Goal: Task Accomplishment & Management: Complete application form

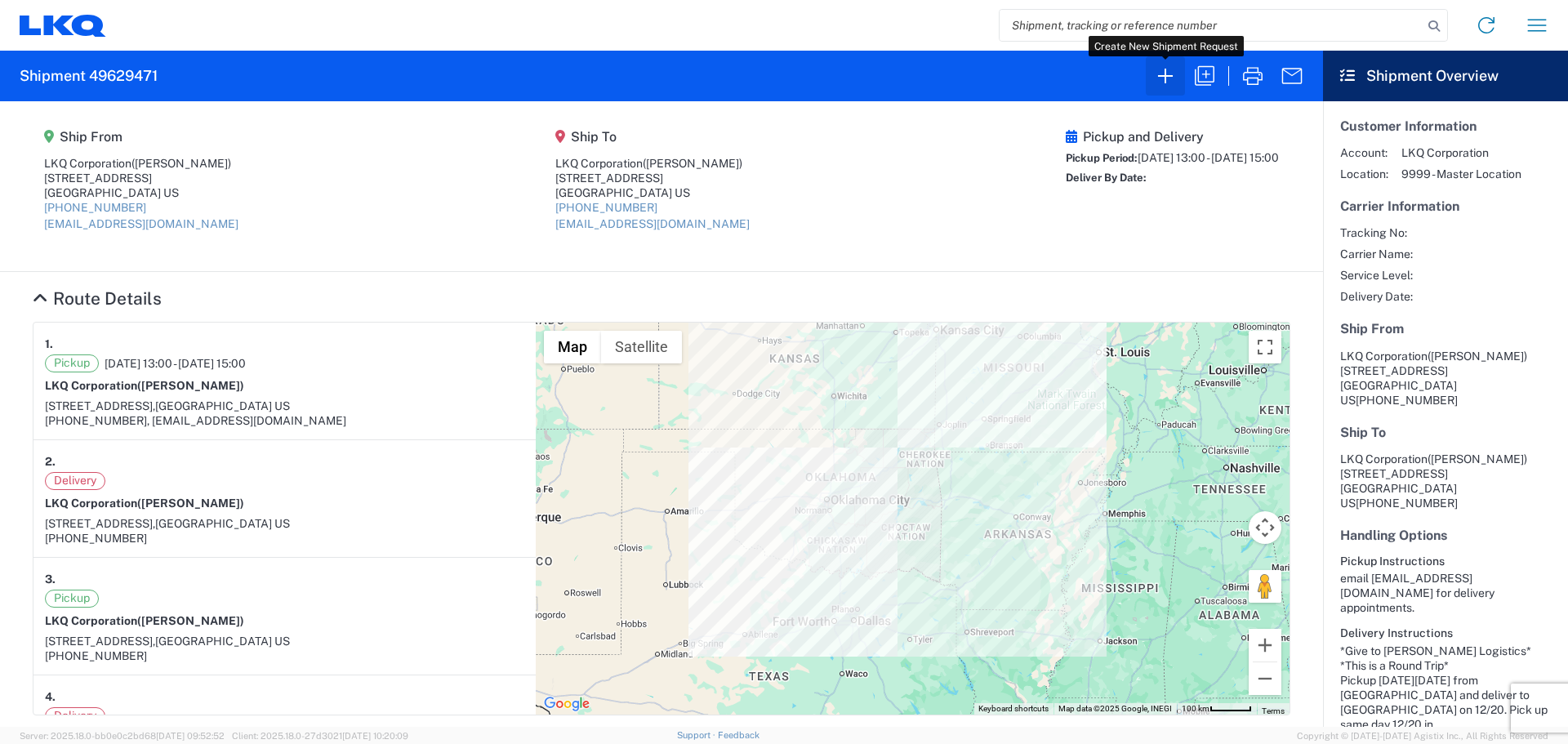
click at [1167, 82] on icon "button" at bounding box center [1165, 76] width 26 height 26
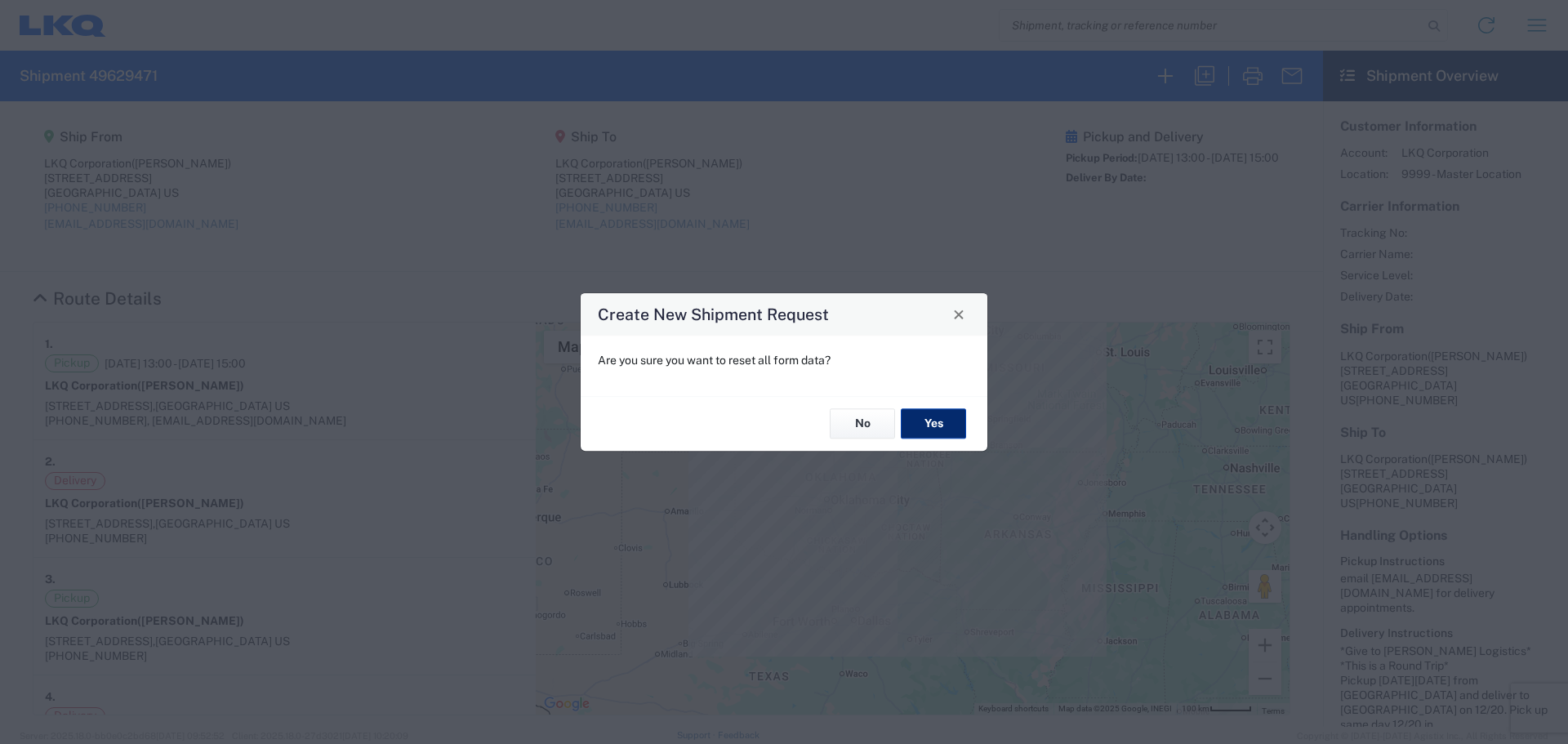
click at [939, 425] on button "Yes" at bounding box center [933, 424] width 66 height 30
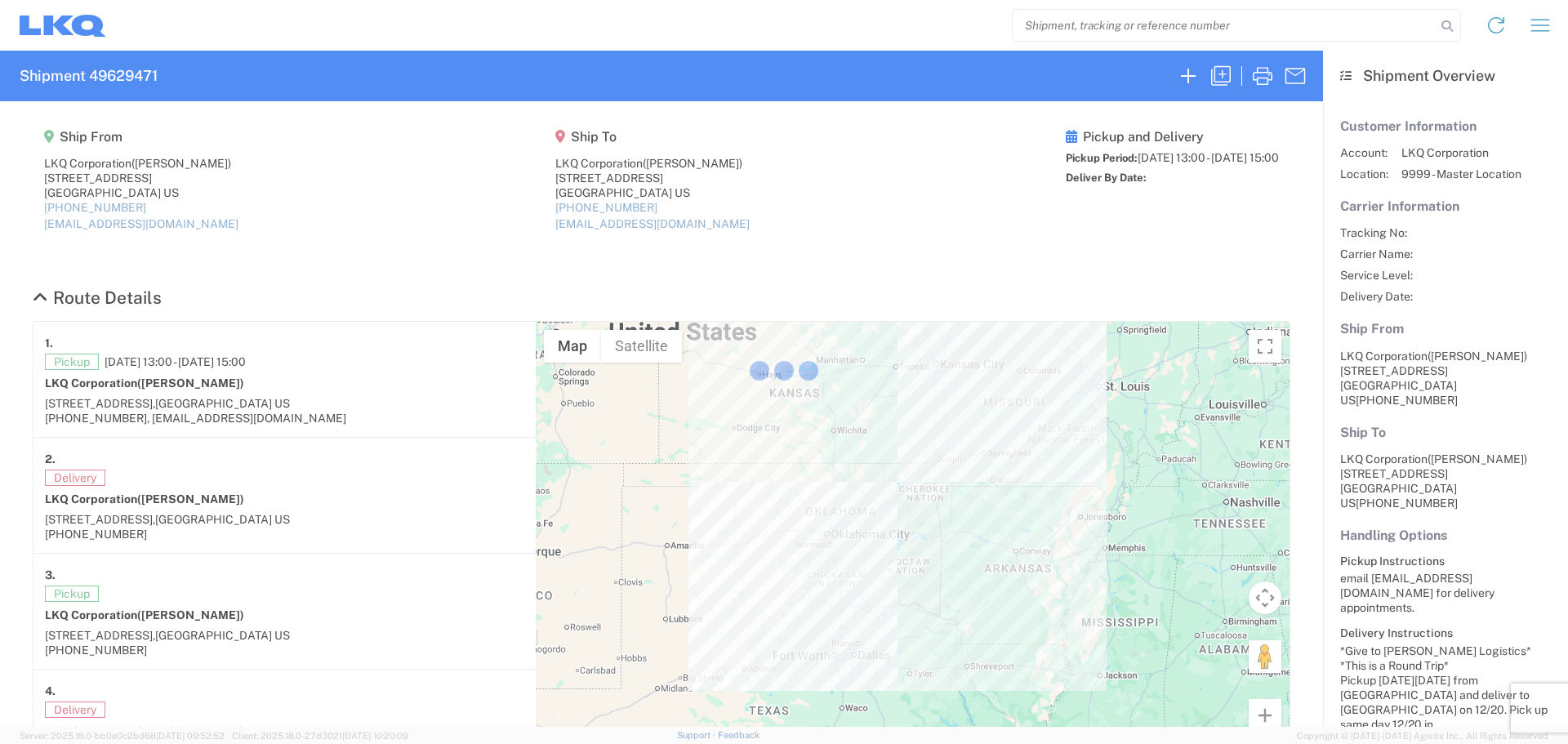
select select "FULL"
select select "LBS"
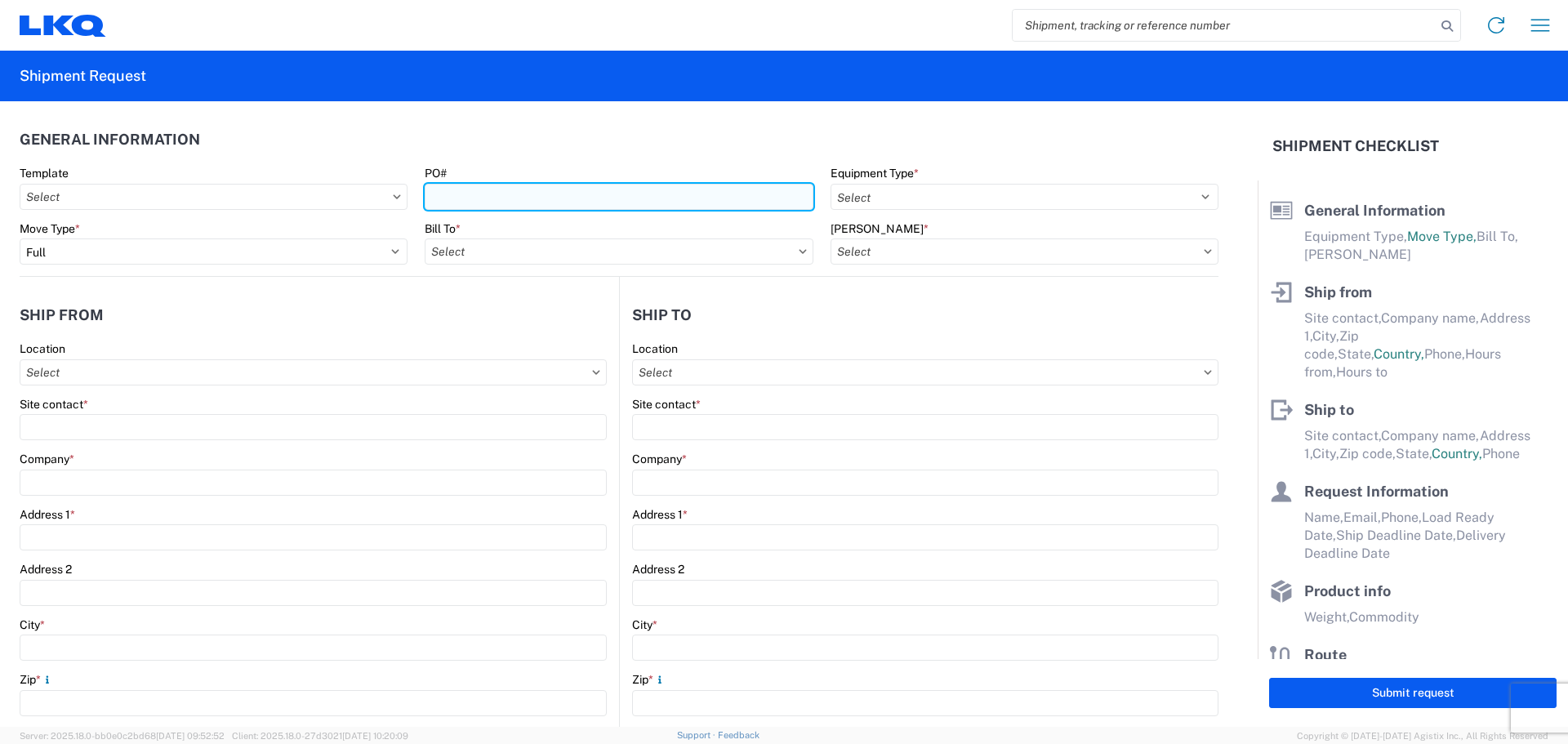
click at [494, 209] on input "PO#" at bounding box center [619, 196] width 388 height 26
type input "T3122"
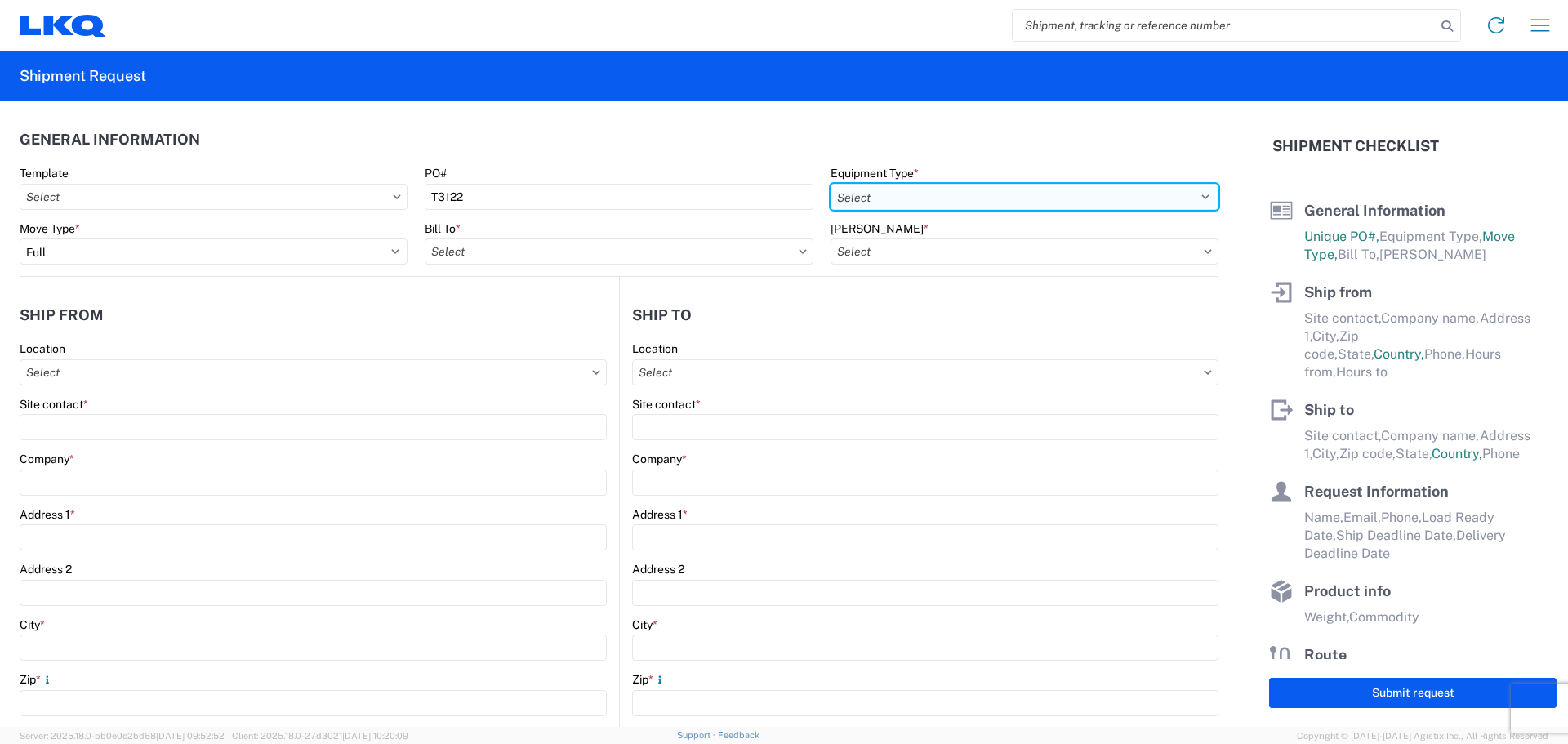
click at [849, 190] on select "Select 53’ Dry Van Flatbed Dropdeck (van) Lowboy (flatbed) Rail" at bounding box center [1025, 196] width 388 height 26
select select "STDV"
click at [831, 184] on select "Select 53’ Dry Van Flatbed Dropdeck (van) Lowboy (flatbed) Rail" at bounding box center [1025, 196] width 388 height 26
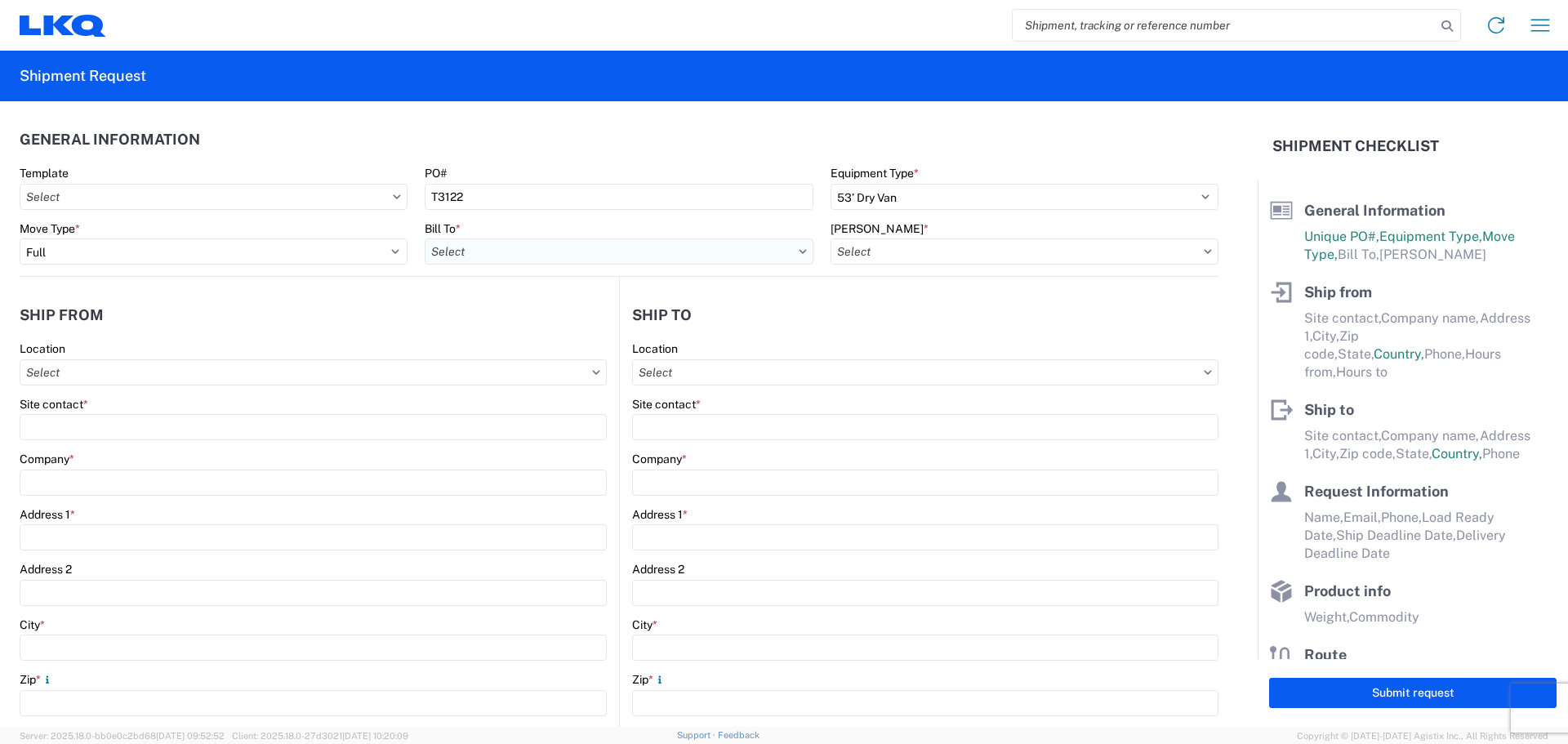
click at [500, 250] on input "Bill To *" at bounding box center [619, 251] width 388 height 26
type input "1882"
click at [512, 325] on div "1882 - North American ATK Corporation" at bounding box center [568, 323] width 286 height 26
type input "1882 - North American ATK Corporation"
click at [927, 248] on input "[PERSON_NAME] *" at bounding box center [1025, 251] width 388 height 26
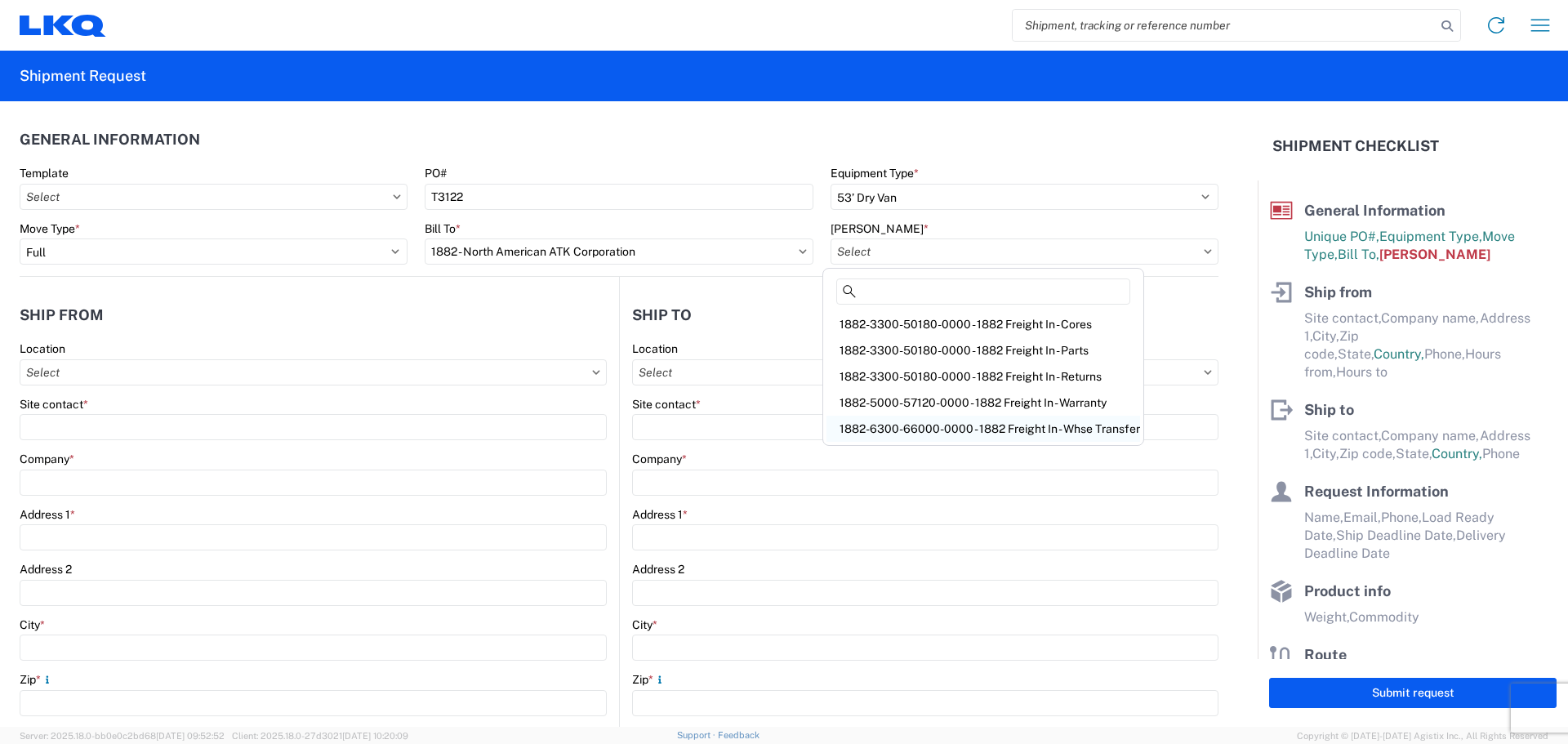
click at [1005, 425] on div "1882-6300-66000-0000 - 1882 Freight In - Whse Transfer" at bounding box center [983, 428] width 313 height 26
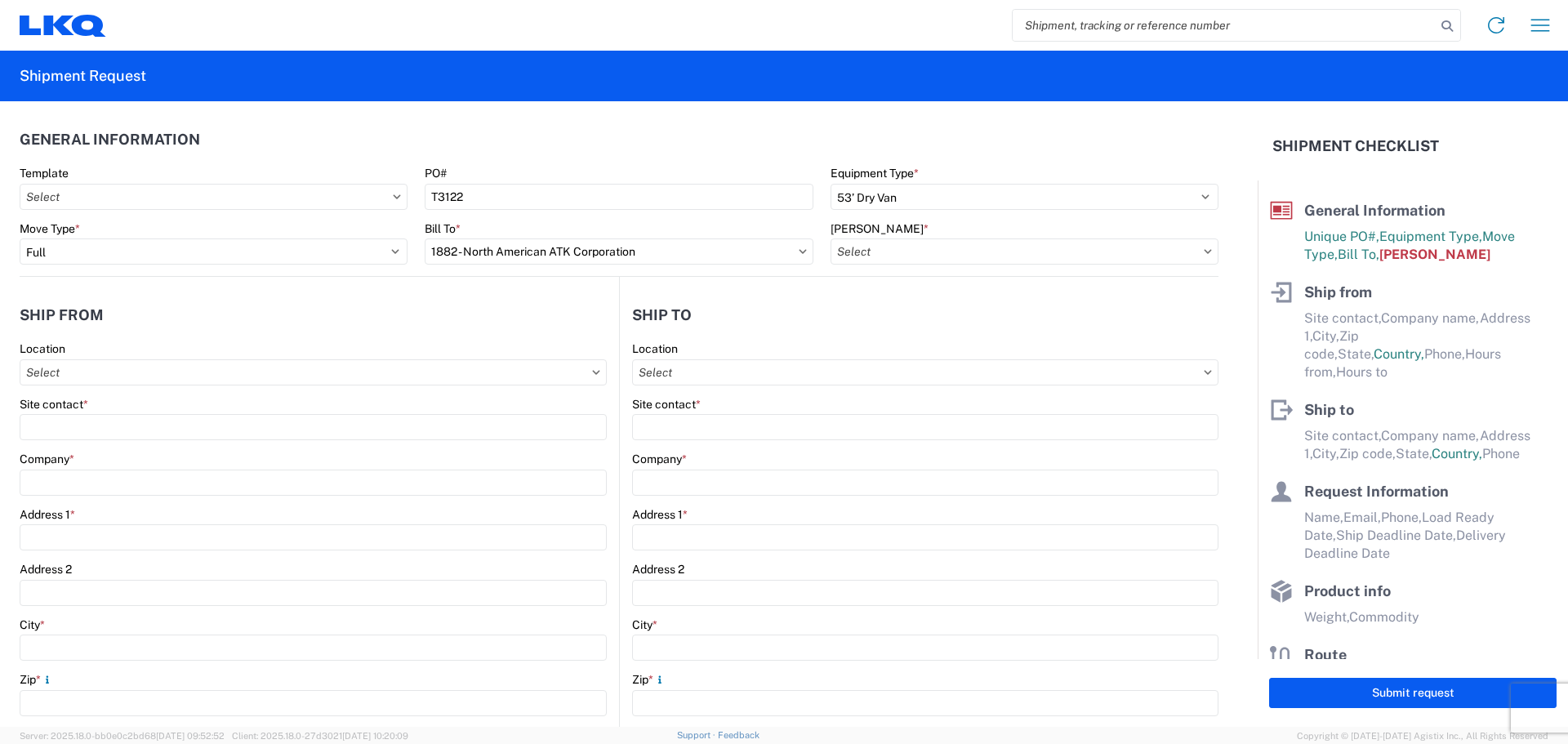
type input "1882-6300-66000-0000 - 1882 Freight In - Whse Transfer"
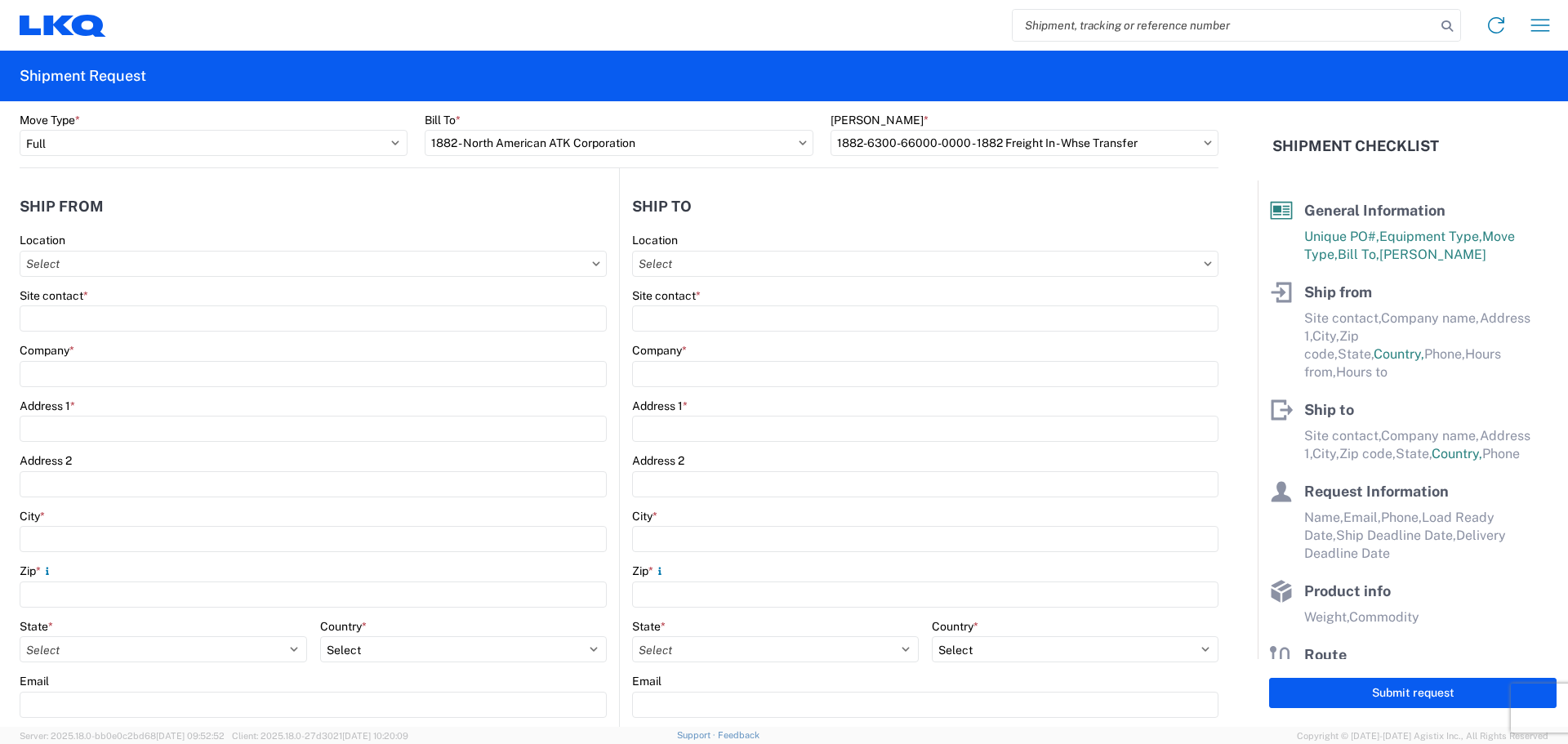
click at [110, 247] on div "Location" at bounding box center [312, 240] width 587 height 15
click at [113, 253] on input "Location" at bounding box center [312, 263] width 587 height 26
type input "1882"
click at [181, 337] on div "1882 - North American ATK Corporation" at bounding box center [166, 336] width 286 height 26
type input "1882 - North American ATK Corporation"
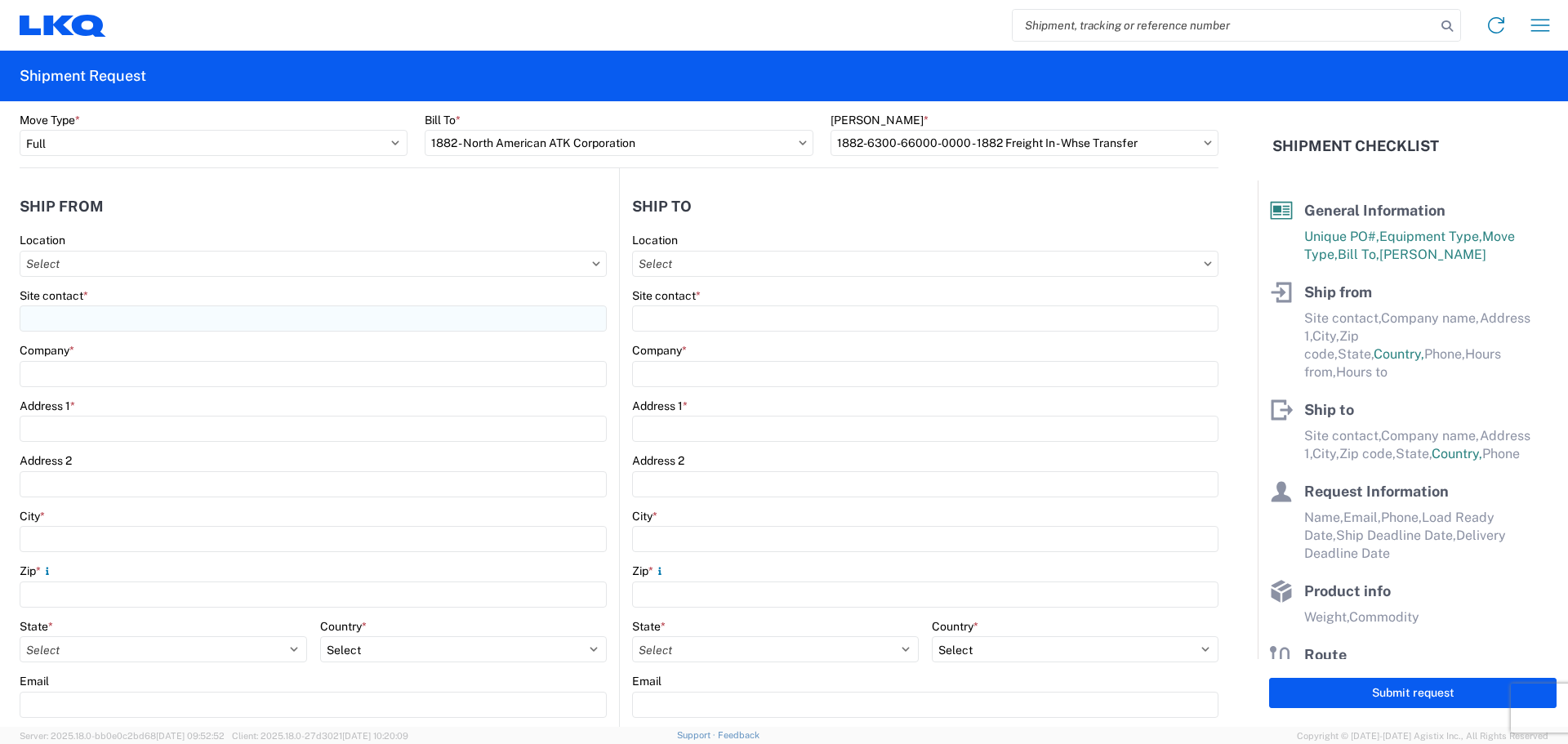
type input "LKQ Corporation"
type input "[STREET_ADDRESS]"
type input "[GEOGRAPHIC_DATA]"
type input "75050"
select select "[GEOGRAPHIC_DATA]"
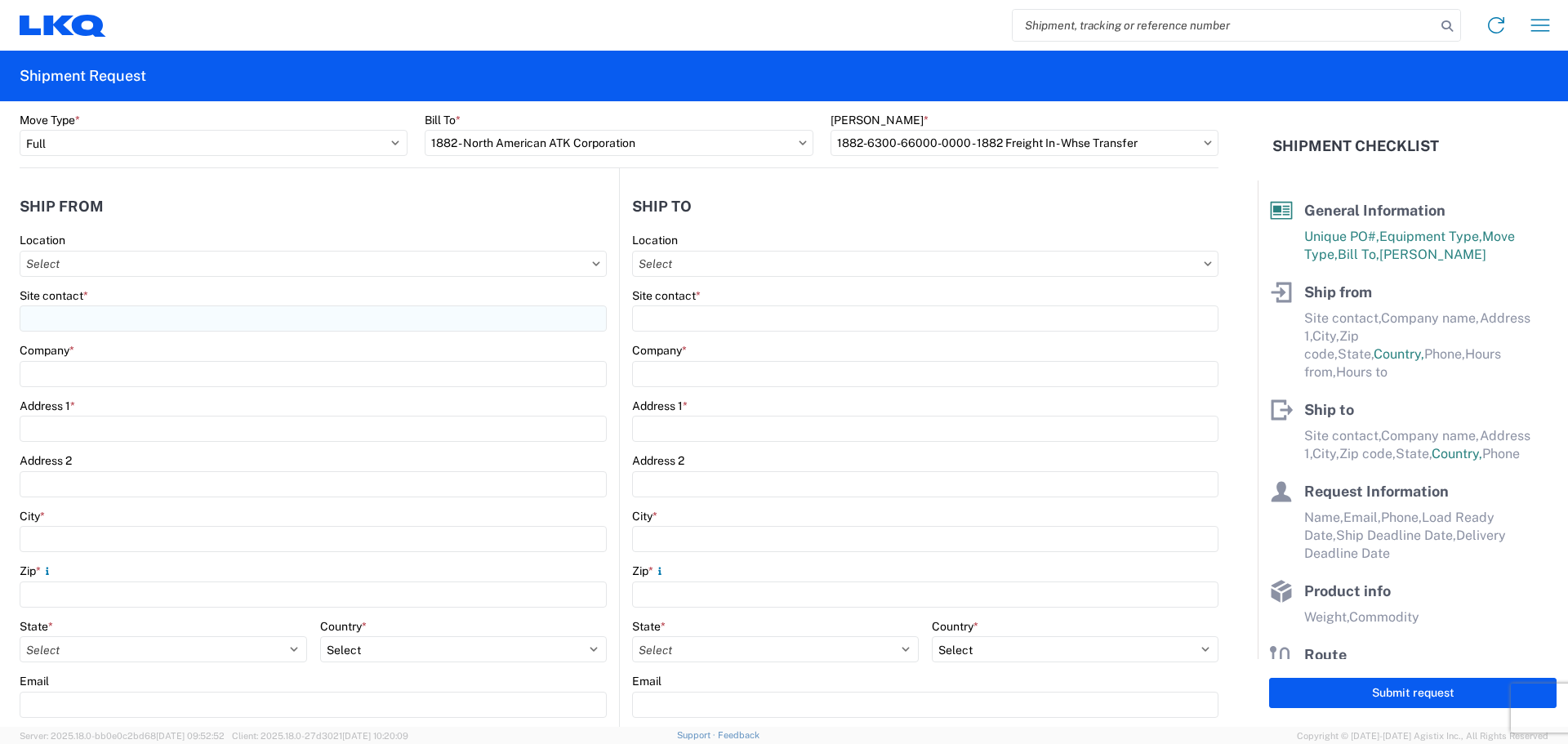
select select "US"
type input "[PHONE_NUMBER]"
type input "07:00"
type input "17:00"
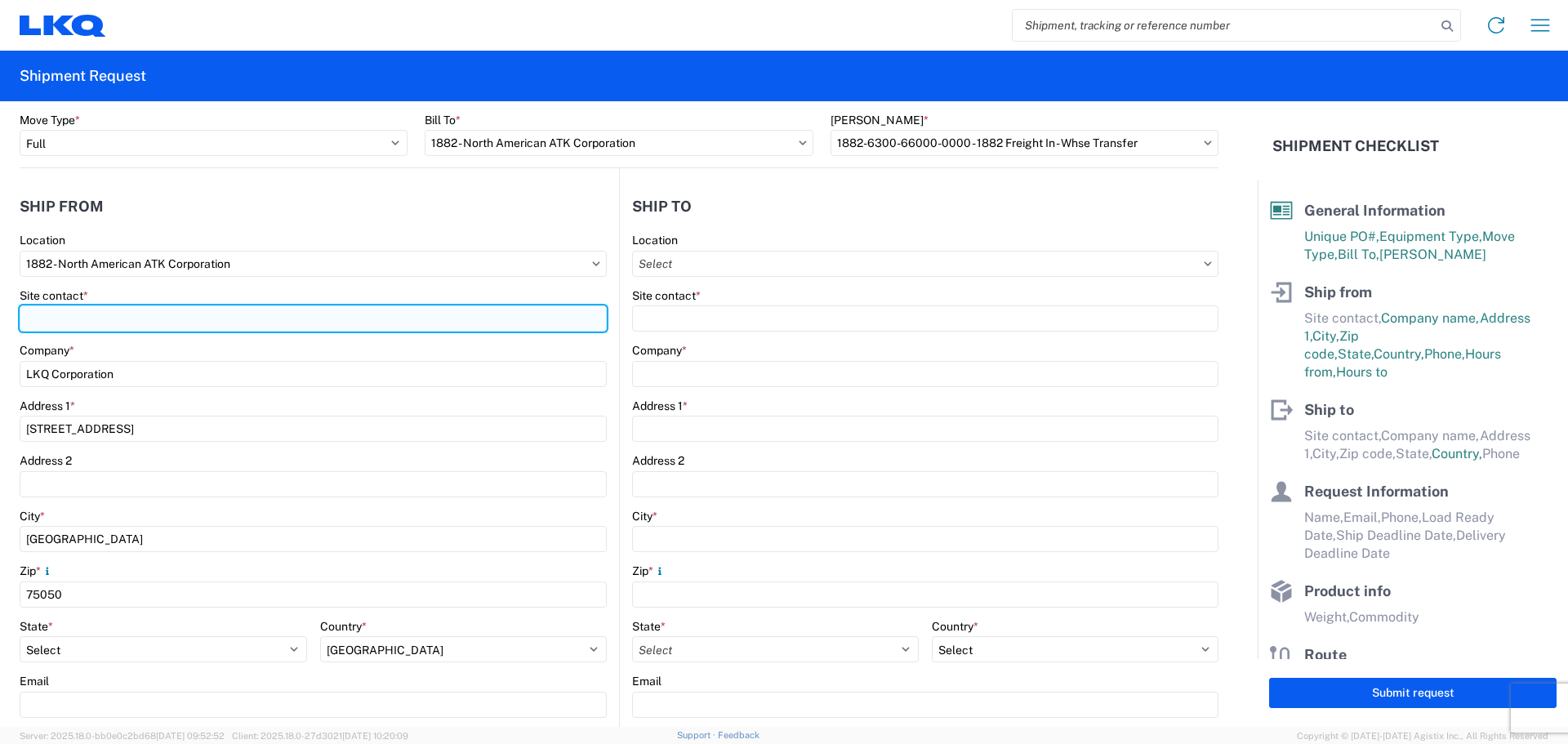
click at [77, 319] on input "Site contact *" at bounding box center [312, 318] width 587 height 26
type input "[PERSON_NAME]"
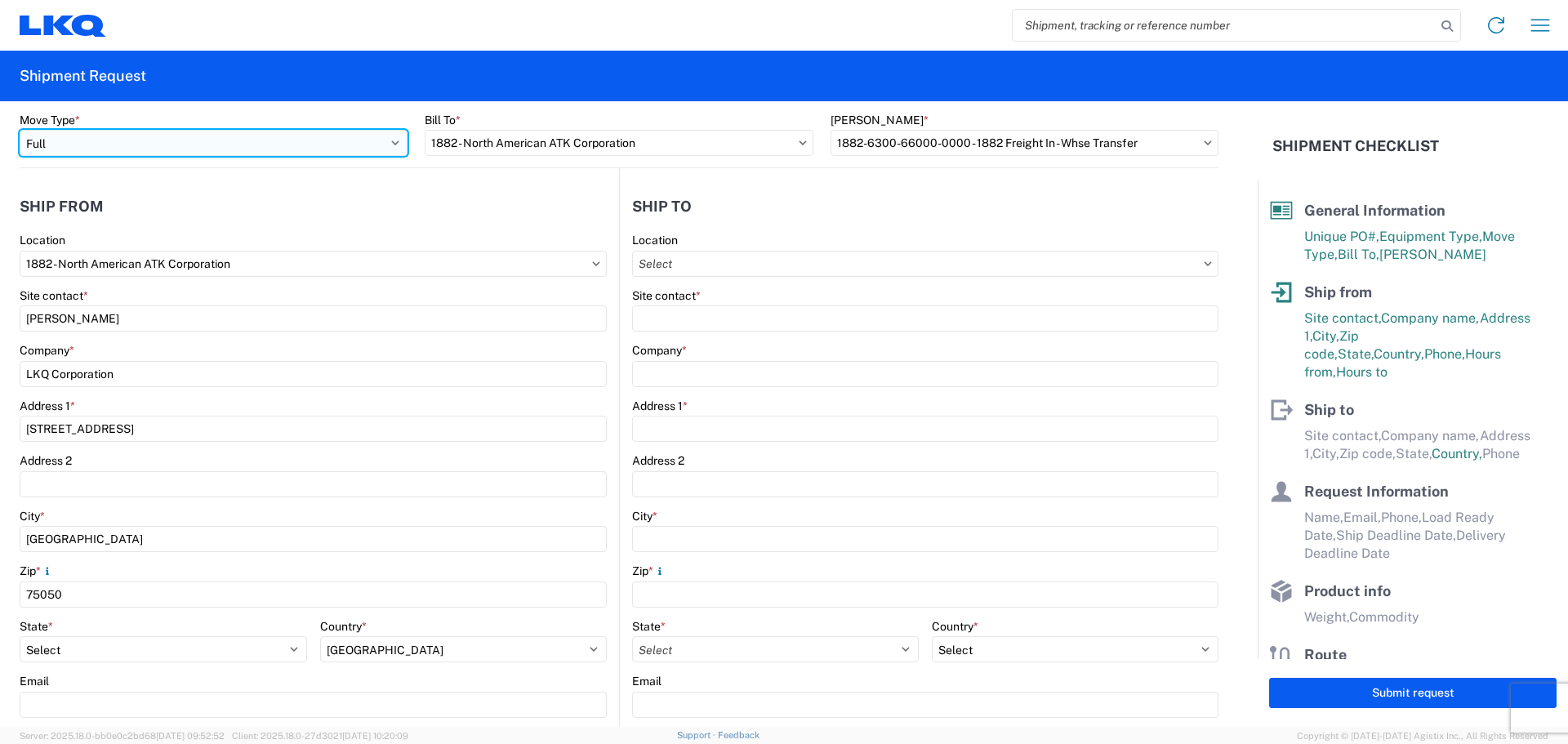
click at [318, 144] on select "Select Full Partial TL" at bounding box center [213, 143] width 388 height 26
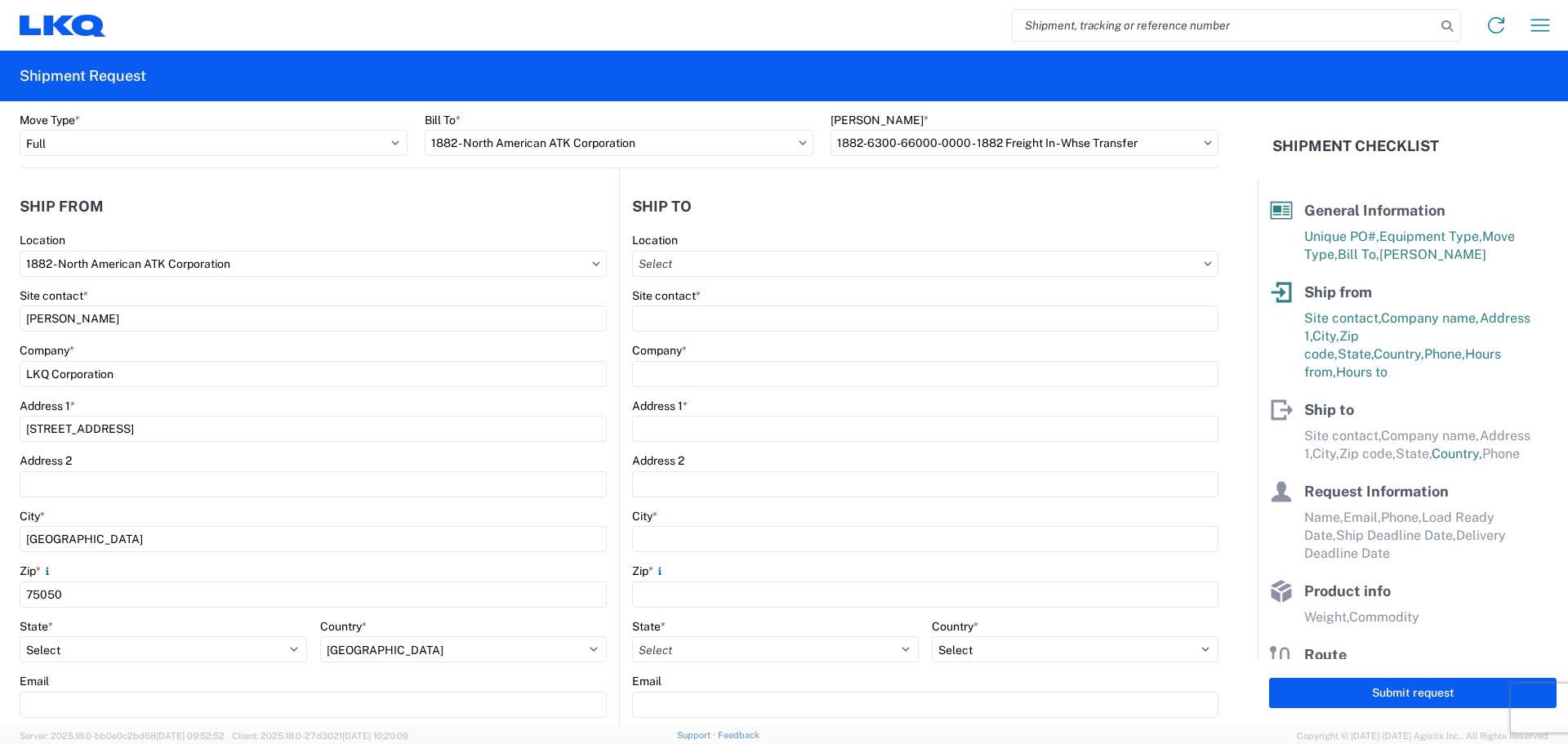
click at [438, 202] on header "Ship from" at bounding box center [319, 207] width 600 height 37
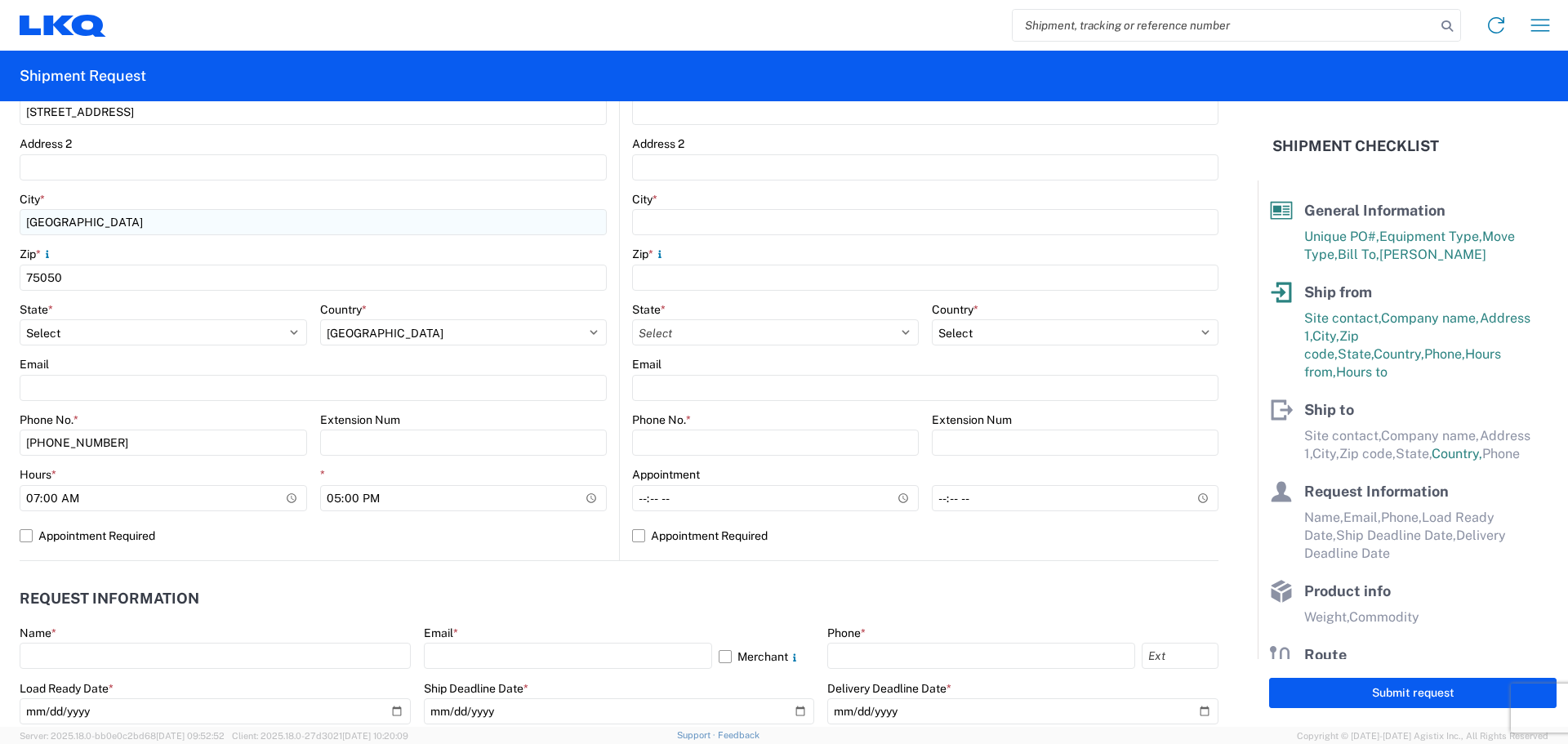
scroll to position [435, 0]
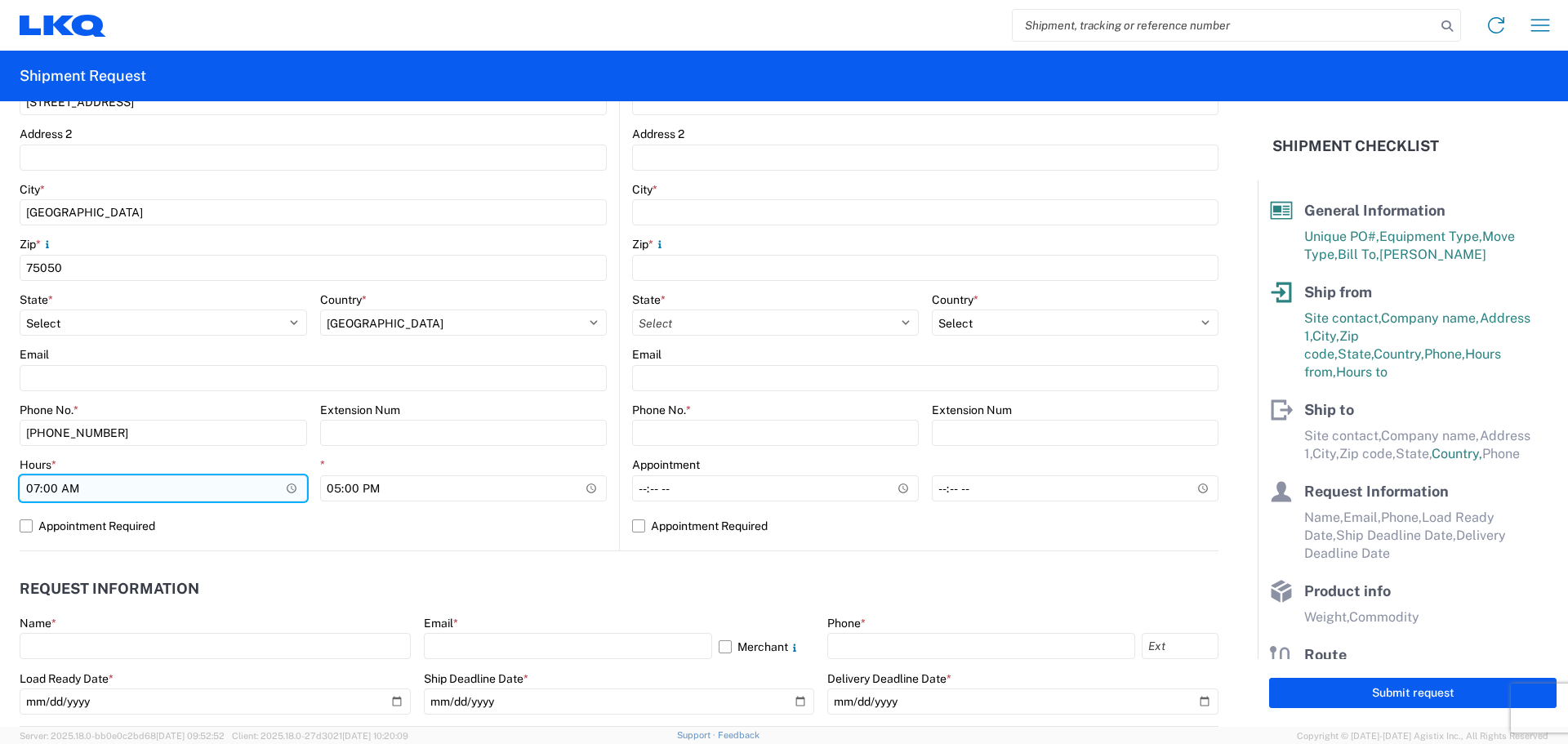
click at [25, 489] on input "07:00" at bounding box center [163, 488] width 287 height 26
type input "13:00"
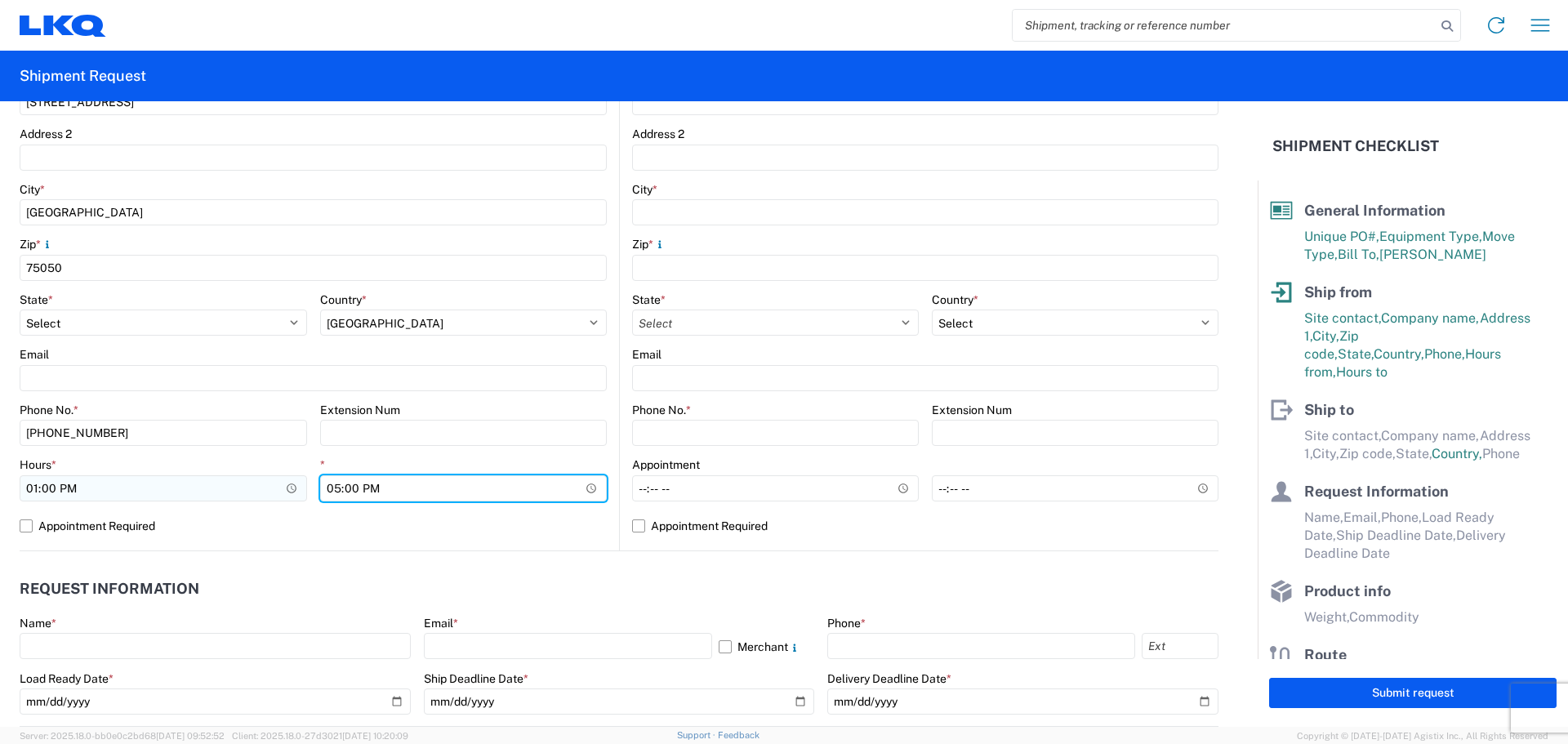
type input "15:00"
click at [700, 595] on header "Request Information" at bounding box center [618, 589] width 1198 height 37
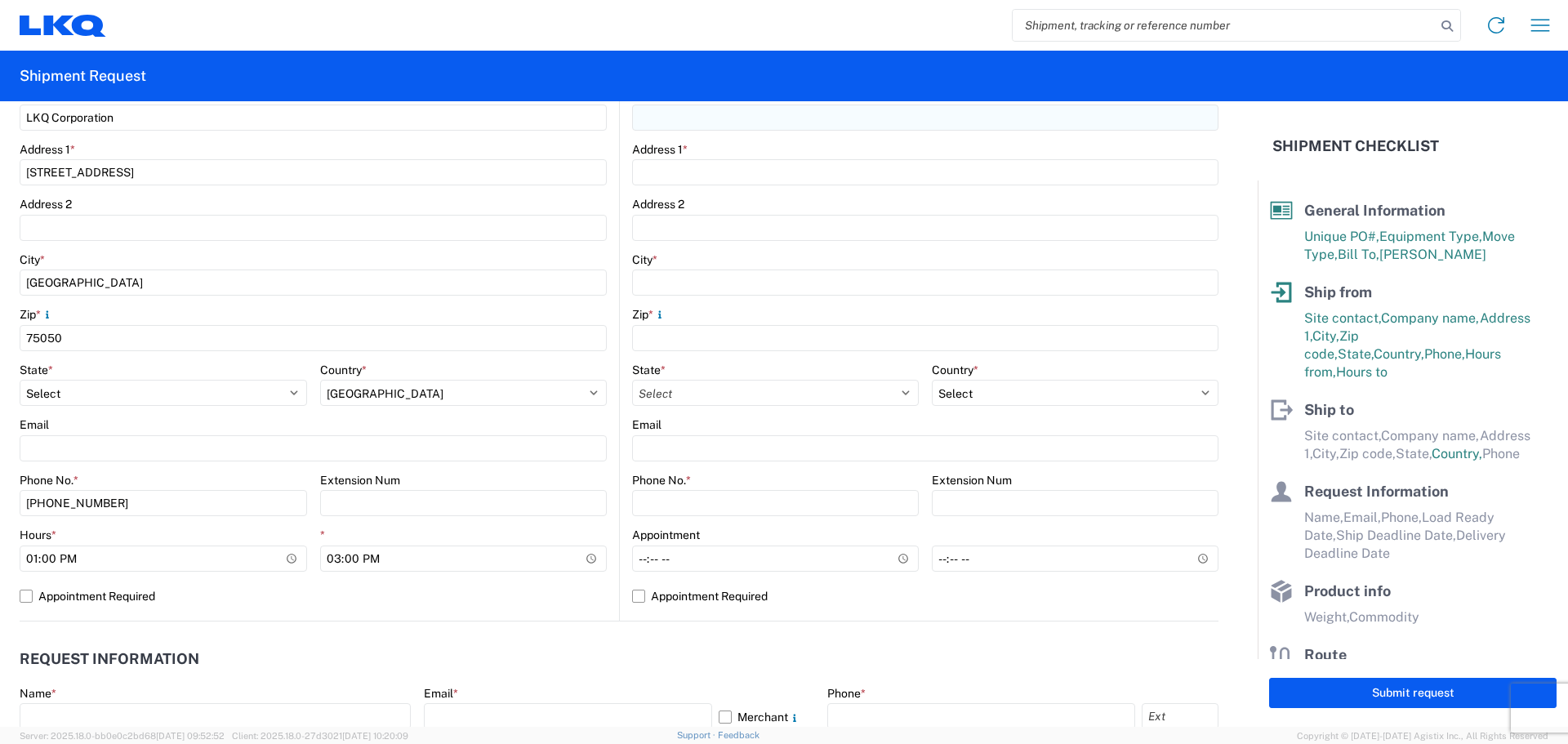
scroll to position [0, 0]
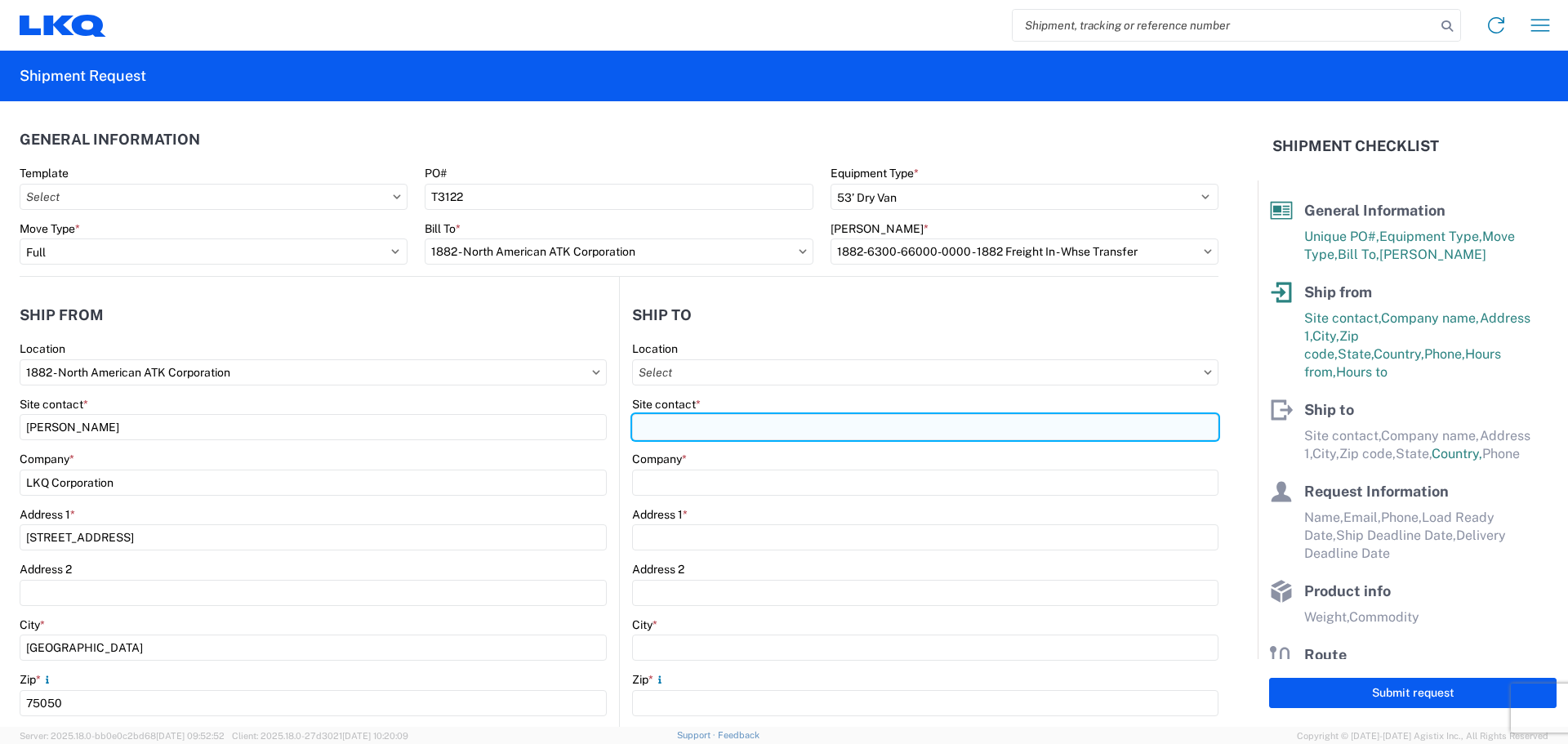
click at [721, 425] on input "Site contact *" at bounding box center [926, 427] width 586 height 26
type input "[PERSON_NAME]"
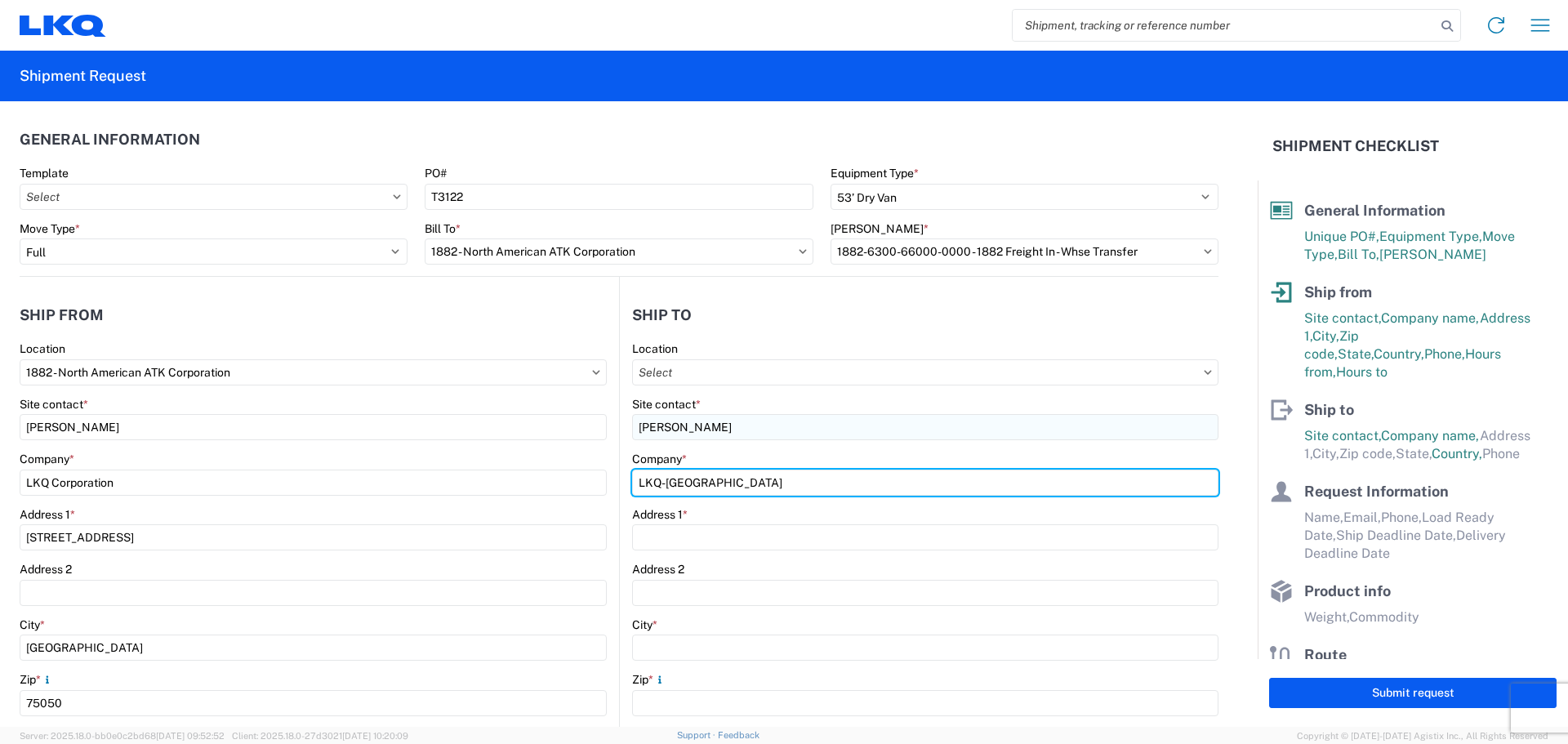
type input "LKQ-[GEOGRAPHIC_DATA]"
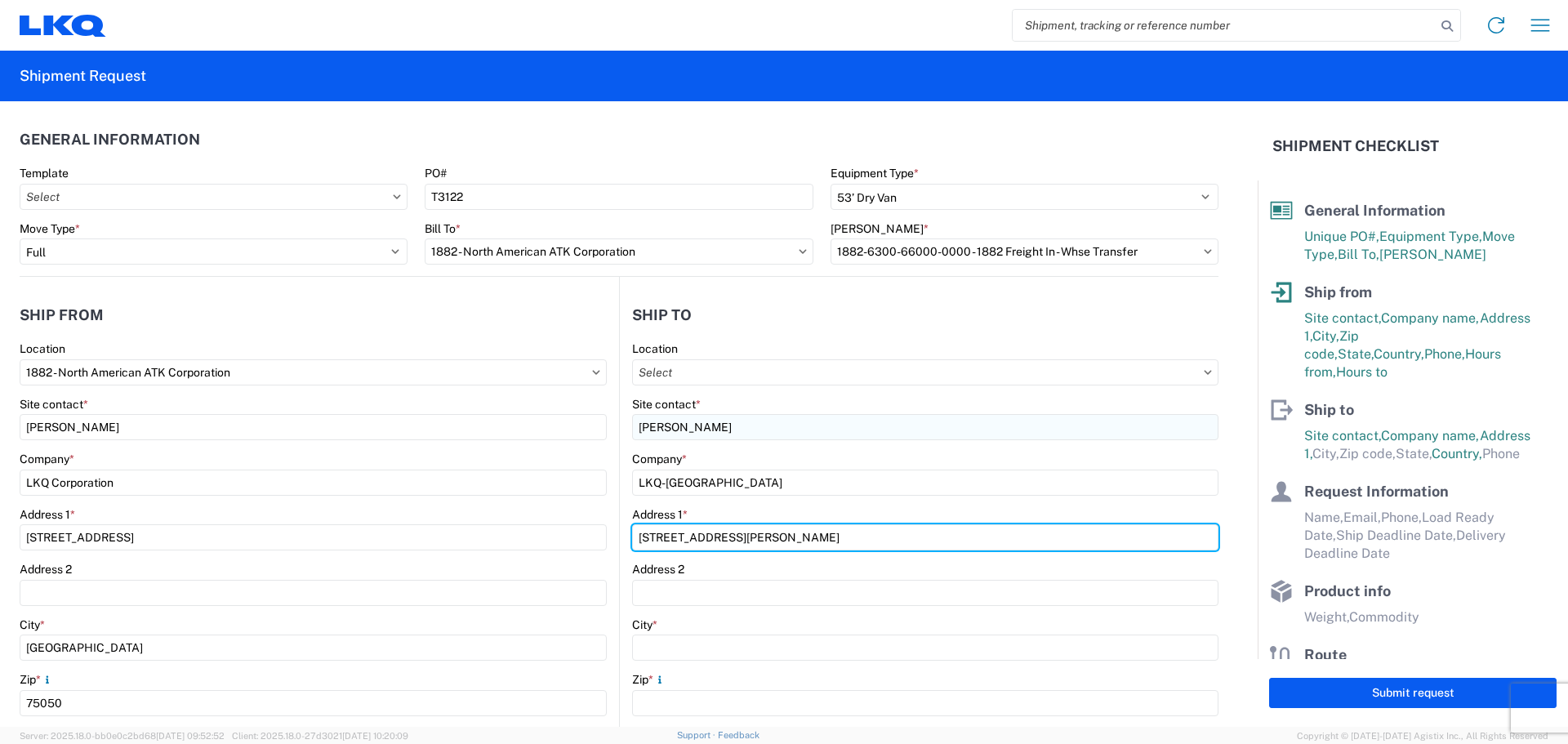
type input "[STREET_ADDRESS][PERSON_NAME]"
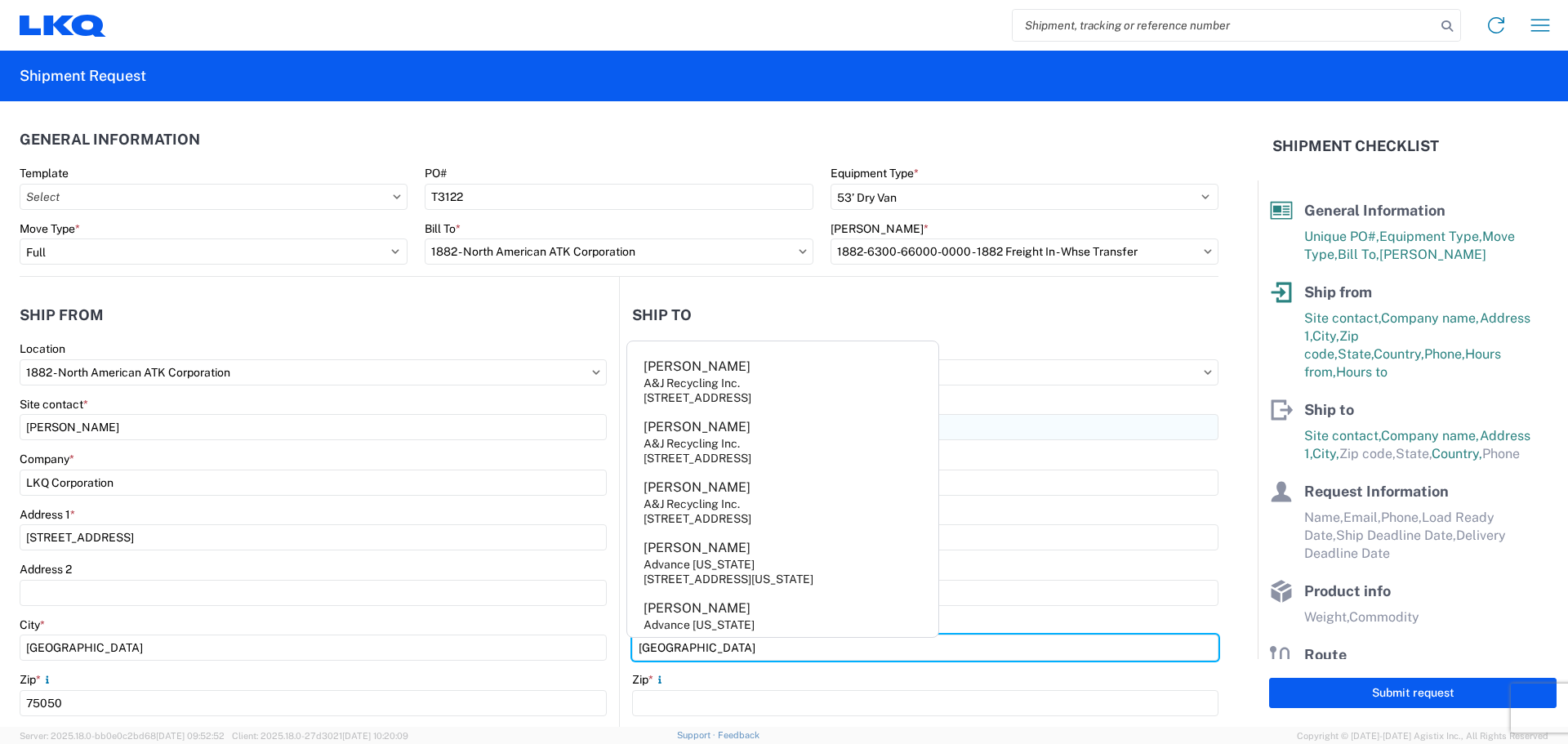
type input "[GEOGRAPHIC_DATA]"
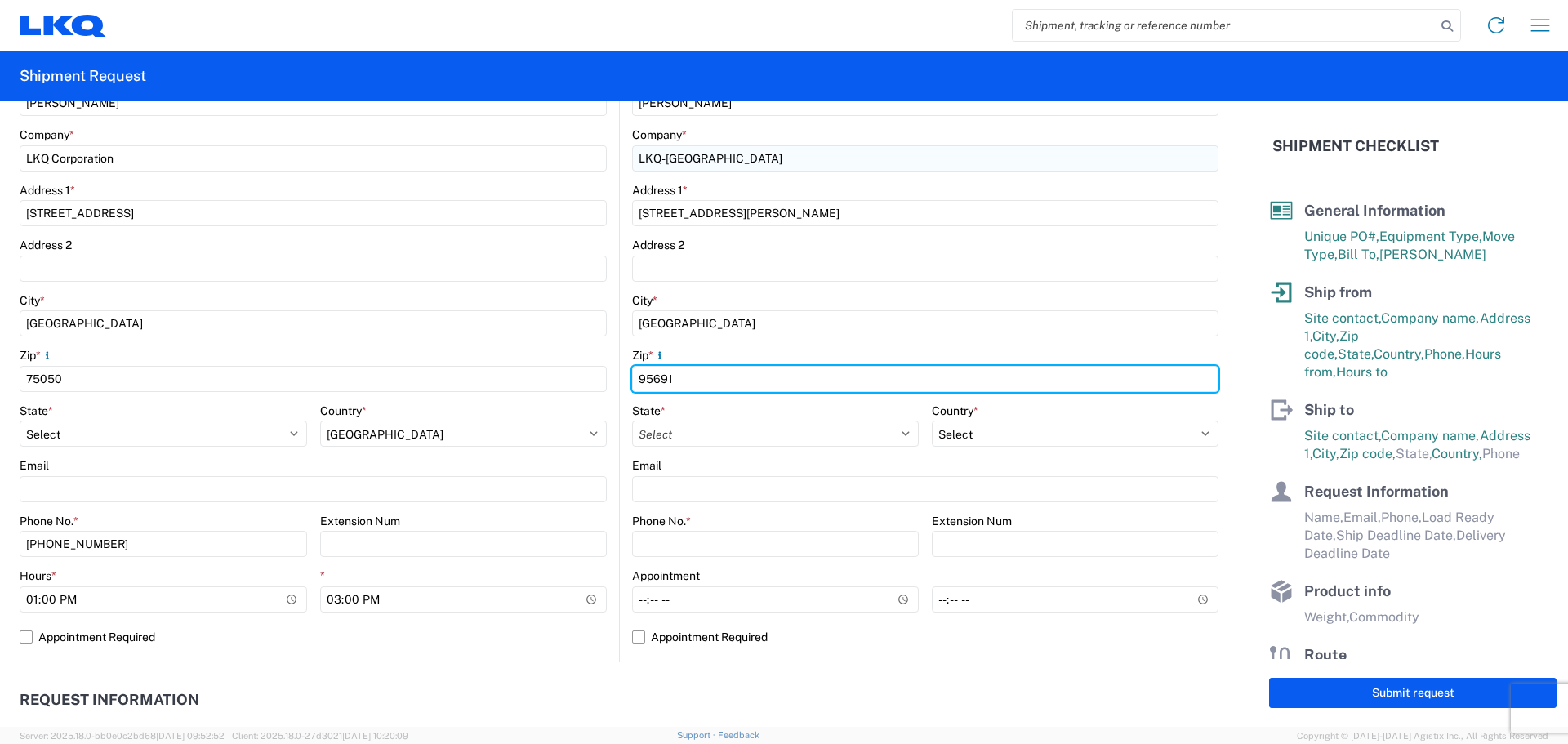
scroll to position [435, 0]
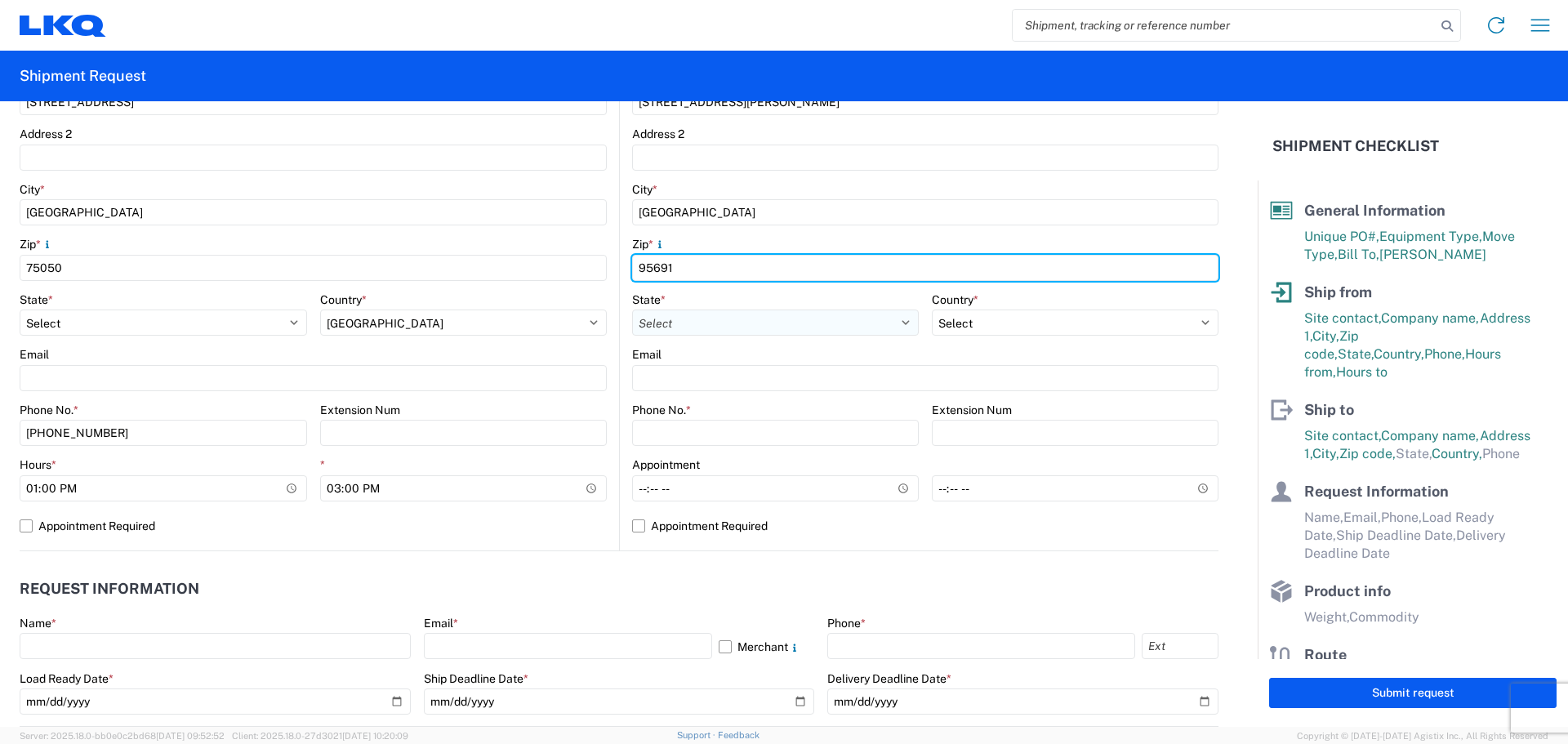
type input "95691"
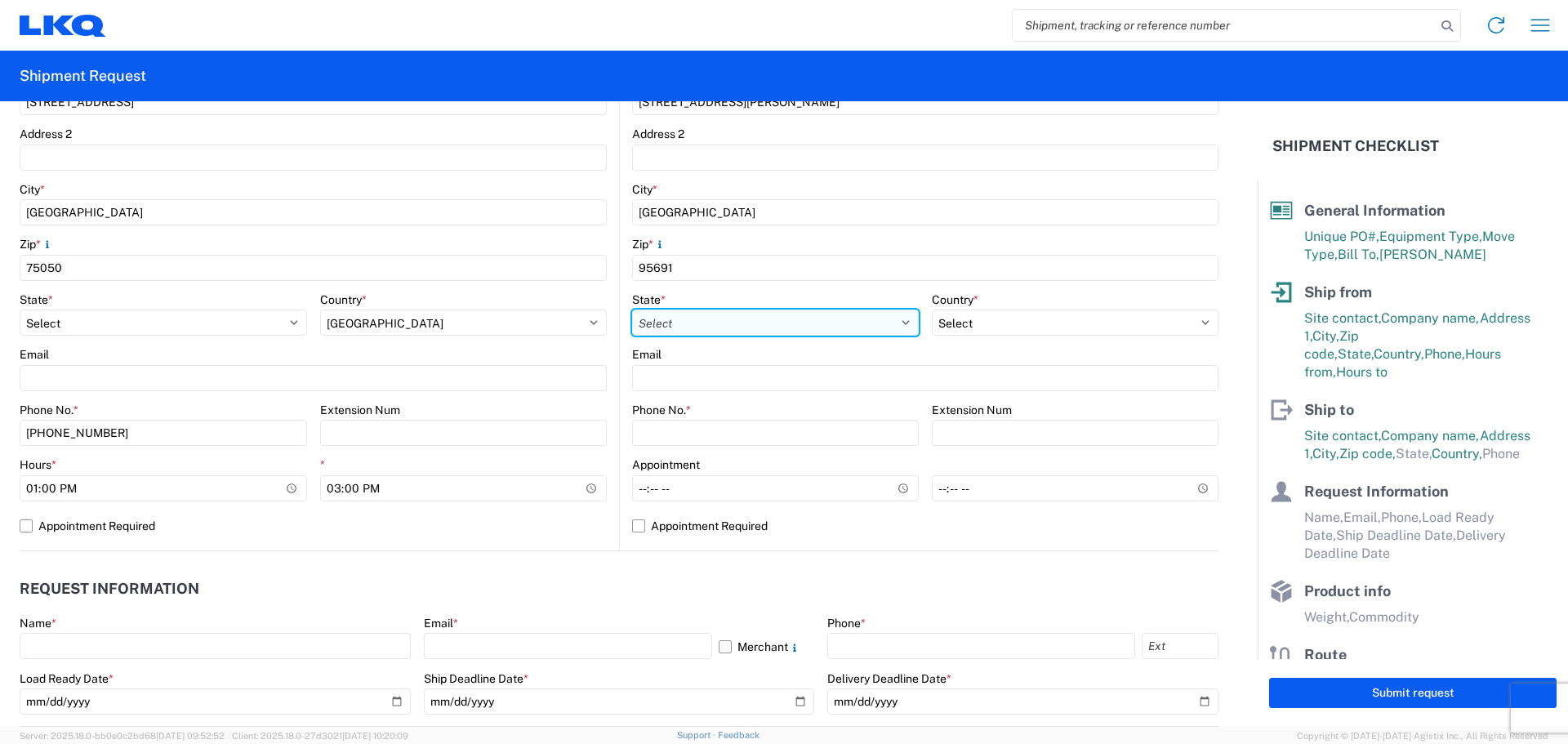
click at [684, 322] on select "Select [US_STATE] [US_STATE] [US_STATE] [US_STATE] Armed Forces Americas Armed …" at bounding box center [775, 322] width 286 height 26
select select "CA"
click at [632, 309] on select "Select [US_STATE] [US_STATE] [US_STATE] [US_STATE] Armed Forces Americas Armed …" at bounding box center [775, 322] width 286 height 26
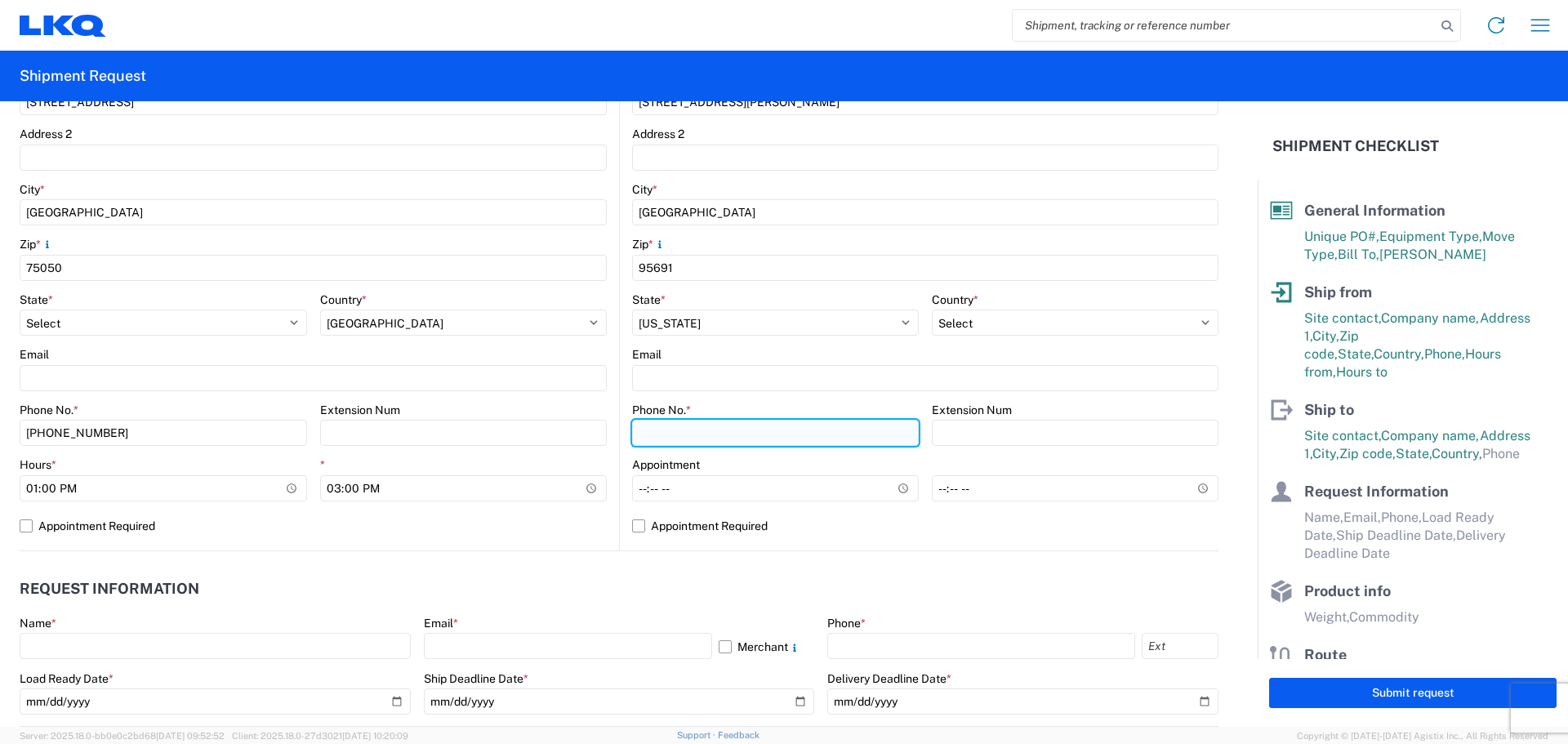
click at [726, 430] on input "Phone No. *" at bounding box center [775, 432] width 286 height 26
type input "[PHONE_NUMBER]"
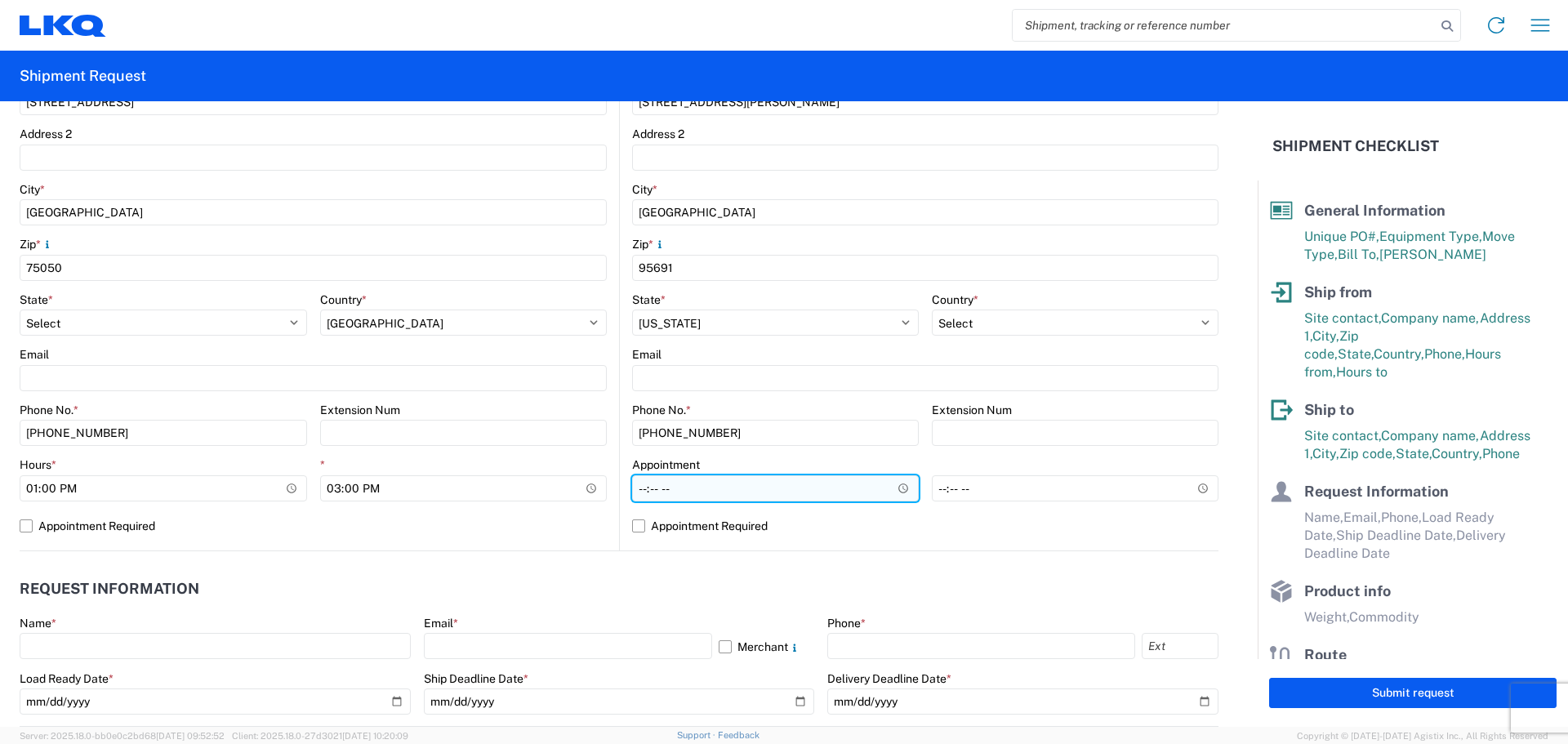
click at [639, 491] on input "Hours *" at bounding box center [775, 488] width 286 height 26
type input "08:00"
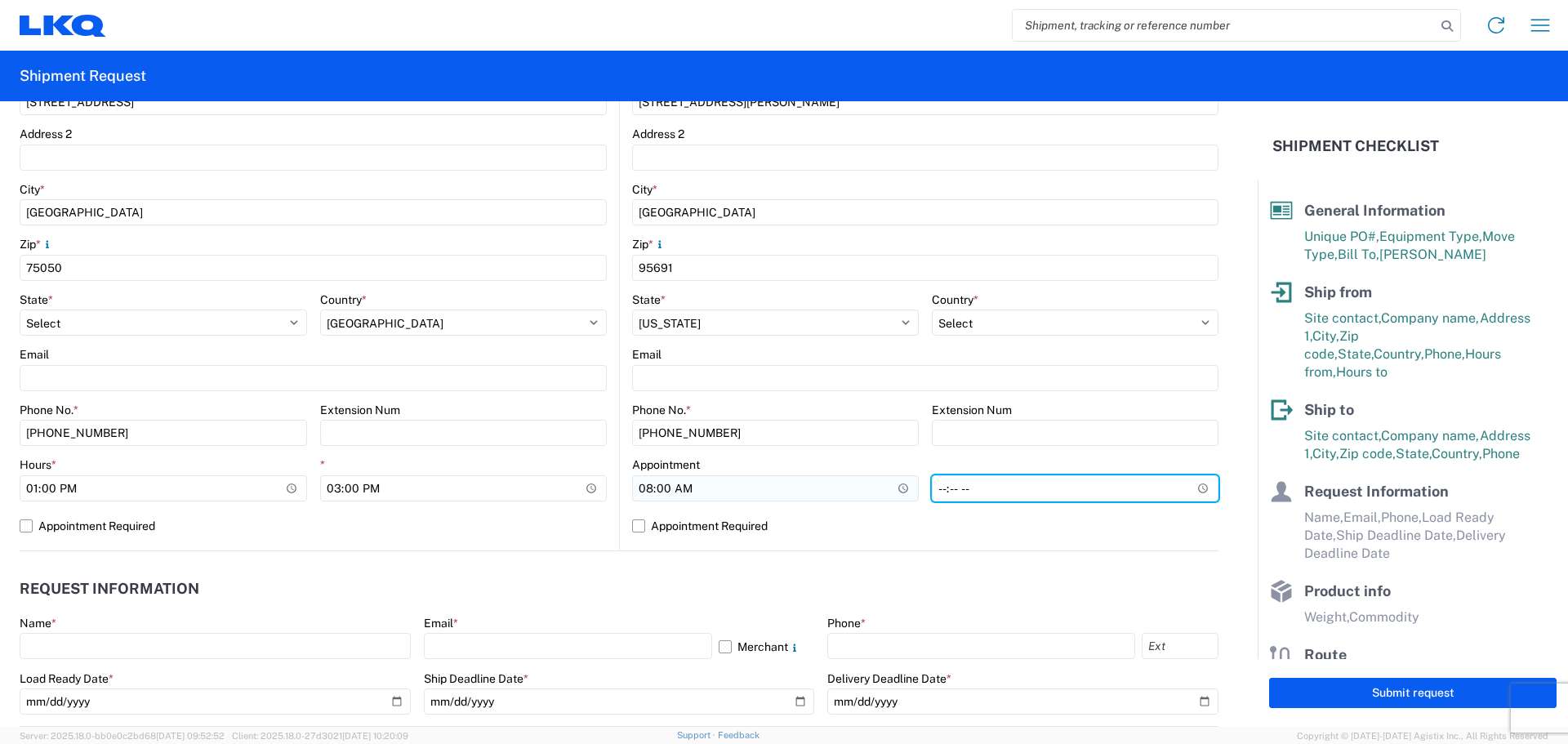
type input "14:00"
click at [620, 584] on header "Request Information" at bounding box center [618, 589] width 1198 height 37
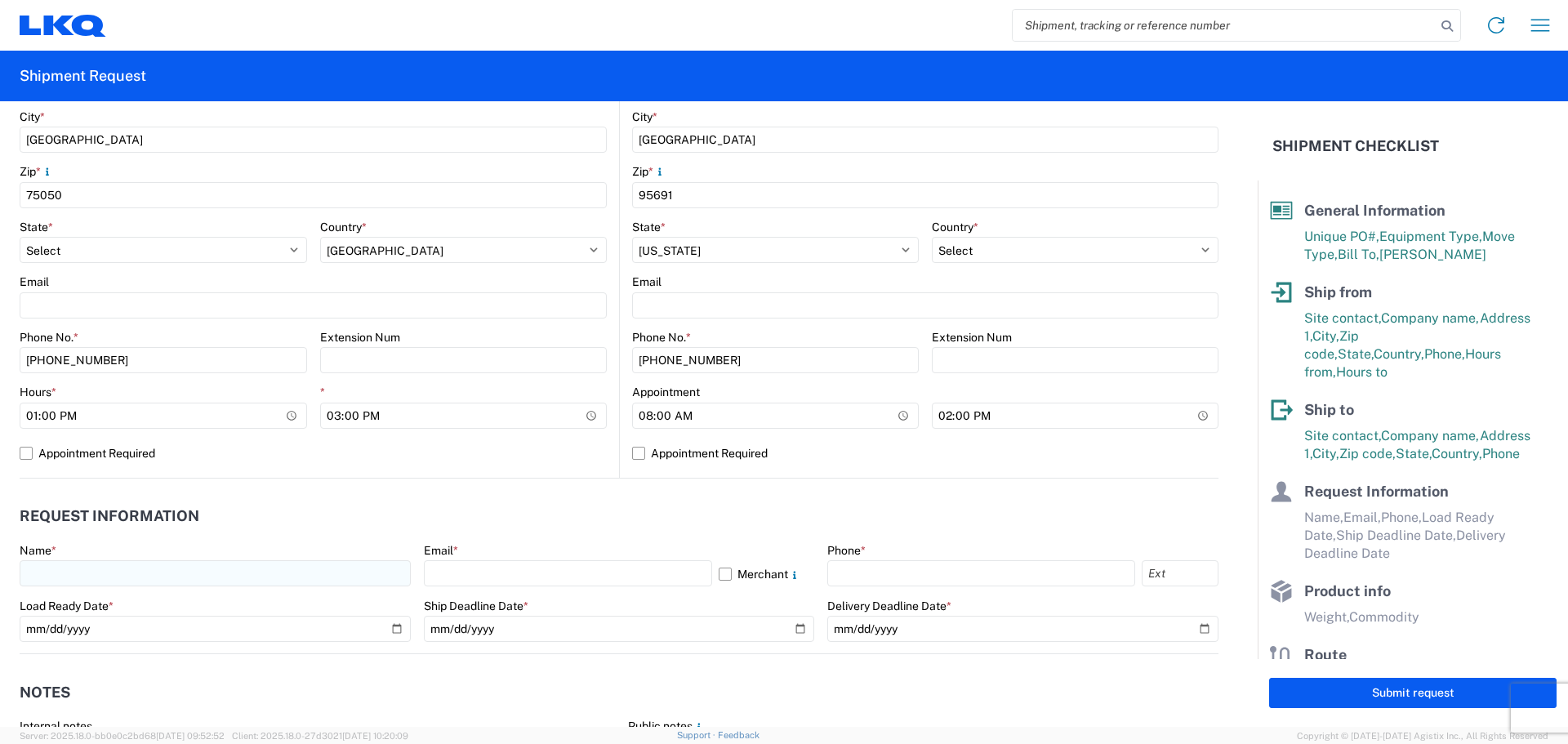
scroll to position [544, 0]
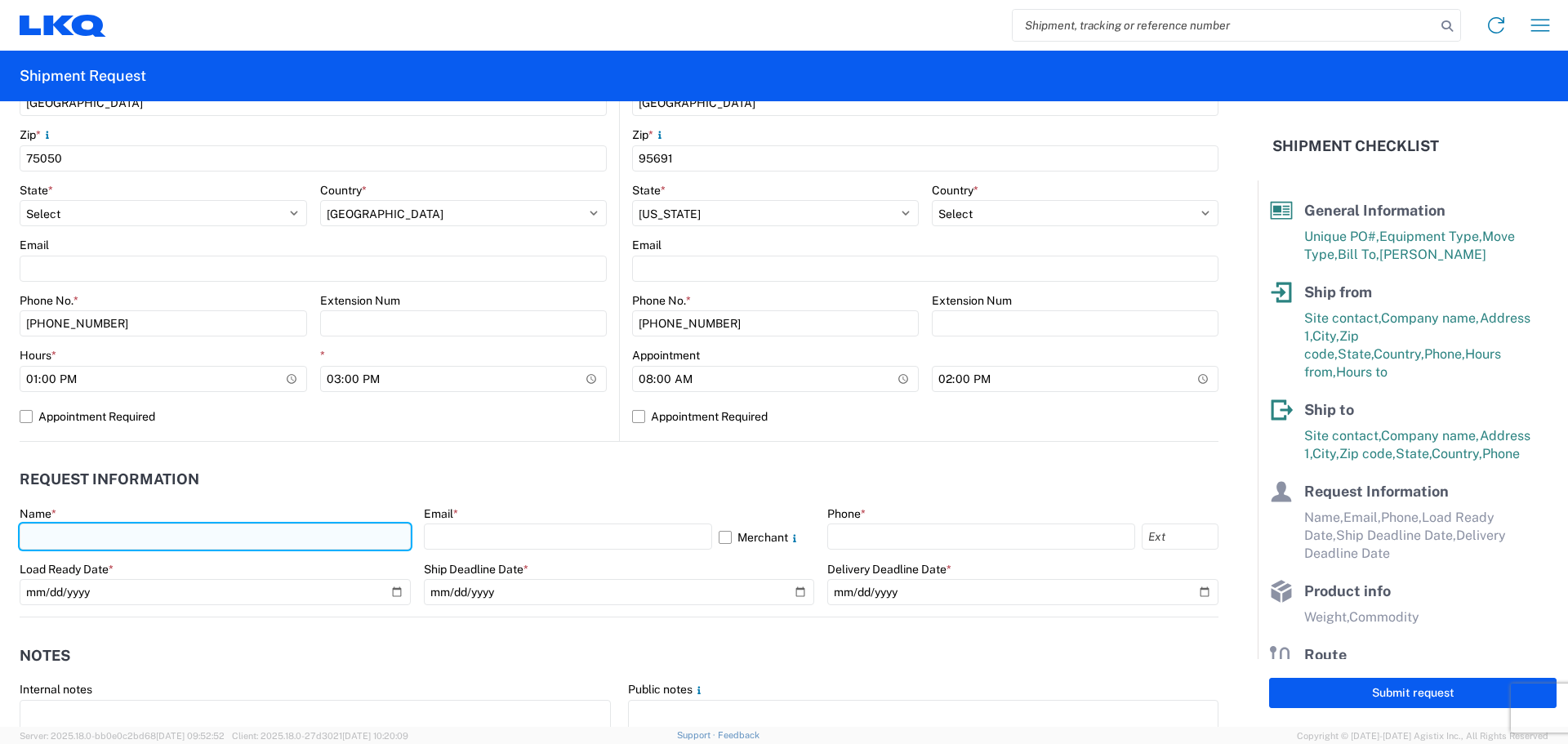
click at [147, 531] on input "text" at bounding box center [215, 536] width 391 height 26
type input "[PERSON_NAME]"
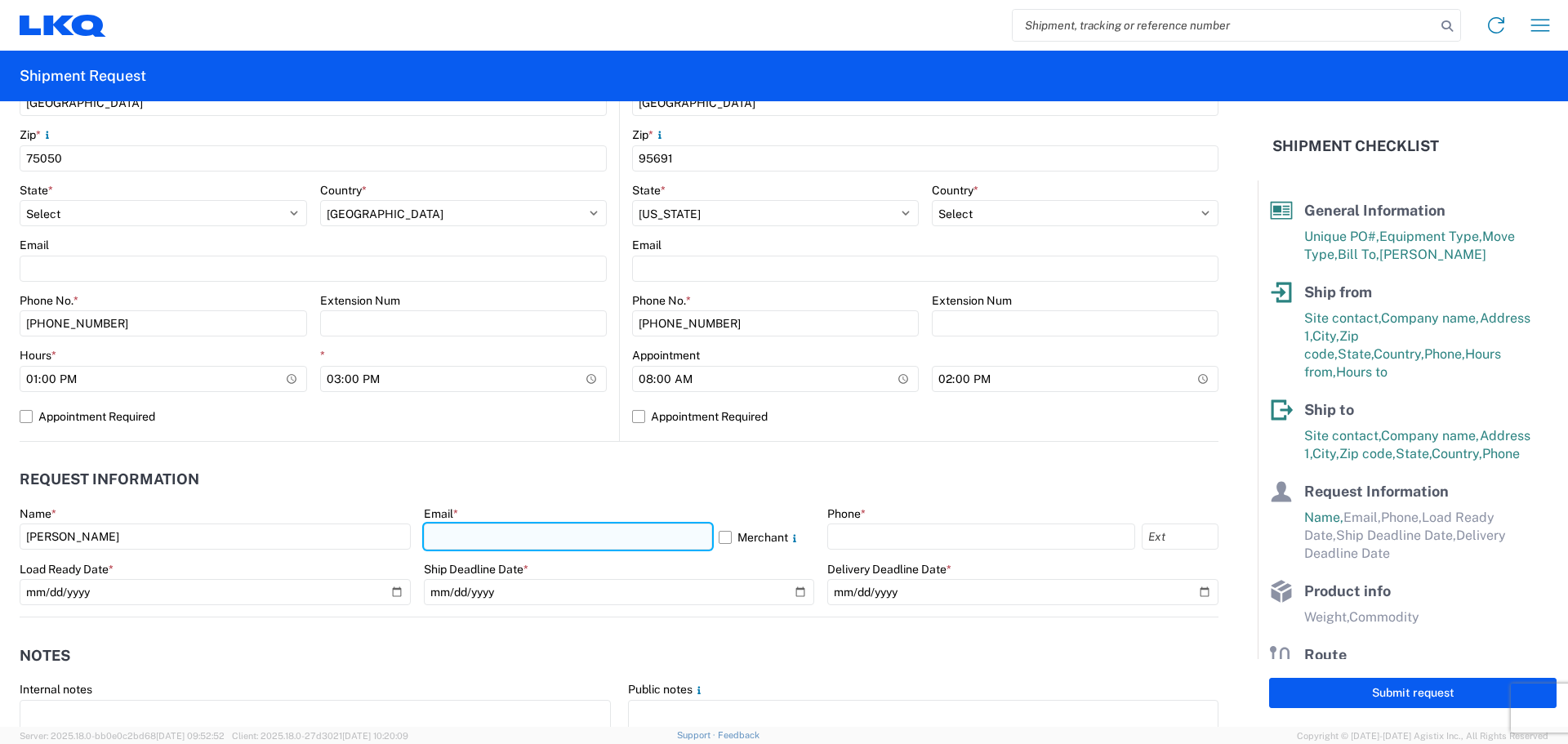
click at [482, 535] on input "text" at bounding box center [568, 536] width 288 height 26
type input "[EMAIL_ADDRESS][DOMAIN_NAME]"
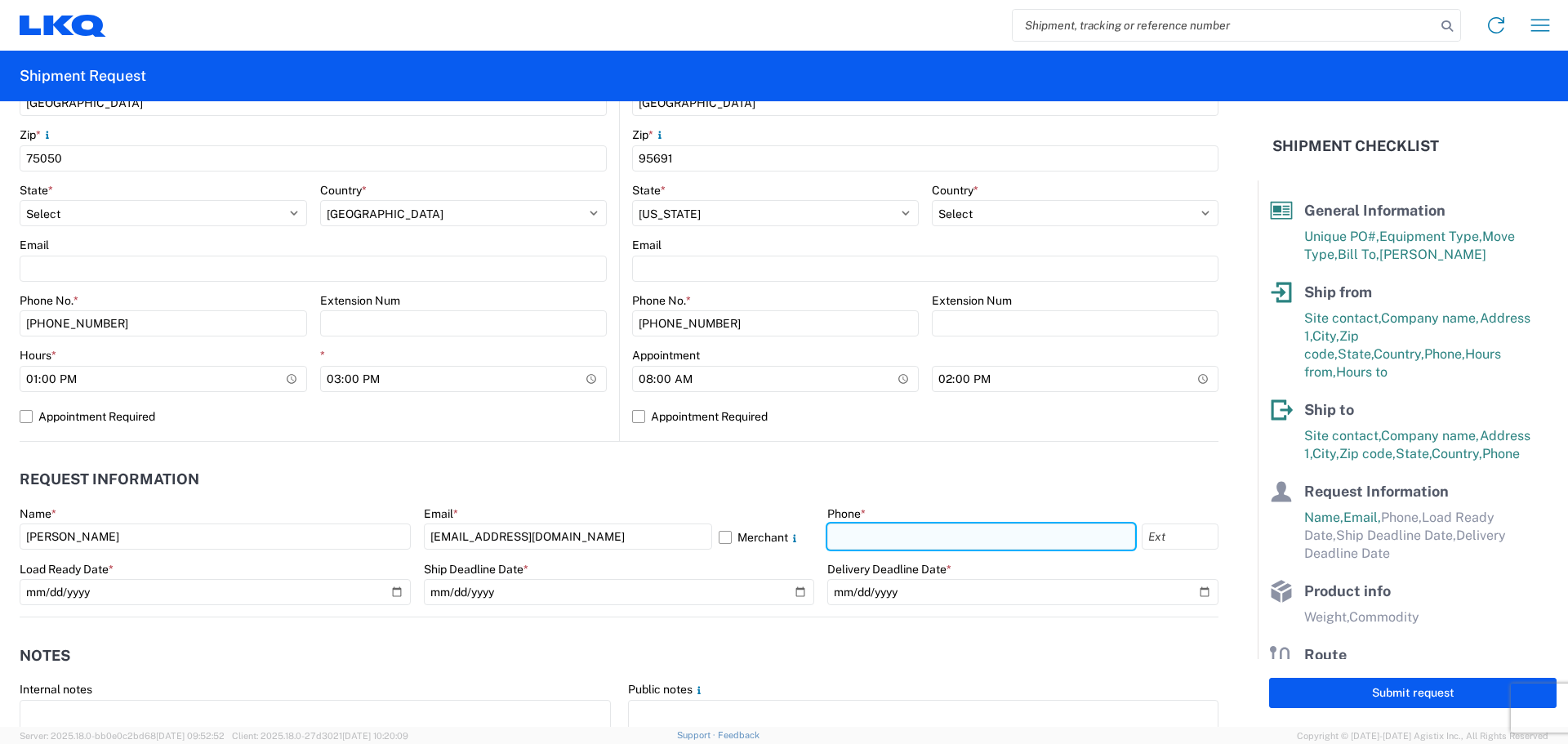
click at [849, 537] on input "text" at bounding box center [981, 536] width 308 height 26
type input "[PHONE_NUMBER]"
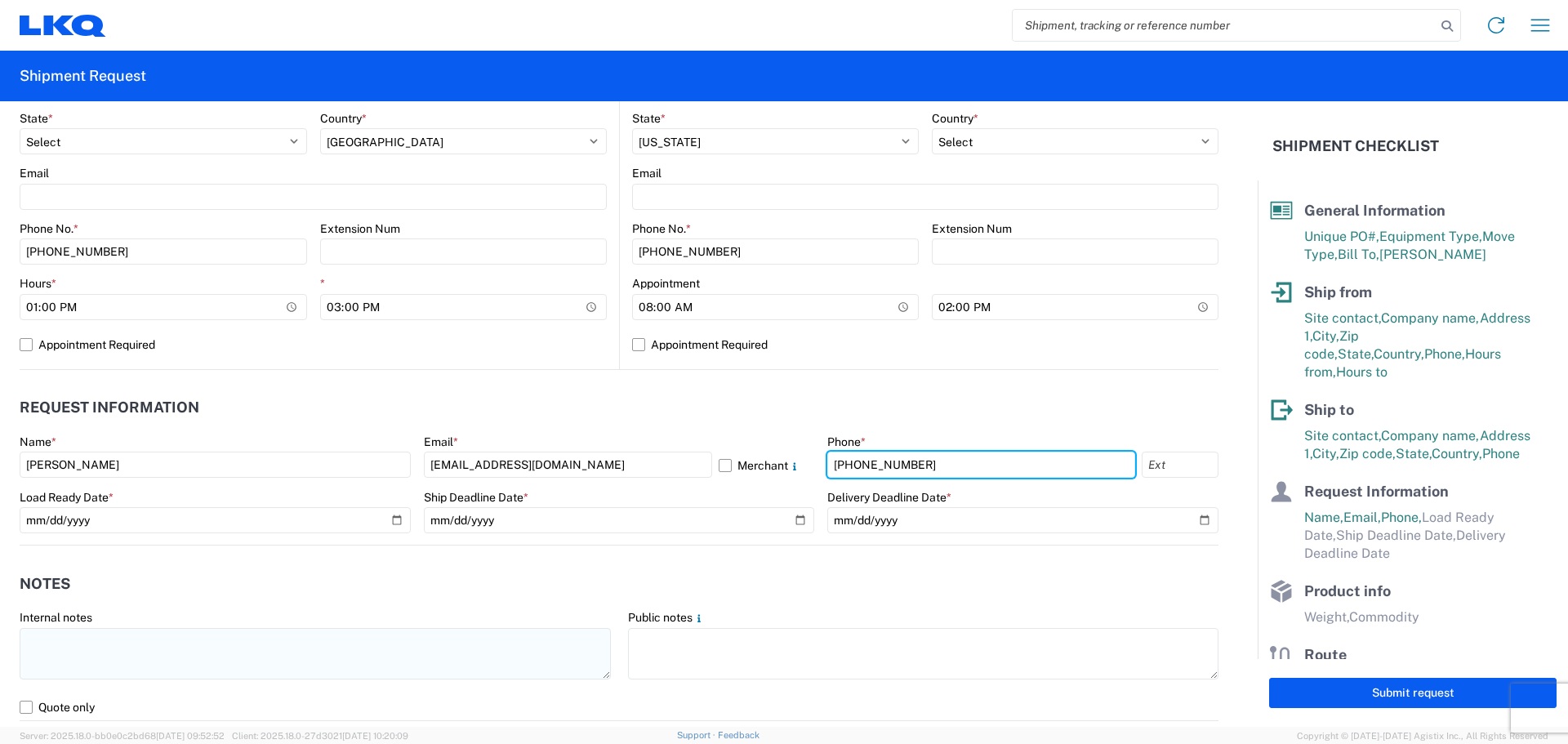
scroll to position [653, 0]
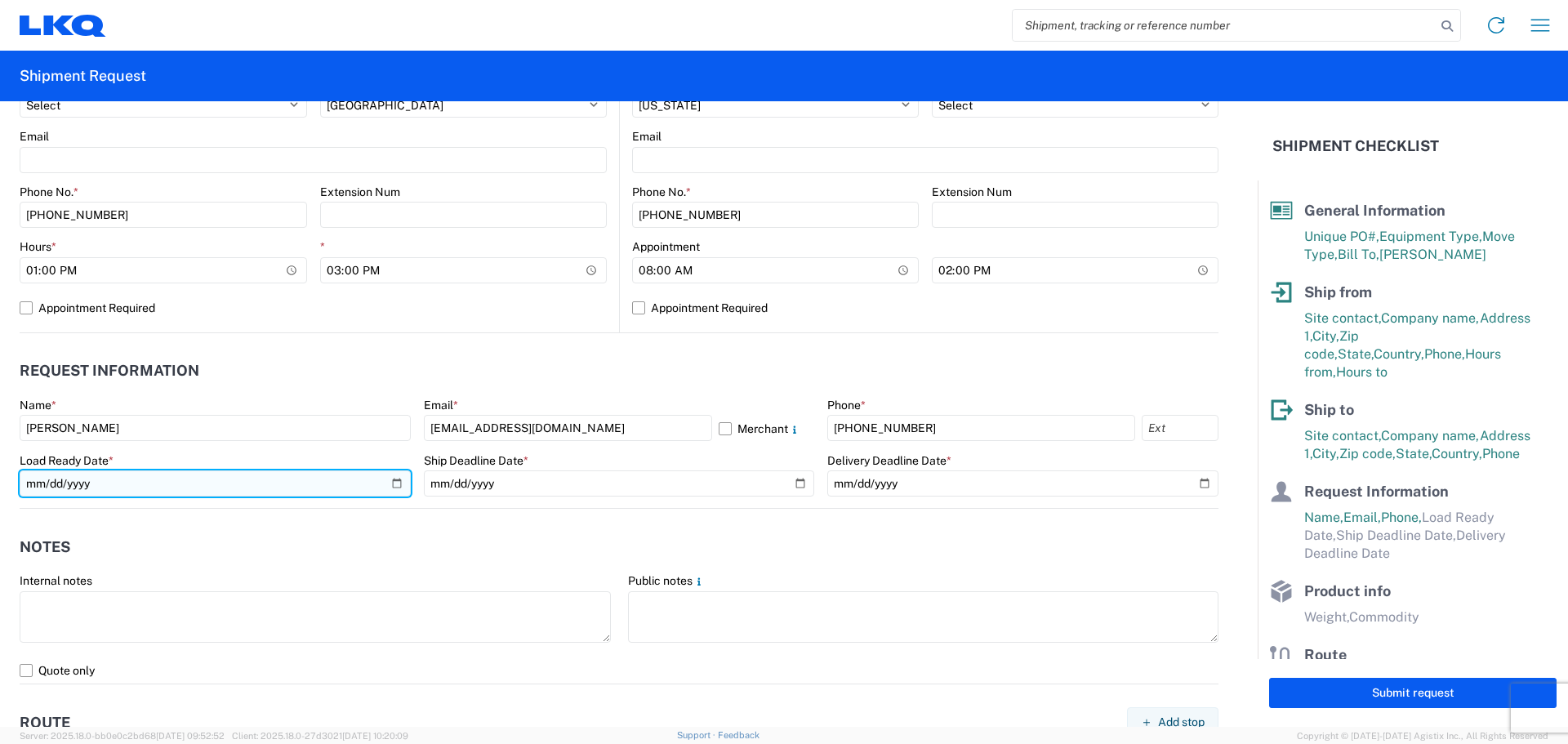
click at [394, 484] on input "date" at bounding box center [215, 483] width 391 height 26
type input "[DATE]"
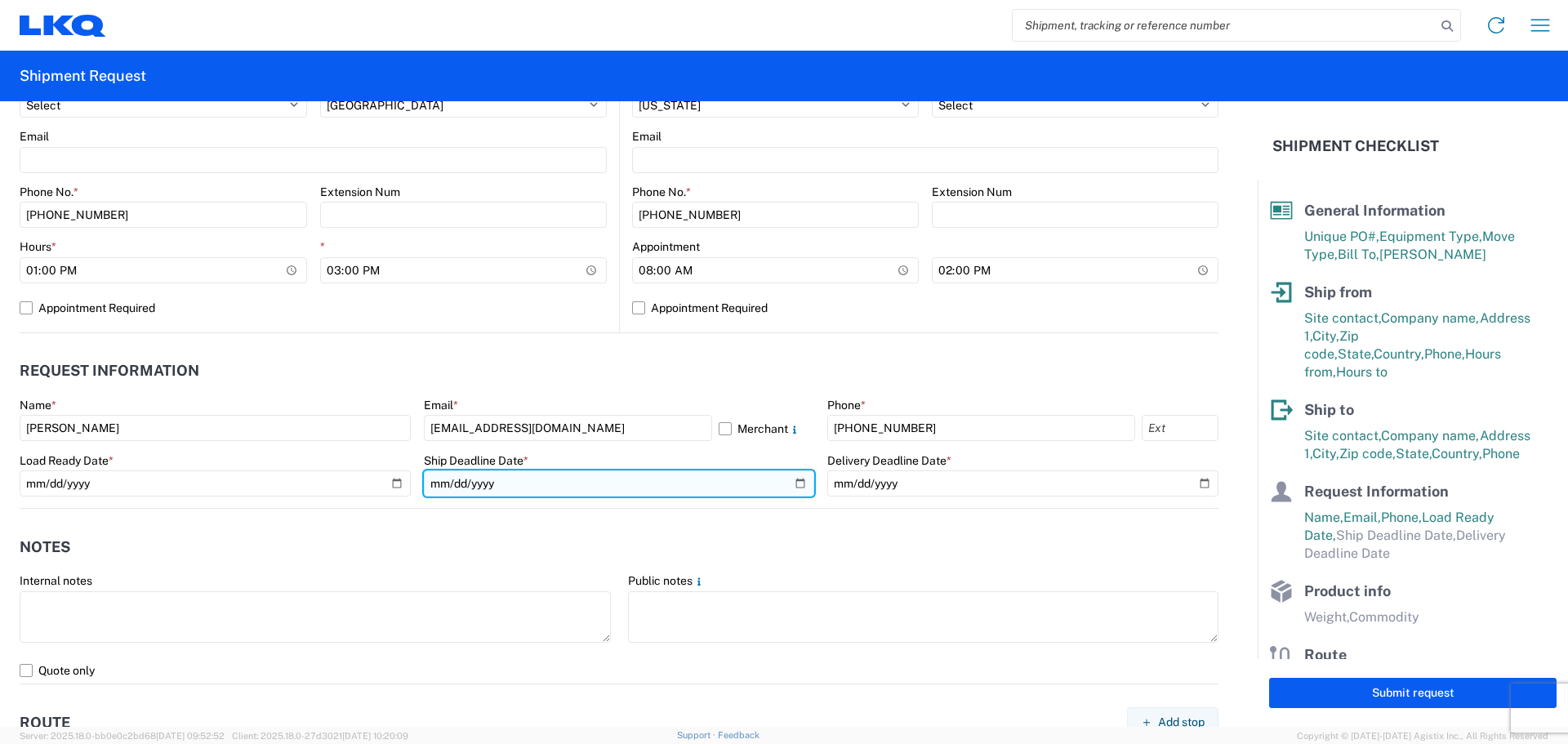
click at [795, 485] on input "date" at bounding box center [620, 483] width 391 height 26
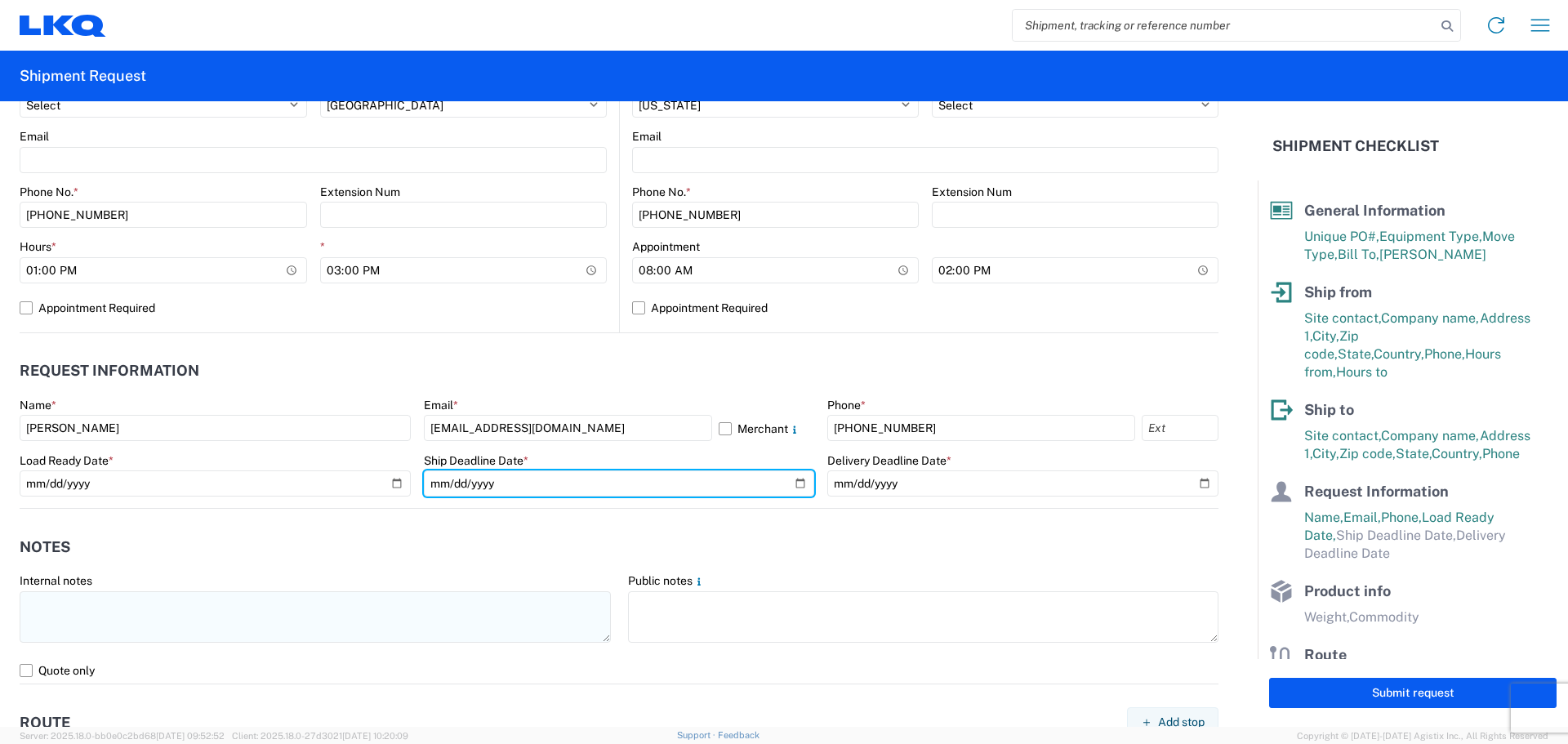
type input "[DATE]"
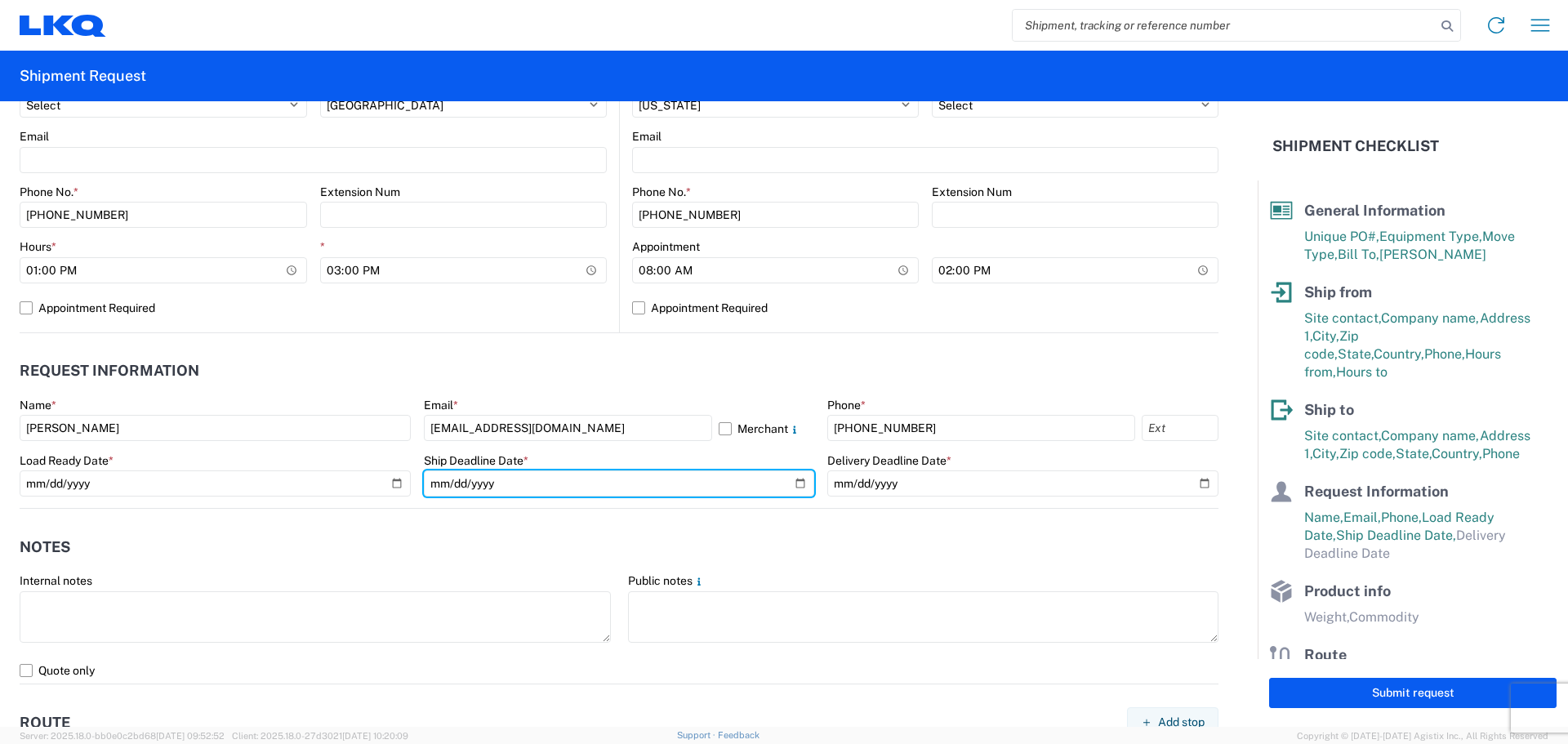
scroll to position [762, 0]
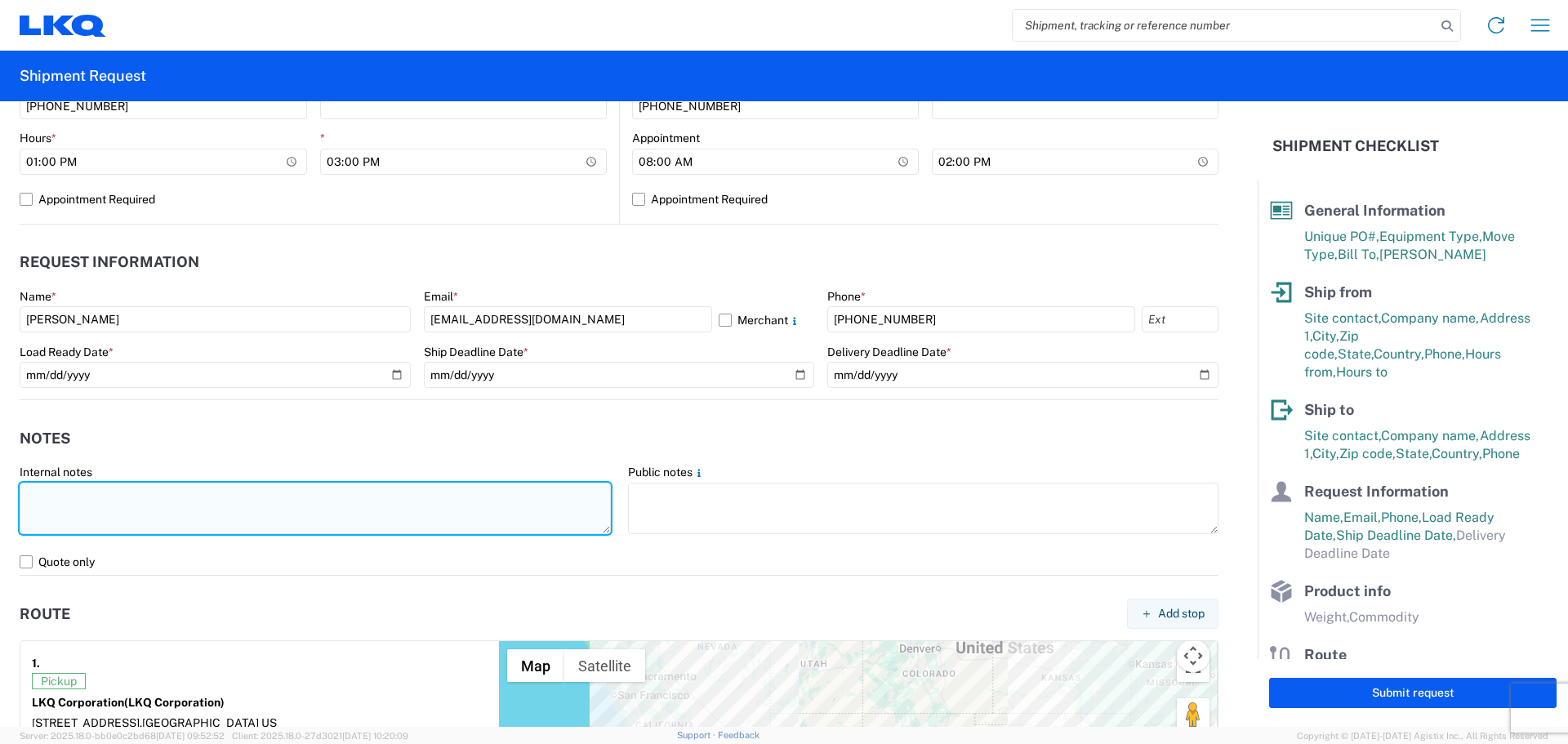
click at [231, 516] on textarea at bounding box center [315, 508] width 591 height 51
drag, startPoint x: 260, startPoint y: 490, endPoint x: 0, endPoint y: 477, distance: 260.3
click at [0, 477] on form "General Information Template PO# T3122 Equipment Type * Select 53’ Dry Van Flat…" at bounding box center [628, 414] width 1257 height 626
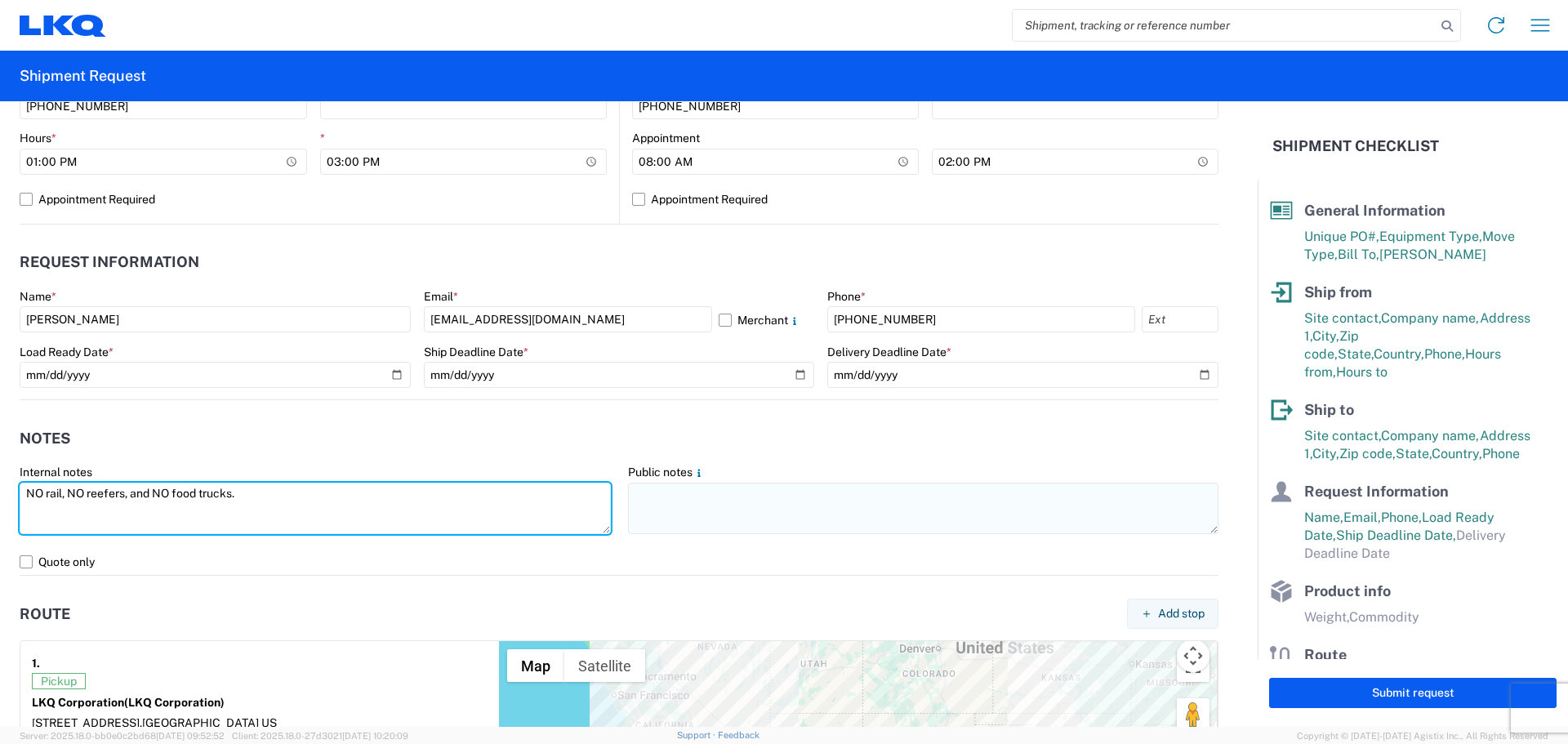
type textarea "NO rail, NO reefers, and NO food trucks."
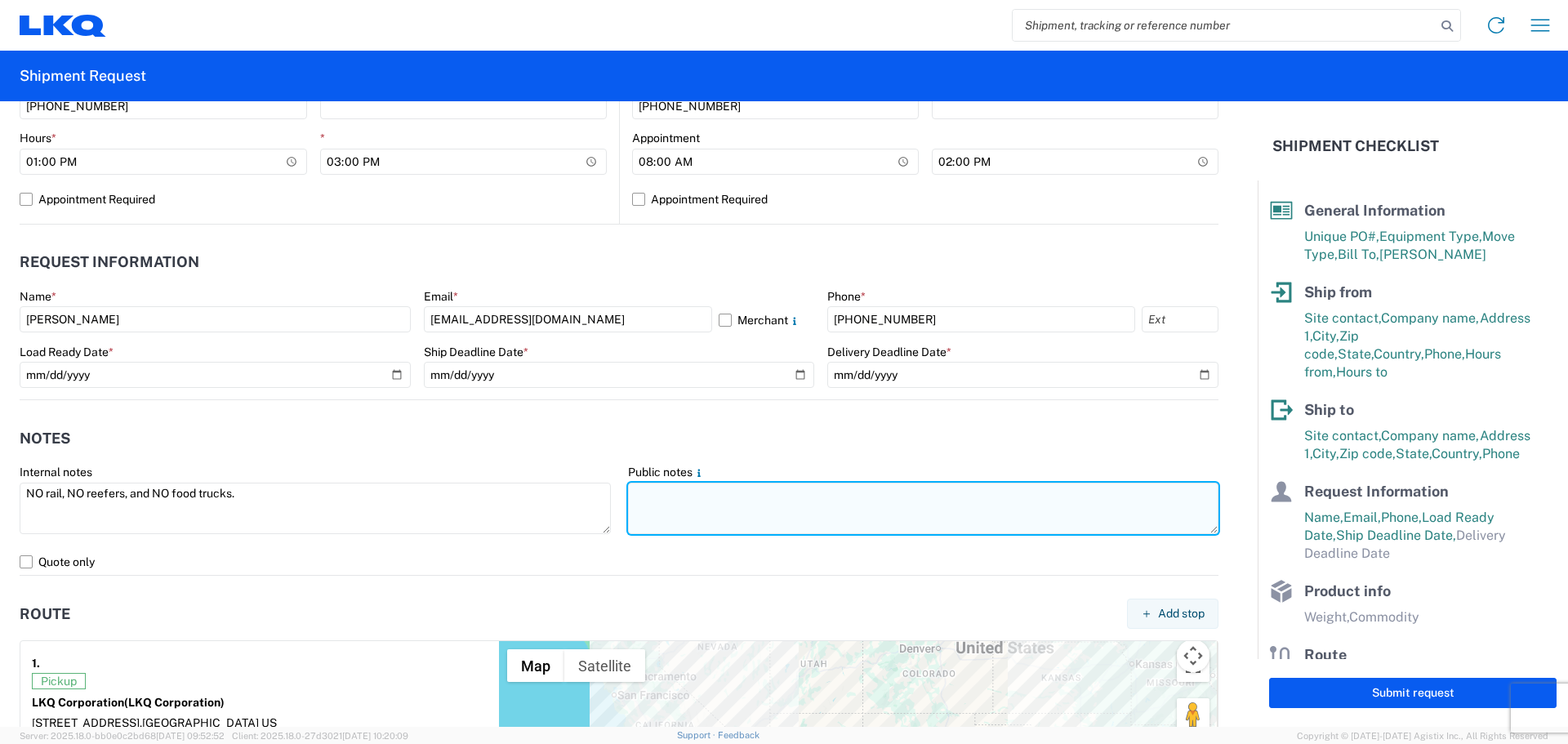
click at [730, 516] on textarea at bounding box center [924, 508] width 591 height 51
paste textarea "NO rail, NO reefers, and NO food trucks."
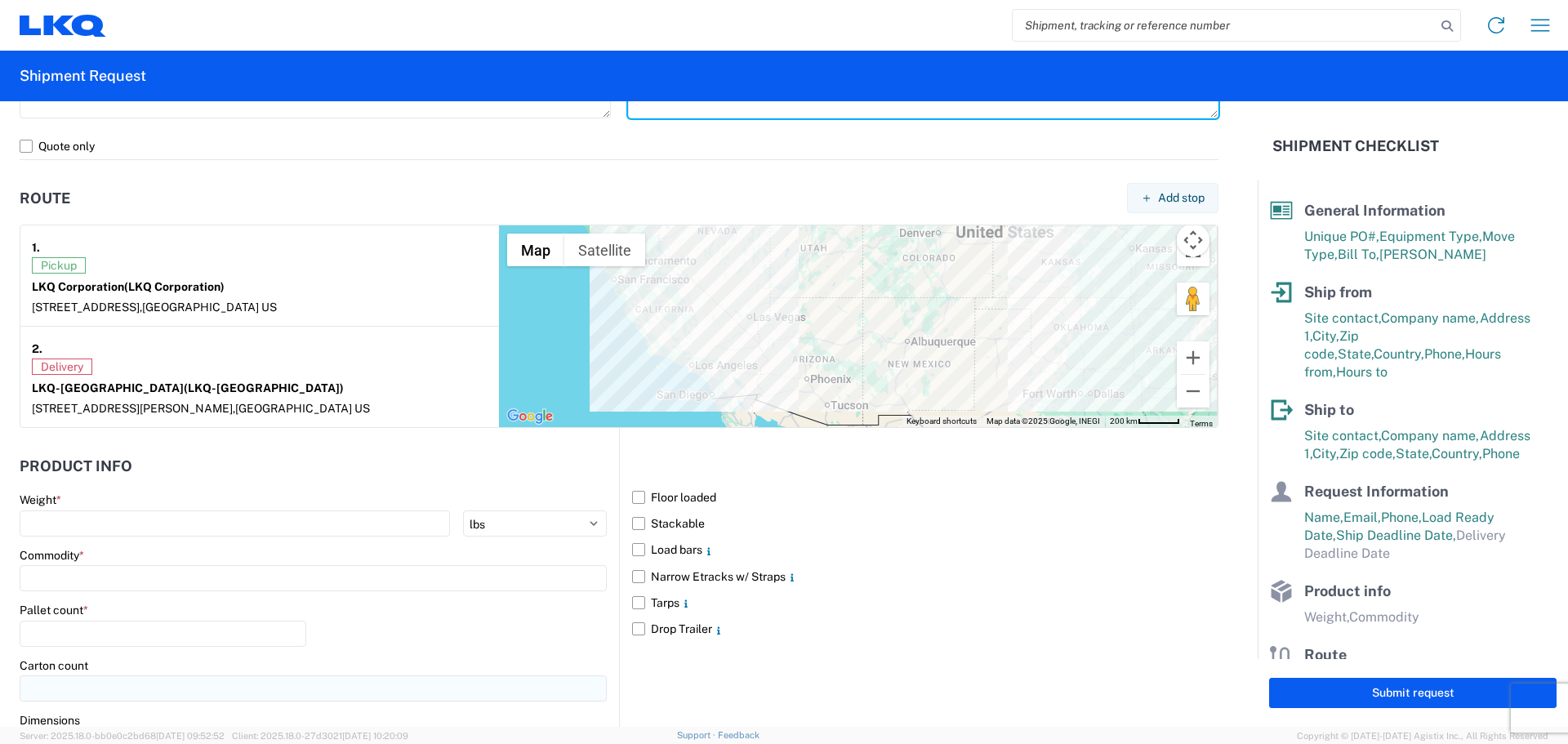
scroll to position [1333, 0]
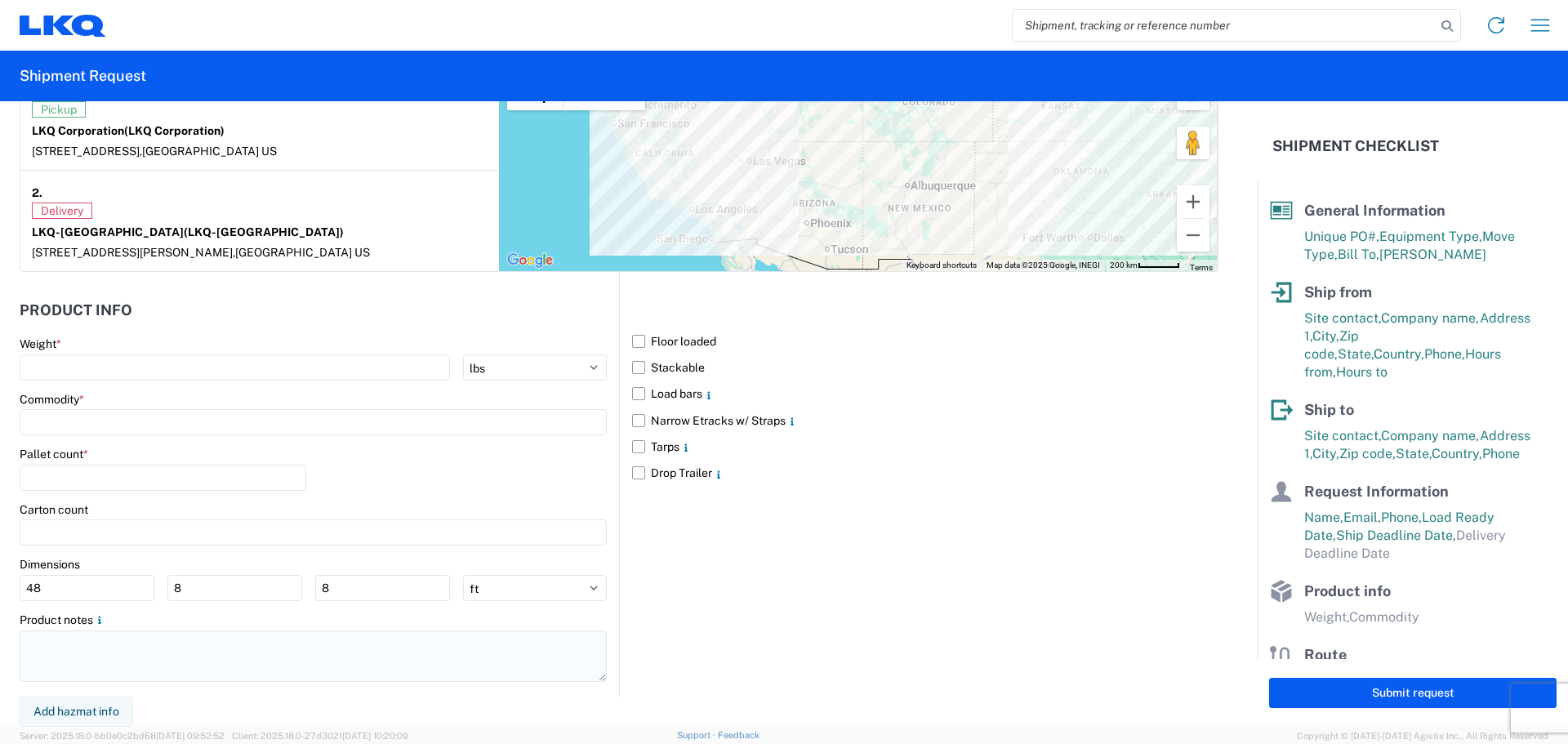
type textarea "NO rail, NO reefers, and NO food trucks."
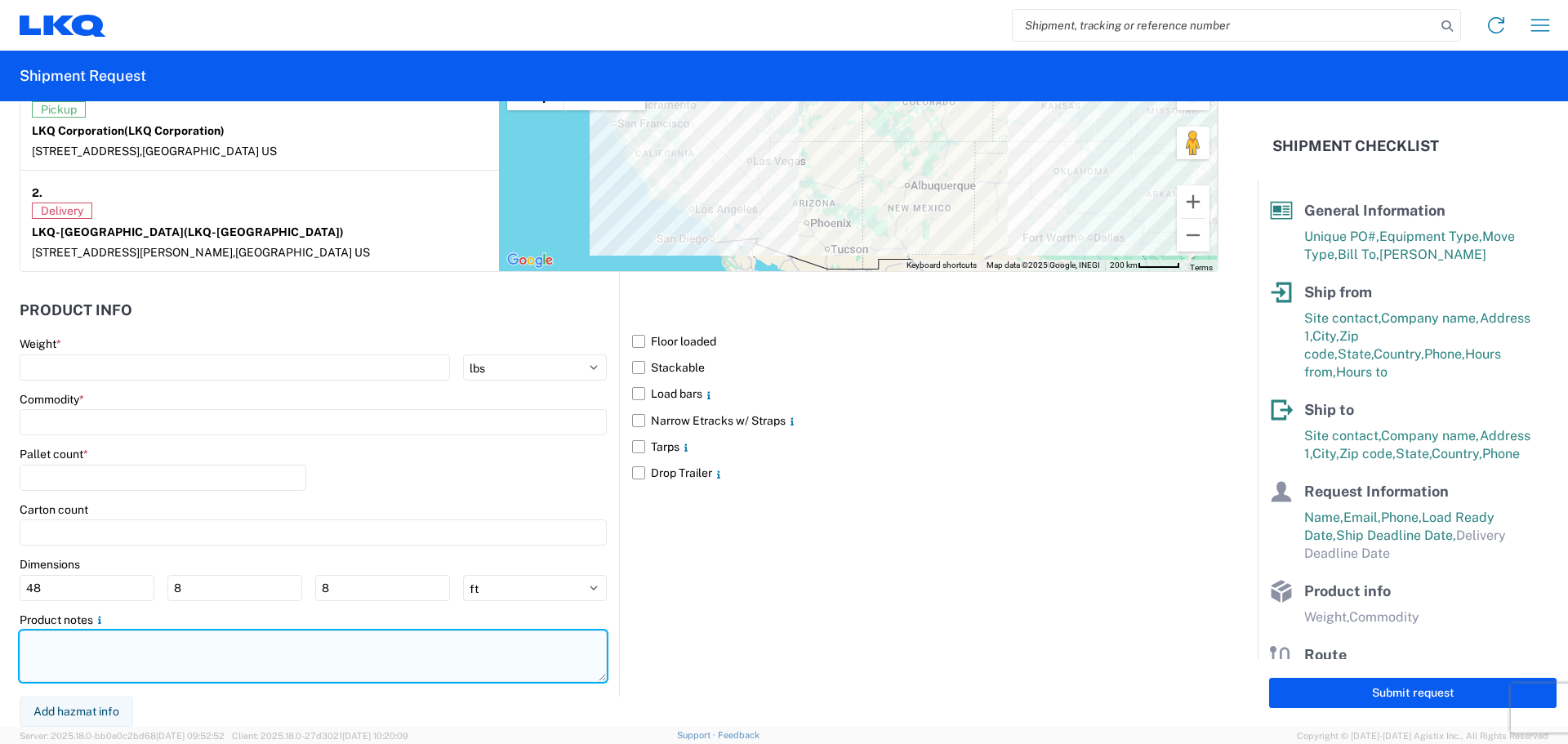
click at [74, 653] on textarea at bounding box center [312, 656] width 587 height 51
paste textarea "NO rail, NO reefers, and NO food trucks."
type textarea "NO rail, NO reefers, and NO food trucks."
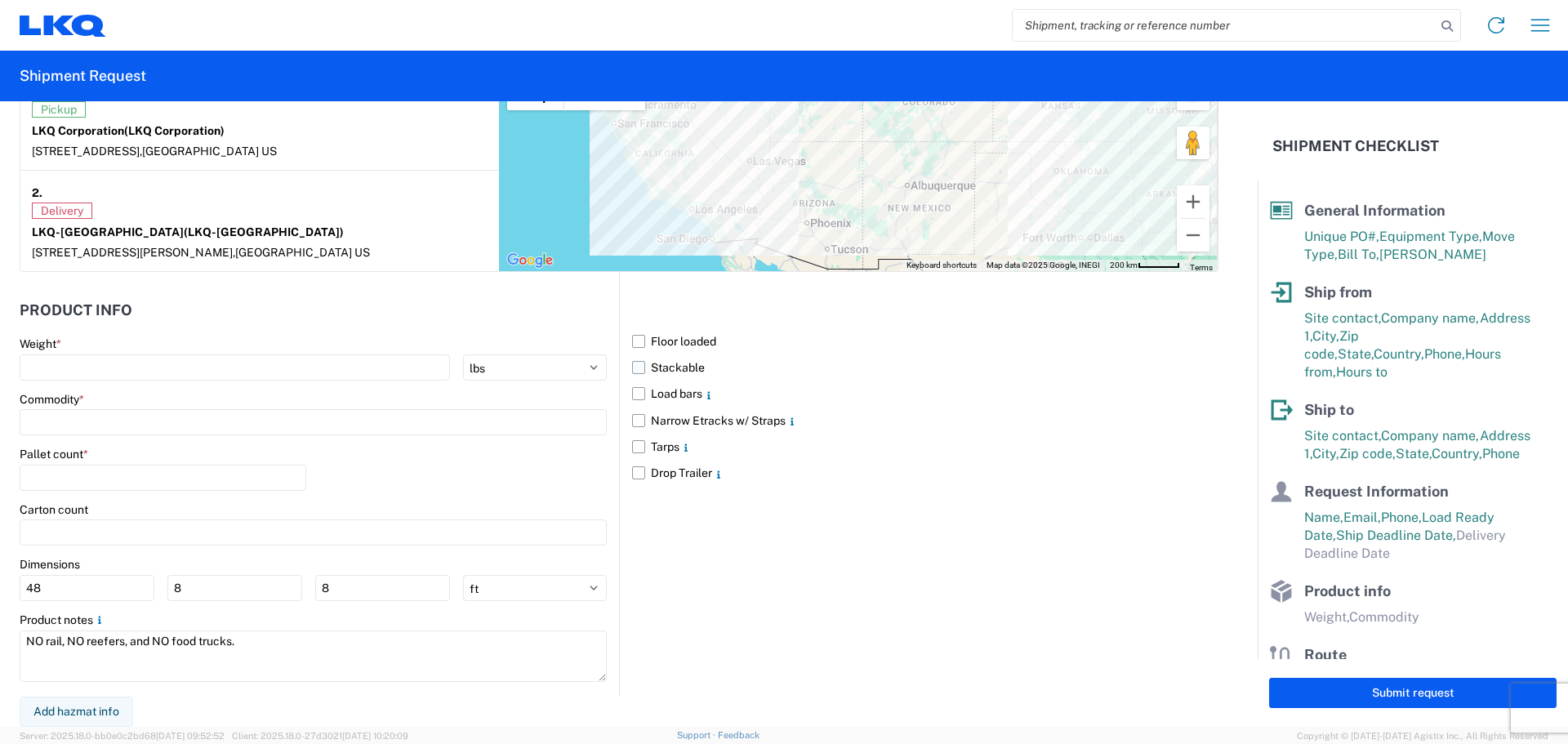
click at [635, 362] on label "Stackable" at bounding box center [926, 367] width 586 height 26
click at [0, 0] on input "Stackable" at bounding box center [0, 0] width 0 height 0
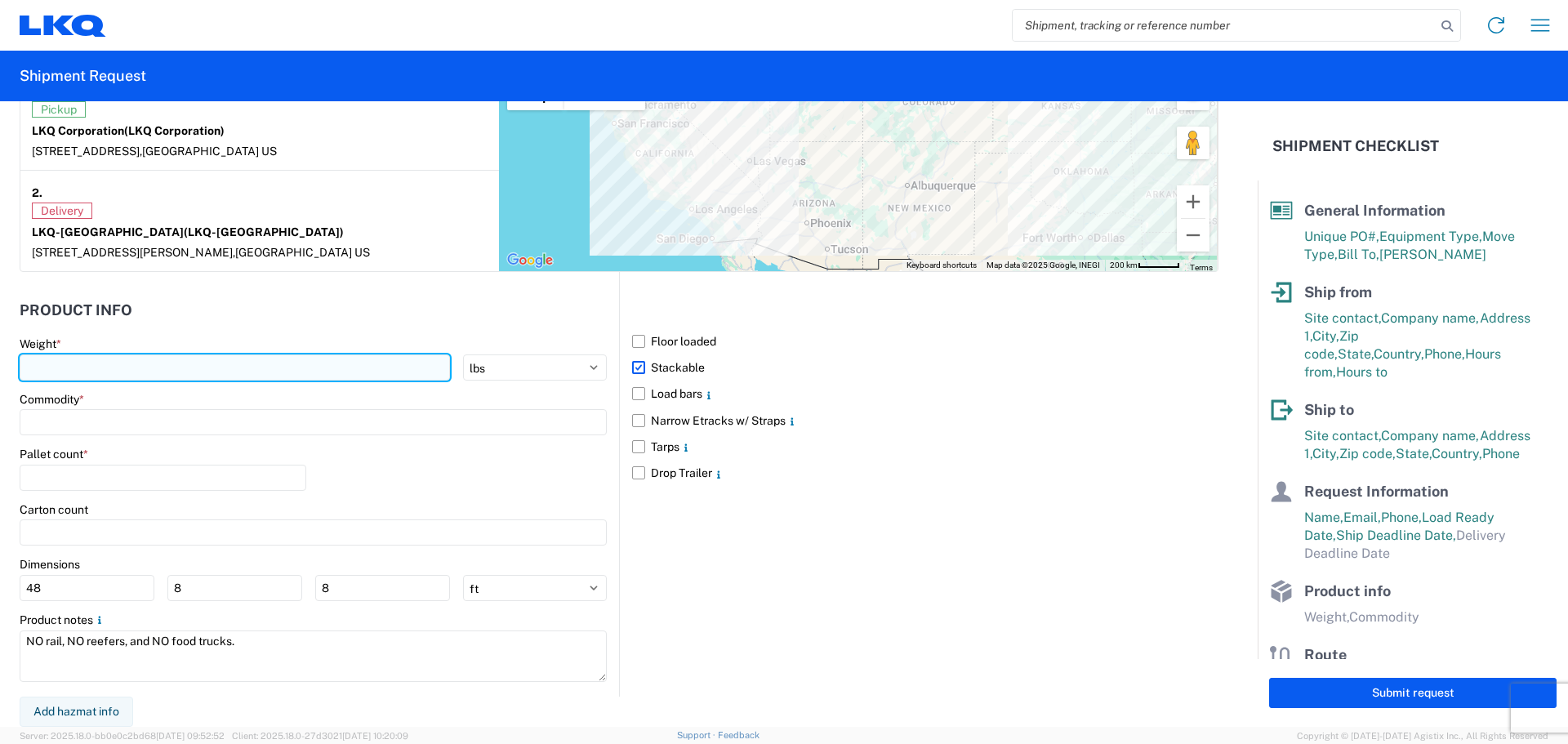
click at [191, 362] on input "number" at bounding box center [234, 367] width 430 height 26
type input "34390"
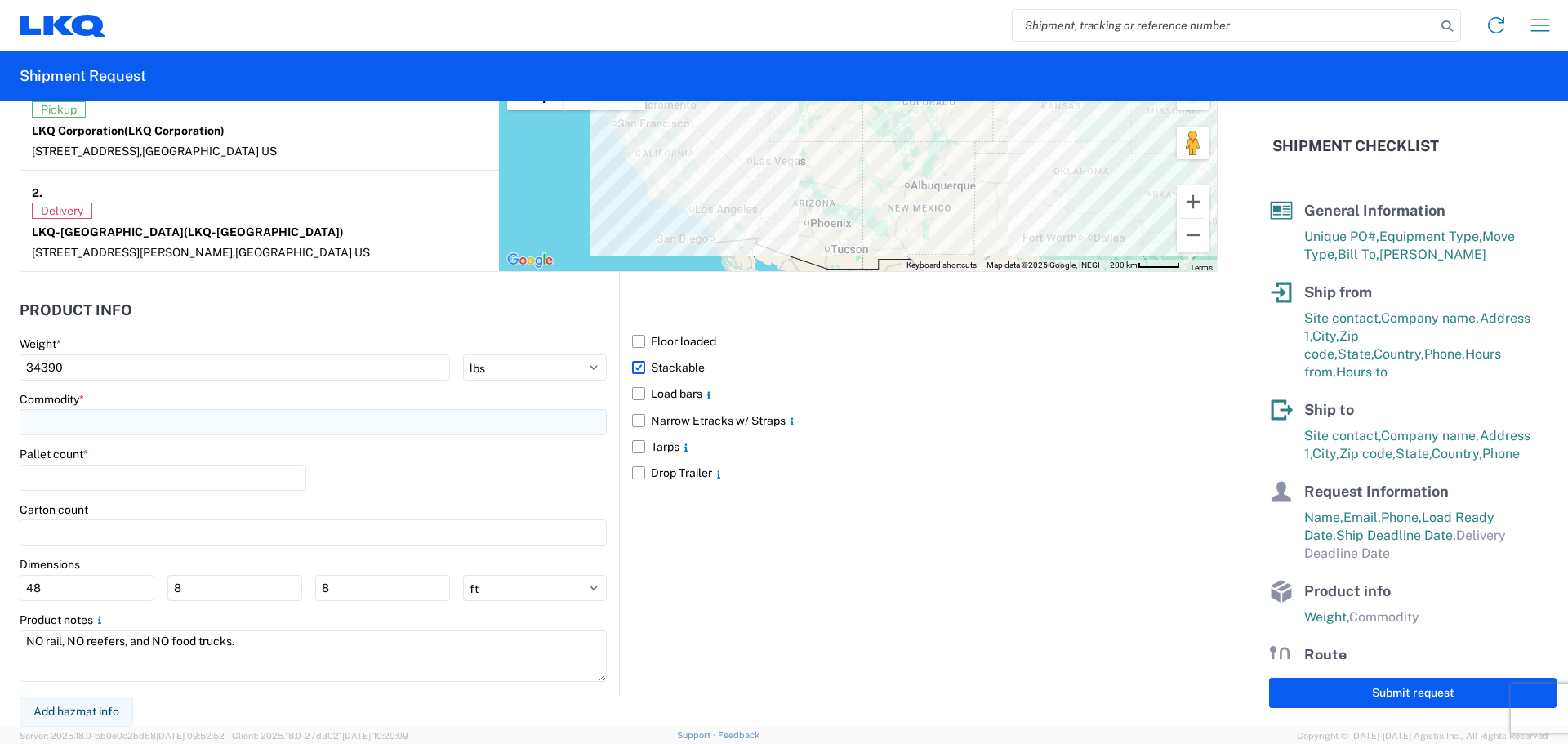
click at [151, 432] on input at bounding box center [312, 422] width 587 height 26
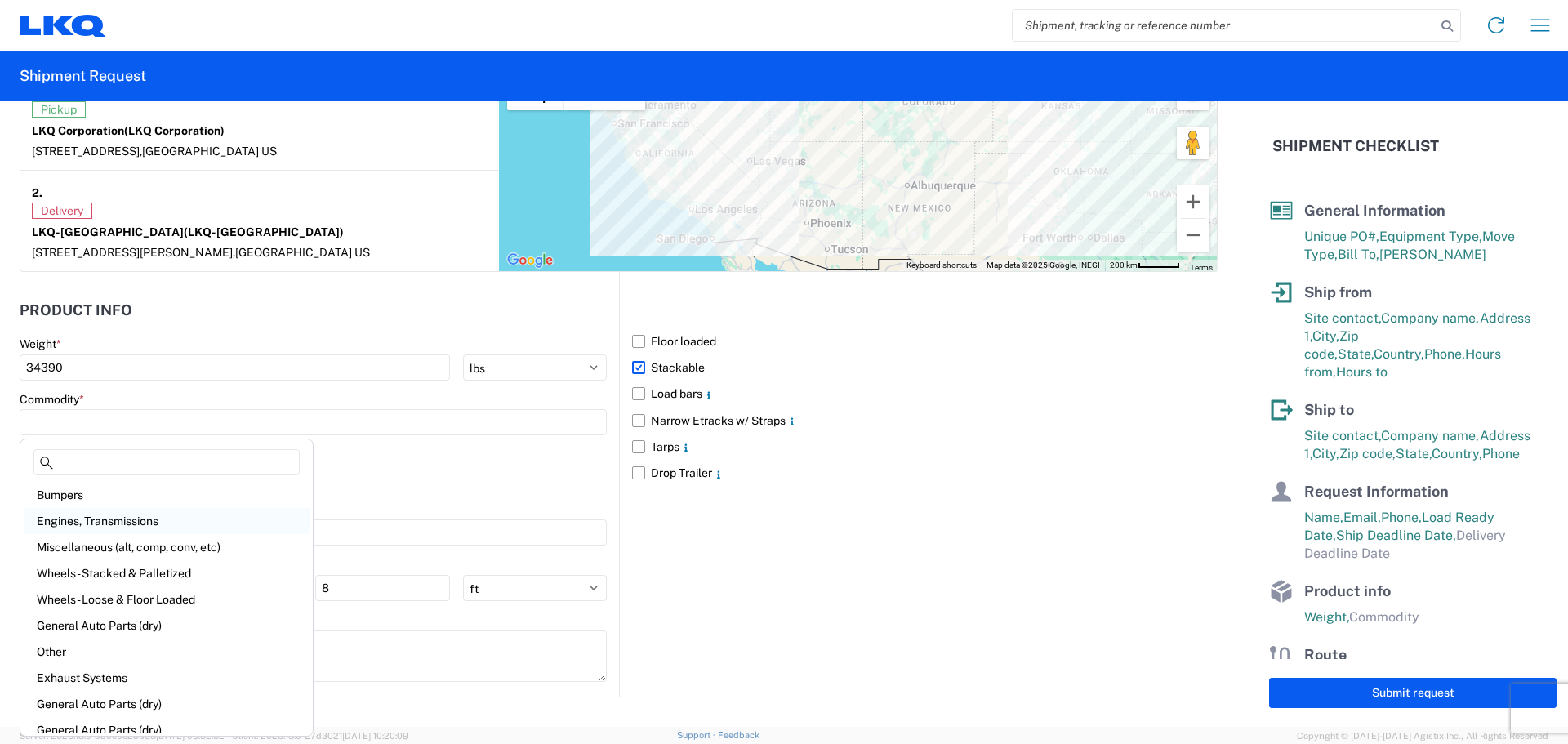
click at [136, 516] on div "Engines, Transmissions" at bounding box center [166, 521] width 286 height 26
type input "Engines, Transmissions"
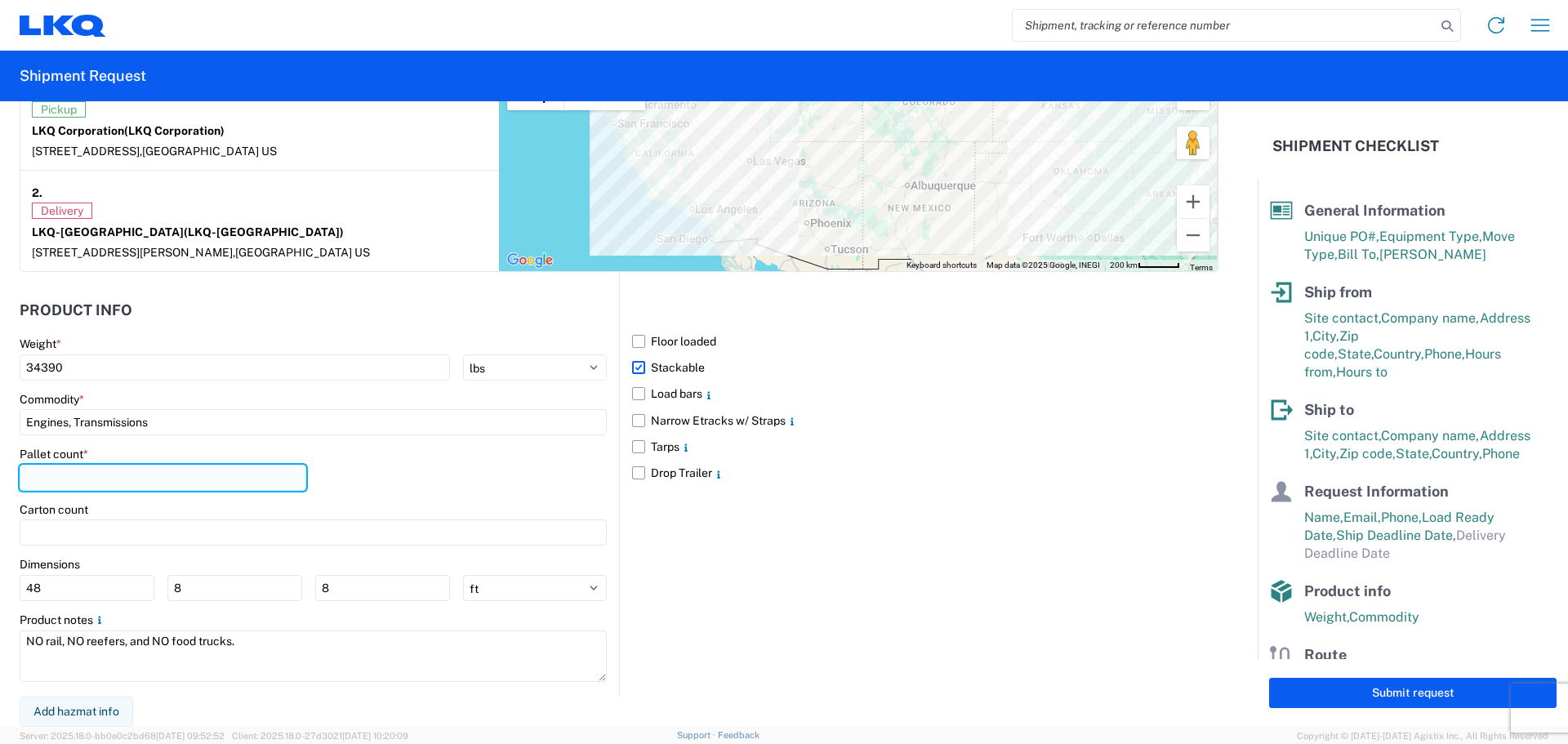
click at [111, 485] on input "number" at bounding box center [162, 477] width 286 height 26
type input "42"
click at [586, 488] on div "Pallet count * 42" at bounding box center [312, 474] width 587 height 55
click at [931, 487] on div "Floor loaded Stackable Load bars Narrow Etracks w/ Straps Tarps Drop Trailer" at bounding box center [919, 484] width 600 height 424
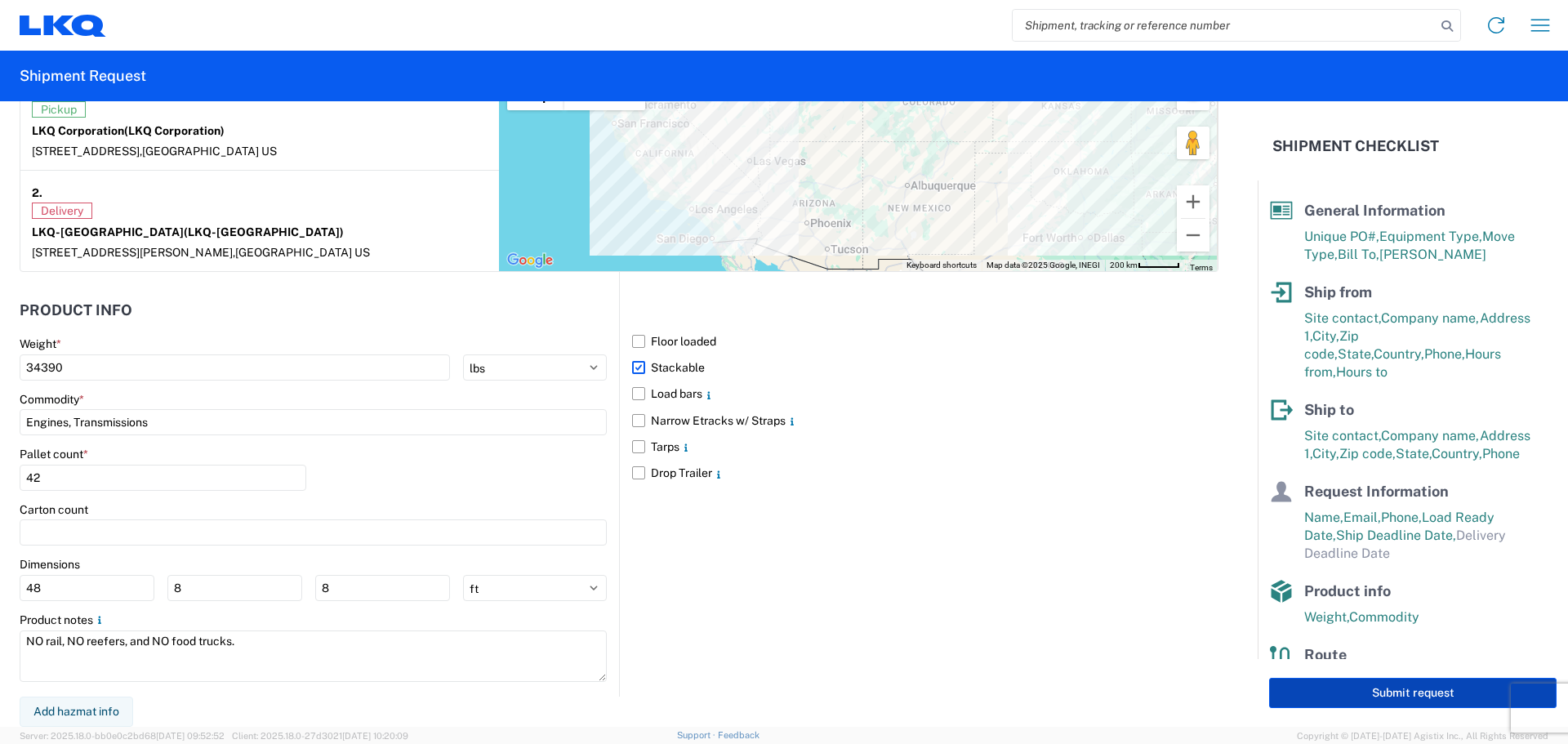
click at [1370, 699] on button "Submit request" at bounding box center [1413, 693] width 287 height 30
select select "US"
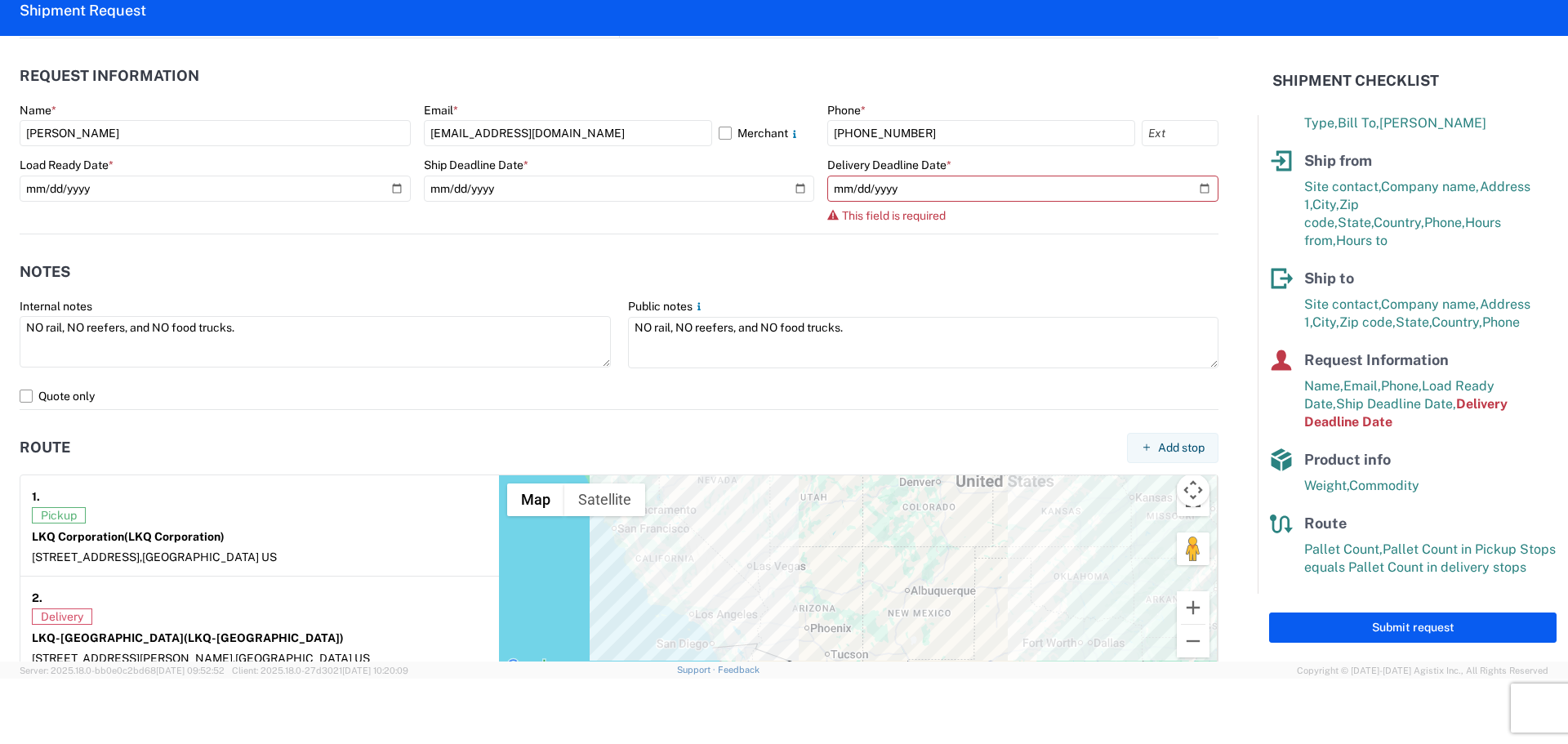
scroll to position [591, 0]
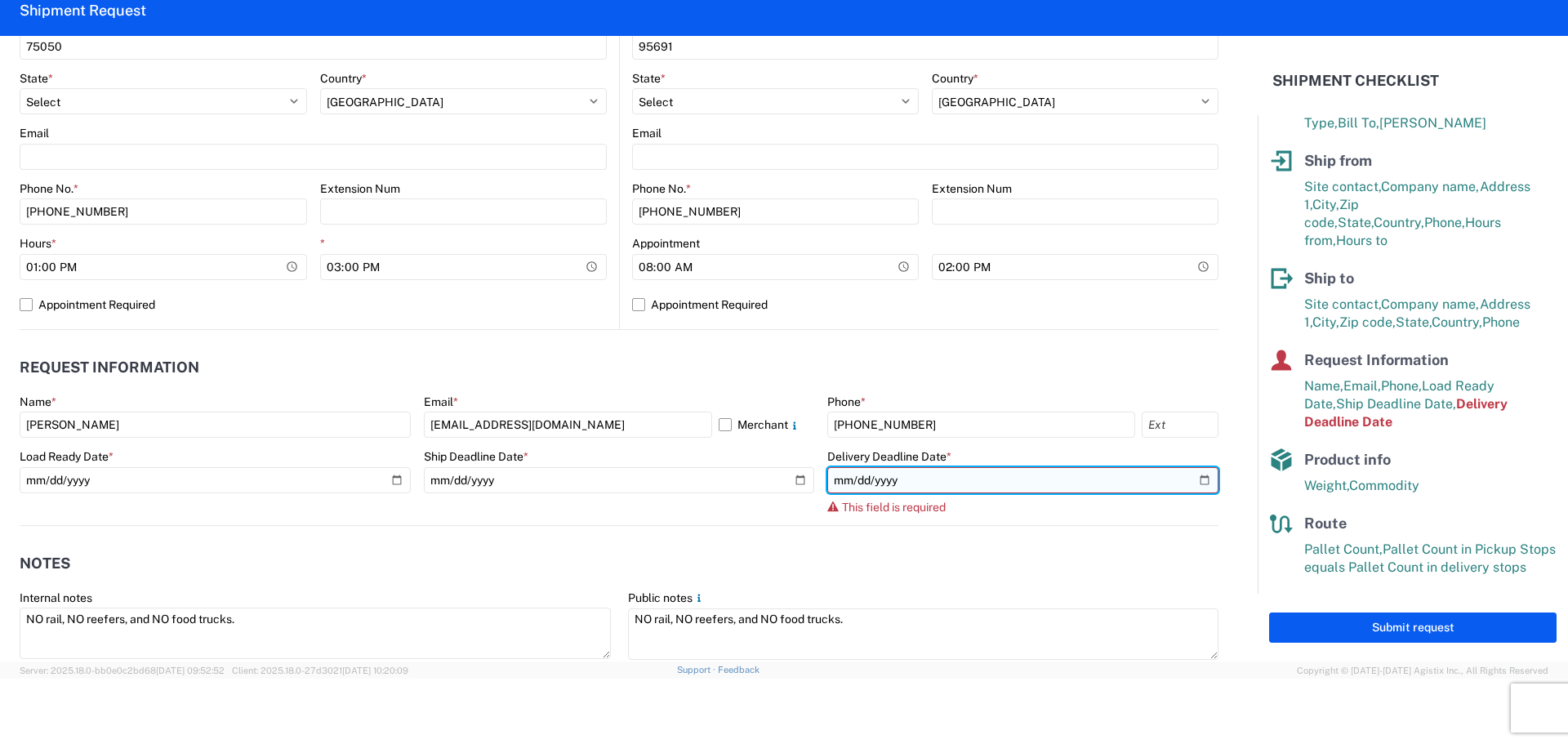
click at [1192, 481] on input "date" at bounding box center [1023, 479] width 391 height 26
type input "[DATE]"
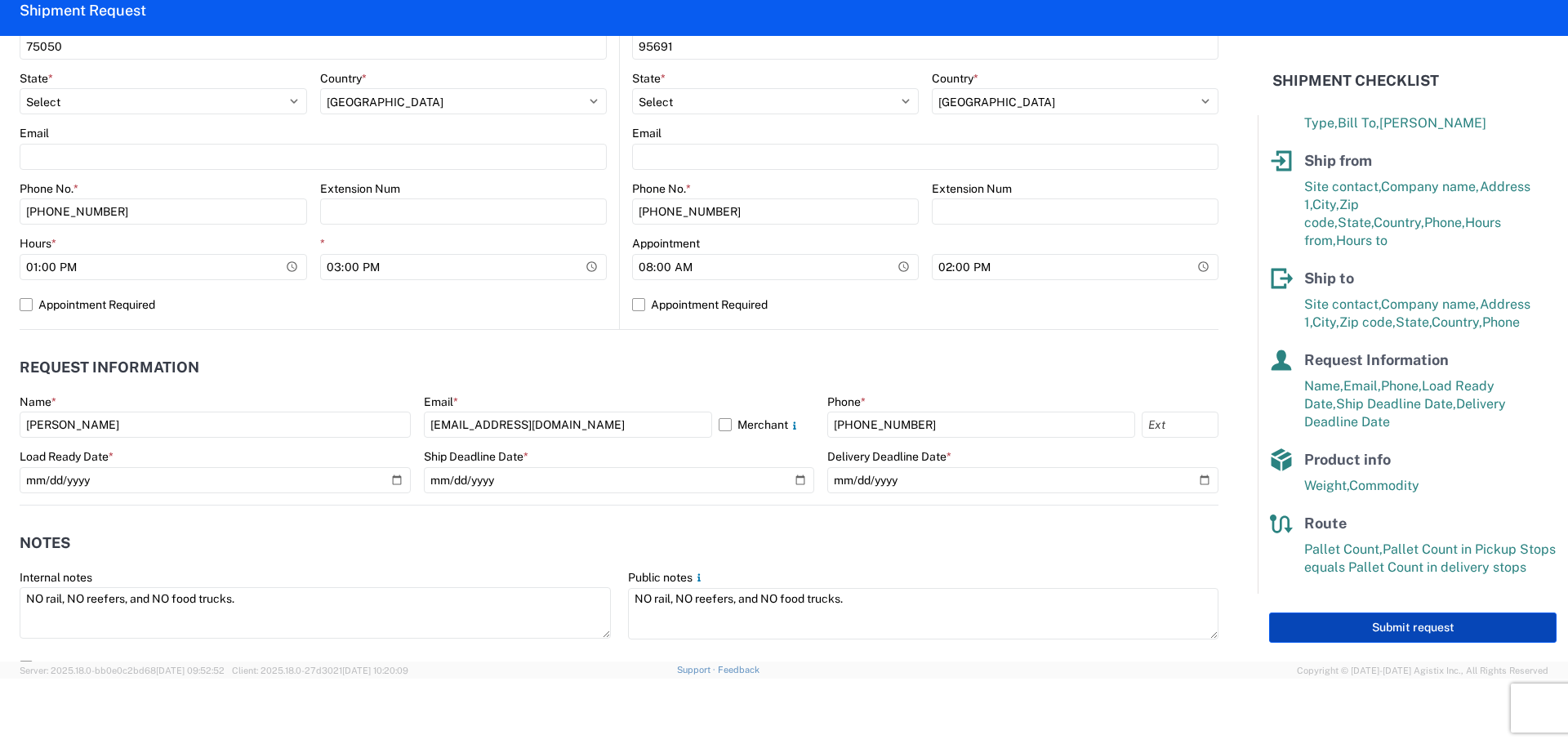
click at [1339, 632] on button "Submit request" at bounding box center [1413, 627] width 287 height 30
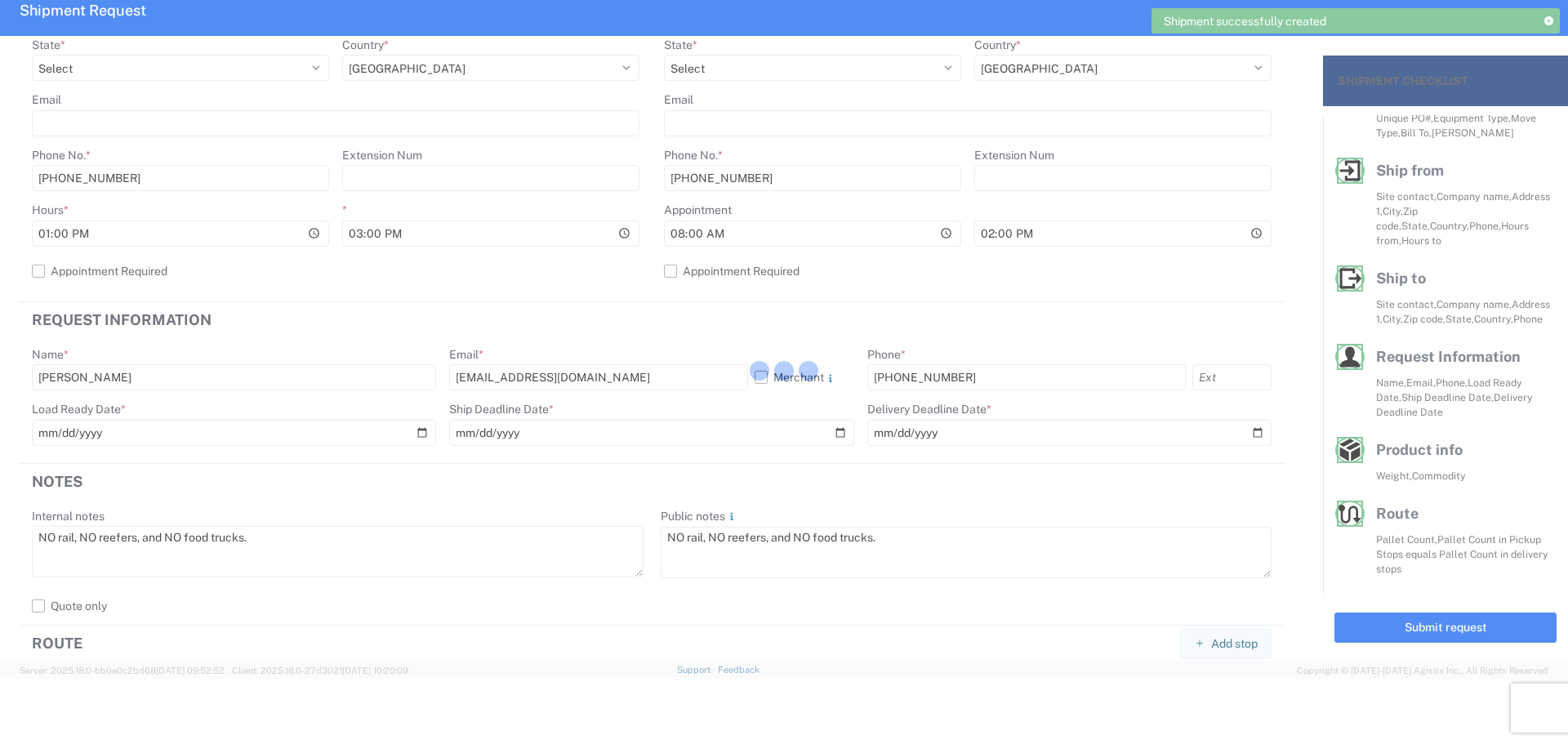
scroll to position [65, 0]
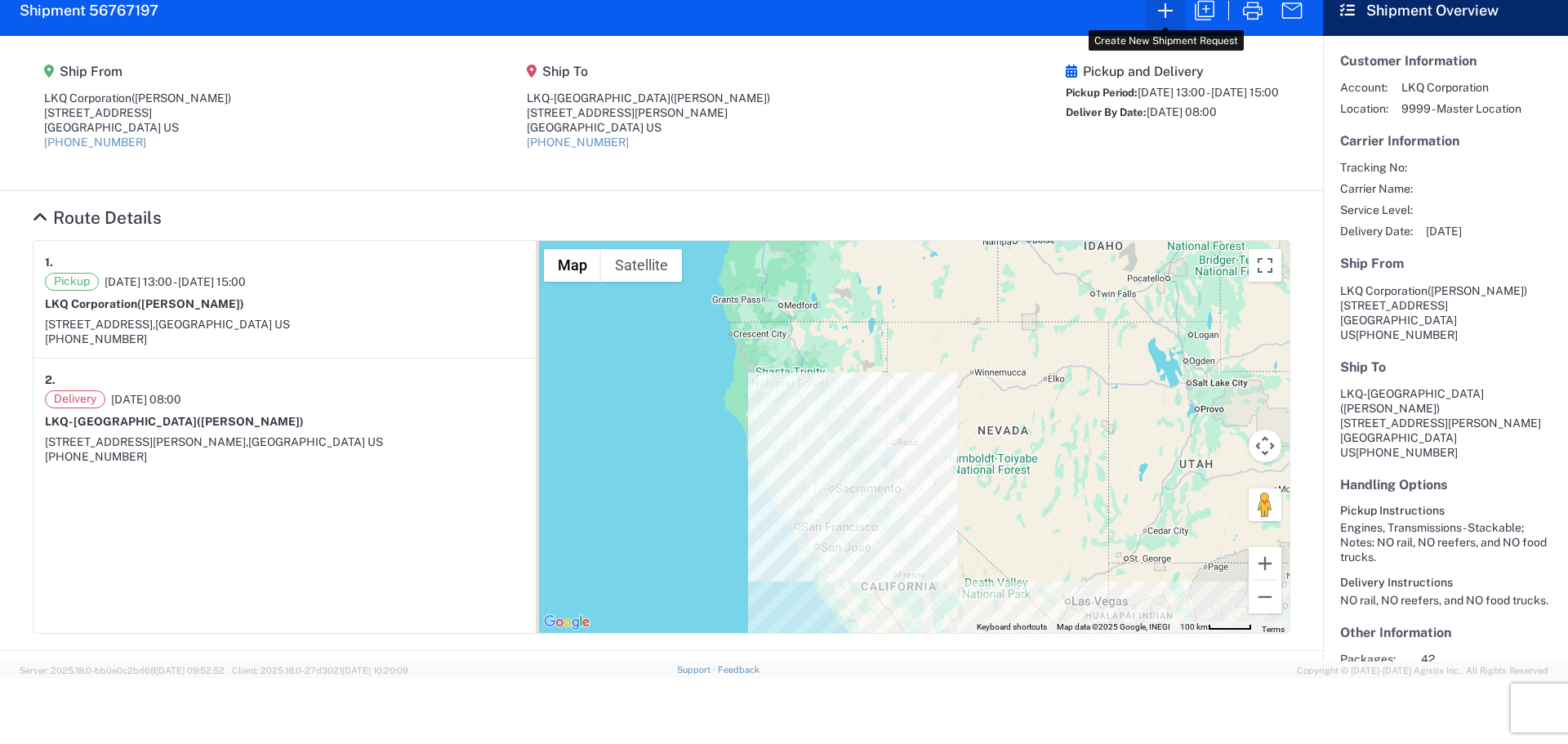
click at [1171, 26] on button "button" at bounding box center [1165, 10] width 39 height 39
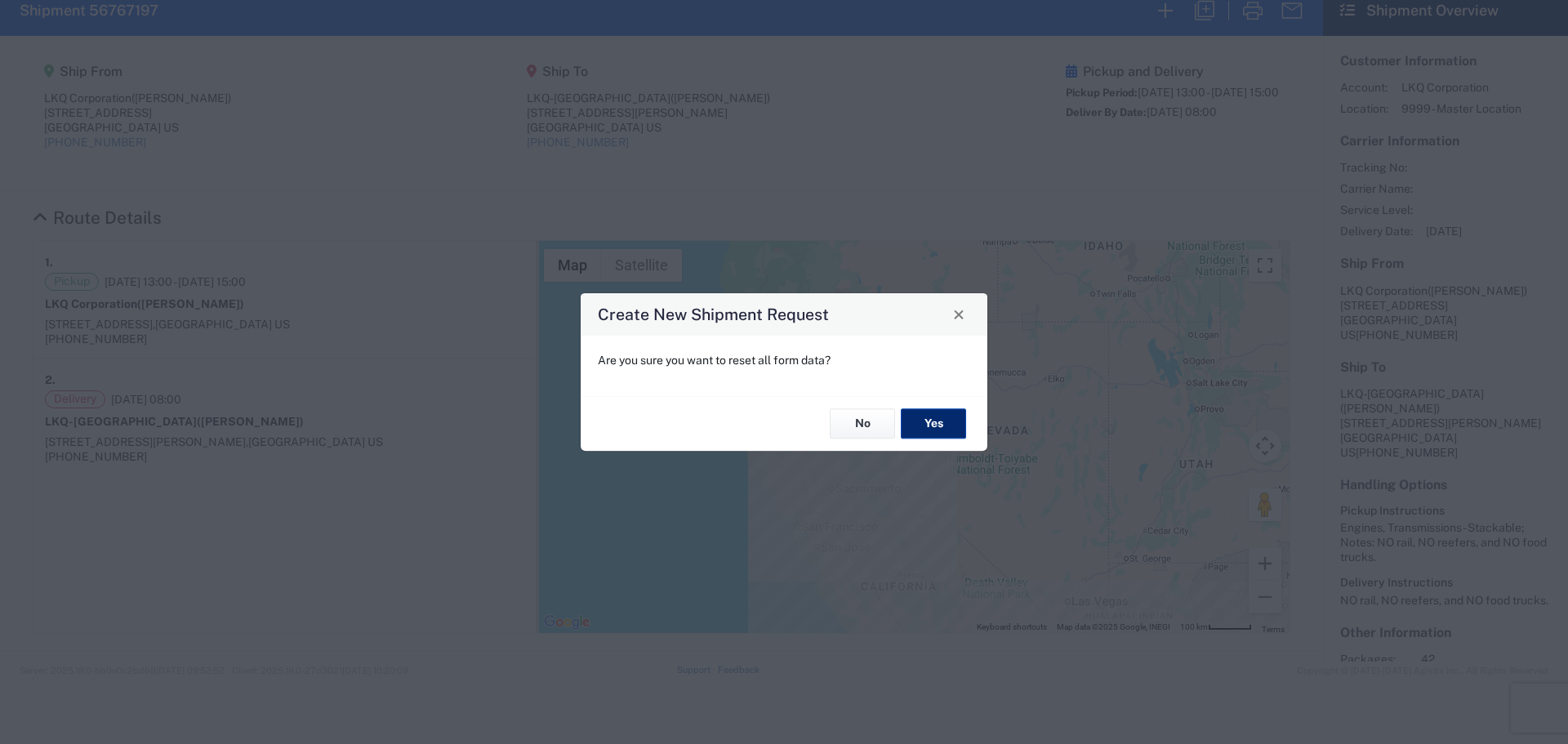
click at [926, 428] on button "Yes" at bounding box center [933, 424] width 66 height 30
select select "FULL"
select select "US"
select select "LBS"
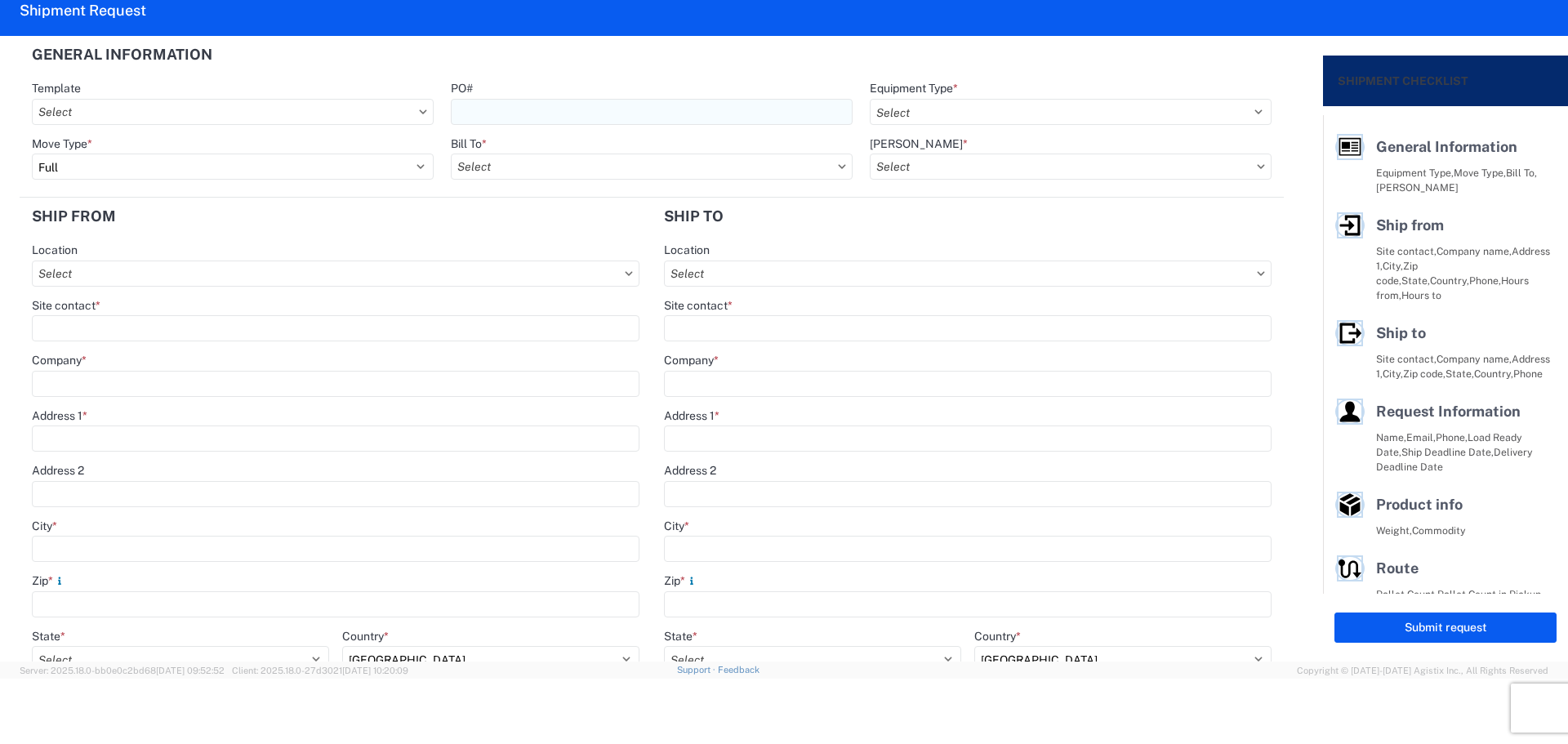
click at [509, 113] on input "PO#" at bounding box center [652, 112] width 401 height 26
type input "MMMBrownsburg090925"
click at [607, 51] on header "General Information" at bounding box center [651, 55] width 1264 height 37
click at [924, 110] on select "Select 53’ Dry Van Flatbed Dropdeck (van) Lowboy (flatbed) Rail" at bounding box center [1070, 112] width 401 height 26
select select "STDV"
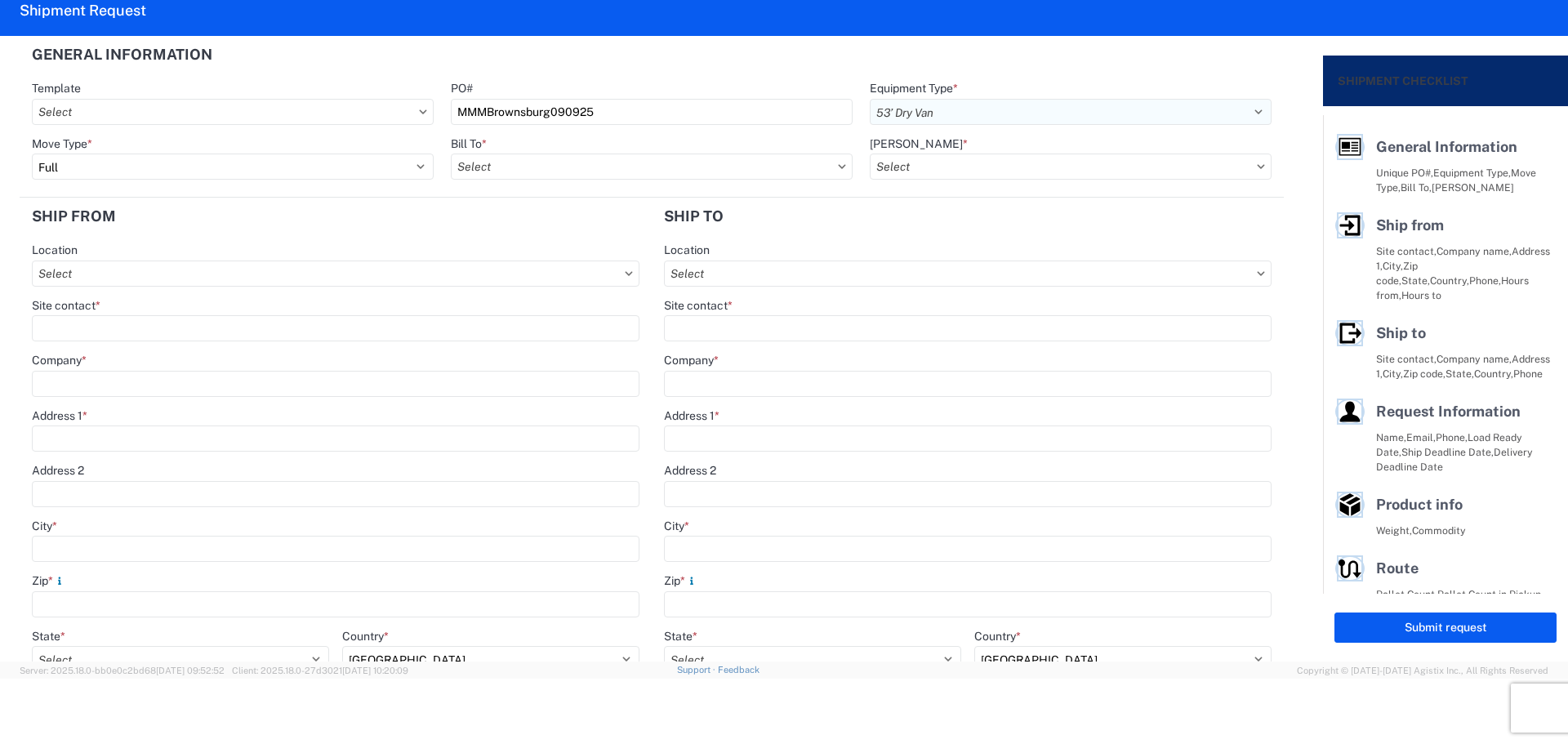
click at [869, 99] on select "Select 53’ Dry Van Flatbed Dropdeck (van) Lowboy (flatbed) Rail" at bounding box center [1070, 112] width 401 height 26
click at [158, 157] on select "Select Full Partial TL" at bounding box center [233, 166] width 401 height 26
select select "PARTIAL_TL"
click at [32, 154] on select "Select Full Partial TL" at bounding box center [233, 166] width 401 height 26
click at [506, 160] on input "Bill To *" at bounding box center [652, 166] width 401 height 26
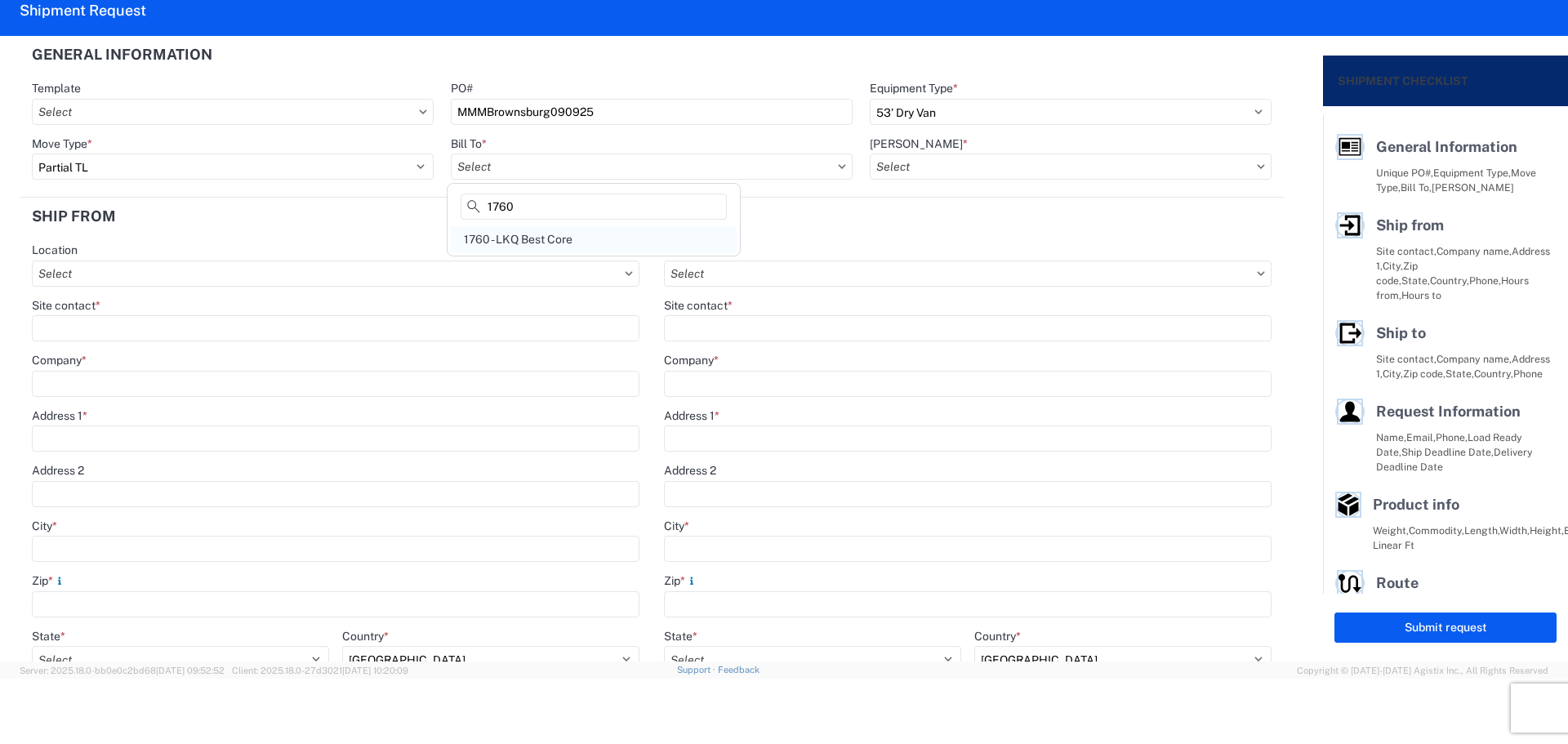
type input "1760"
click at [549, 235] on div "1760 - LKQ Best Core" at bounding box center [594, 238] width 286 height 26
type input "1760 - LKQ Best Core"
click at [965, 160] on input "[PERSON_NAME] *" at bounding box center [1070, 166] width 401 height 26
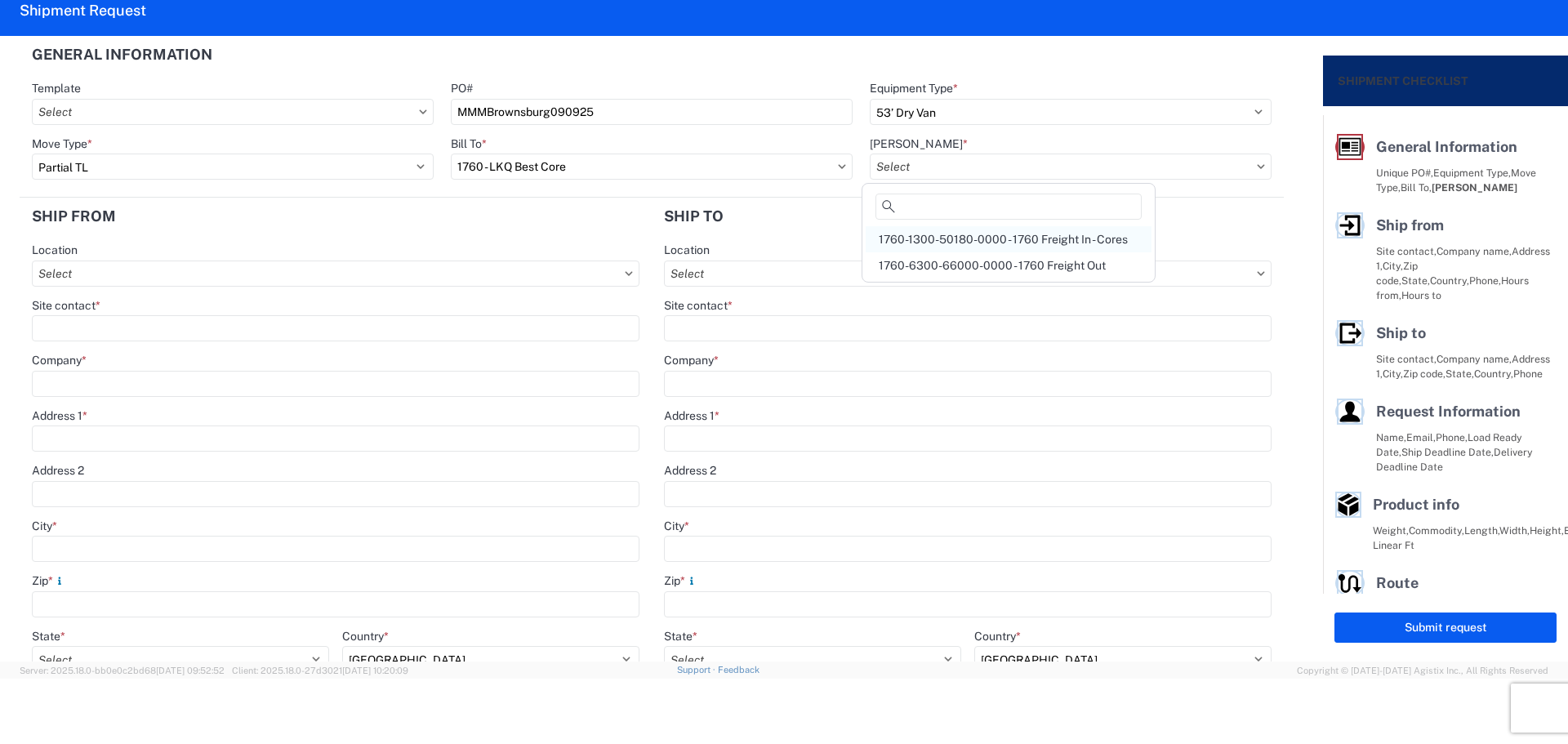
click at [1066, 243] on div "1760-1300-50180-0000 - 1760 Freight In - Cores" at bounding box center [1009, 238] width 286 height 26
type input "1760-1300-50180-0000 - 1760 Freight In - Cores"
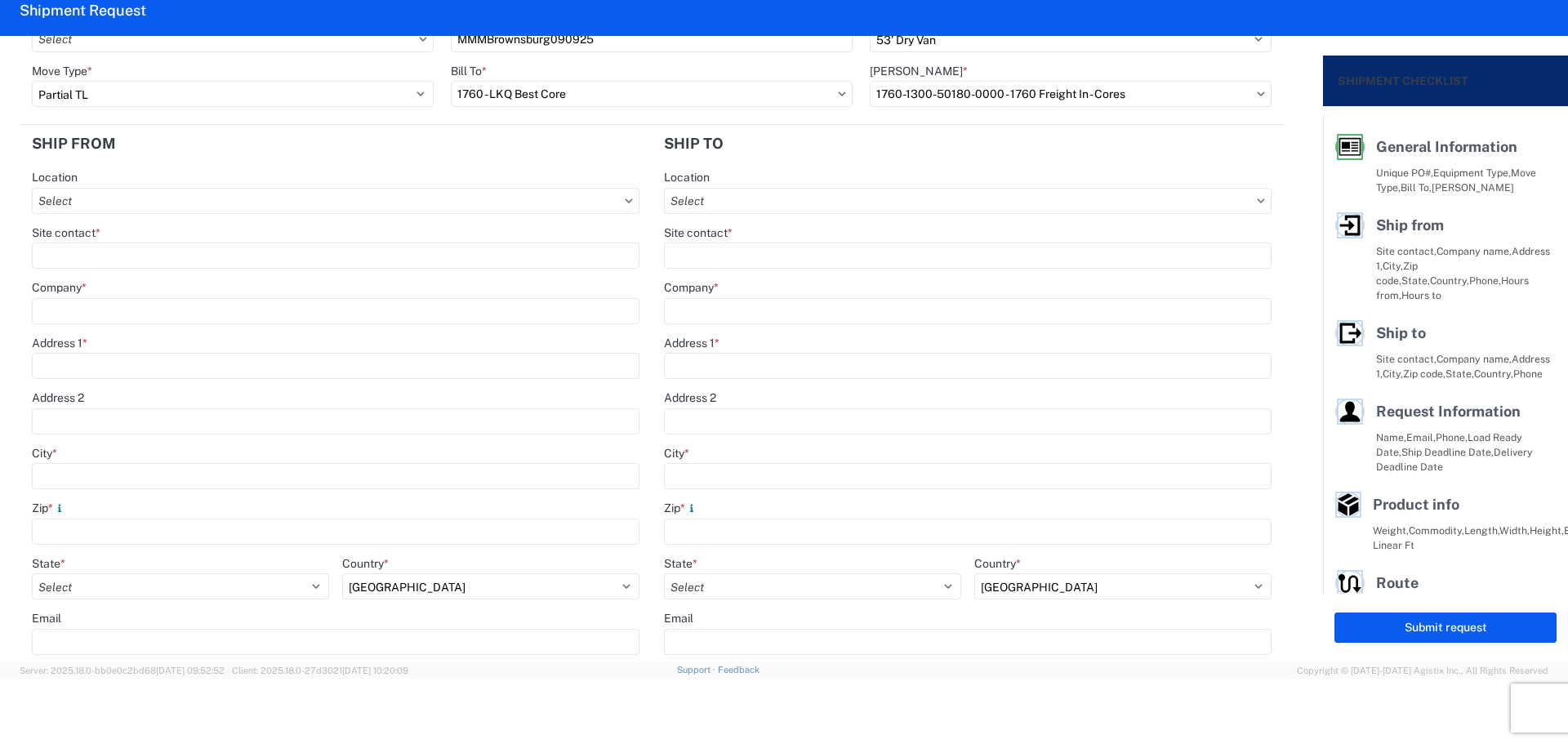
scroll to position [108, 0]
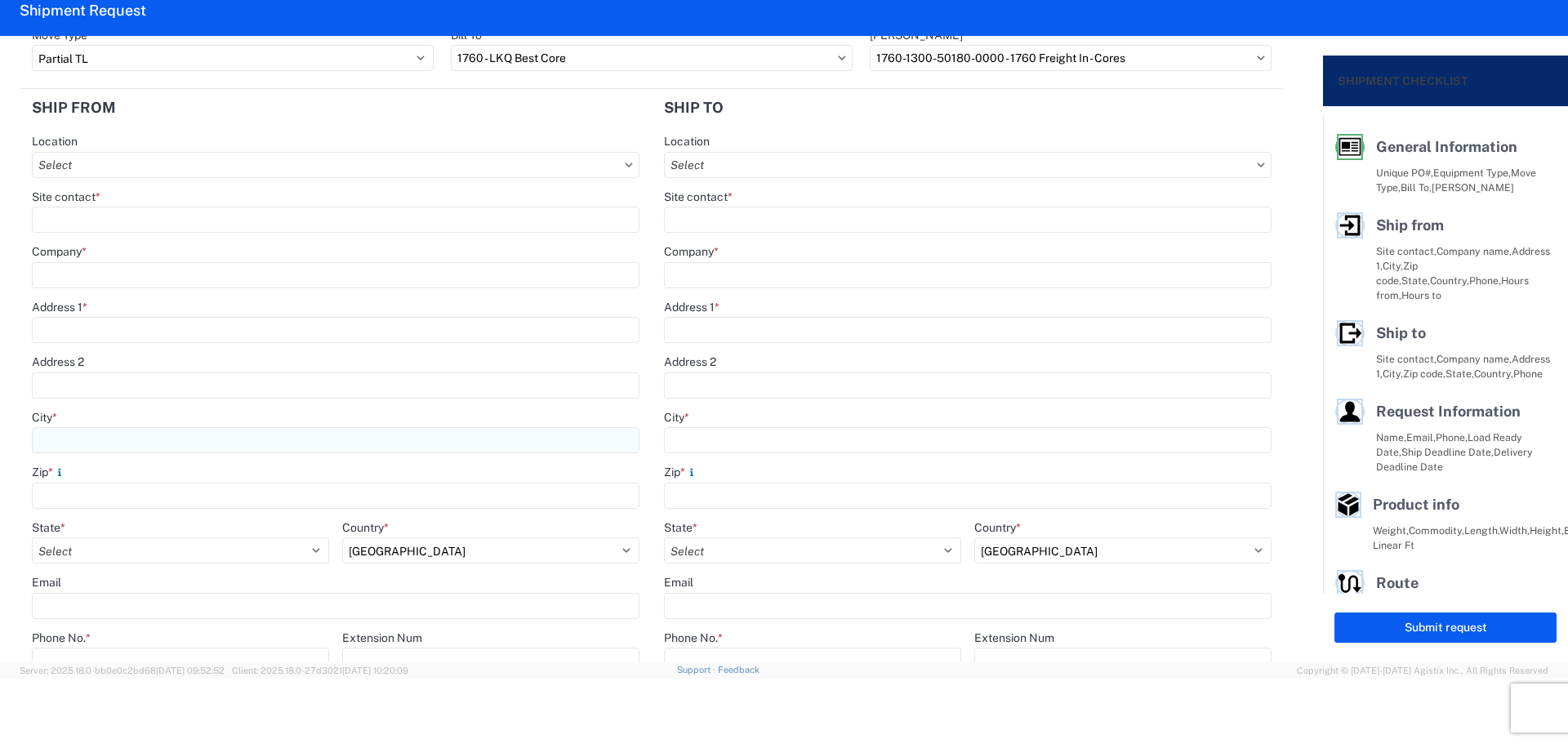
click at [81, 440] on input "City *" at bounding box center [335, 439] width 607 height 26
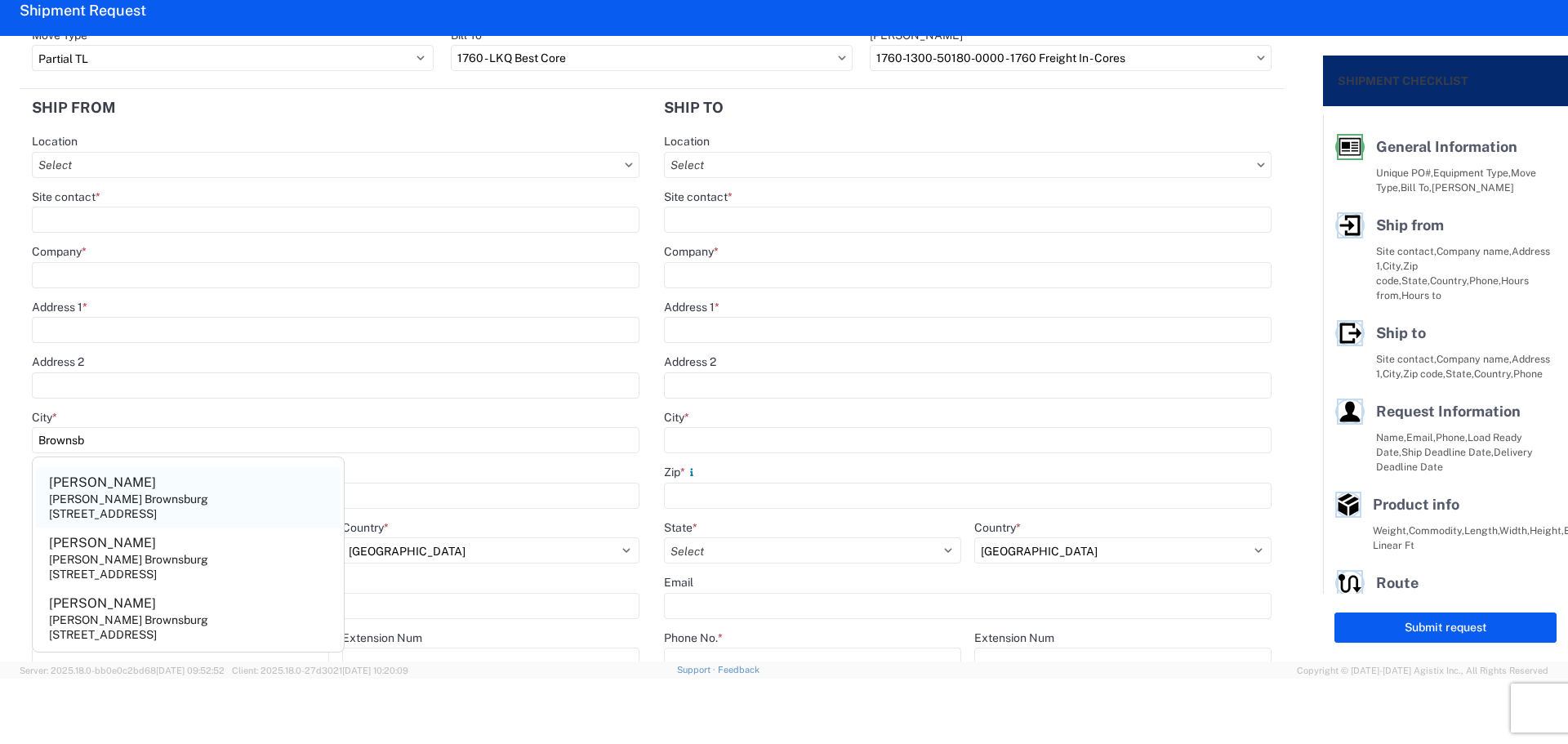
type input "Brownsb"
click at [123, 500] on div "[PERSON_NAME] Brownsburg" at bounding box center [128, 499] width 160 height 15
type input "[PERSON_NAME]"
type input "[PERSON_NAME] Brownsburg"
type input "[STREET_ADDRESS]"
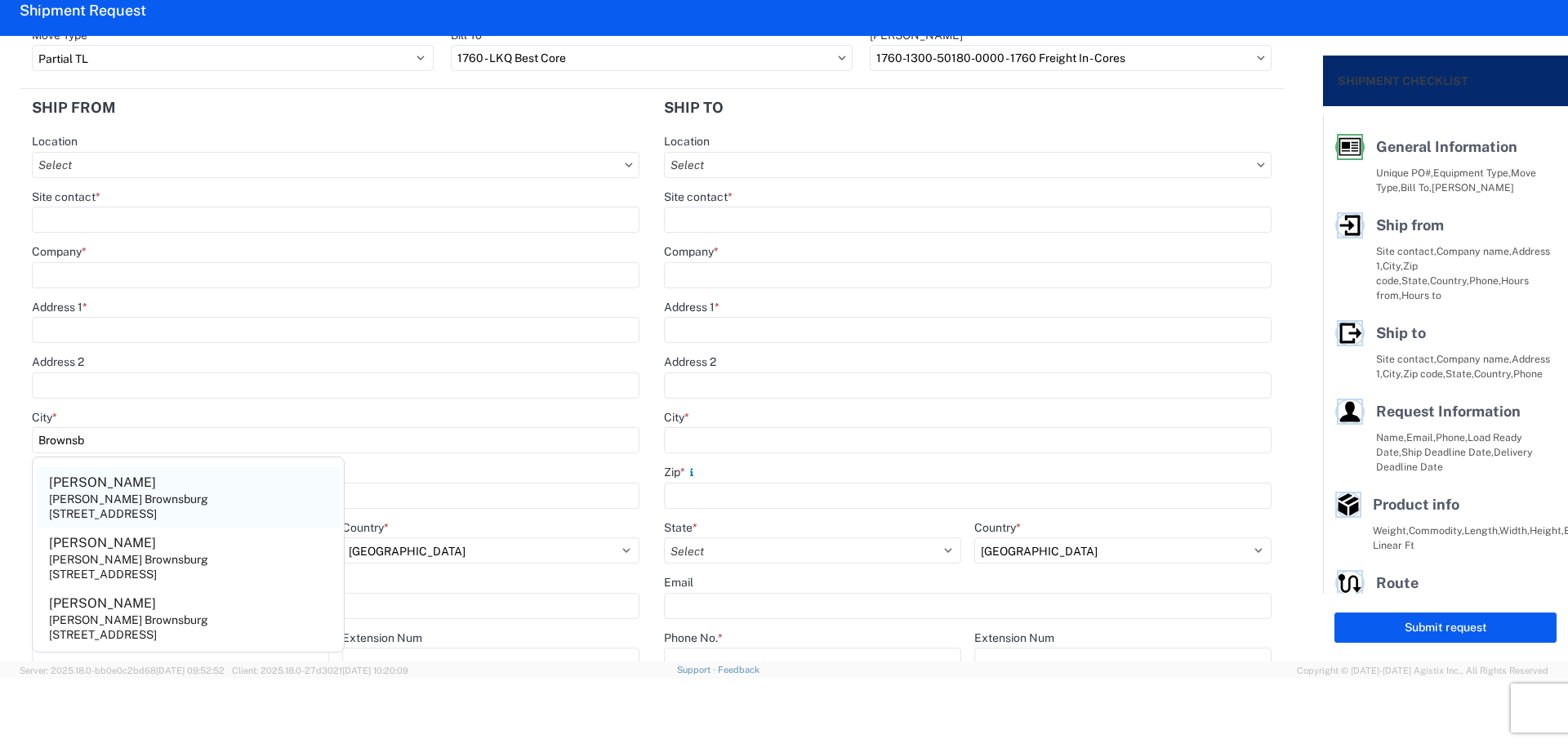
type input "[GEOGRAPHIC_DATA]"
type input "46112"
select select "IN"
type input "[PHONE_NUMBER]"
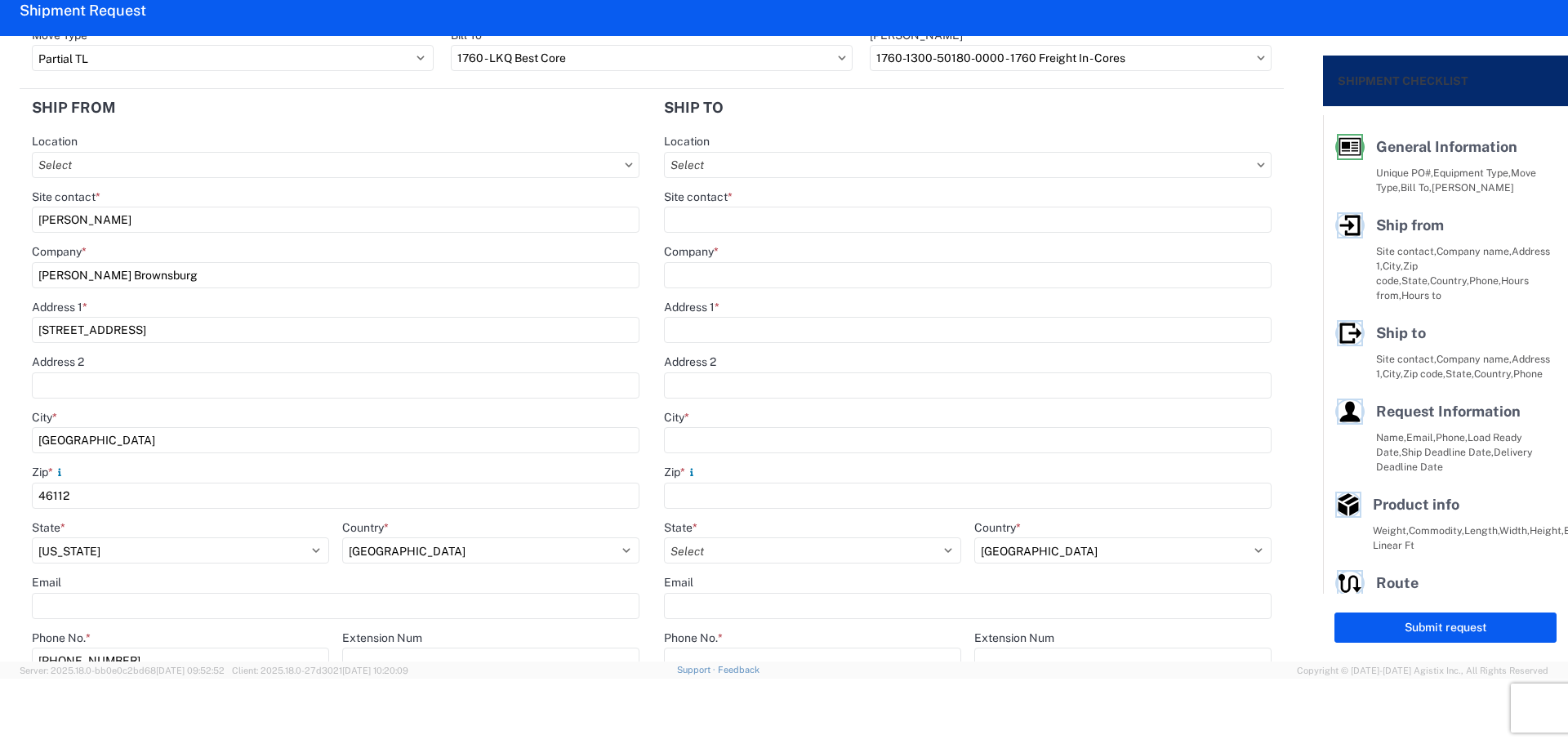
click at [0, 212] on form "General Information Template PO# MMMBrownsburg090925 Equipment Type * Select 53…" at bounding box center [661, 348] width 1323 height 626
type input "[PERSON_NAME]"
click at [93, 123] on header "Ship from" at bounding box center [335, 107] width 632 height 37
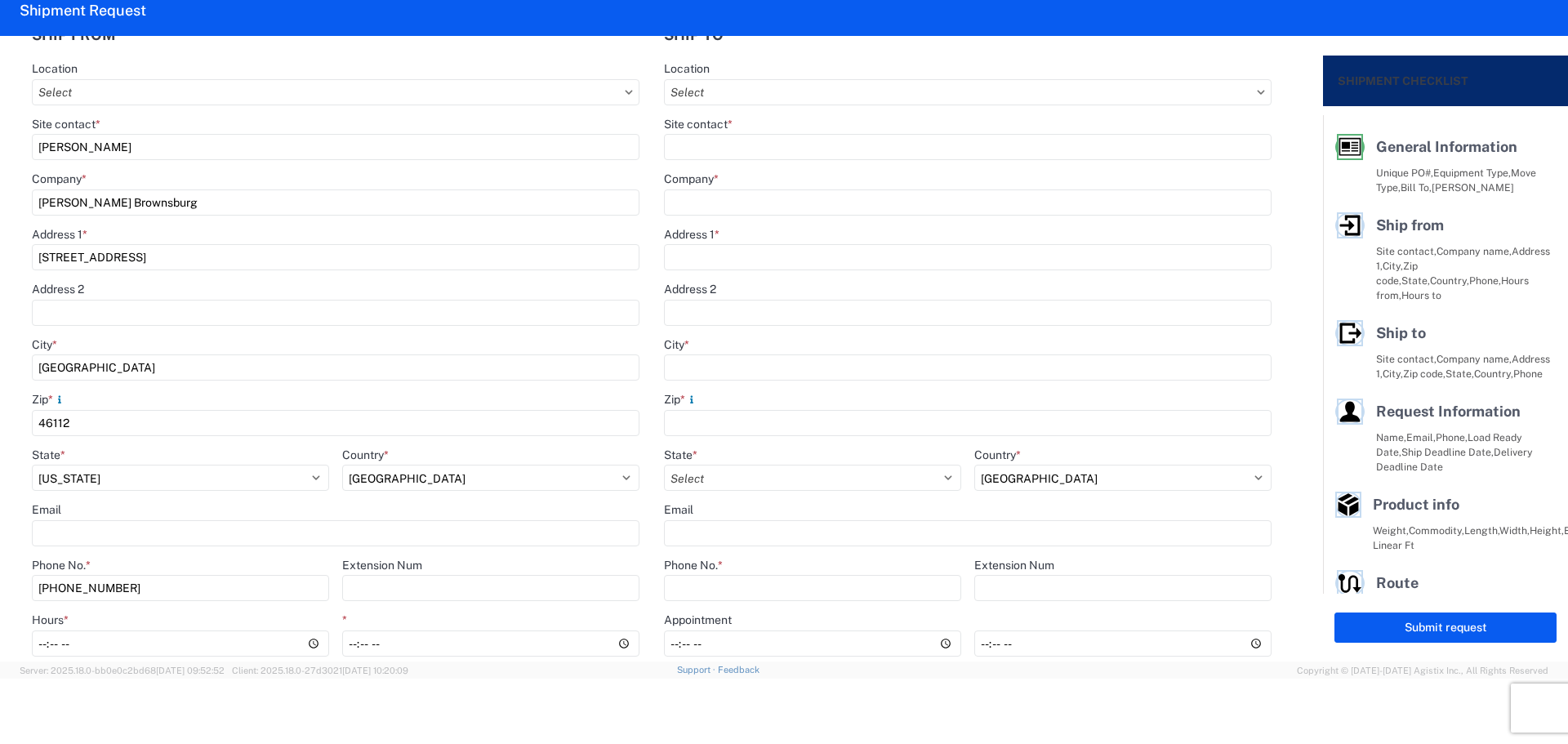
scroll to position [218, 0]
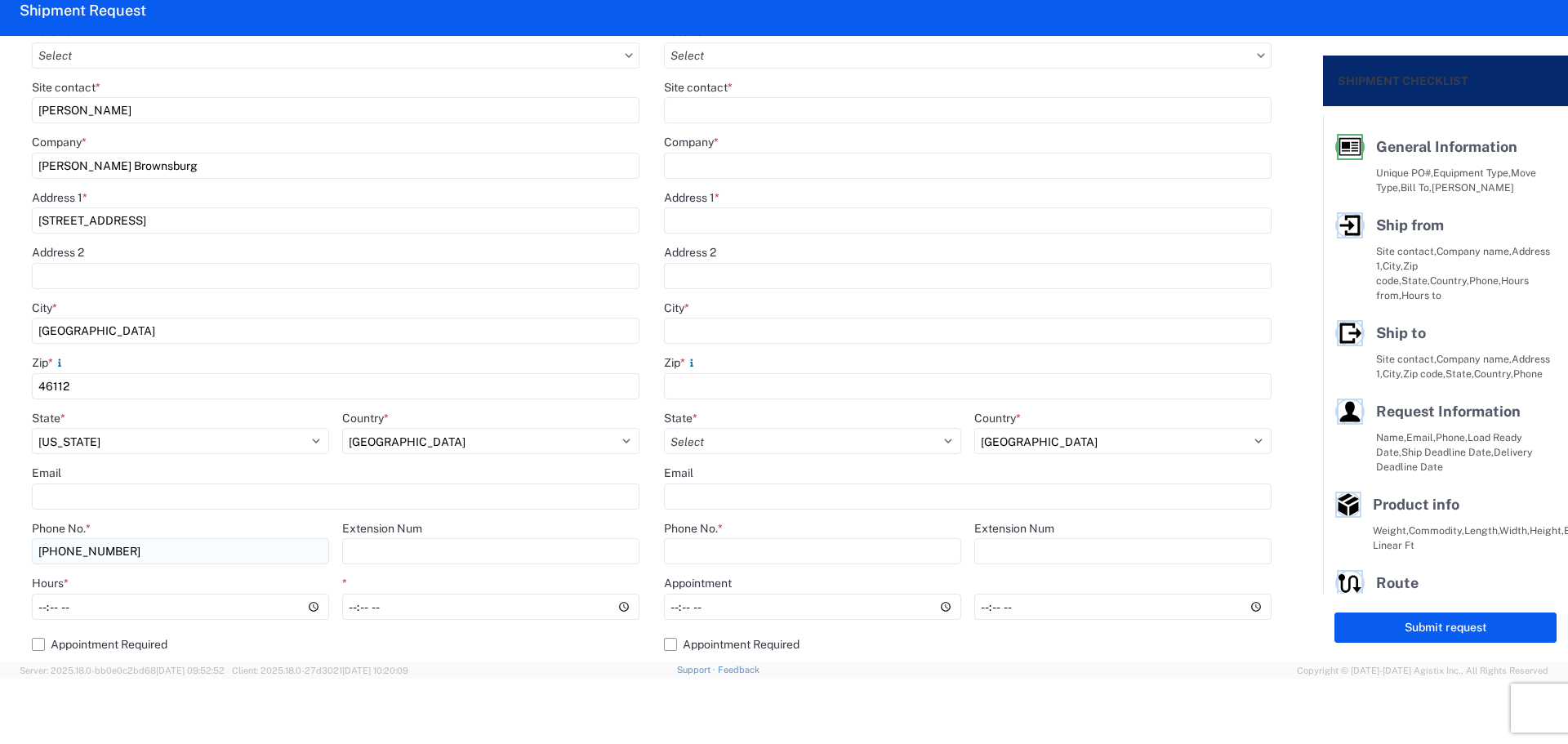
click at [170, 549] on input "[PHONE_NUMBER]" at bounding box center [181, 551] width 297 height 26
type input "[PHONE_NUMBER]"
click at [45, 611] on input "Hours *" at bounding box center [181, 606] width 297 height 26
type input "07:00"
type input "13:00"
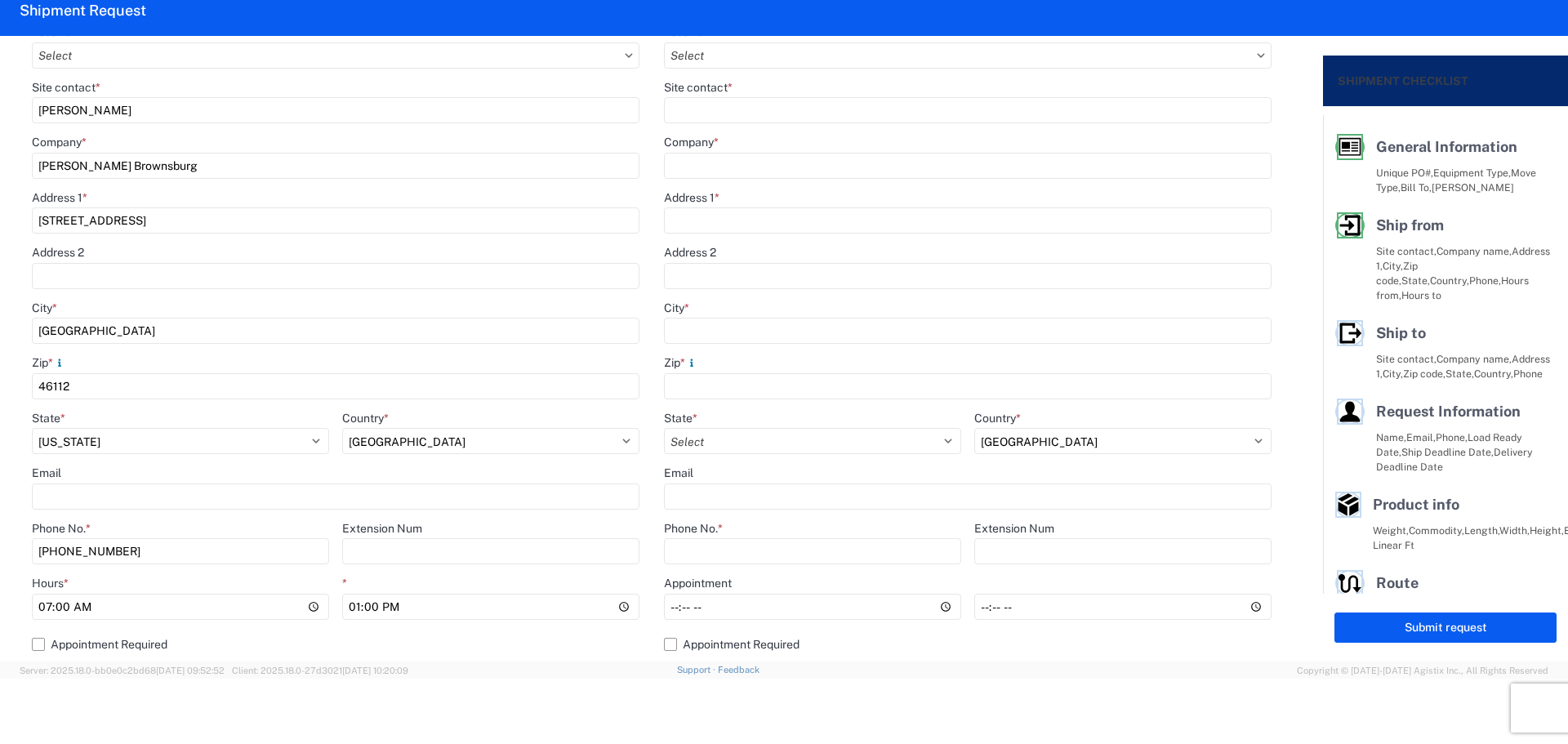
click at [638, 670] on agx-app-version "Server: 2025.18.0-bb0e0c2bd68 [DATE] 09:52:52 Client: 2025.18.0-27d3021 [DATE] …" at bounding box center [784, 670] width 1568 height 17
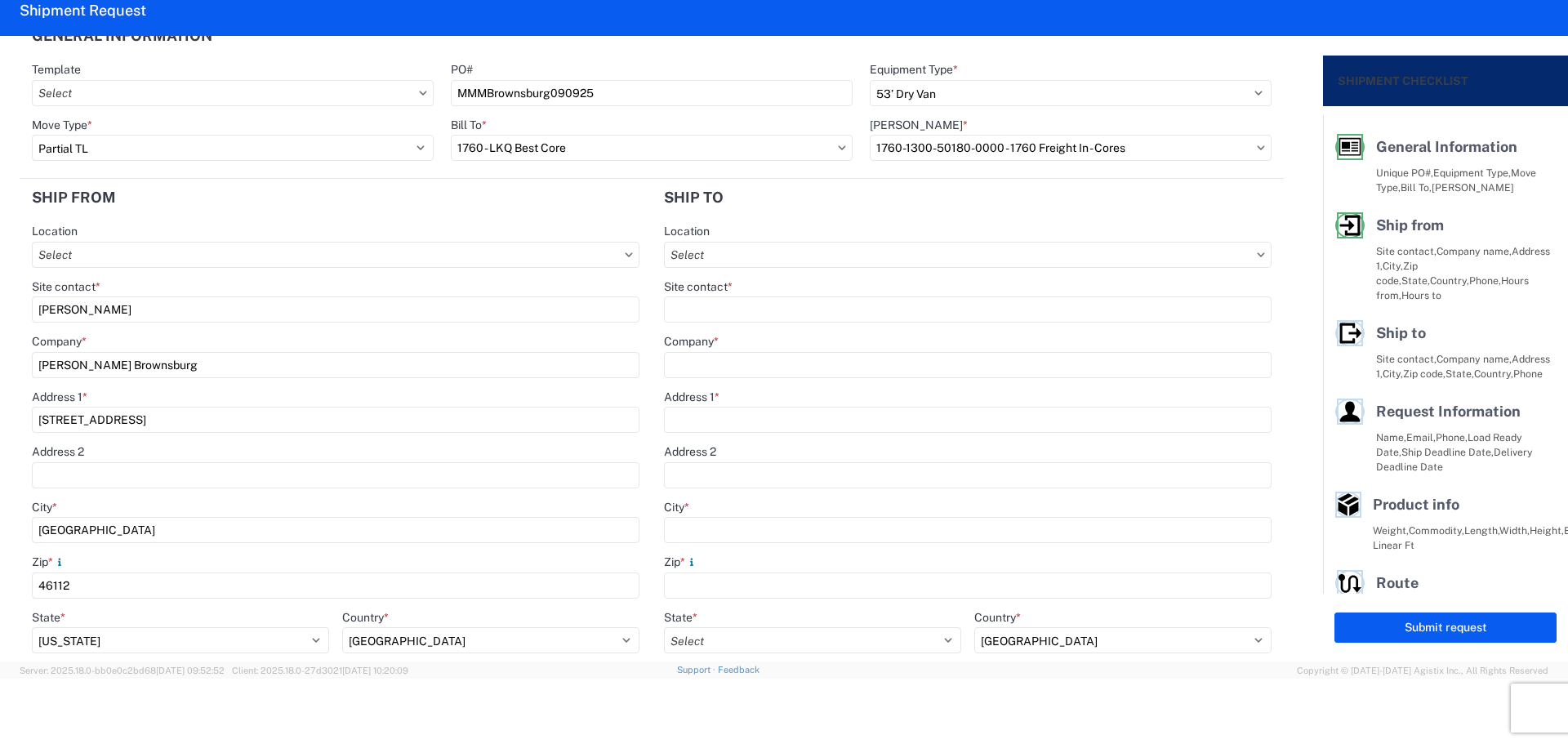
scroll to position [0, 0]
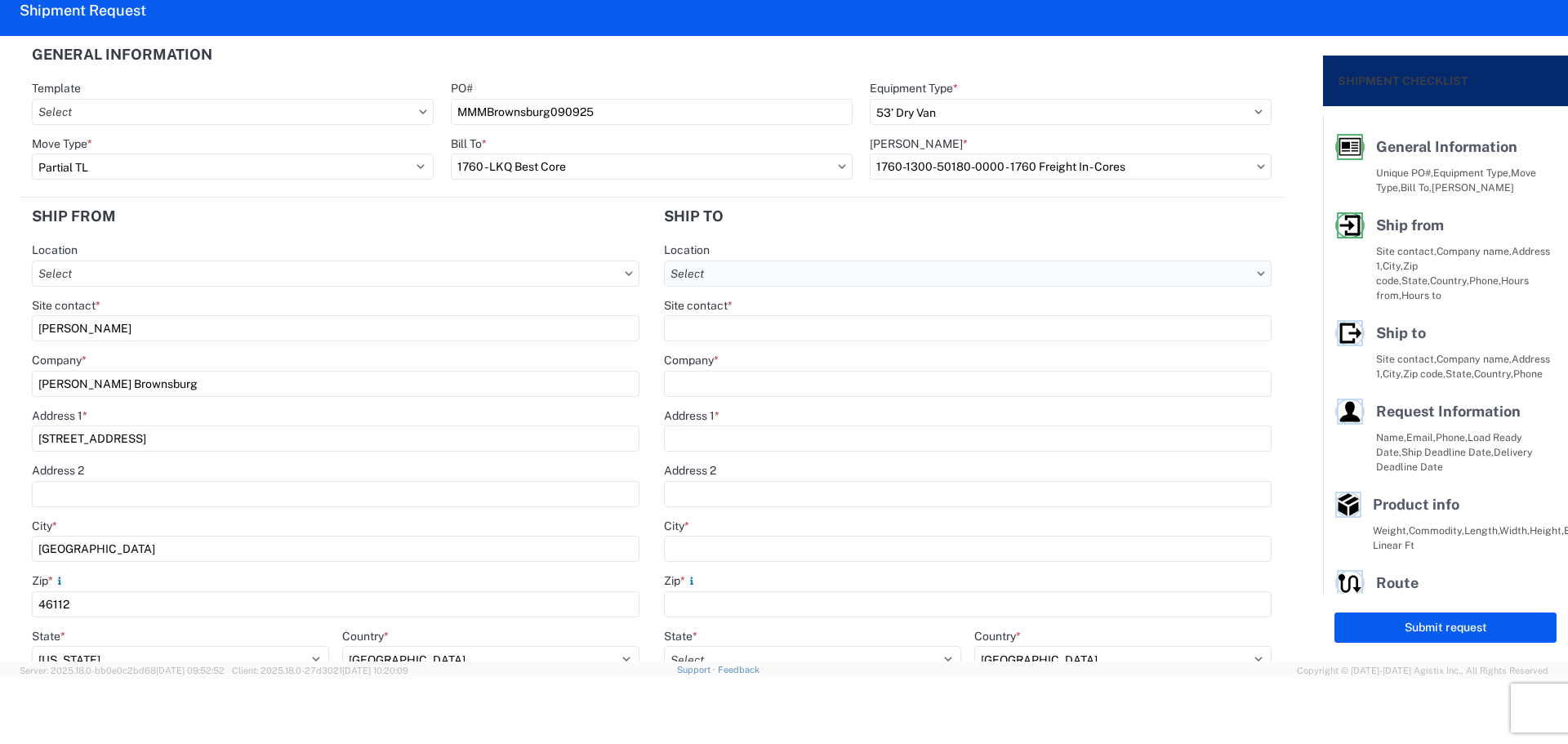
click at [737, 271] on input "Location" at bounding box center [967, 273] width 607 height 26
type input "1635"
click at [765, 354] on div "1635 - [PERSON_NAME]" at bounding box center [805, 346] width 286 height 26
type input "1635 - [PERSON_NAME]"
type input "[PERSON_NAME]"
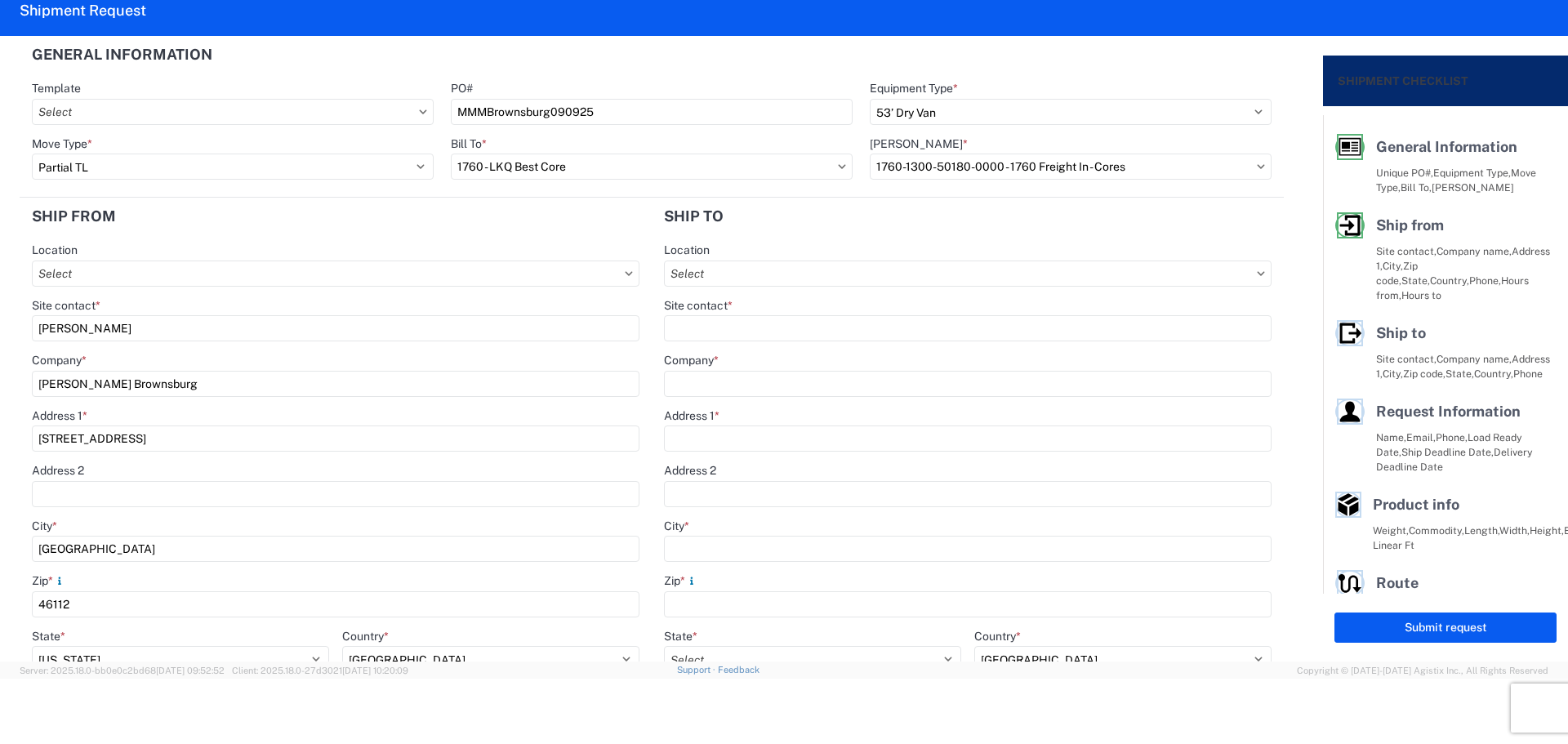
type input "LKQ Corporation"
type input "[STREET_ADDRESS][PERSON_NAME]"
type input "Suite C"
type input "Alsip"
type input "60803"
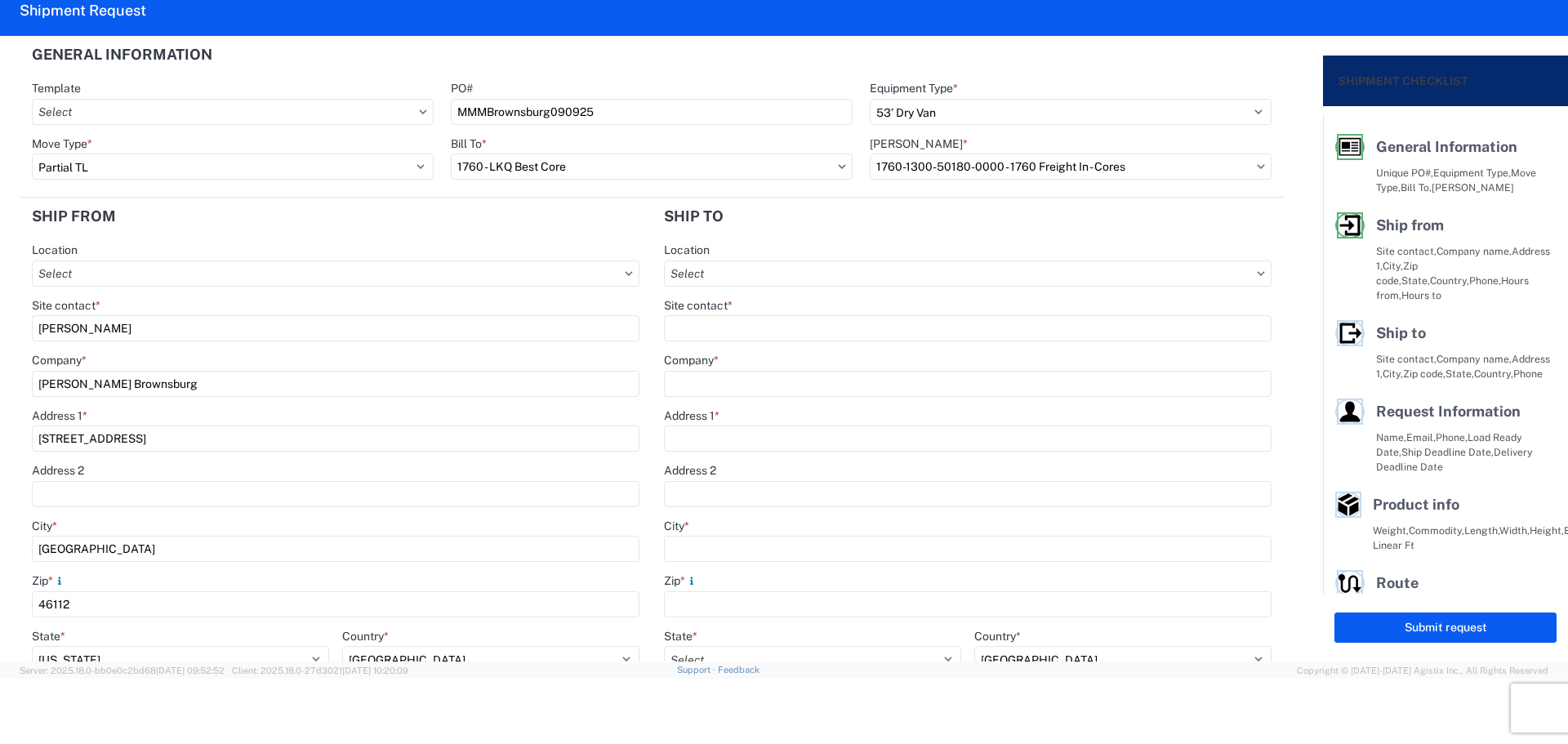
type input "[EMAIL_ADDRESS][DOMAIN_NAME]"
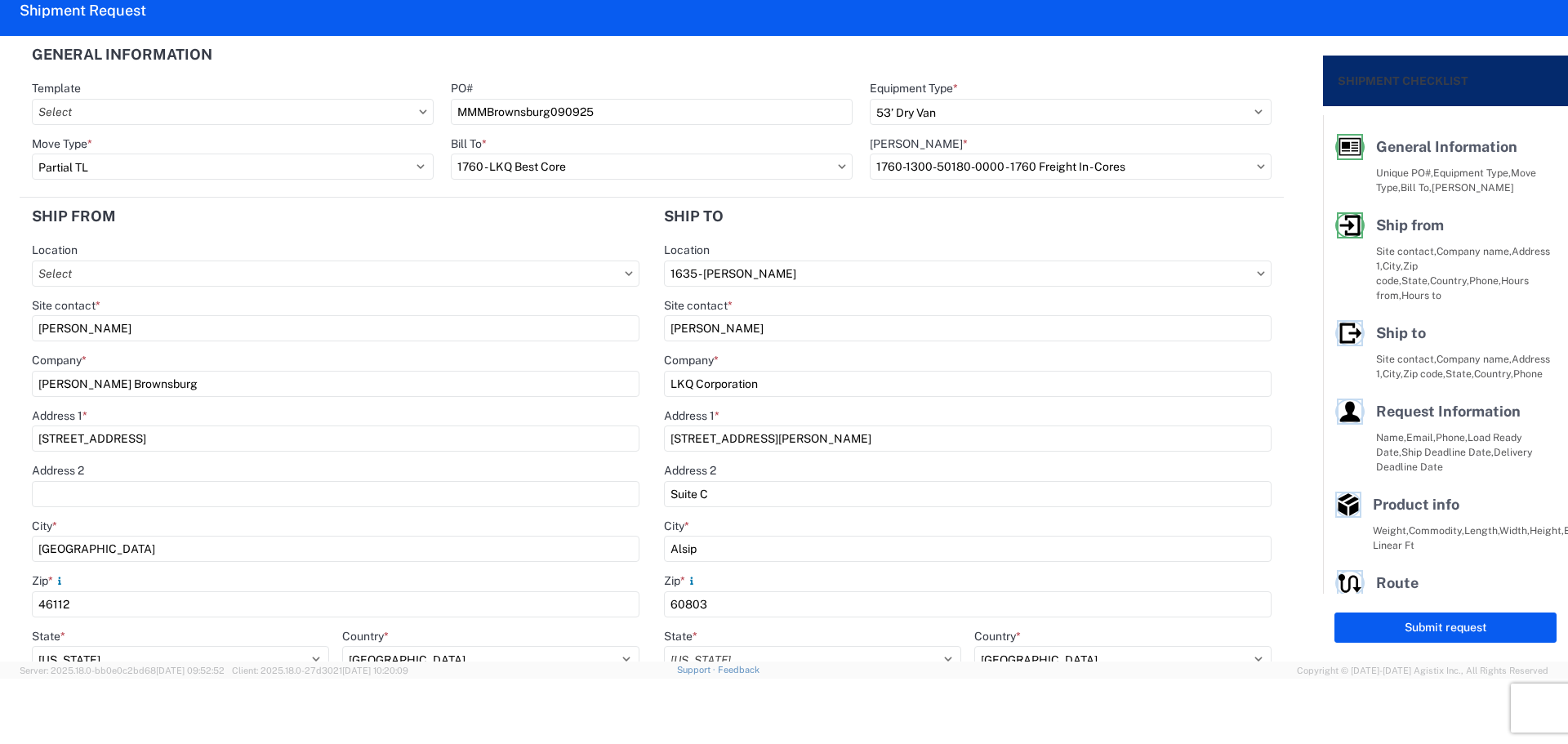
select select "US"
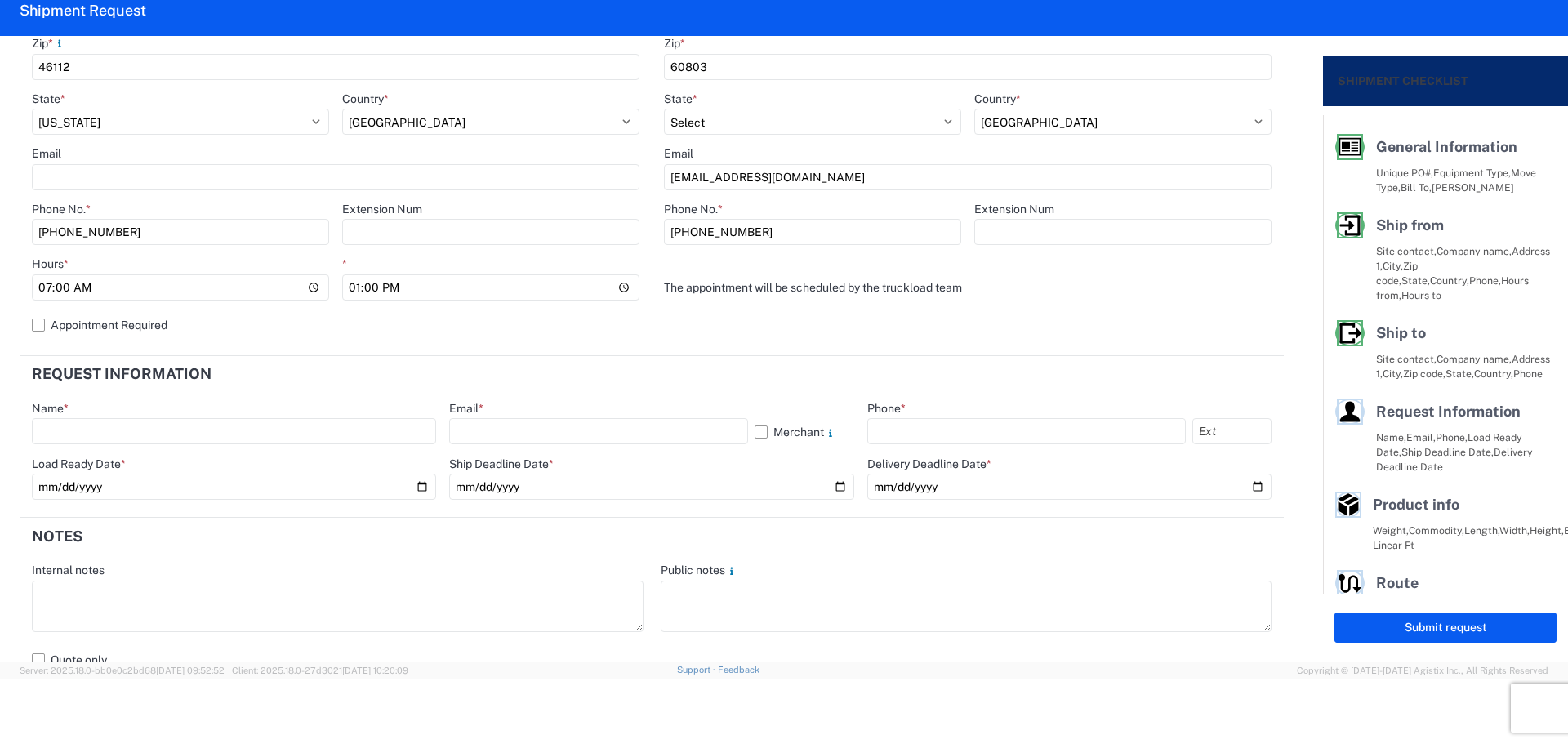
scroll to position [544, 0]
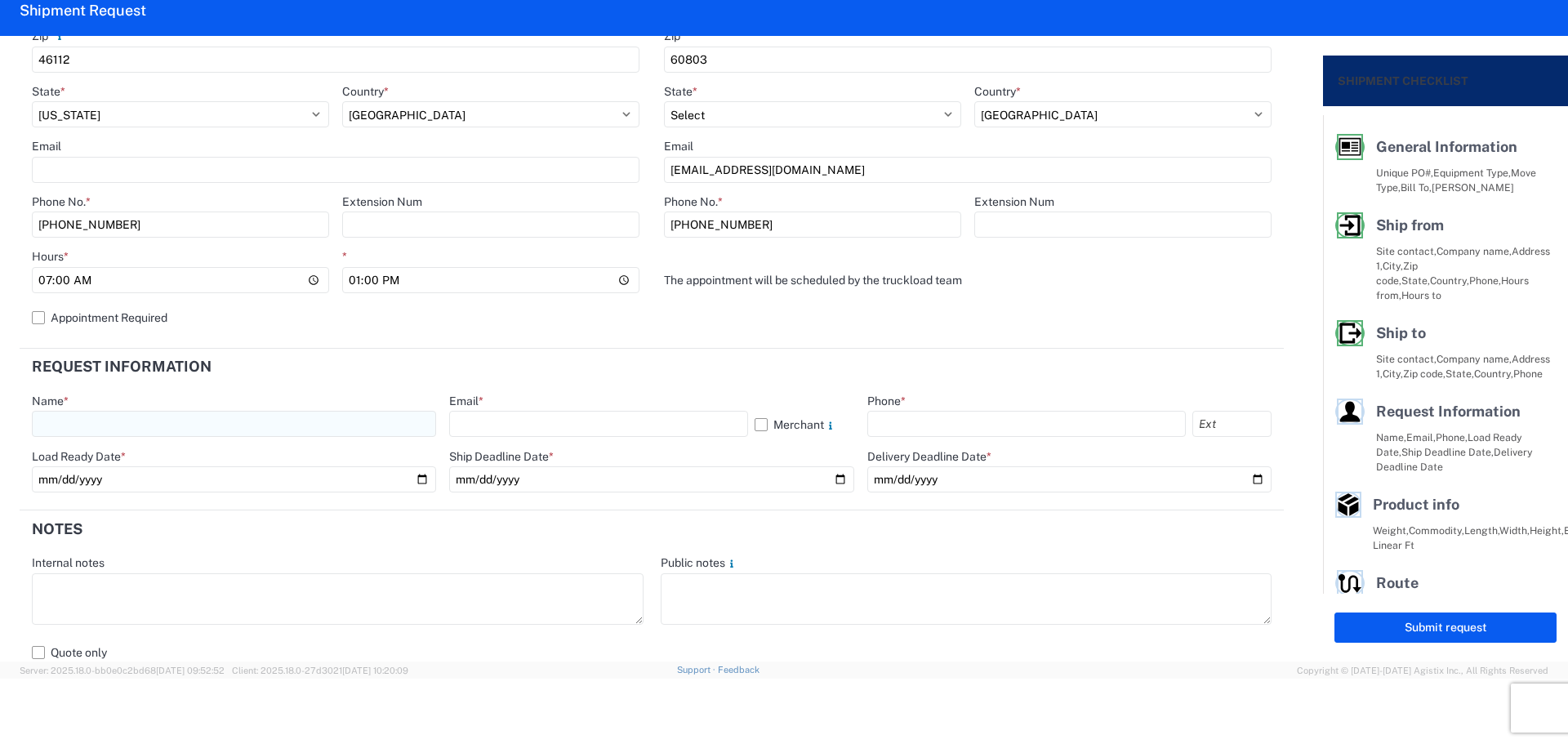
click at [191, 430] on input "text" at bounding box center [233, 423] width 404 height 26
type input "[PERSON_NAME]"
click at [476, 417] on input "text" at bounding box center [598, 423] width 298 height 26
type input "[EMAIL_ADDRESS][DOMAIN_NAME]"
drag, startPoint x: 887, startPoint y: 410, endPoint x: 905, endPoint y: 420, distance: 20.6
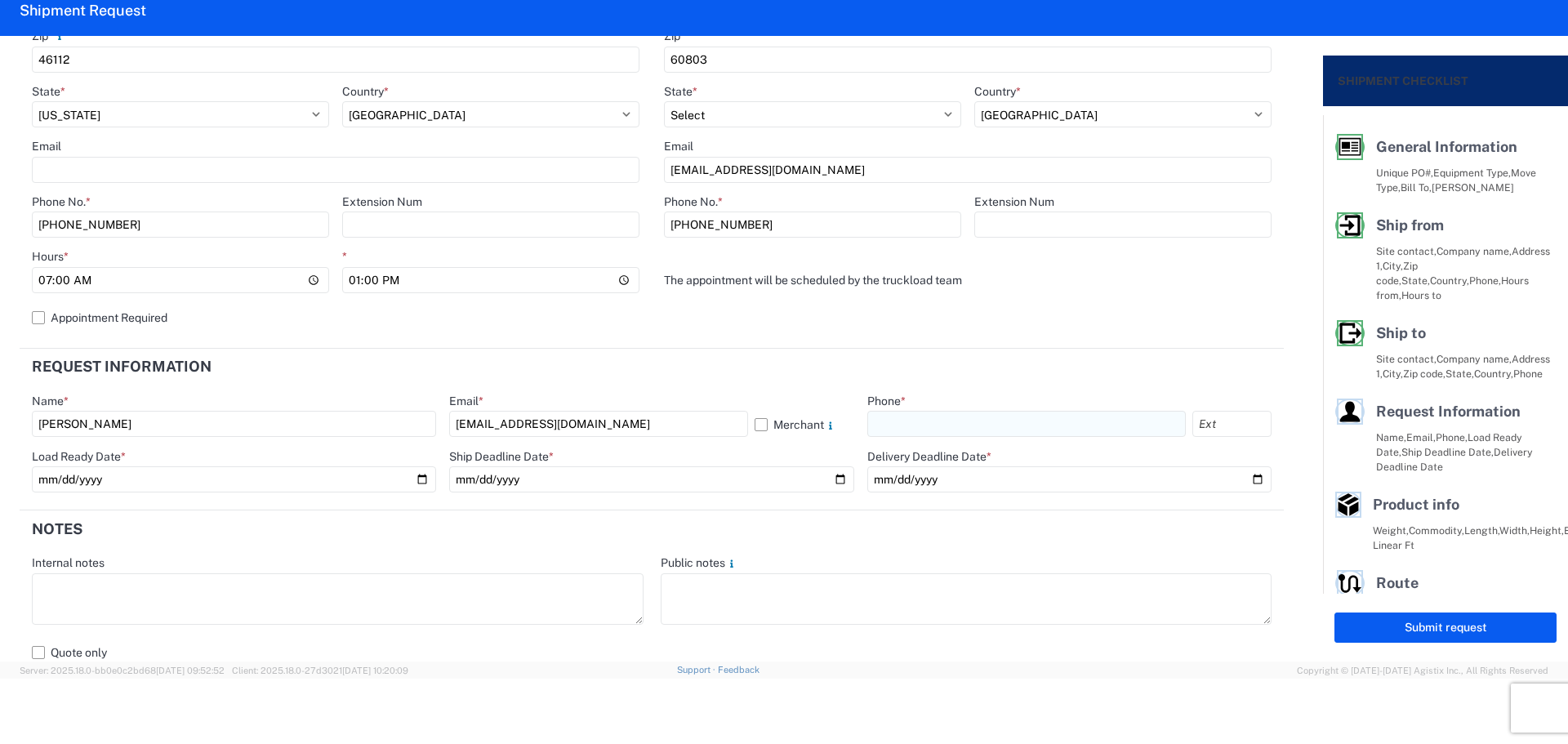
click at [891, 411] on div "Phone *" at bounding box center [1069, 416] width 404 height 45
click at [909, 426] on input "text" at bounding box center [1026, 423] width 318 height 26
type input "[PHONE_NUMBER]"
click at [412, 479] on input "date" at bounding box center [233, 479] width 404 height 26
type input "[DATE]"
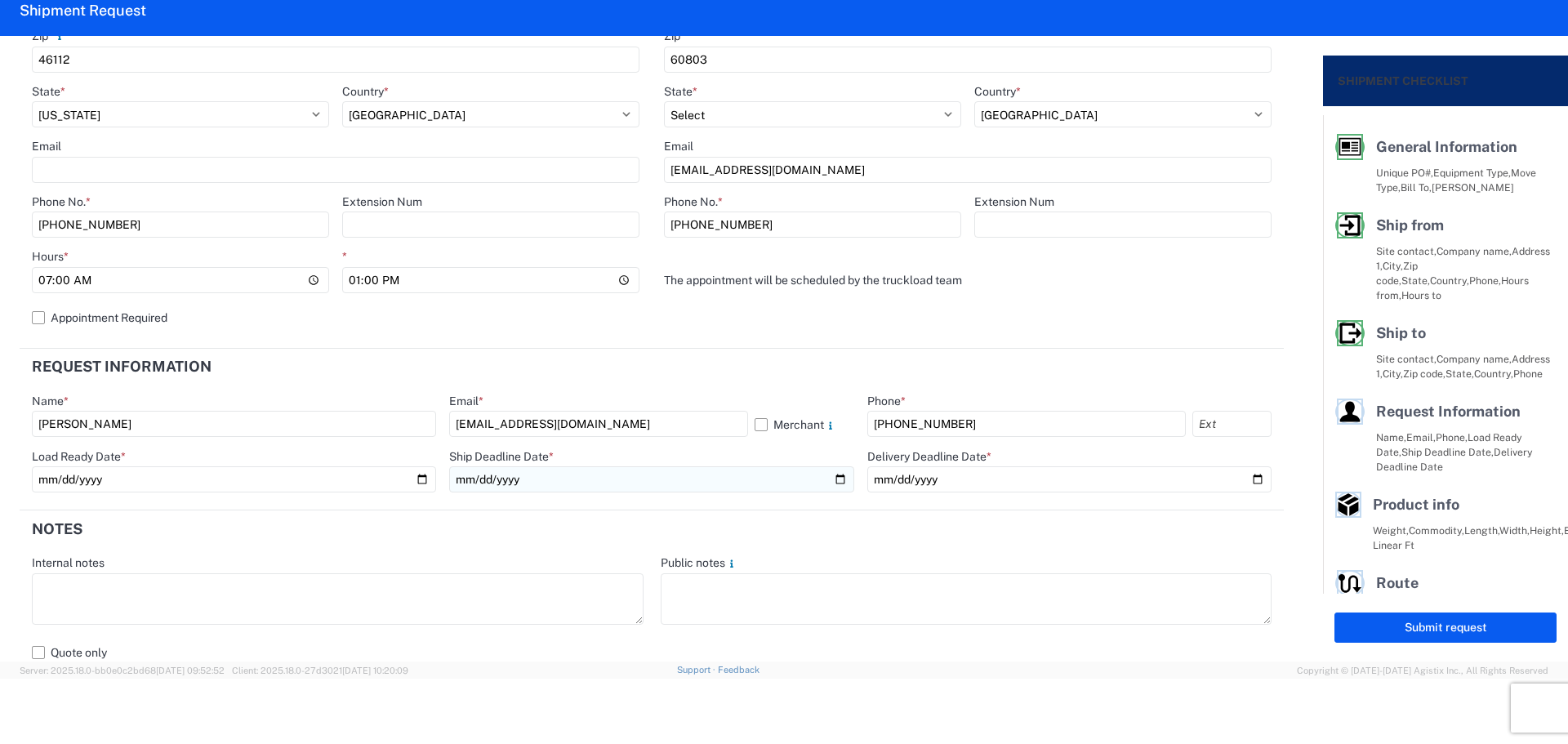
click at [834, 479] on input "date" at bounding box center [651, 479] width 404 height 26
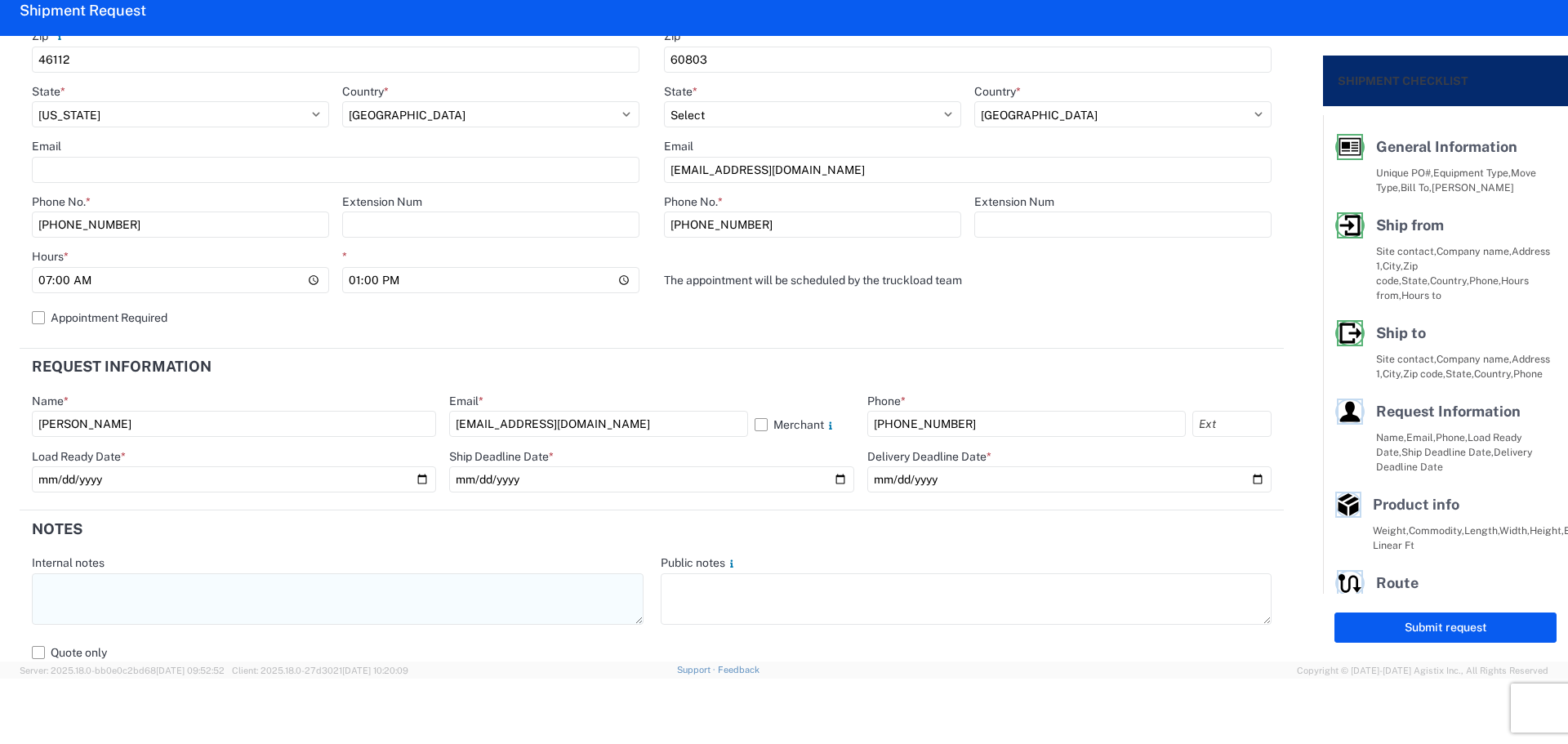
type input "[DATE]"
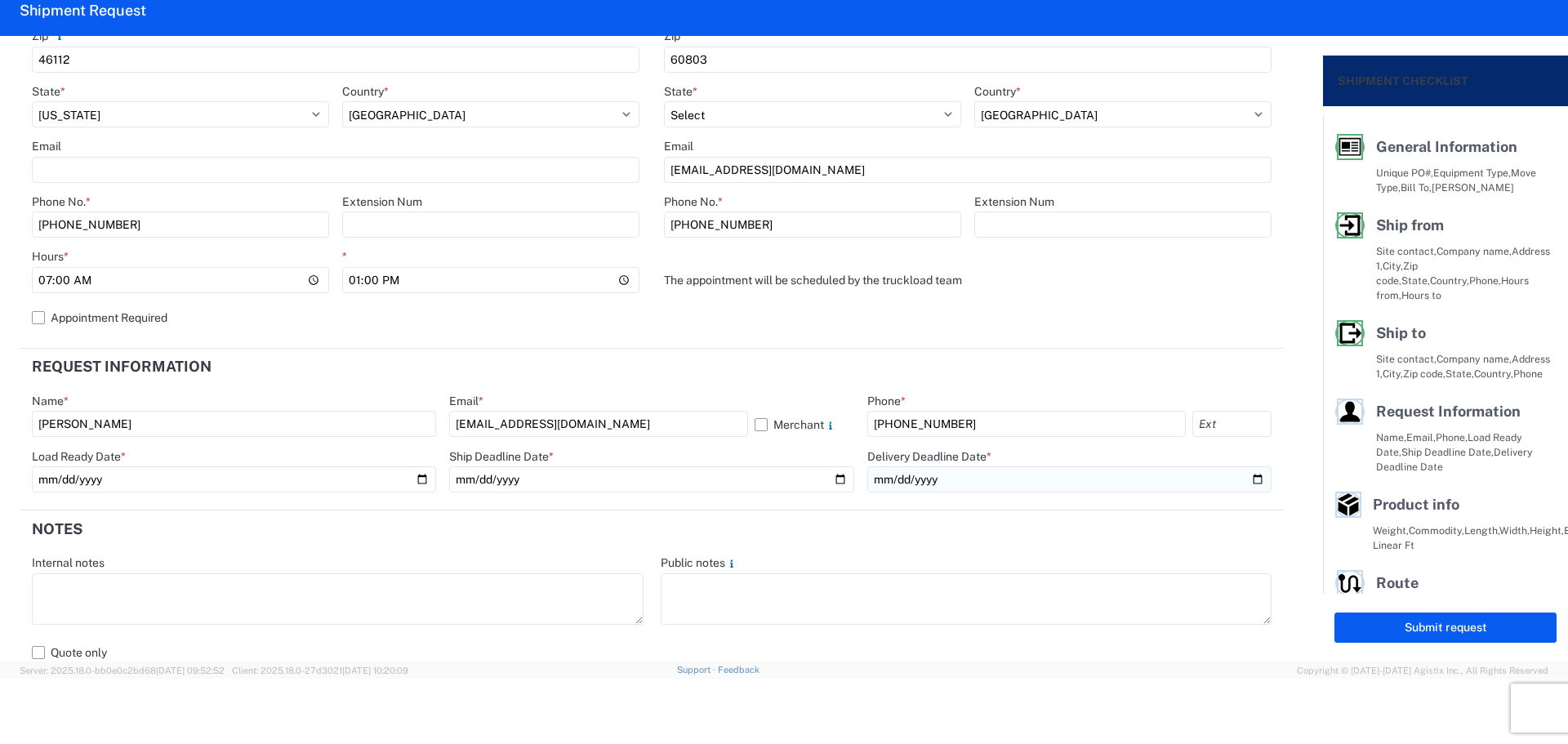
click at [1240, 479] on input "date" at bounding box center [1069, 479] width 404 height 26
type input "[DATE]"
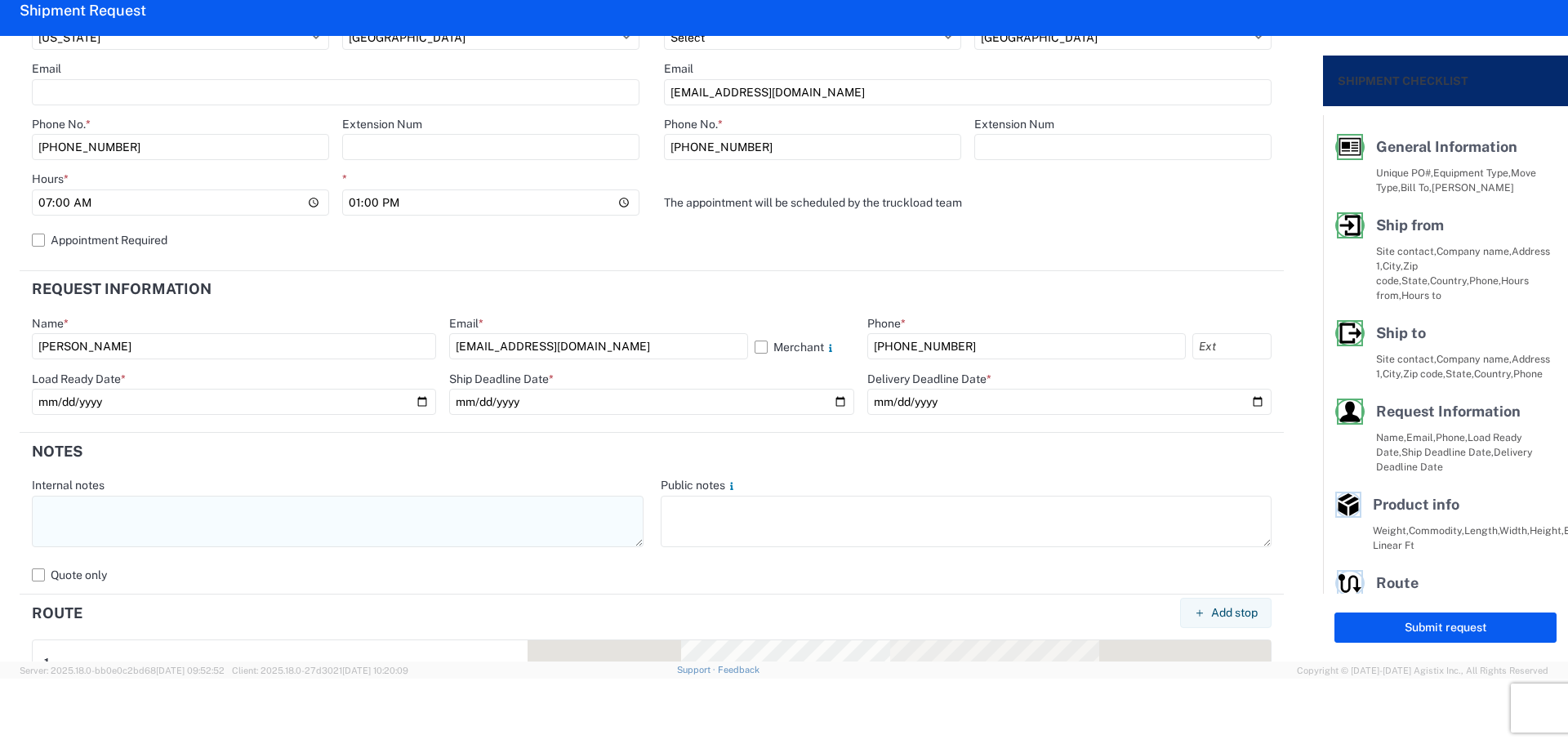
scroll to position [653, 0]
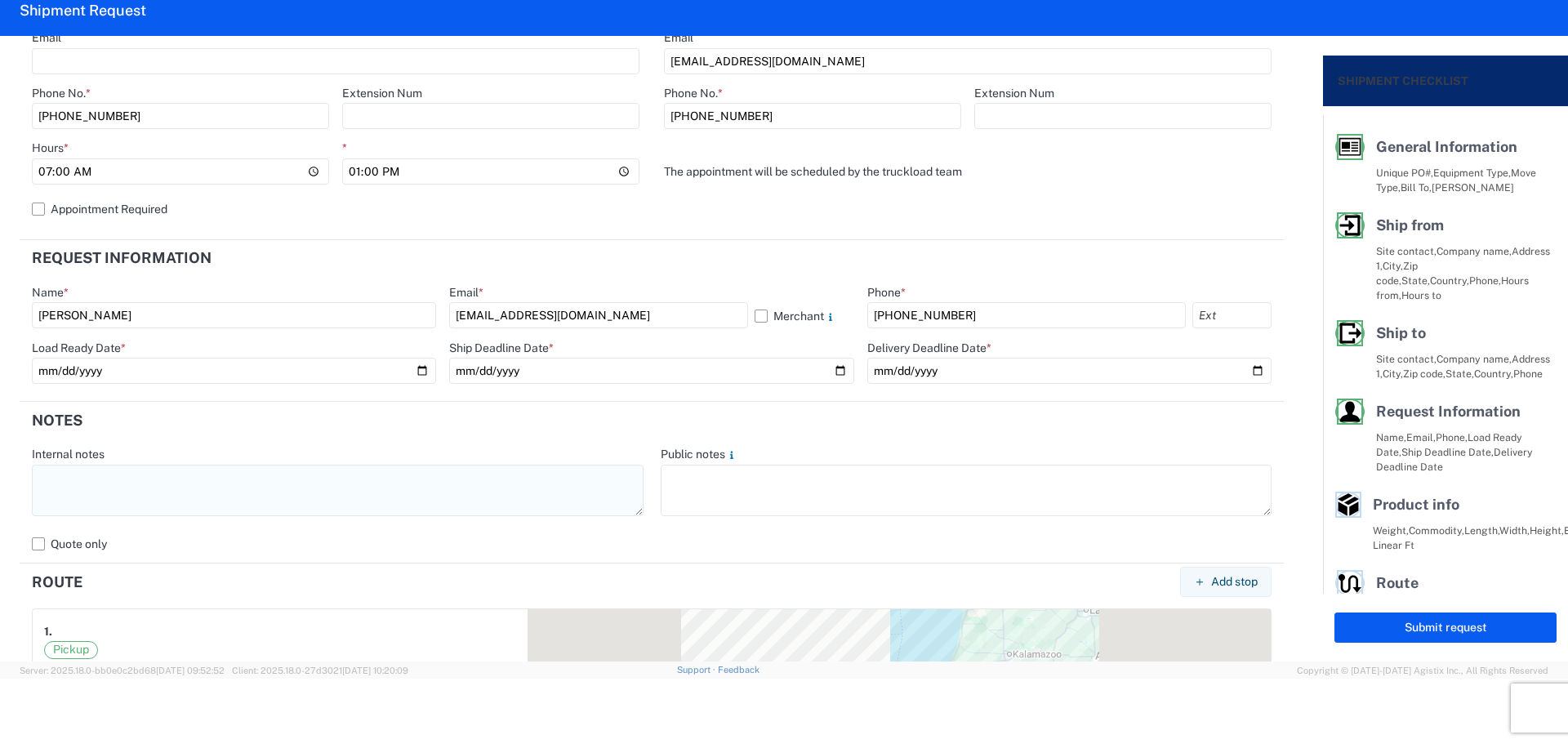
click at [135, 495] on textarea at bounding box center [338, 490] width 611 height 51
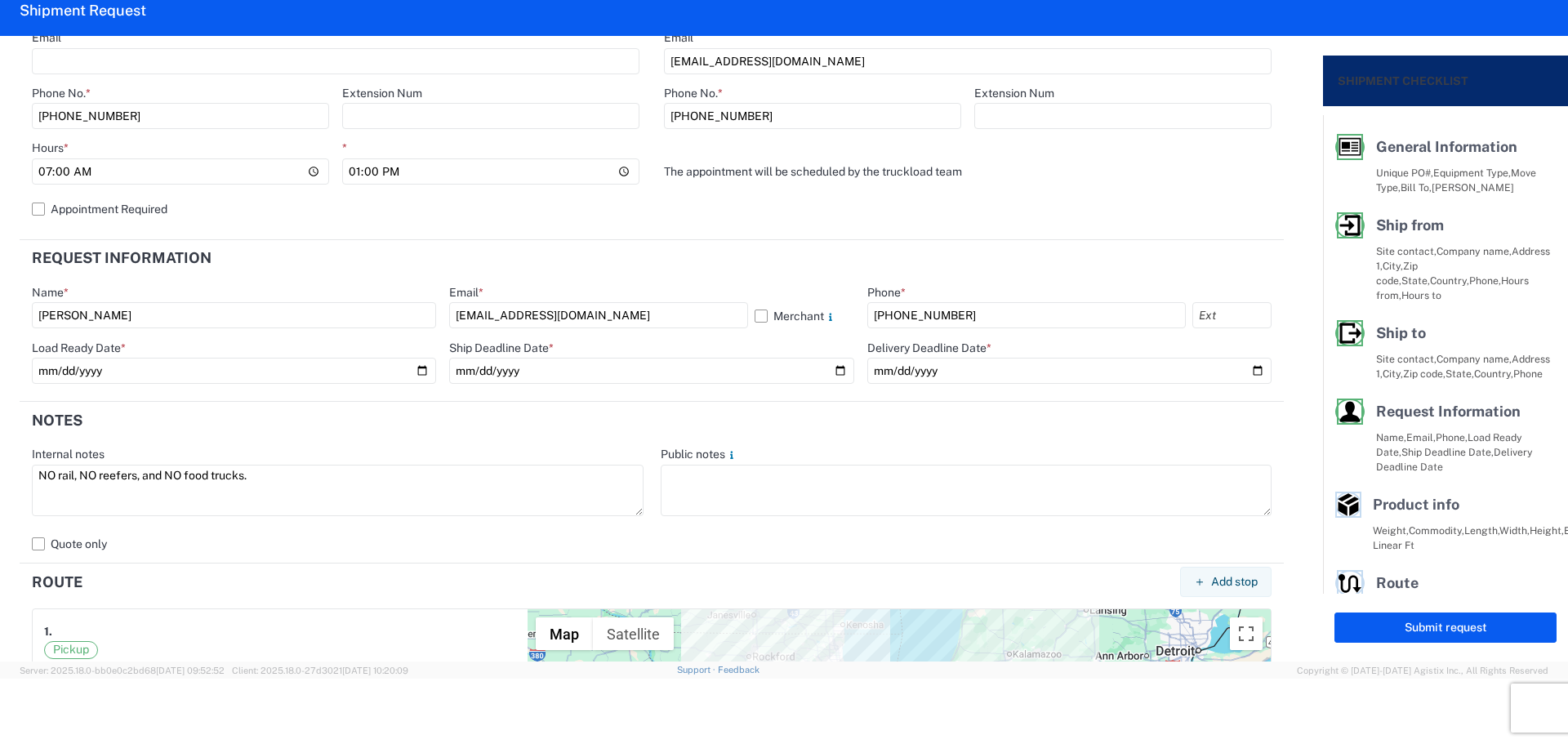
drag, startPoint x: 281, startPoint y: 479, endPoint x: 0, endPoint y: 475, distance: 281.0
click at [0, 475] on form "General Information Template PO# MMMBrownsburg090925 Equipment Type * Select 53…" at bounding box center [661, 348] width 1323 height 626
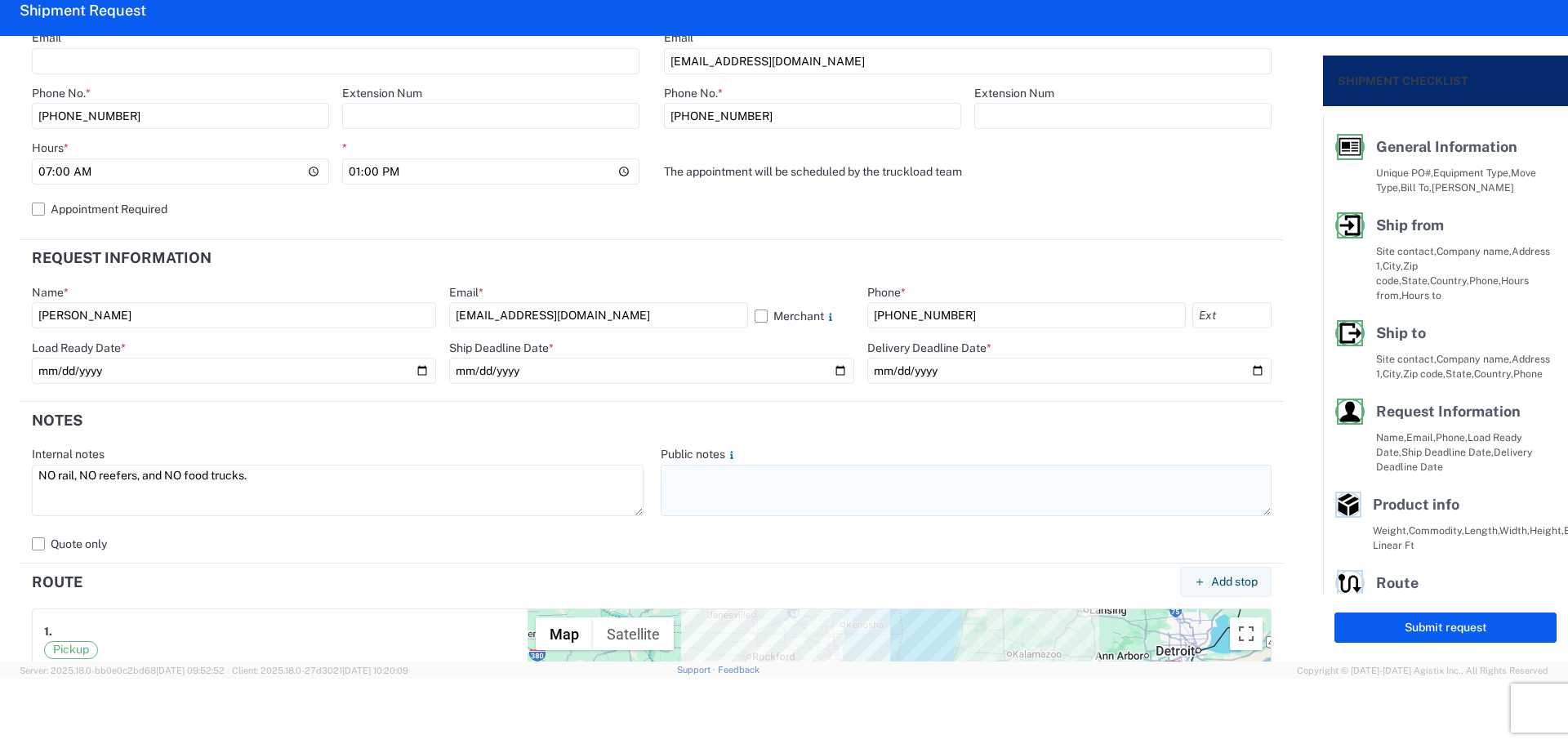
type textarea "NO rail, NO reefers, and NO food trucks."
click at [737, 485] on textarea at bounding box center [967, 490] width 611 height 51
paste textarea "NO rail, NO reefers, and NO food trucks."
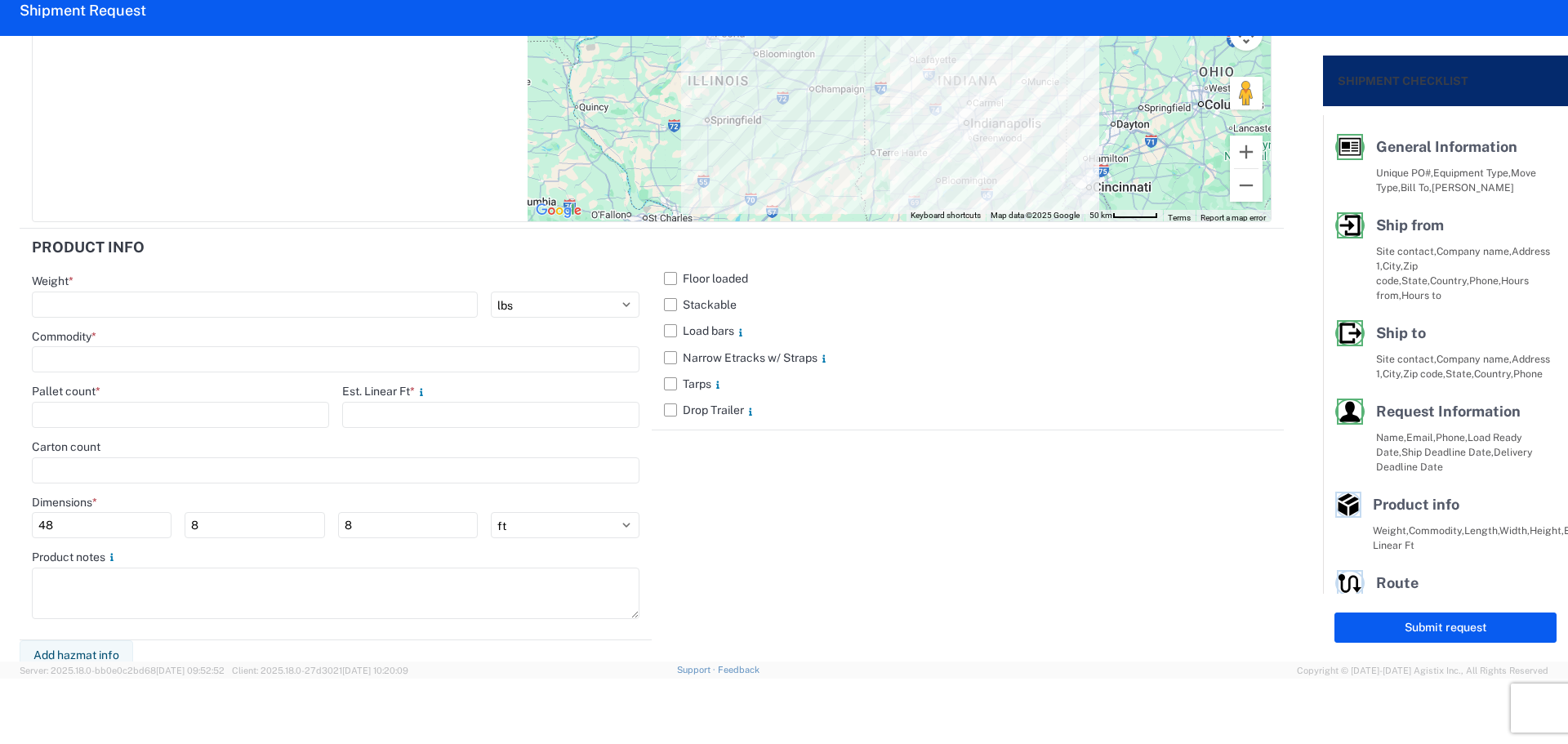
scroll to position [1442, 0]
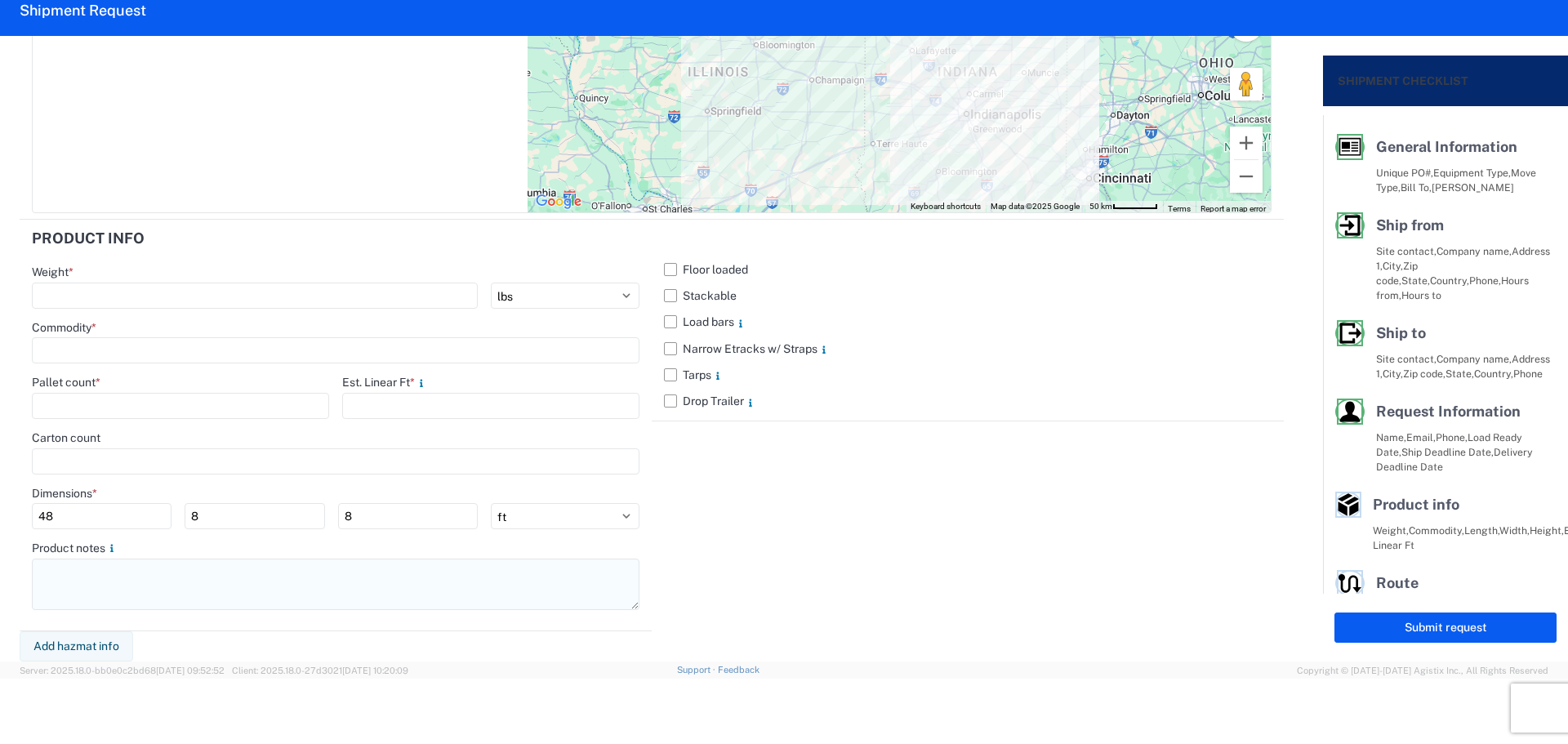
type textarea "NO rail, NO reefers, and NO food trucks."
click at [165, 585] on textarea at bounding box center [335, 584] width 607 height 51
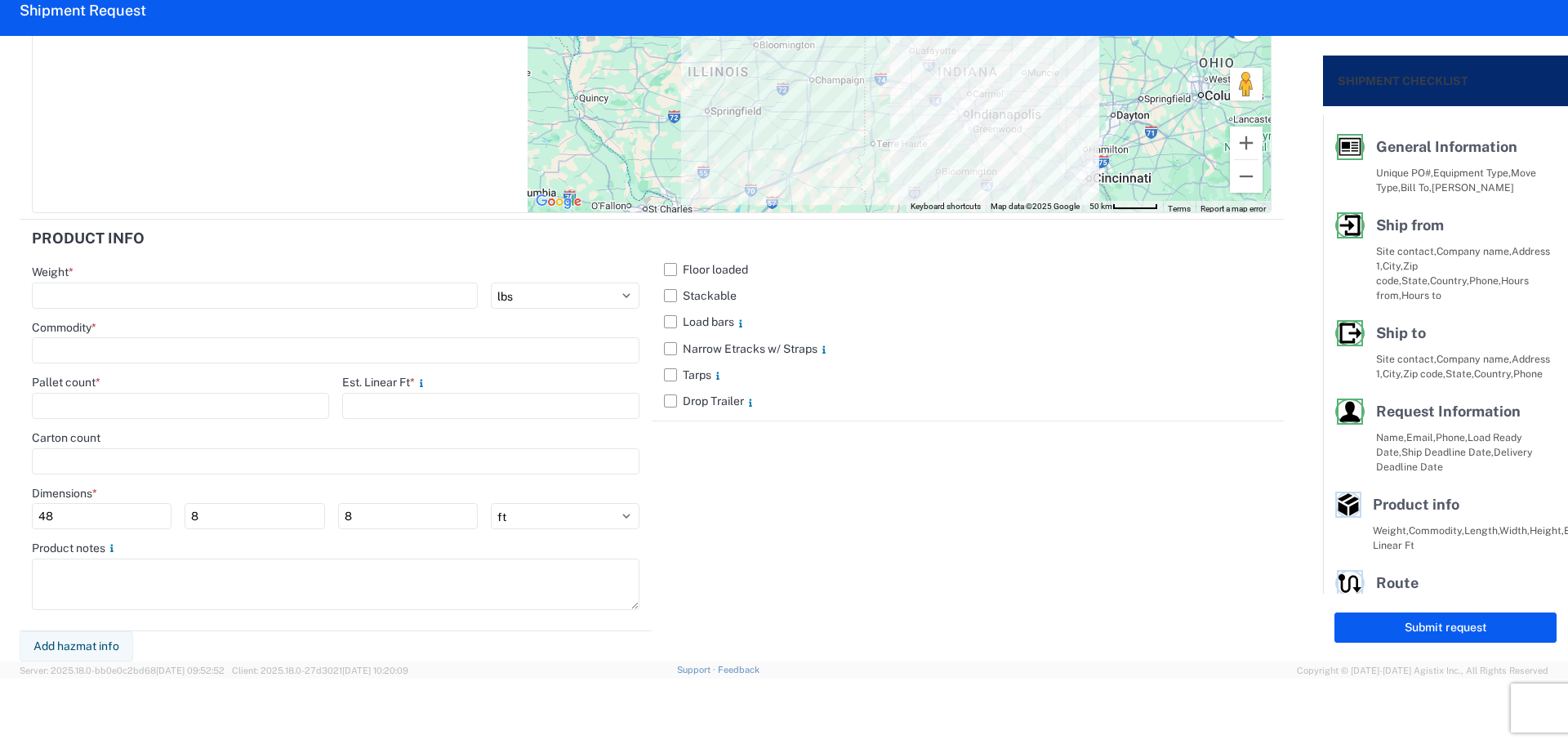
paste textarea "NO rail, NO reefers, and NO food trucks."
type textarea "NO rail, NO reefers, and NO food trucks."
click at [674, 296] on label "Stackable" at bounding box center [967, 295] width 607 height 26
click at [0, 0] on input "Stackable" at bounding box center [0, 0] width 0 height 0
click at [105, 301] on input "number" at bounding box center [254, 295] width 446 height 26
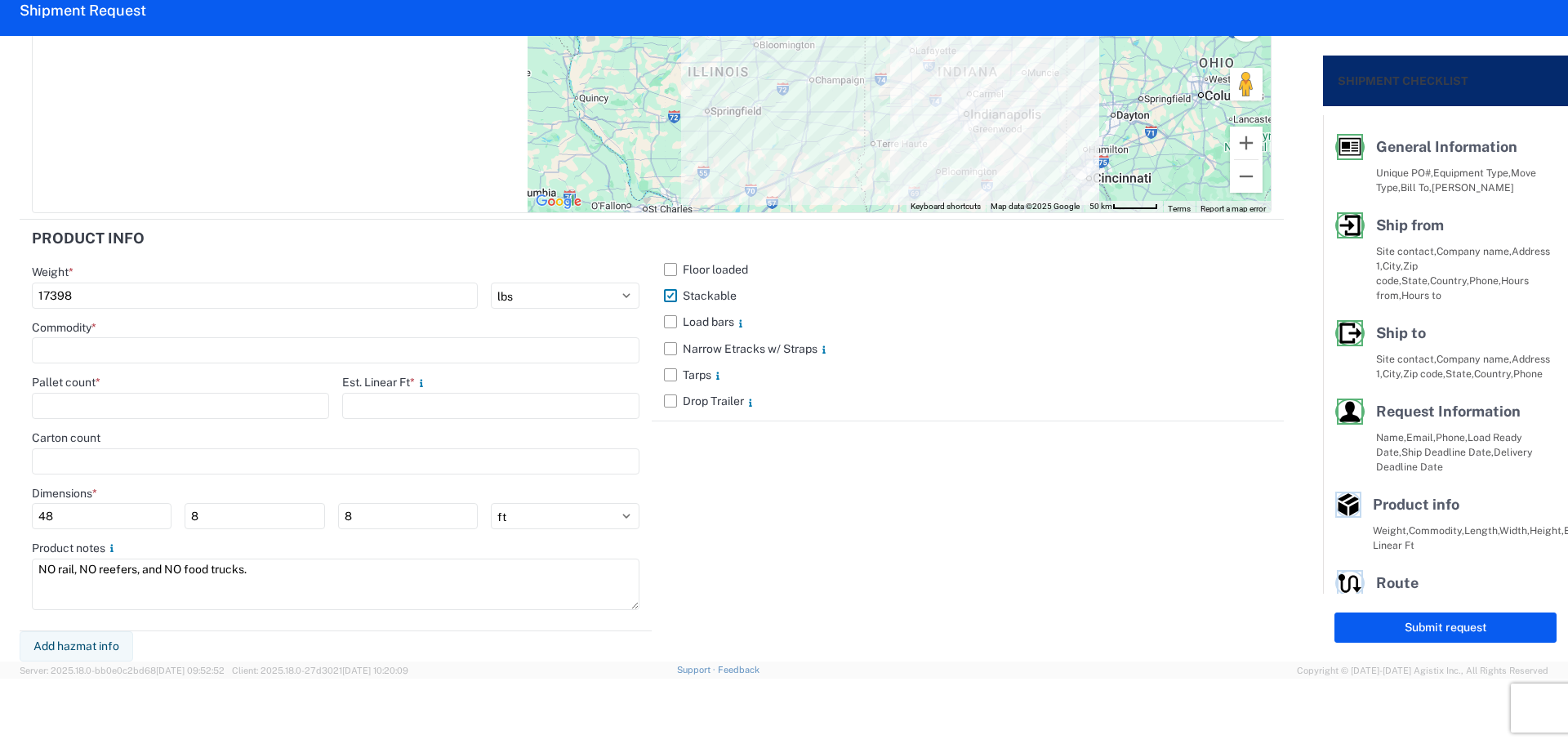
type input "17398"
click at [73, 335] on div "Commodity *" at bounding box center [335, 342] width 607 height 45
click at [80, 343] on input at bounding box center [335, 350] width 607 height 26
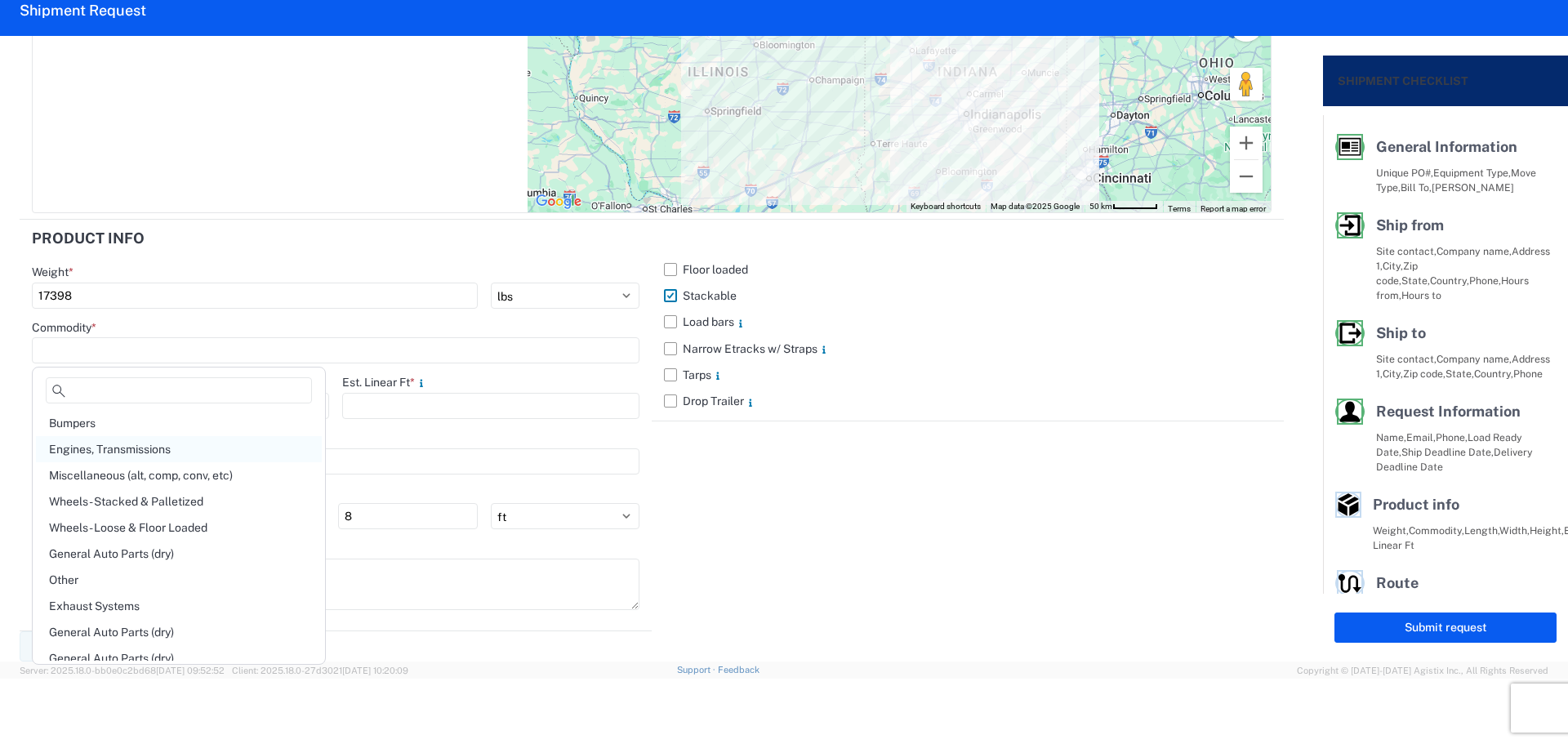
click at [148, 452] on div "Engines, Transmissions" at bounding box center [179, 448] width 286 height 26
type input "Engines, Transmissions"
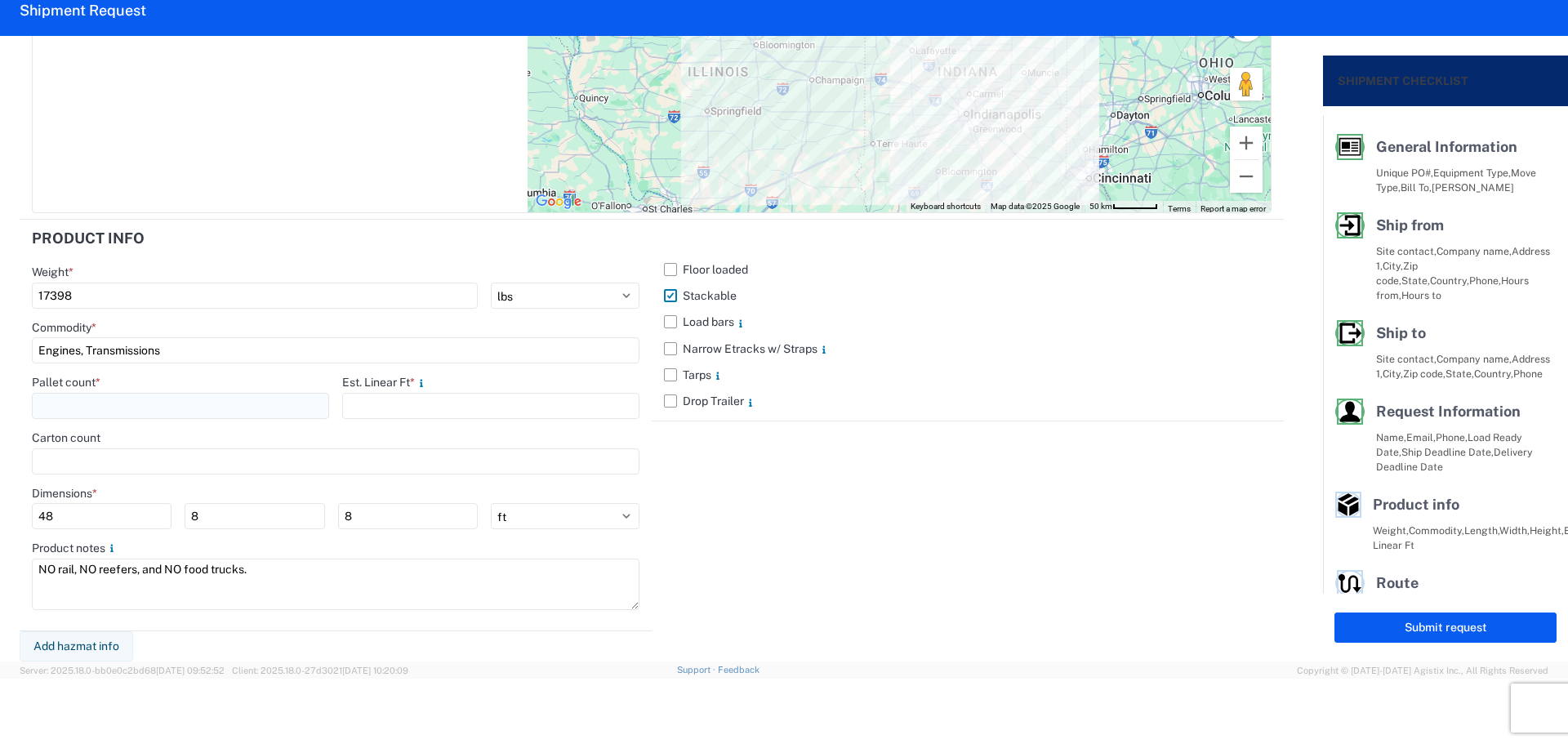
click at [108, 402] on input "number" at bounding box center [181, 406] width 297 height 26
type input "24"
click at [440, 402] on input "number" at bounding box center [490, 406] width 297 height 26
type input "32"
click at [752, 532] on div "Floor loaded Stackable Load bars Narrow Etracks w/ Straps Tarps Drop Trailer" at bounding box center [968, 426] width 632 height 411
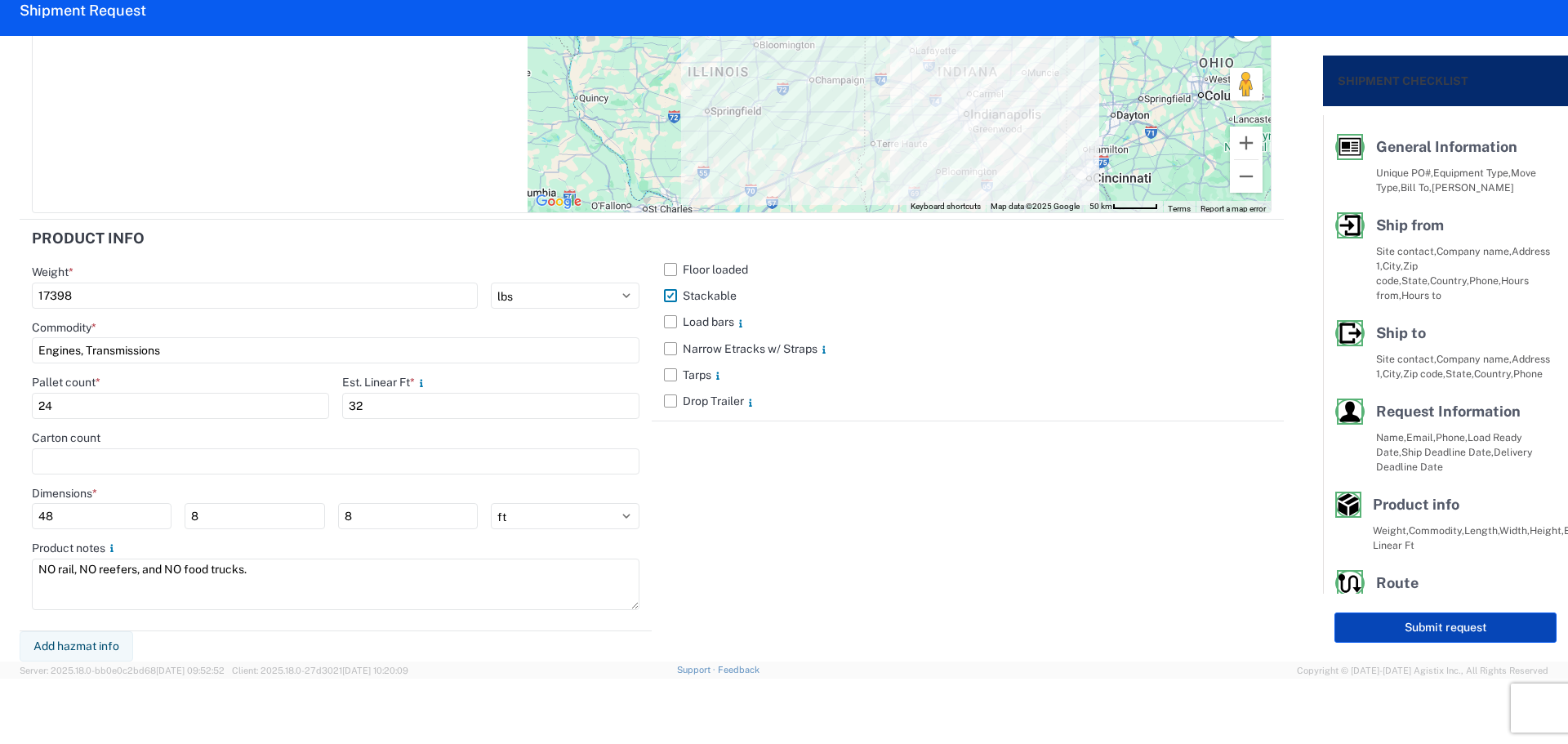
click at [1393, 628] on button "Submit request" at bounding box center [1445, 627] width 222 height 30
select select "US"
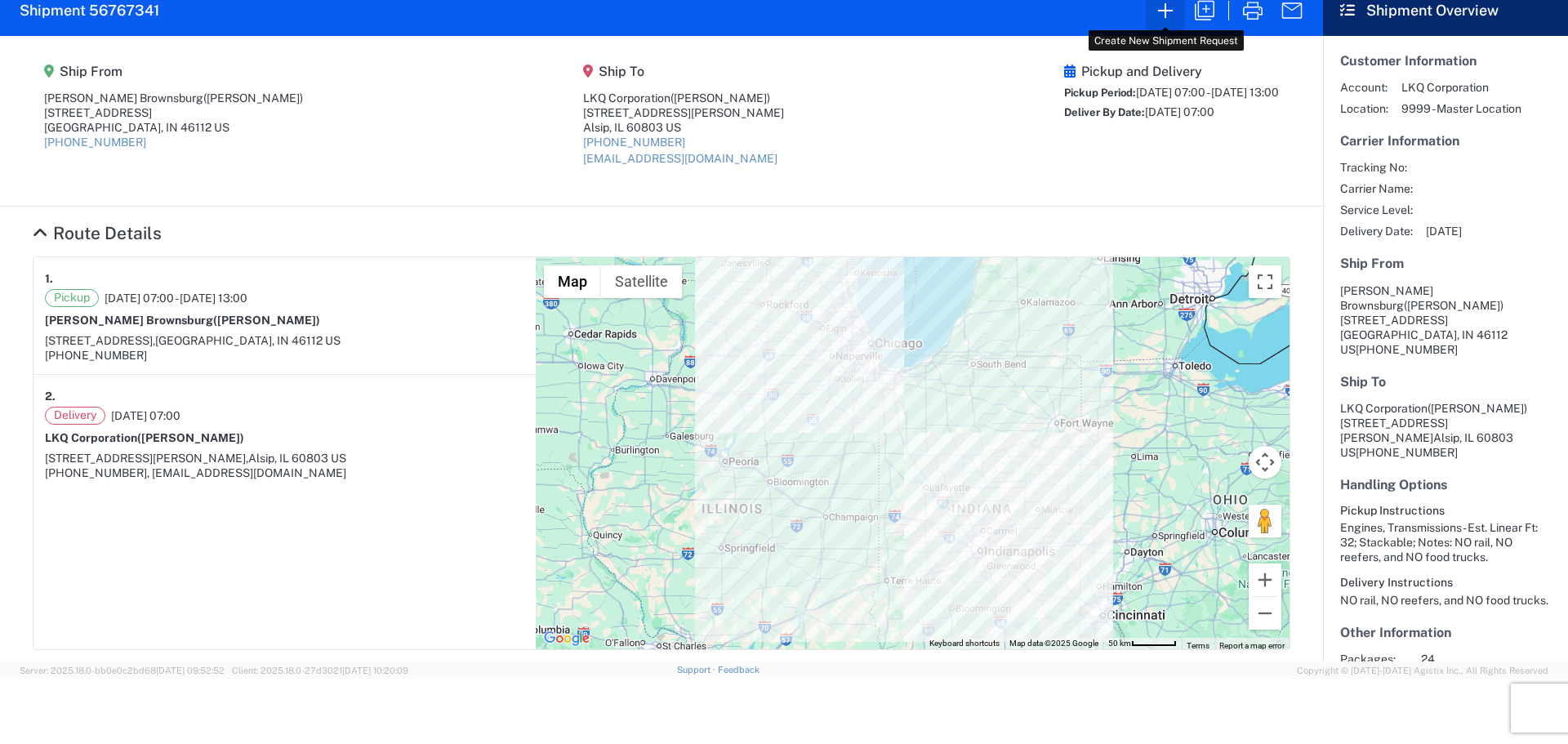
click at [1163, 16] on icon "button" at bounding box center [1165, 10] width 26 height 26
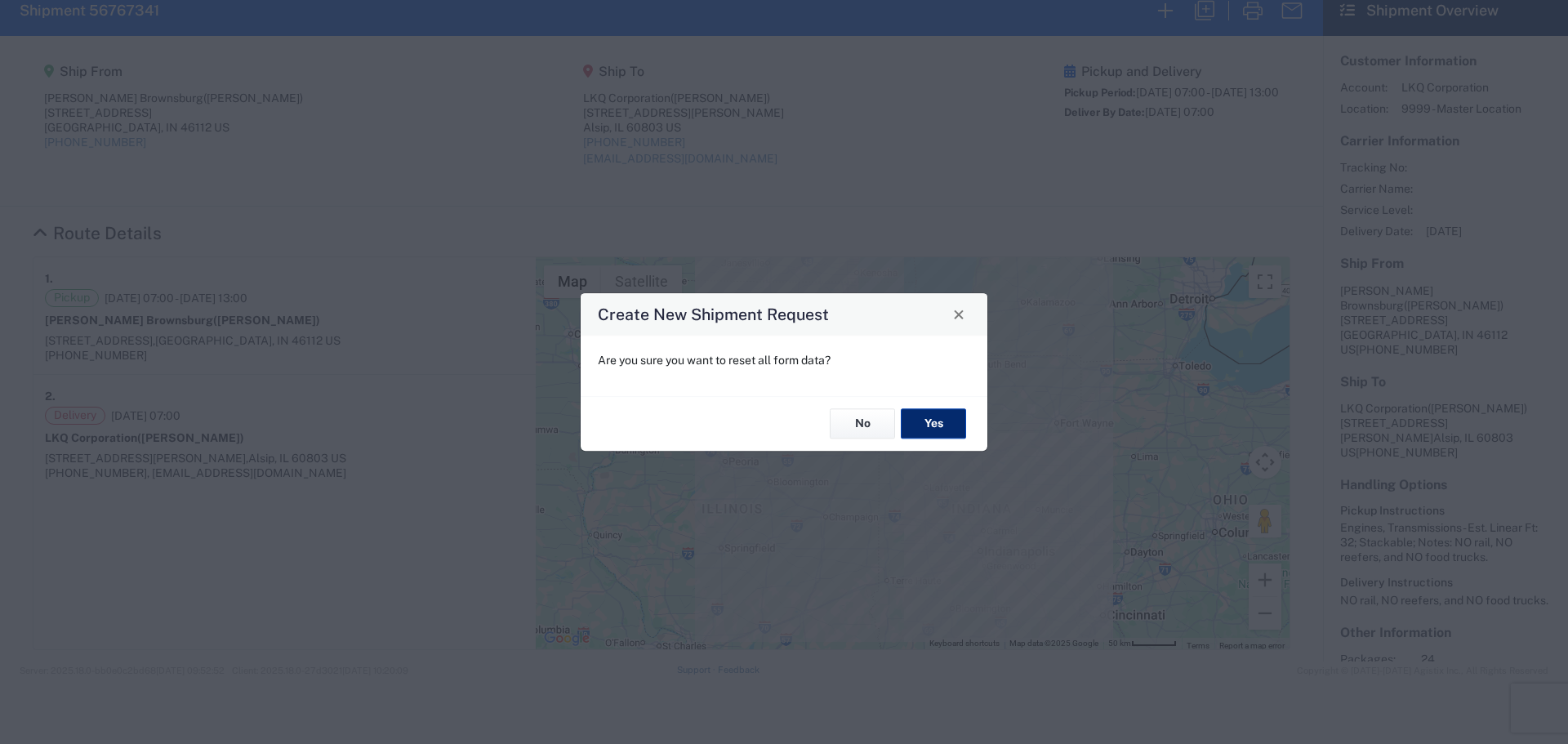
click at [921, 419] on button "Yes" at bounding box center [933, 424] width 66 height 30
select select "FULL"
select select "US"
select select "LBS"
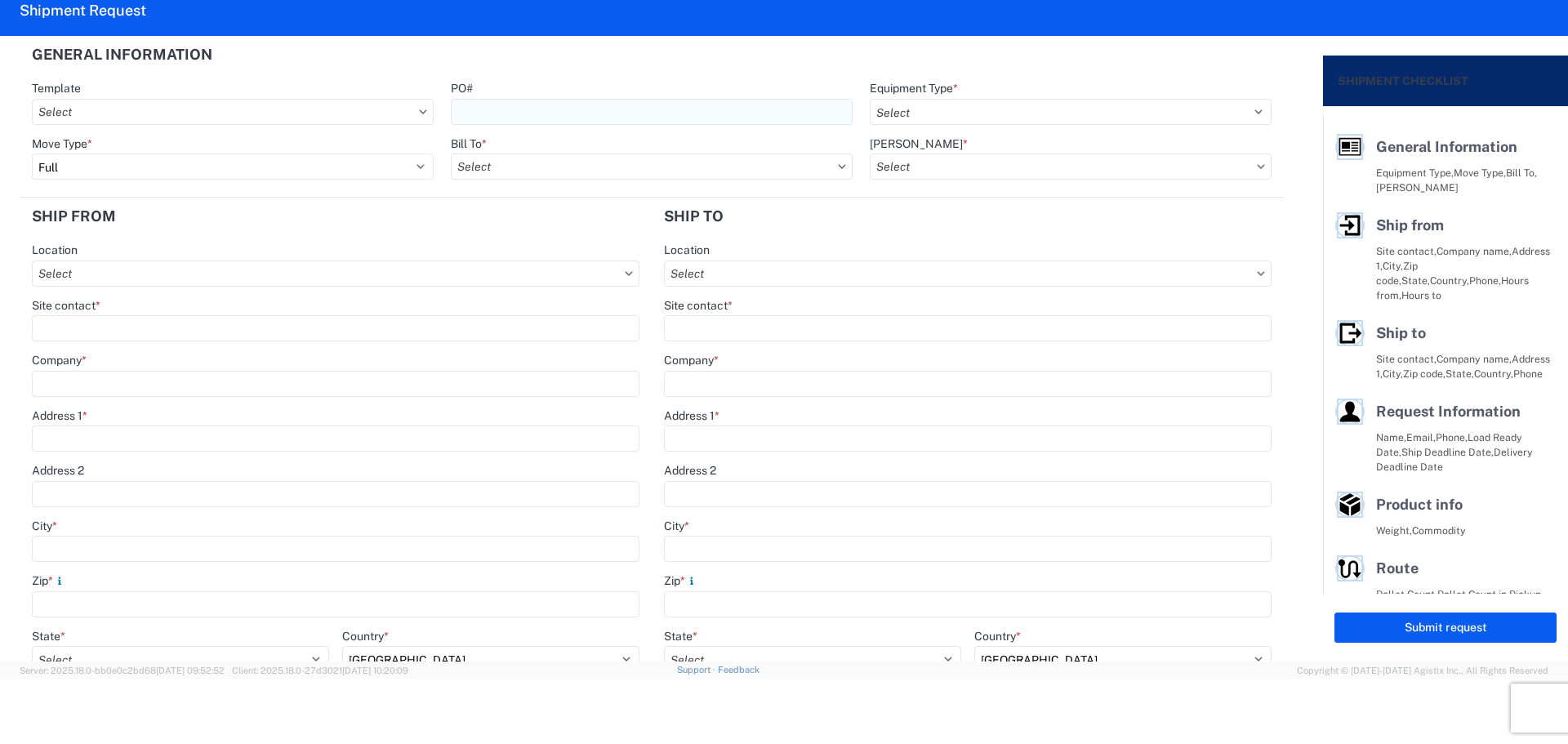
click at [495, 112] on input "PO#" at bounding box center [652, 112] width 401 height 26
type input "MMMSaraland090925"
click at [606, 67] on header "General Information" at bounding box center [651, 55] width 1264 height 37
click at [897, 111] on select "Select 53’ Dry Van Flatbed Dropdeck (van) Lowboy (flatbed) Rail" at bounding box center [1070, 112] width 401 height 26
select select "STDV"
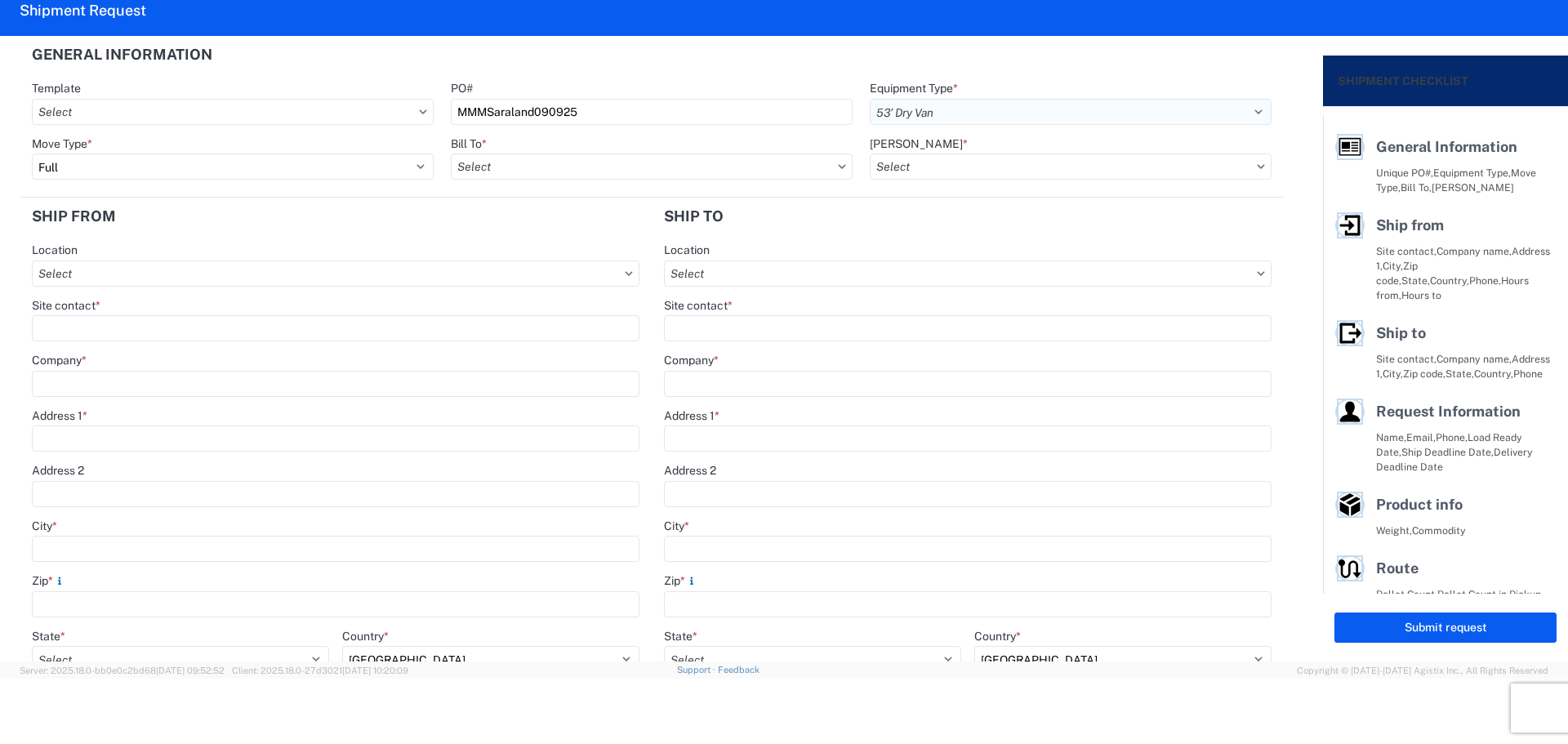
click at [869, 99] on select "Select 53’ Dry Van Flatbed Dropdeck (van) Lowboy (flatbed) Rail" at bounding box center [1070, 112] width 401 height 26
click at [192, 174] on select "Select Full Partial TL" at bounding box center [233, 166] width 401 height 26
select select "PARTIAL_TL"
click at [32, 154] on select "Select Full Partial TL" at bounding box center [233, 166] width 401 height 26
click at [549, 165] on input "Bill To *" at bounding box center [652, 166] width 401 height 26
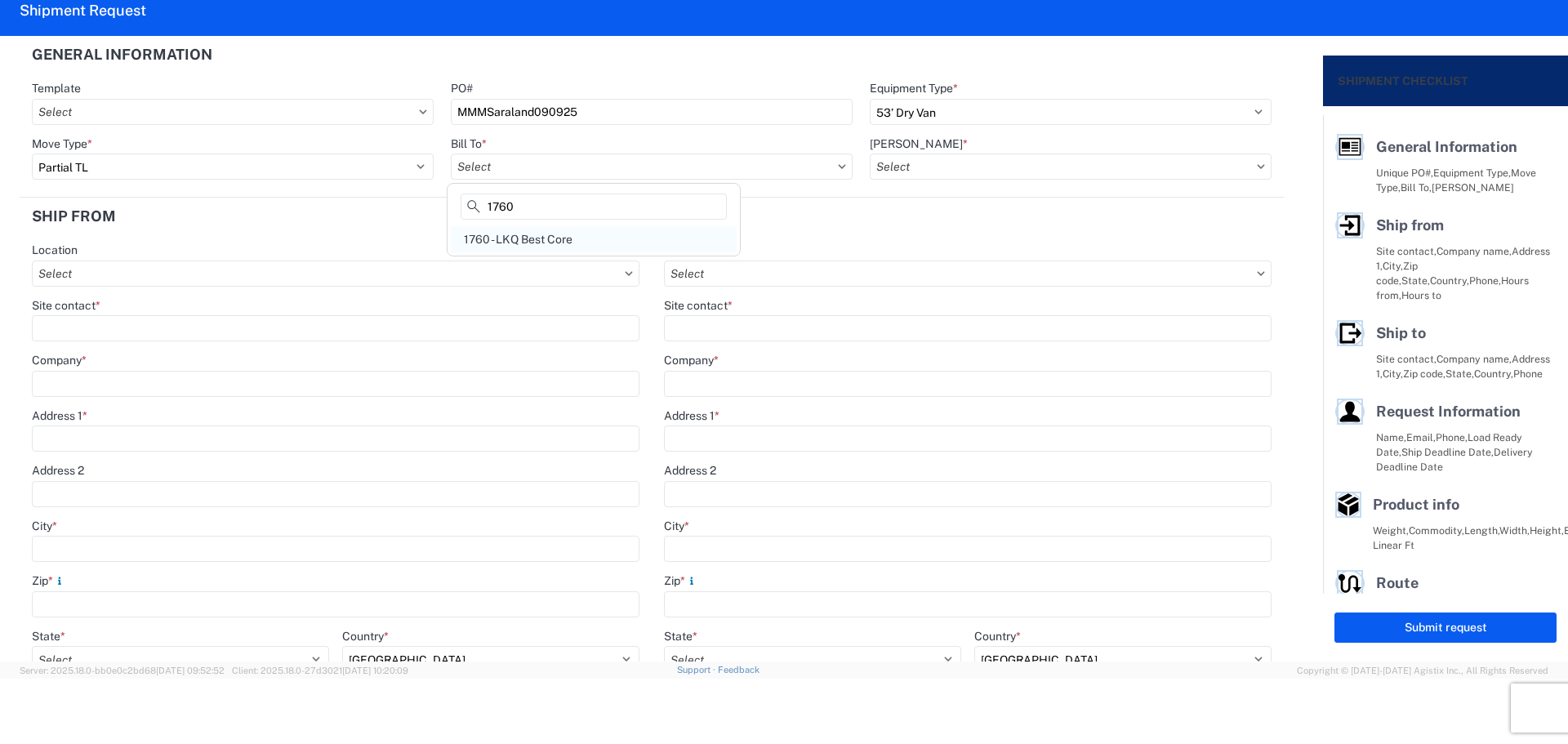
type input "1760"
click at [581, 243] on div "1760 - LKQ Best Core" at bounding box center [594, 238] width 286 height 26
type input "1760 - LKQ Best Core"
click at [986, 153] on div "[PERSON_NAME] *" at bounding box center [1070, 158] width 401 height 45
click at [994, 167] on input "[PERSON_NAME] *" at bounding box center [1070, 166] width 401 height 26
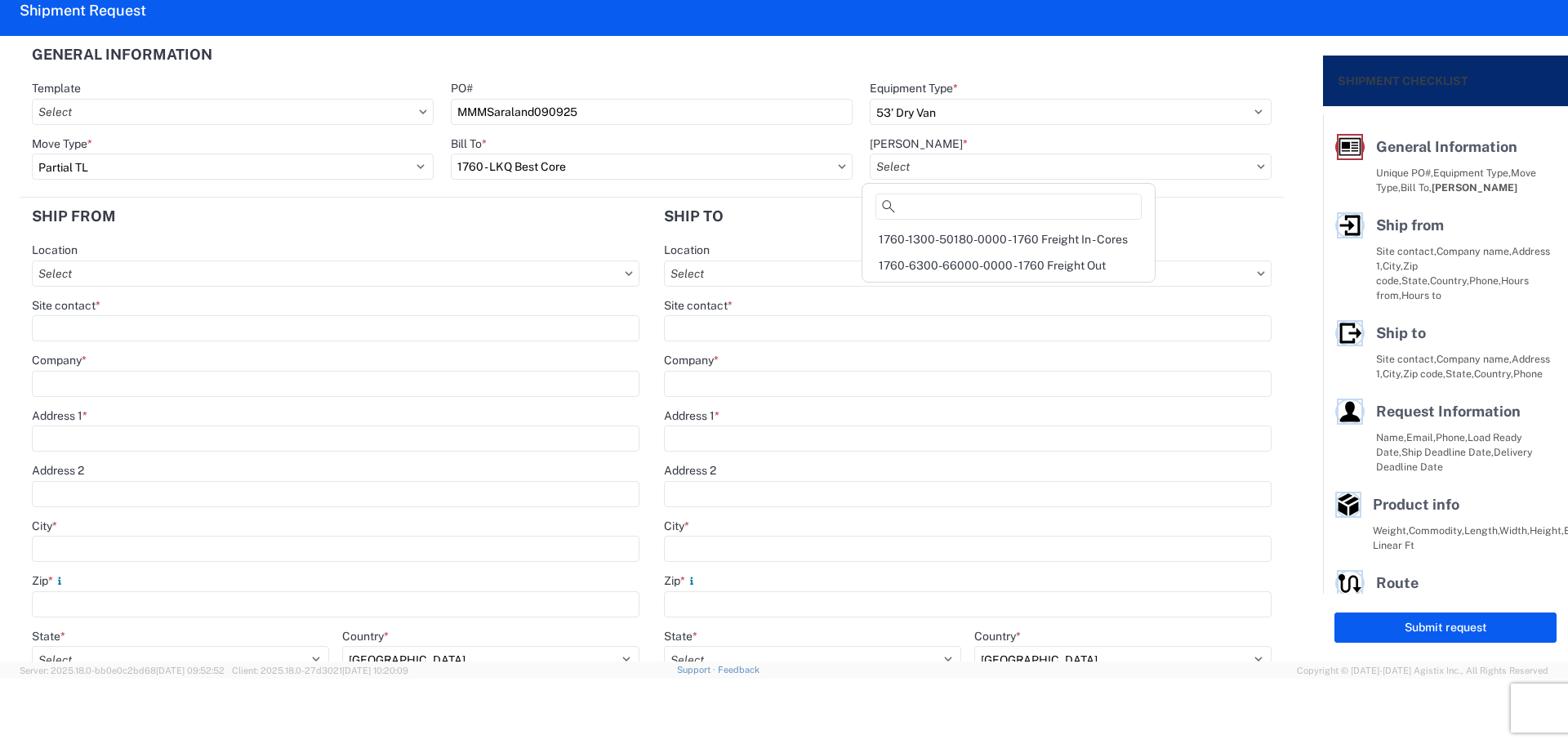
click at [1026, 244] on div "1760-1300-50180-0000 - 1760 Freight In - Cores" at bounding box center [1009, 238] width 286 height 26
type input "1760-1300-50180-0000 - 1760 Freight In - Cores"
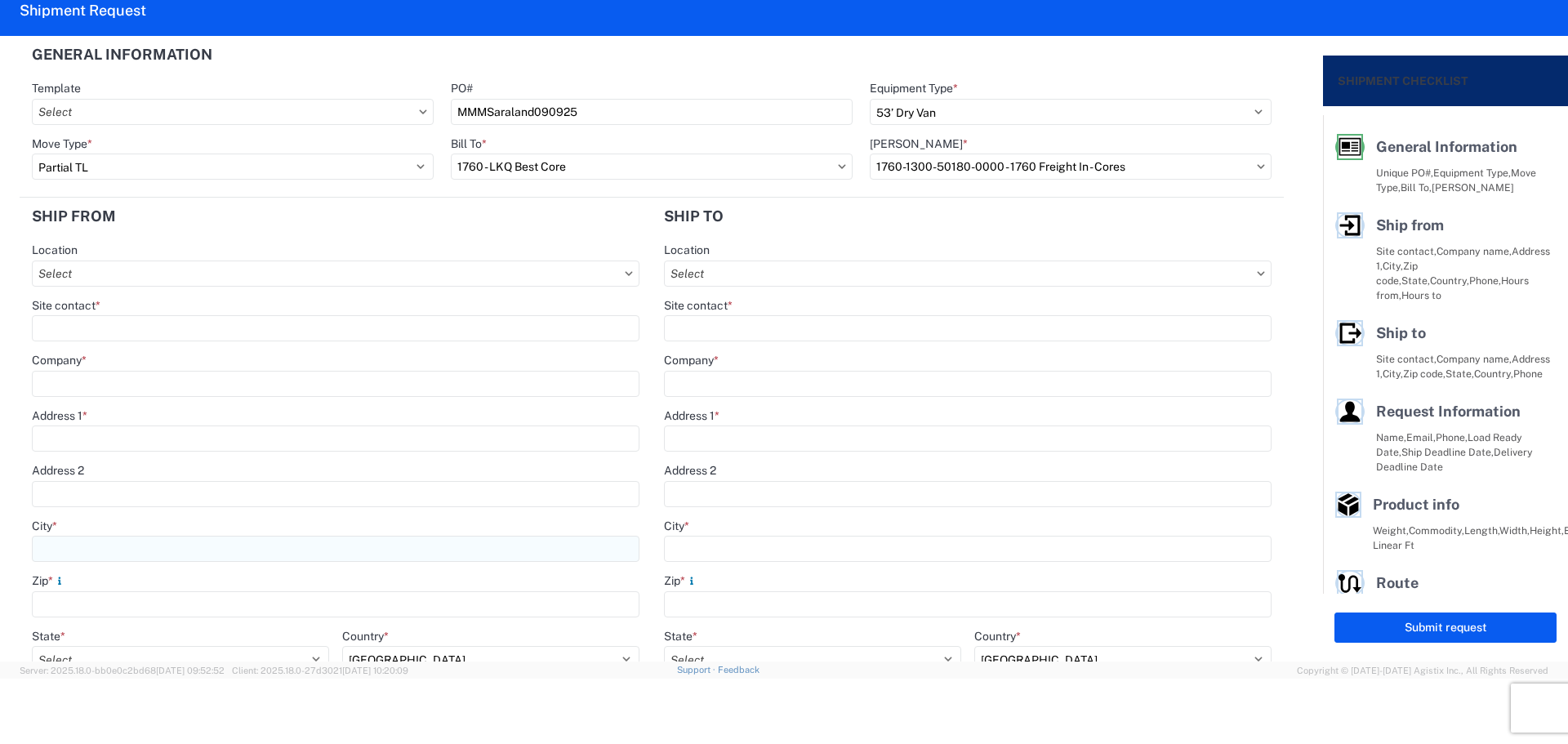
click at [99, 542] on input "City *" at bounding box center [335, 548] width 607 height 26
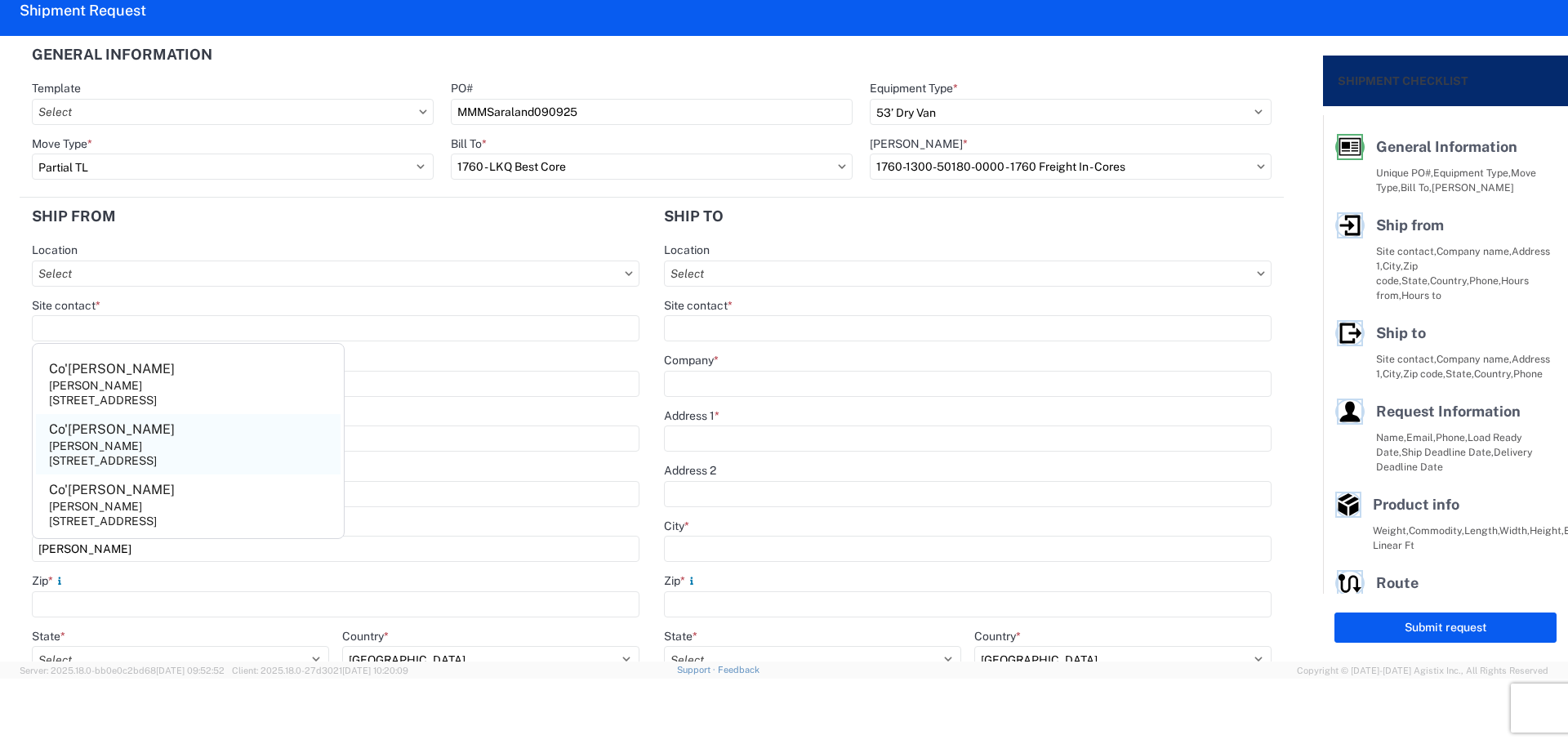
type input "[PERSON_NAME]"
click at [113, 446] on div "[PERSON_NAME]" at bounding box center [95, 446] width 93 height 15
type input "Co'[PERSON_NAME]"
type input "[PERSON_NAME]"
type input "[STREET_ADDRESS]"
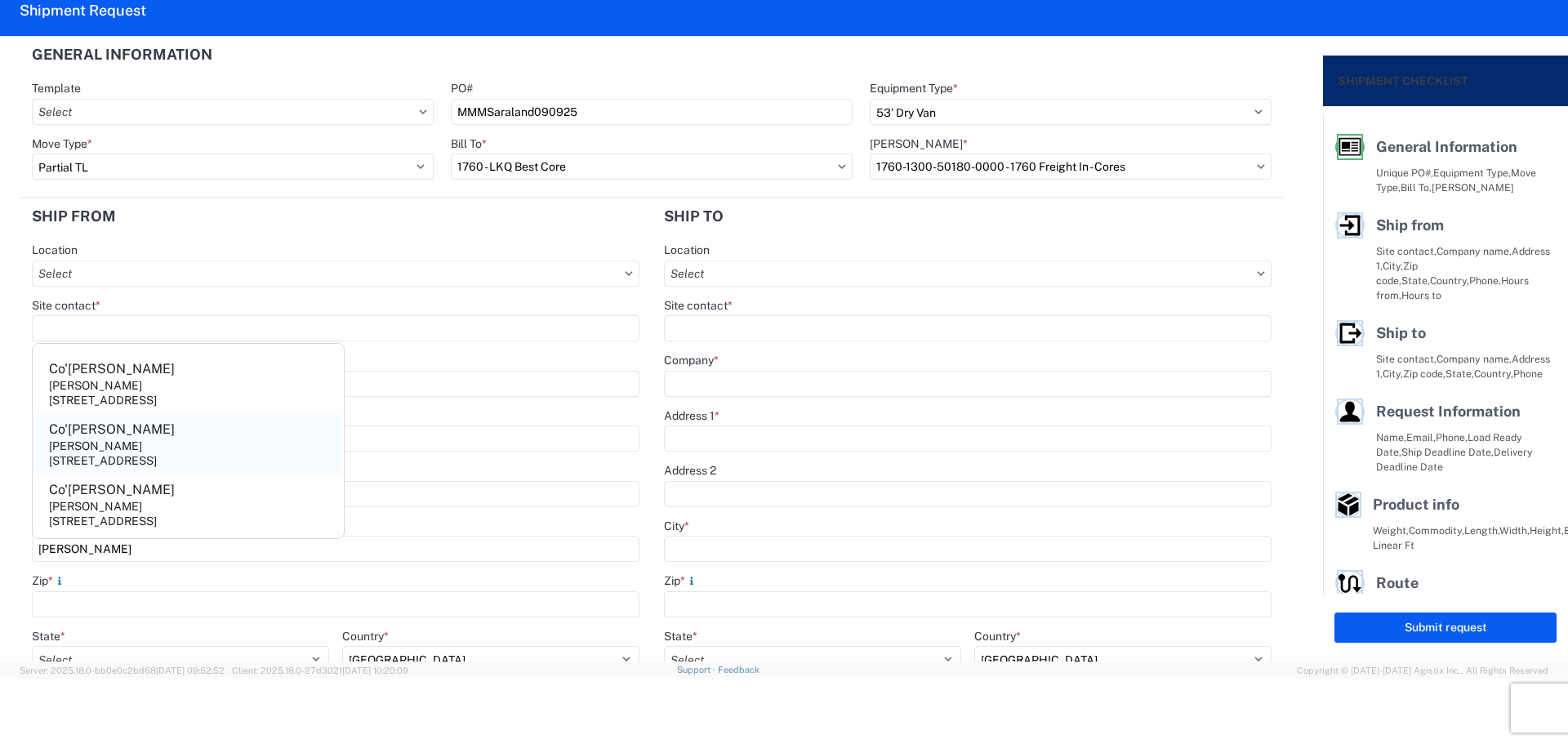
type input "Saraland"
type input "36571"
select select "AL"
type input "[PHONE_NUMBER]"
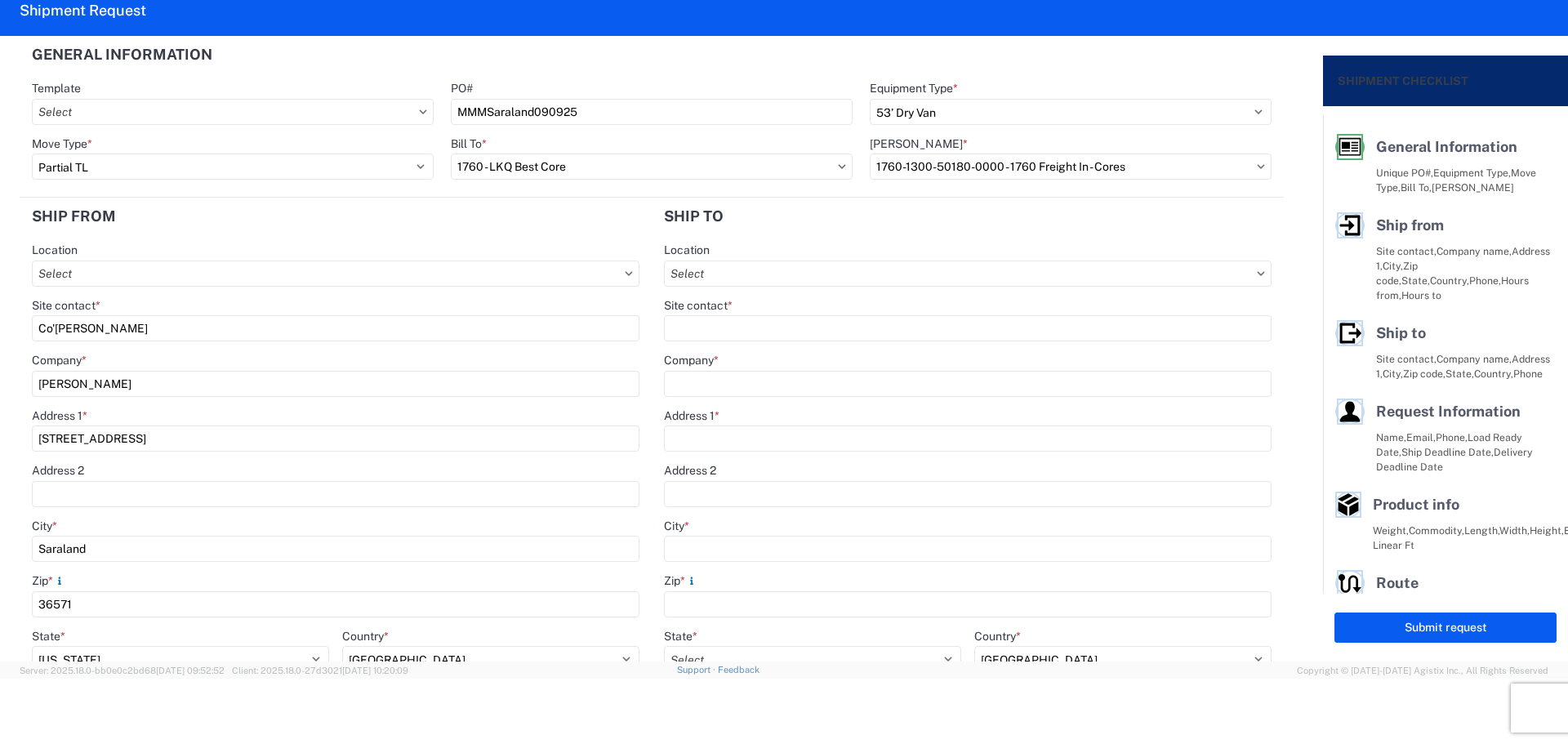
drag, startPoint x: 119, startPoint y: 335, endPoint x: 0, endPoint y: 316, distance: 120.5
click at [0, 316] on form "General Information Template PO# MMMSaraland090925 Equipment Type * Select 53’ …" at bounding box center [661, 348] width 1323 height 626
type input "[PERSON_NAME]"
click at [99, 237] on agx-form-section "Ship from Location Site contact * [PERSON_NAME] Company * [PERSON_NAME] Address…" at bounding box center [335, 545] width 632 height 695
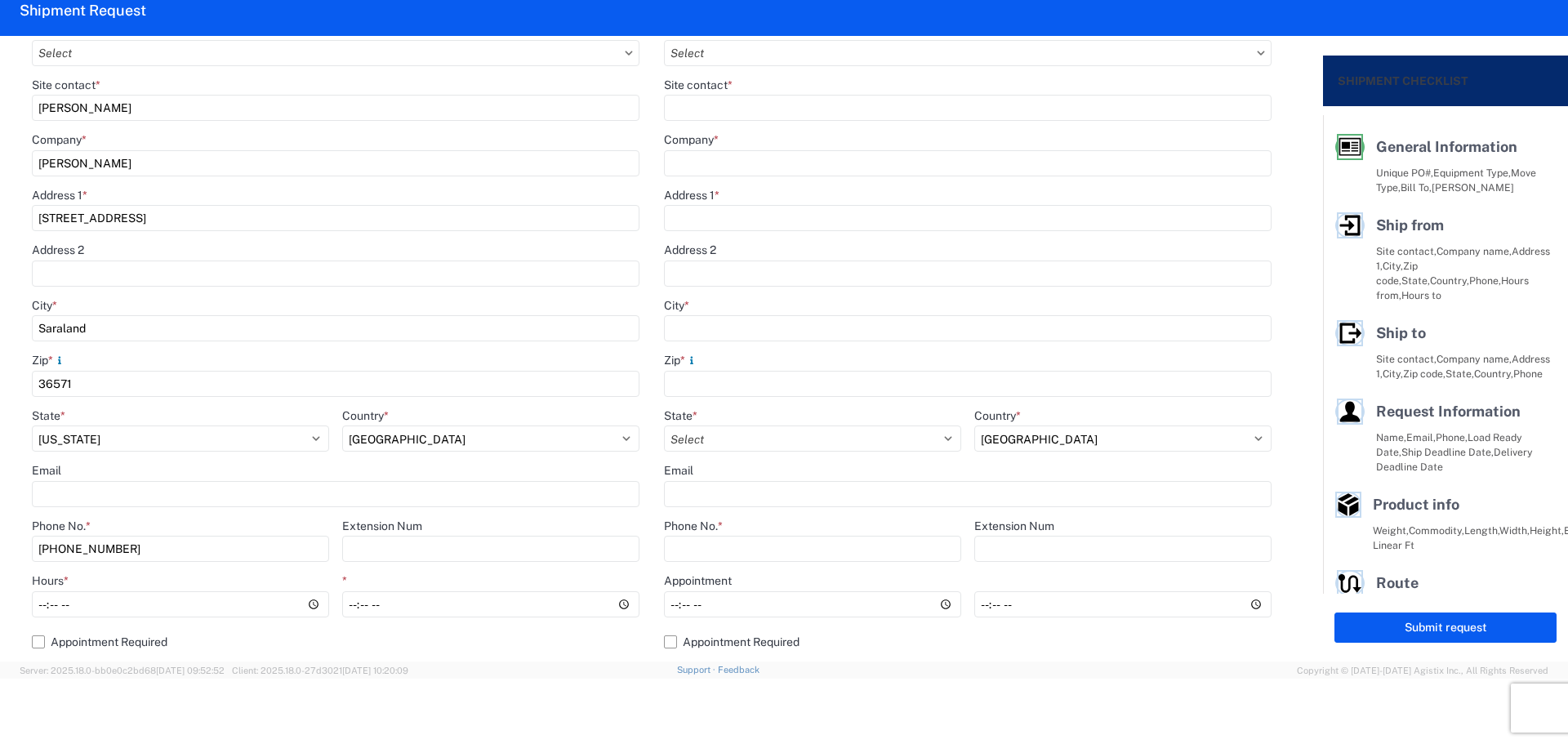
scroll to position [327, 0]
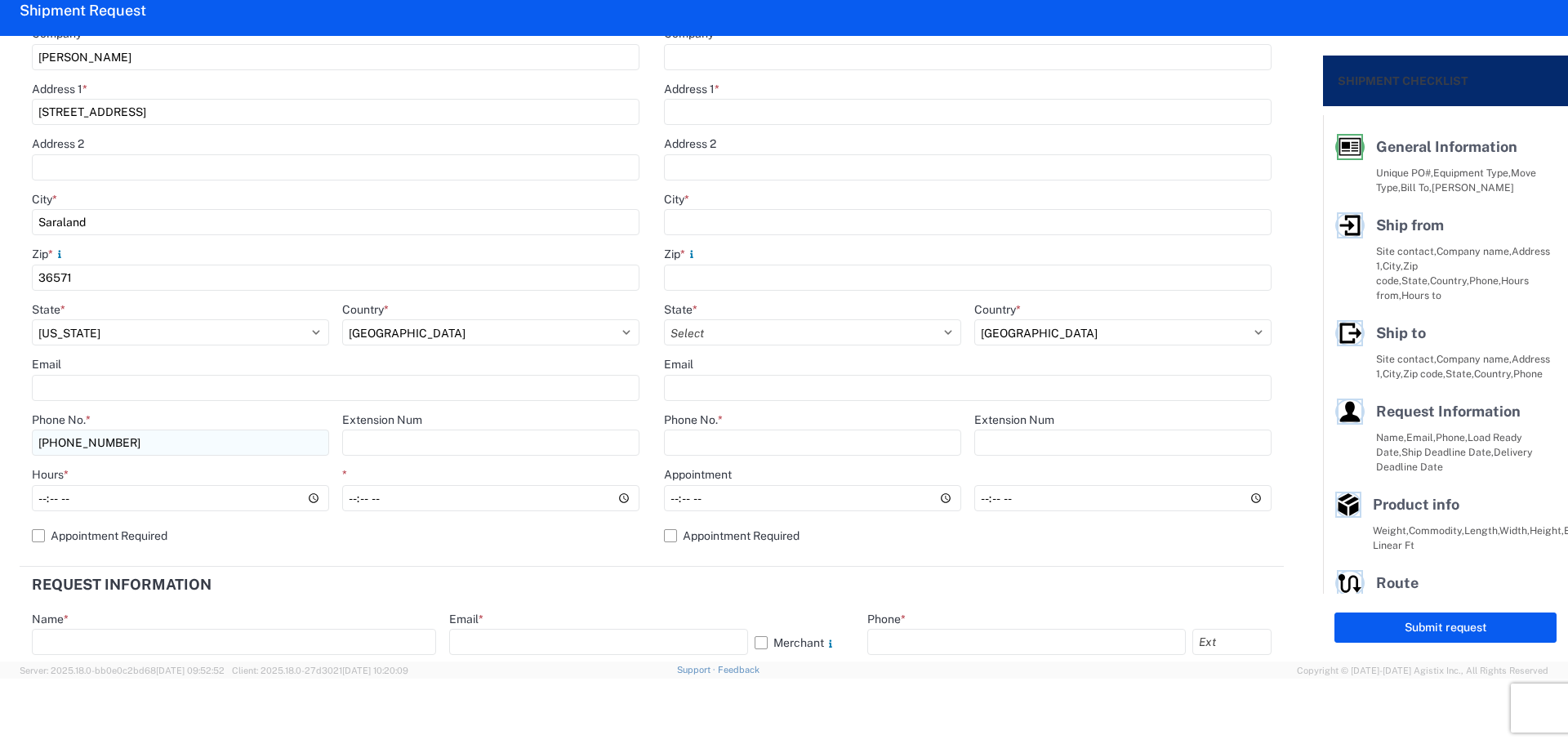
click at [207, 441] on input "[PHONE_NUMBER]" at bounding box center [181, 442] width 297 height 26
type input "[PHONE_NUMBER]"
click at [39, 500] on input "Hours *" at bounding box center [181, 498] width 297 height 26
type input "08:00"
type input "14:00"
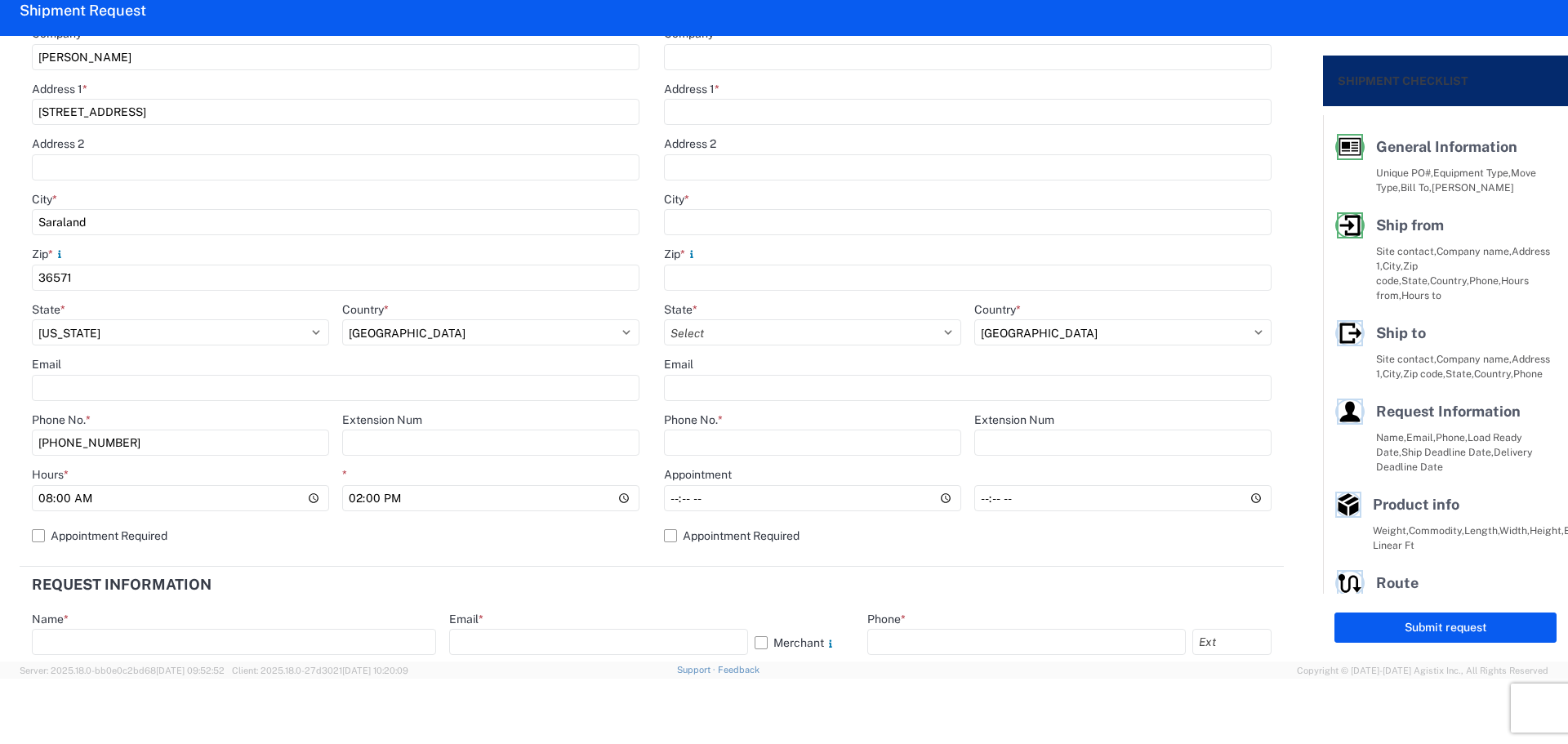
click at [603, 584] on header "Request Information" at bounding box center [651, 585] width 1264 height 37
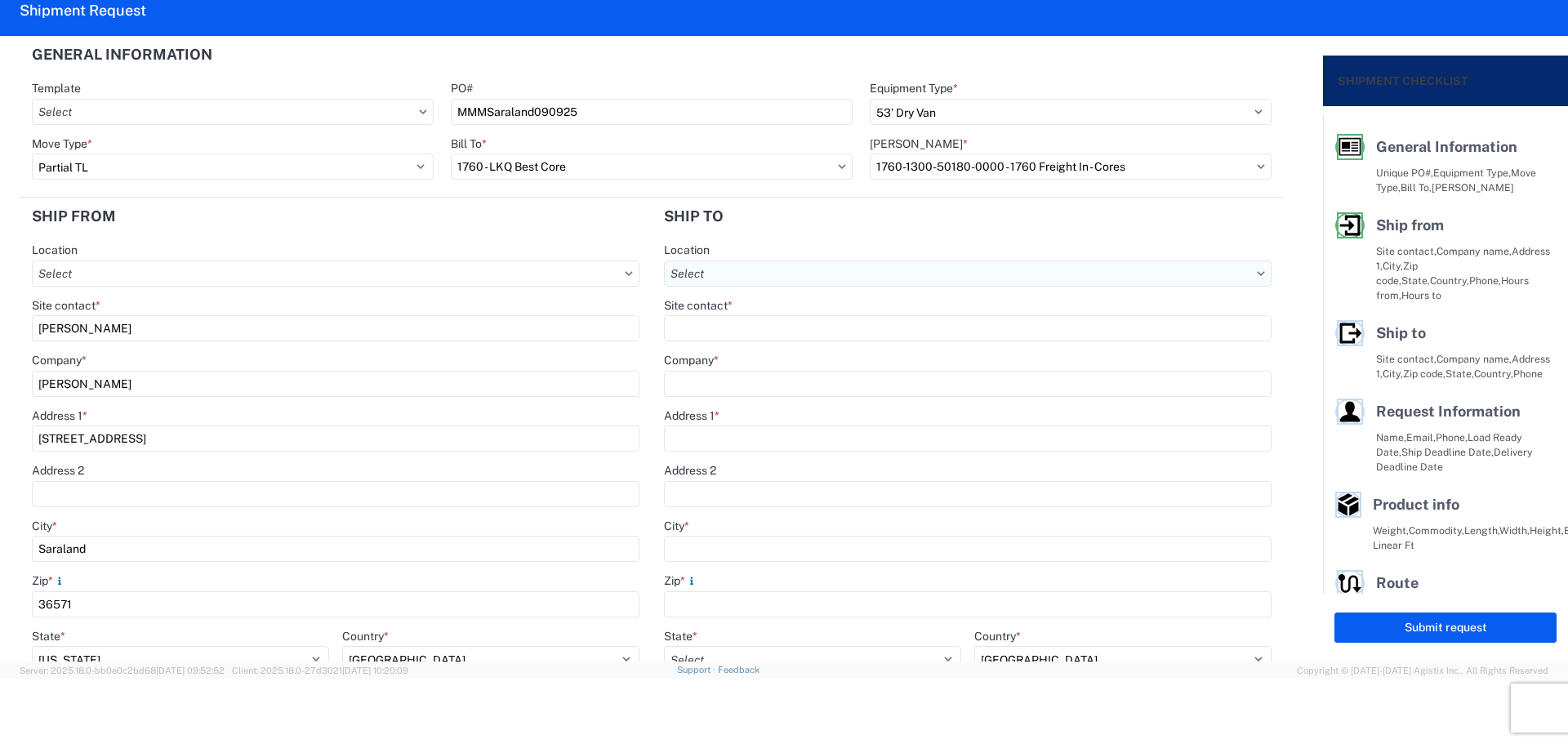
click at [771, 274] on input "Location" at bounding box center [967, 273] width 607 height 26
type input "1634"
click at [784, 343] on div "1634 - [GEOGRAPHIC_DATA] - [PERSON_NAME] - Boat Rock" at bounding box center [822, 346] width 321 height 26
type input "1634 - [GEOGRAPHIC_DATA] - [PERSON_NAME] - Boat Rock"
type input "LKQ Corporation"
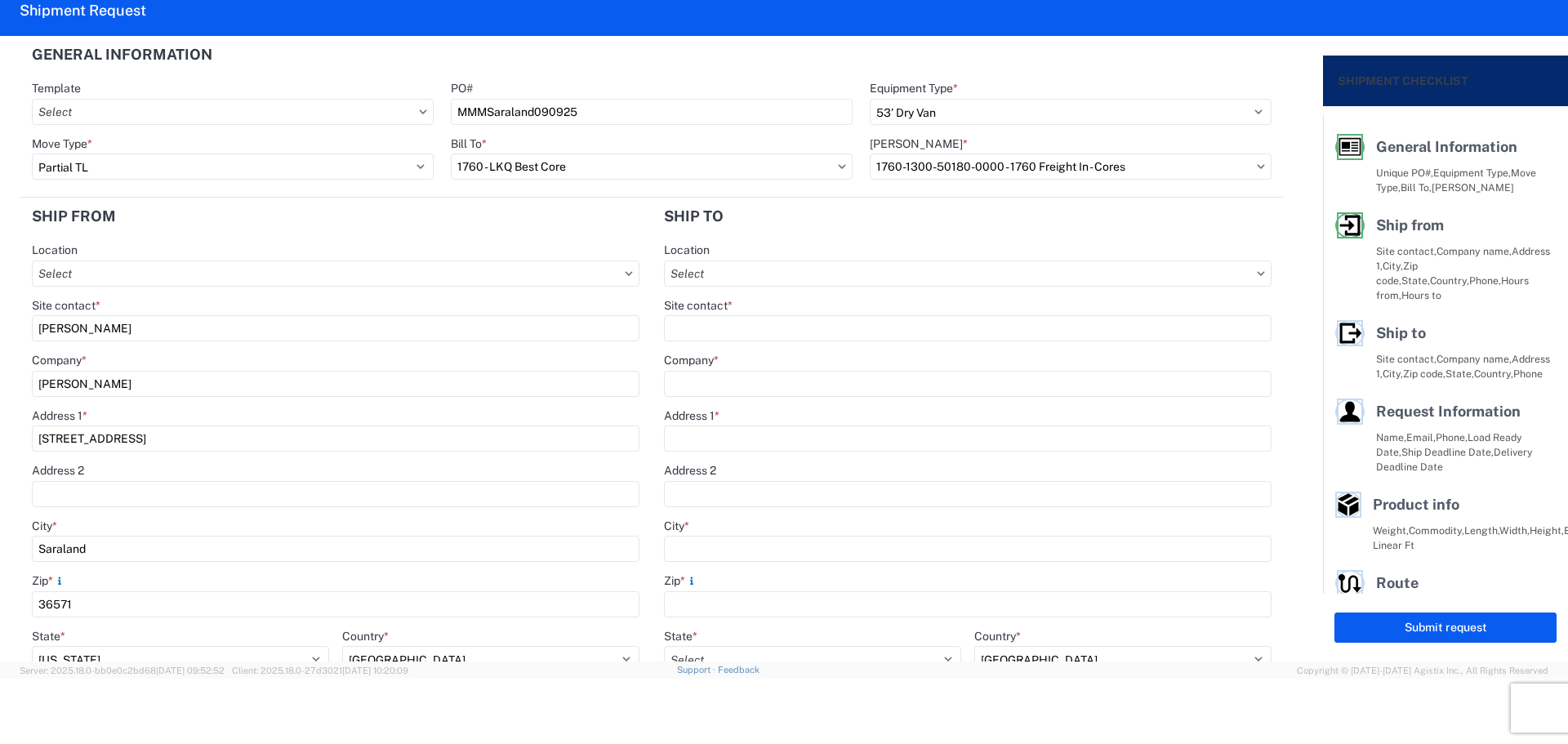
type input "[STREET_ADDRESS]"
type input "[GEOGRAPHIC_DATA]"
type input "30336"
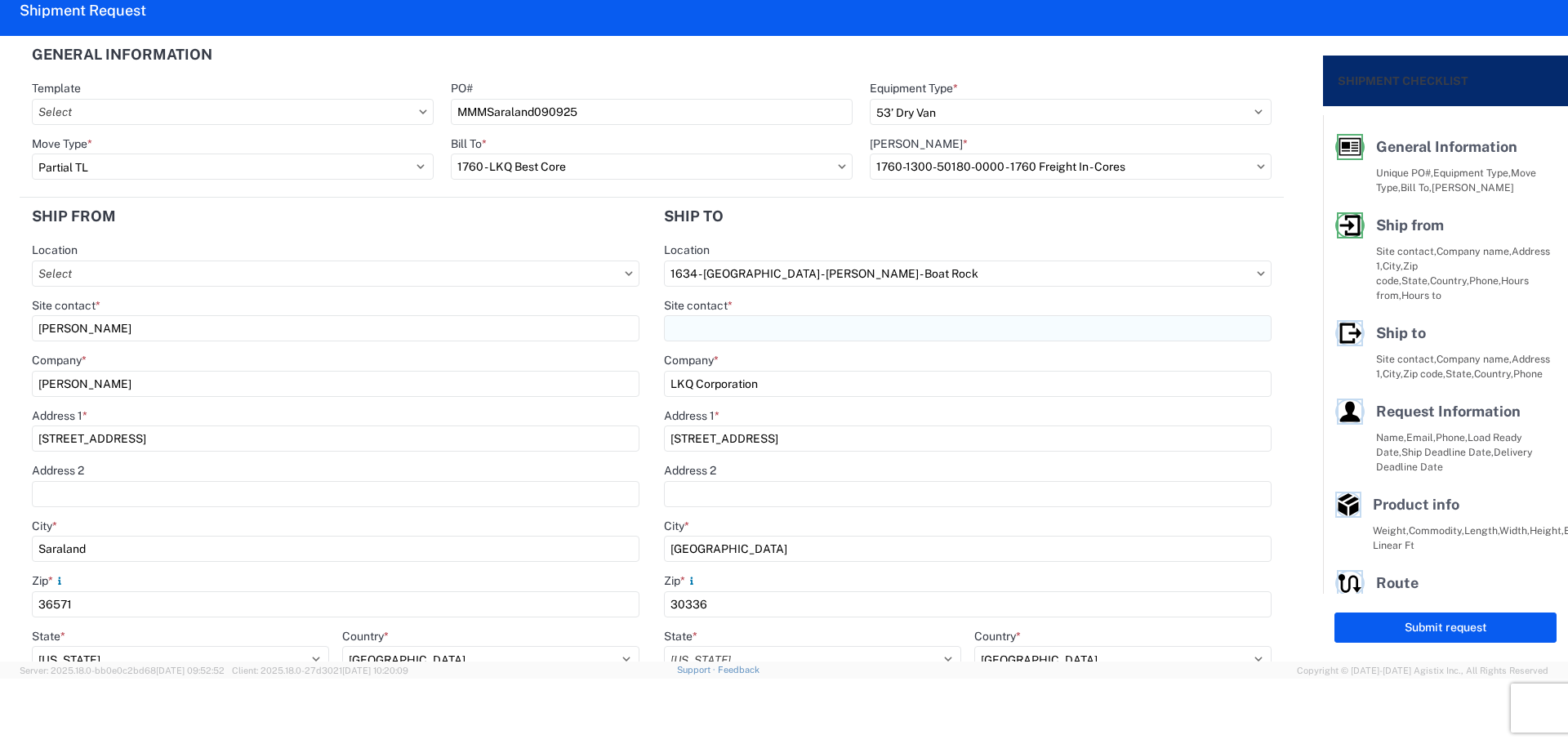
select select "US"
click at [765, 332] on input "Site contact *" at bounding box center [967, 327] width 607 height 26
type input "[PERSON_NAME]"
click at [836, 224] on header "Ship to" at bounding box center [968, 216] width 632 height 37
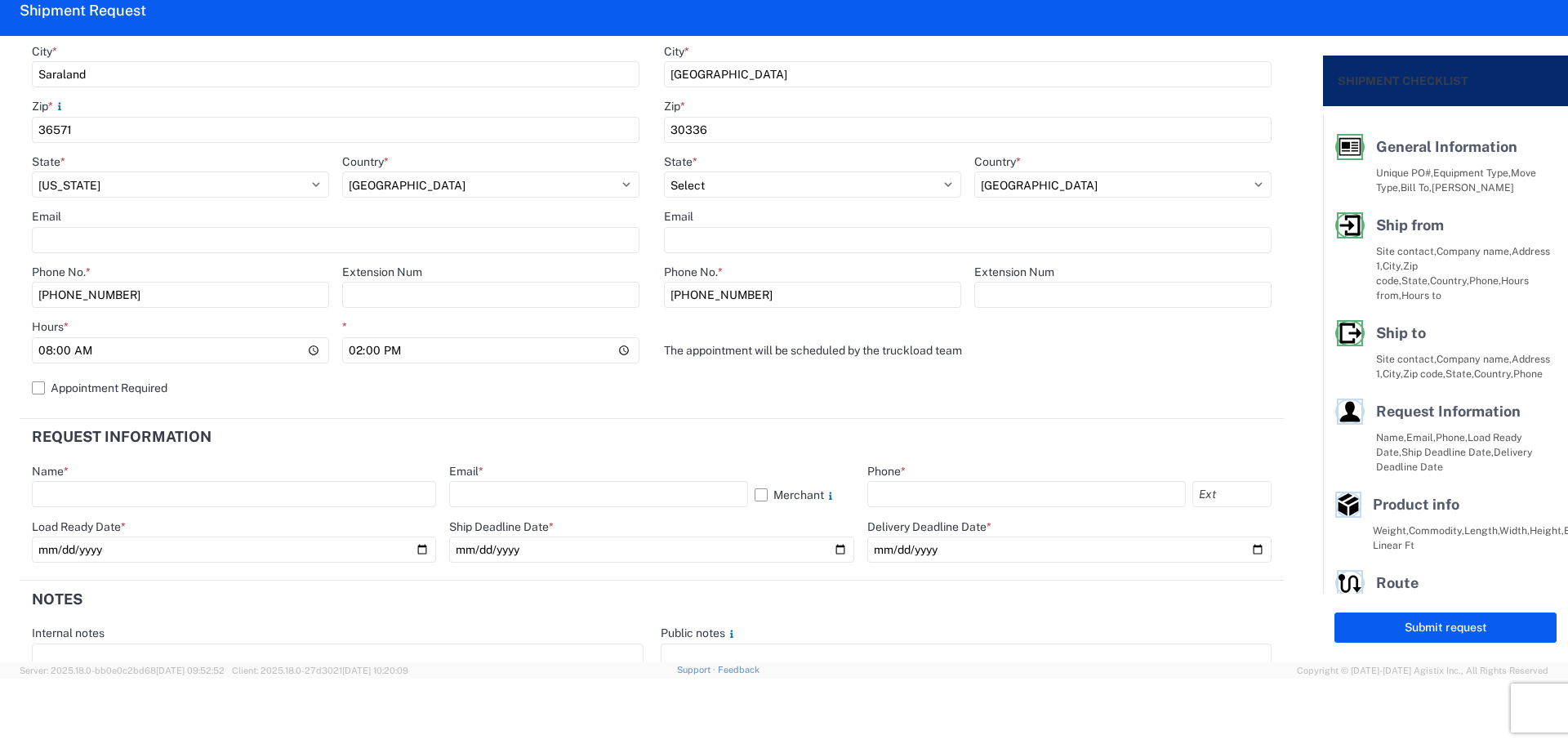
scroll to position [544, 0]
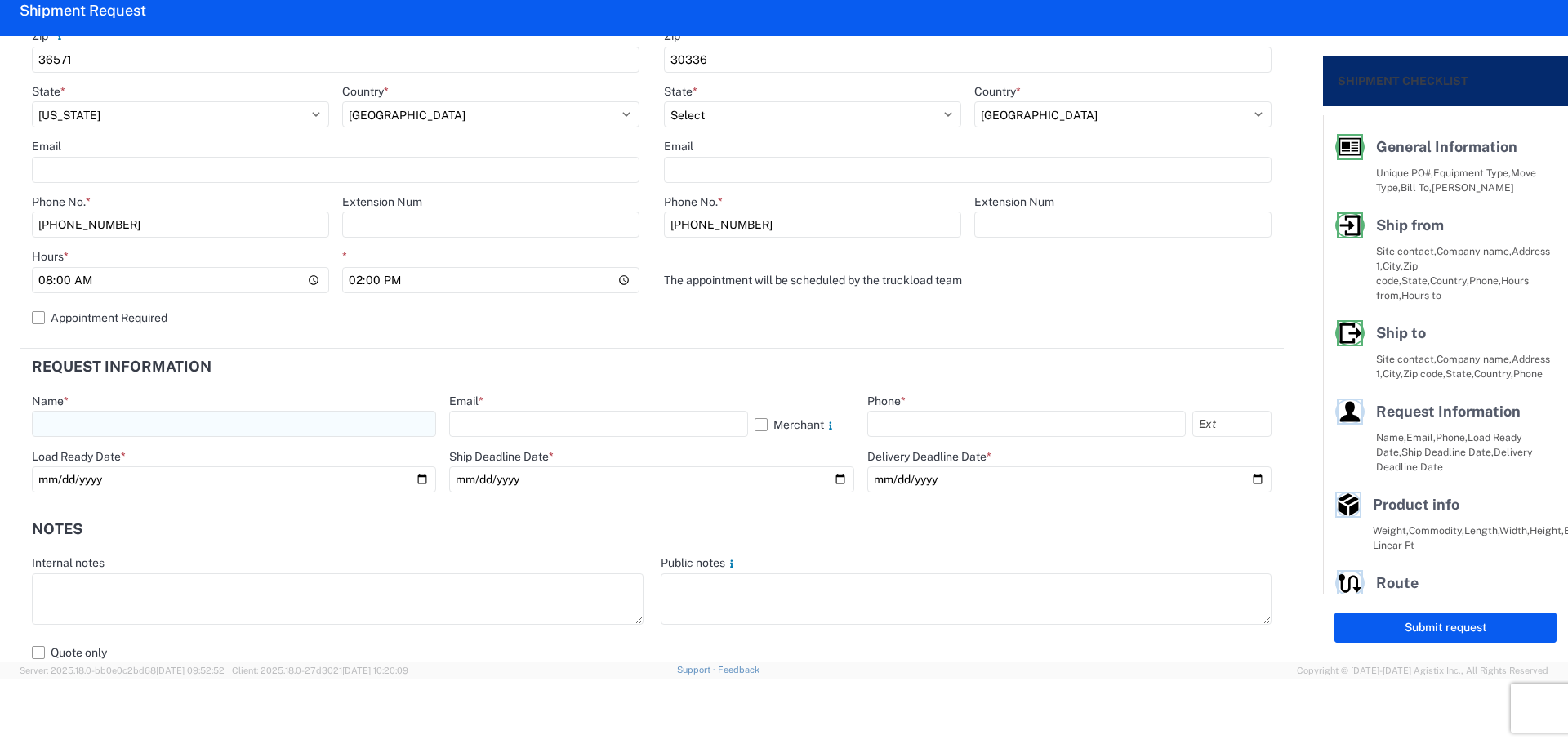
click at [160, 420] on input "text" at bounding box center [233, 423] width 404 height 26
type input "[PERSON_NAME]"
drag, startPoint x: 508, startPoint y: 417, endPoint x: 514, endPoint y: 423, distance: 8.5
click at [514, 423] on input "text" at bounding box center [598, 423] width 298 height 26
type input "[EMAIL_ADDRESS][DOMAIN_NAME]"
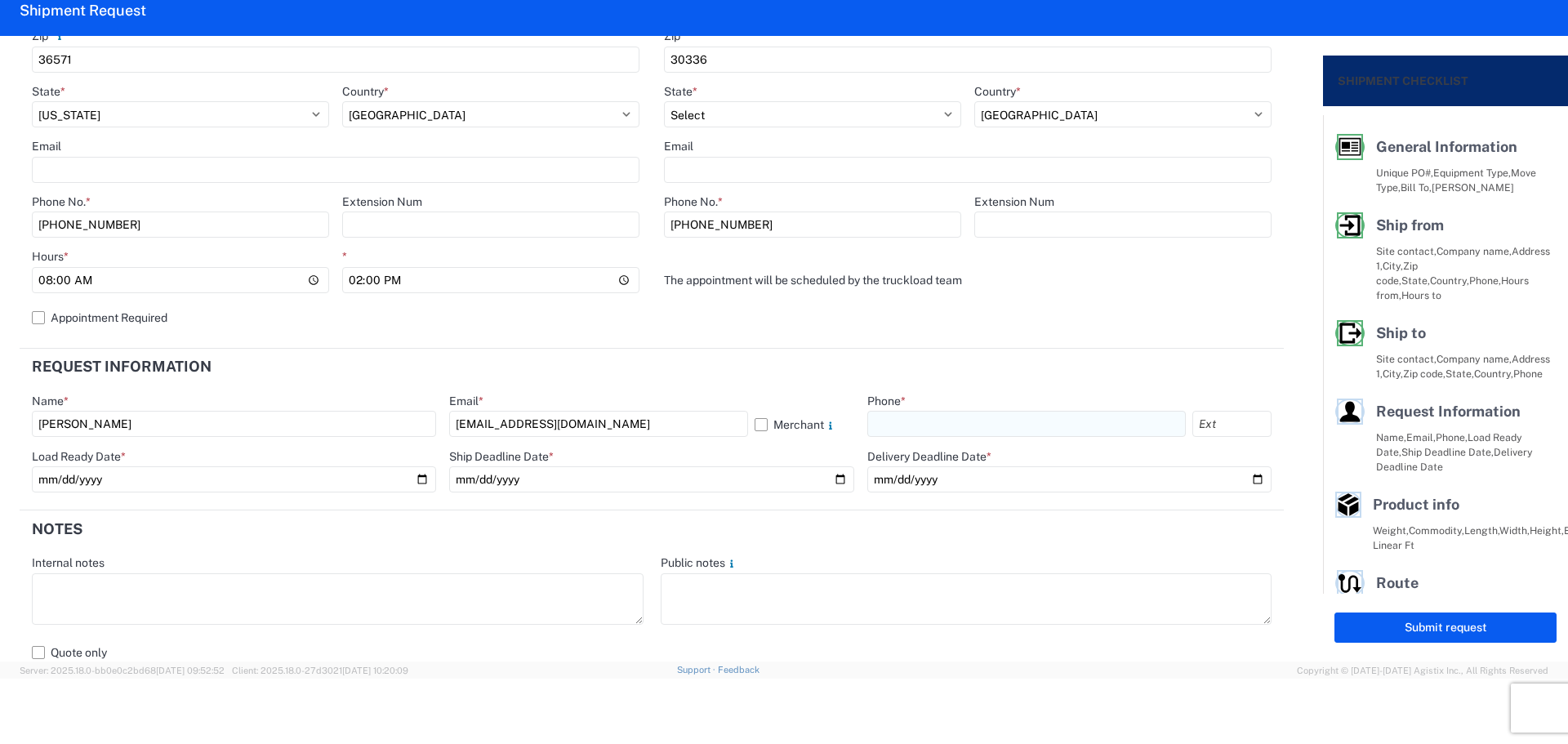
click at [902, 422] on input "text" at bounding box center [1026, 423] width 318 height 26
type input "[PHONE_NUMBER]"
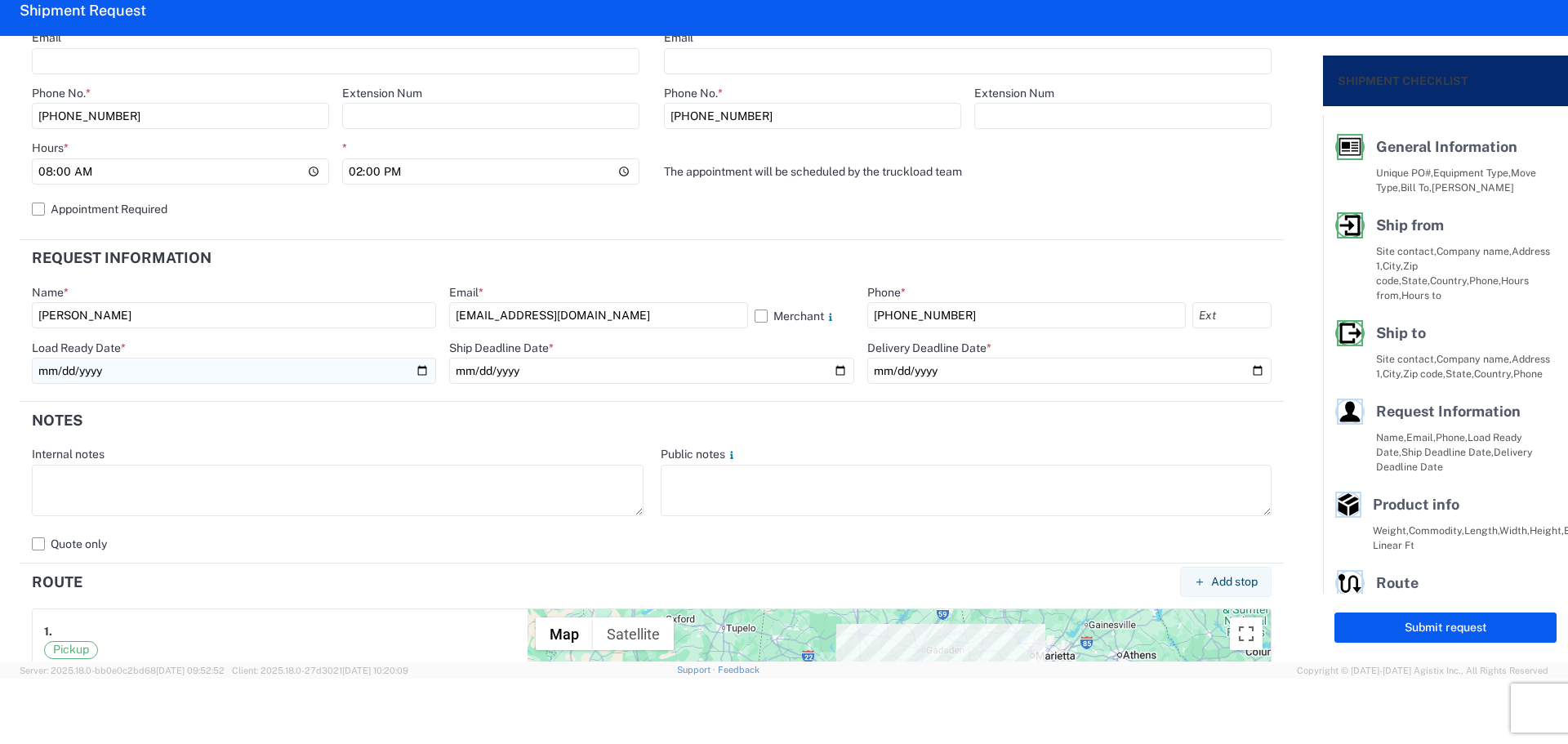
click at [419, 368] on input "date" at bounding box center [233, 370] width 404 height 26
type input "[DATE]"
click at [828, 372] on input "date" at bounding box center [651, 370] width 404 height 26
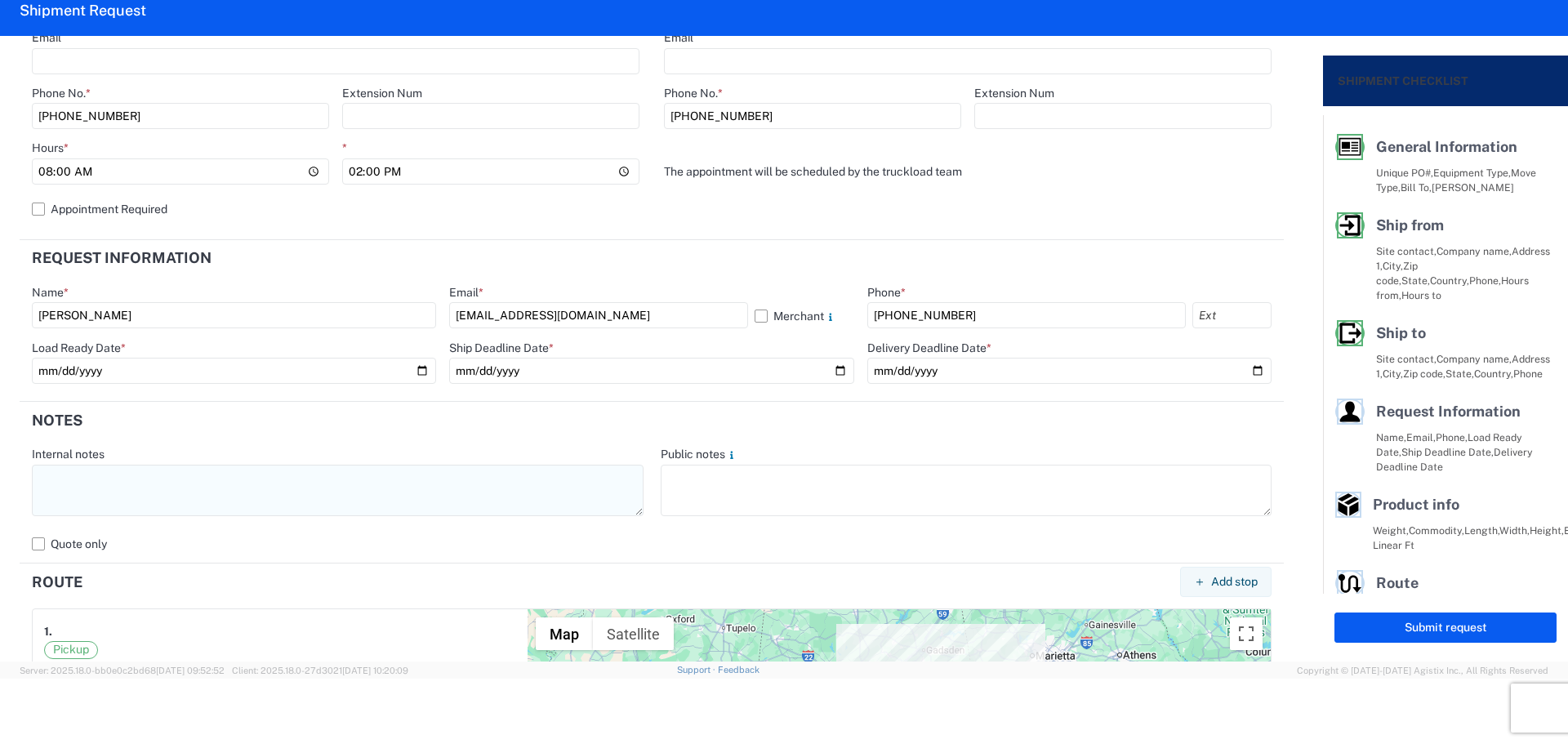
type input "[DATE]"
click at [308, 497] on textarea at bounding box center [338, 490] width 611 height 51
paste textarea "NO rail, NO reefers, and NO food trucks."
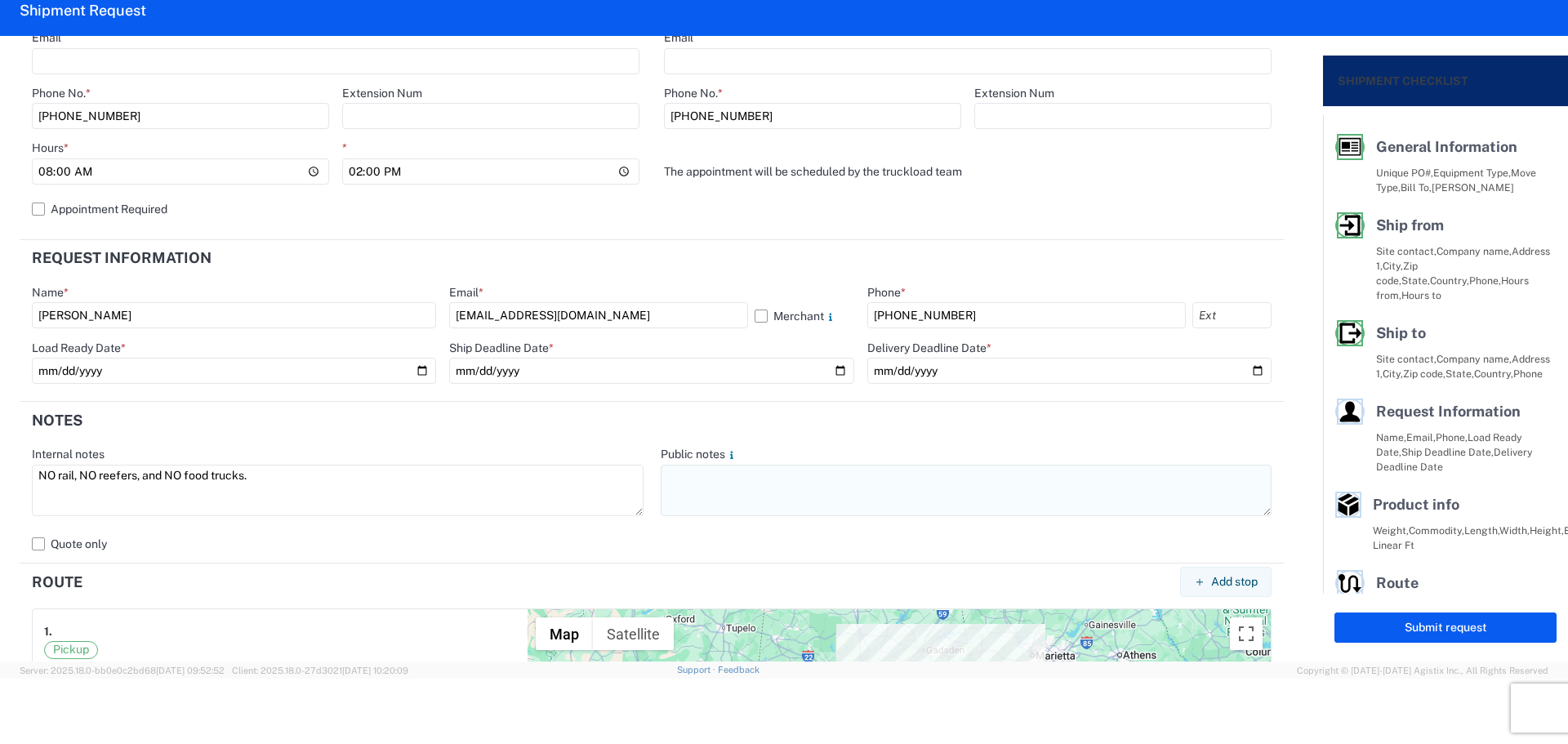
type textarea "NO rail, NO reefers, and NO food trucks."
click at [754, 500] on textarea at bounding box center [967, 490] width 611 height 51
paste textarea "NO rail, NO reefers, and NO food trucks."
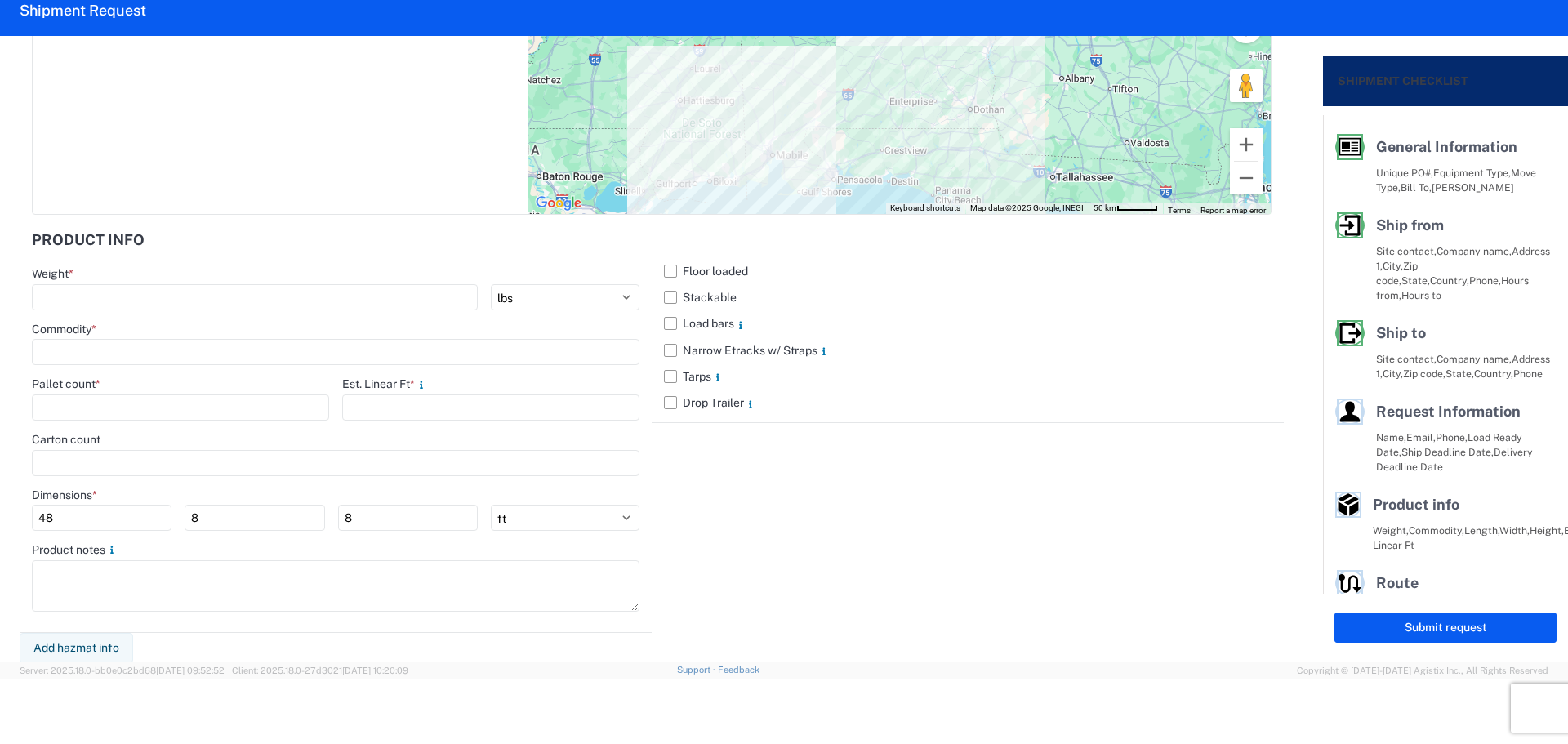
scroll to position [1442, 0]
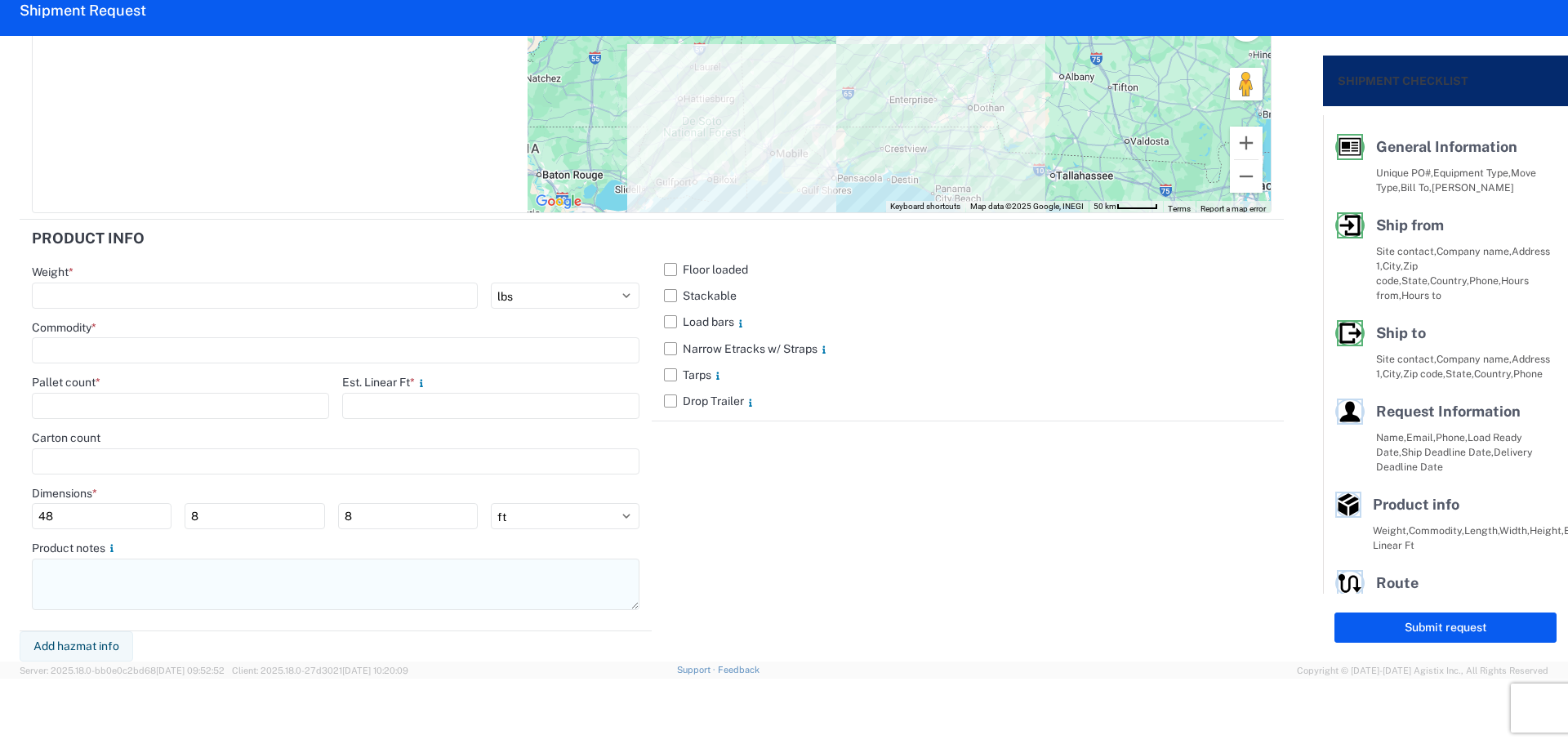
type textarea "NO rail, NO reefers, and NO food trucks."
click at [93, 584] on textarea at bounding box center [335, 584] width 607 height 51
paste textarea "NO rail, NO reefers, and NO food trucks."
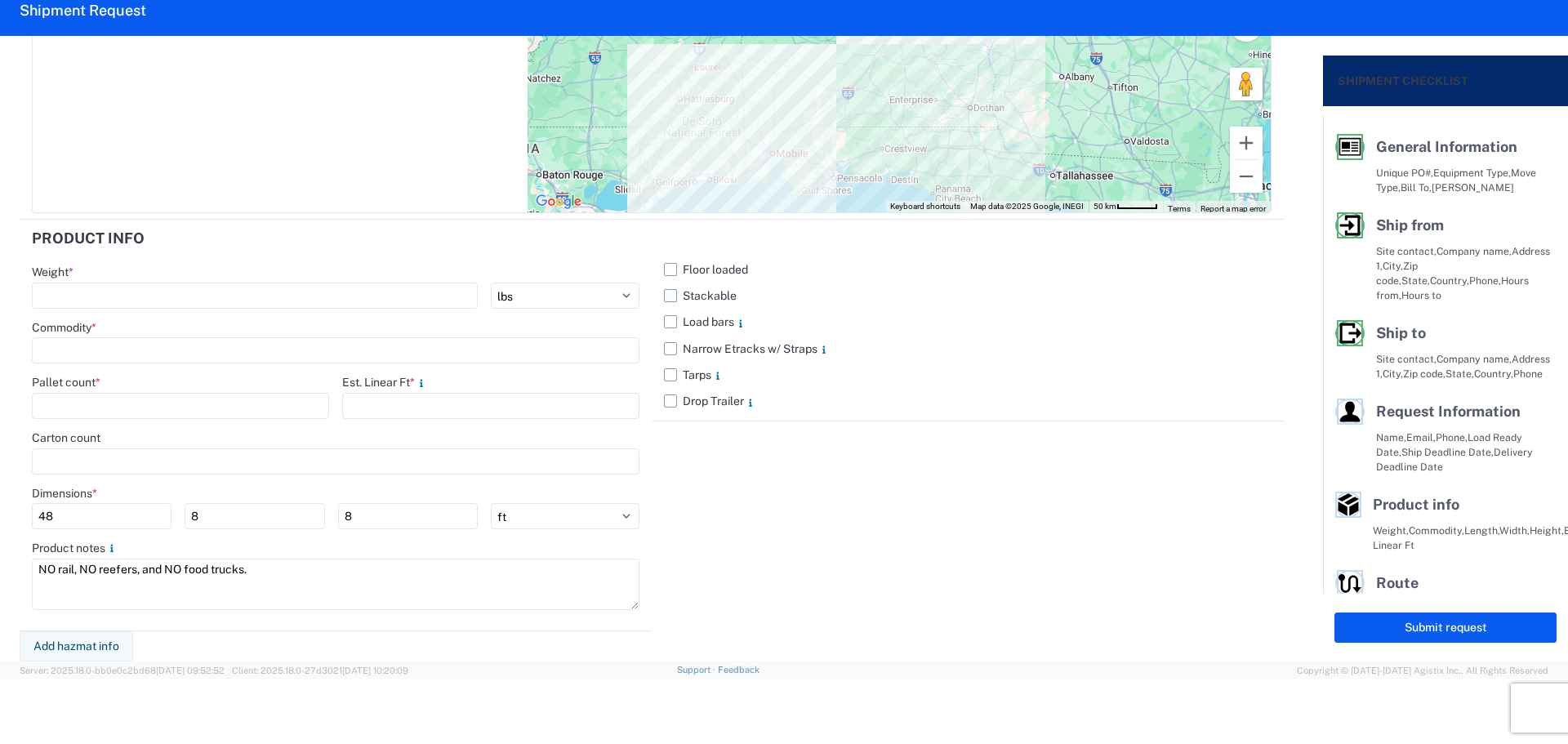
type textarea "NO rail, NO reefers, and NO food trucks."
click at [669, 297] on label "Stackable" at bounding box center [967, 295] width 607 height 26
click at [0, 0] on input "Stackable" at bounding box center [0, 0] width 0 height 0
click at [125, 292] on input "number" at bounding box center [254, 295] width 446 height 26
type input "4806"
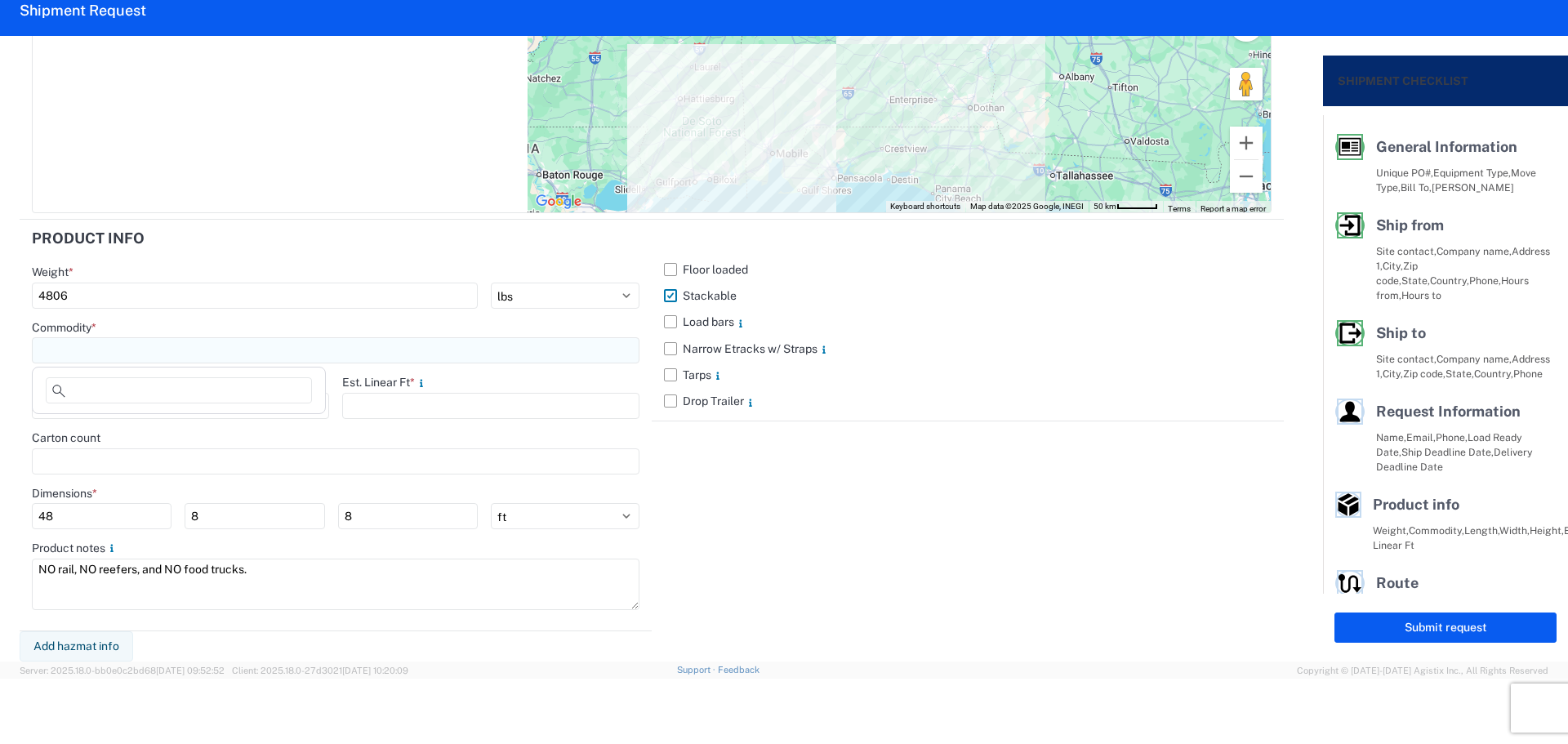
click at [97, 354] on input at bounding box center [335, 350] width 607 height 26
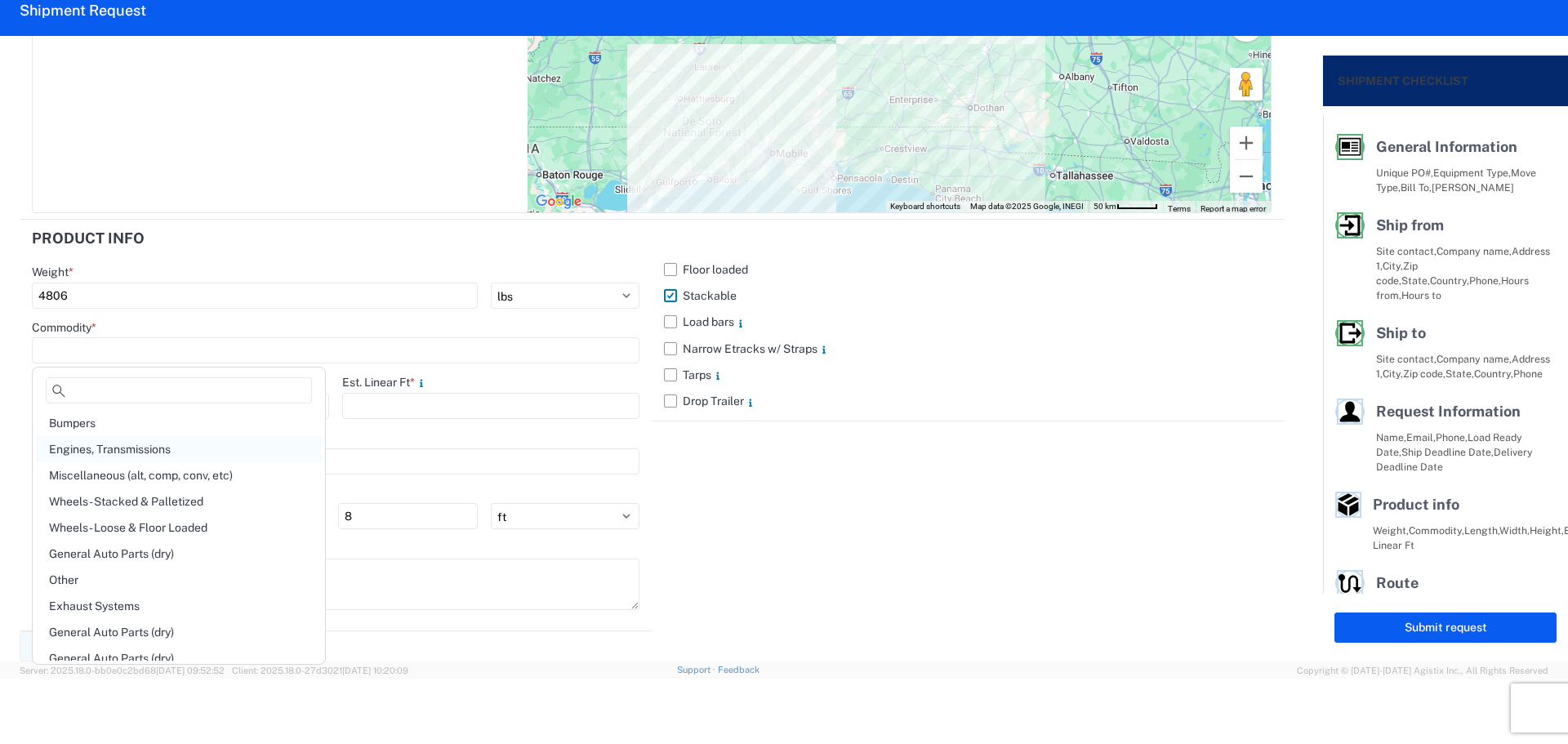
click at [144, 448] on div "Engines, Transmissions" at bounding box center [179, 448] width 286 height 26
type input "Engines, Transmissions"
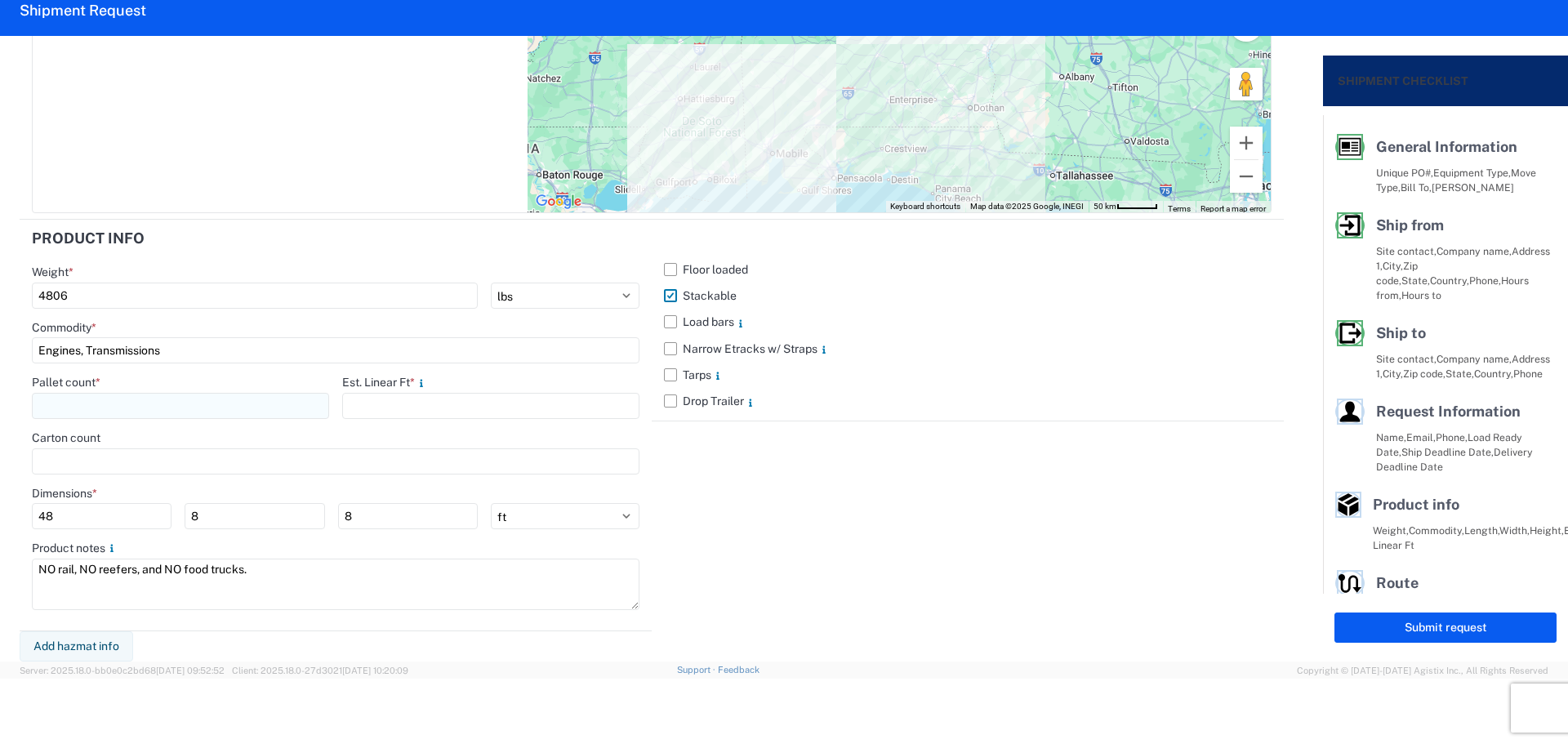
click at [144, 403] on input "number" at bounding box center [181, 406] width 297 height 26
type input "9"
click at [391, 405] on input "number" at bounding box center [490, 406] width 297 height 26
type input "12"
click at [815, 448] on div "Floor loaded Stackable Load bars Narrow Etracks w/ Straps Tarps Drop Trailer" at bounding box center [968, 426] width 632 height 411
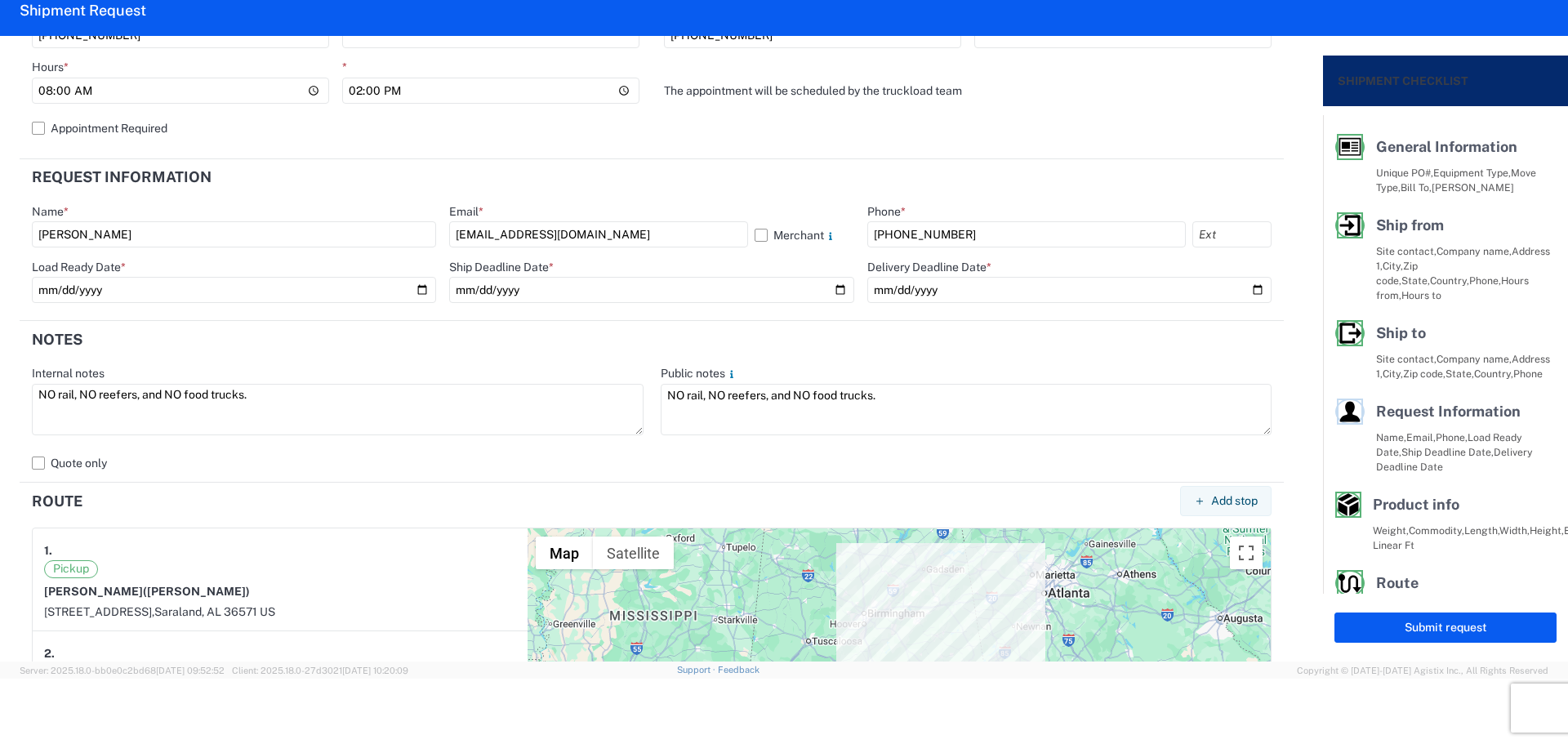
scroll to position [571, 0]
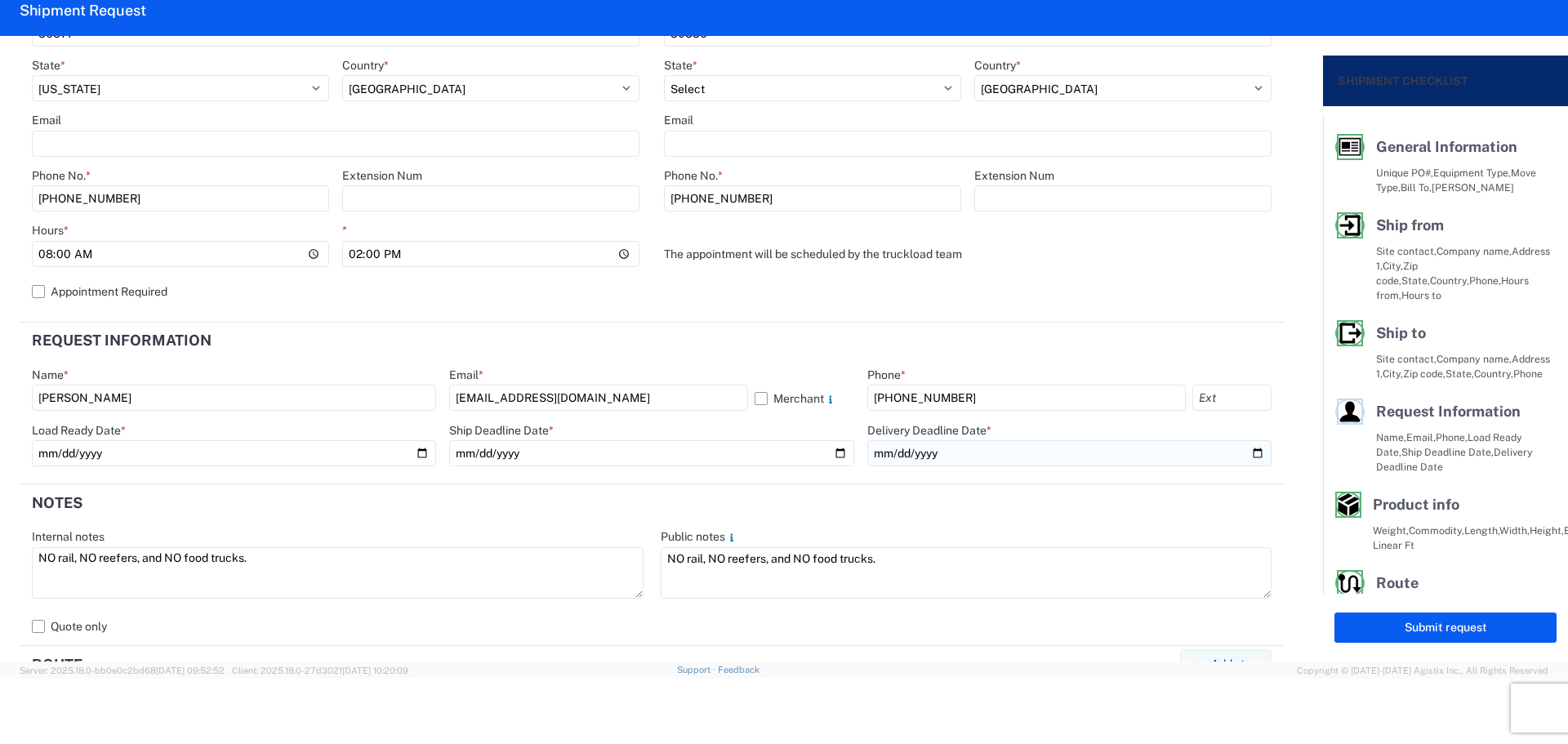
click at [1241, 452] on input "date" at bounding box center [1069, 453] width 404 height 26
type input "[DATE]"
click at [1392, 632] on button "Submit request" at bounding box center [1445, 627] width 222 height 30
select select "US"
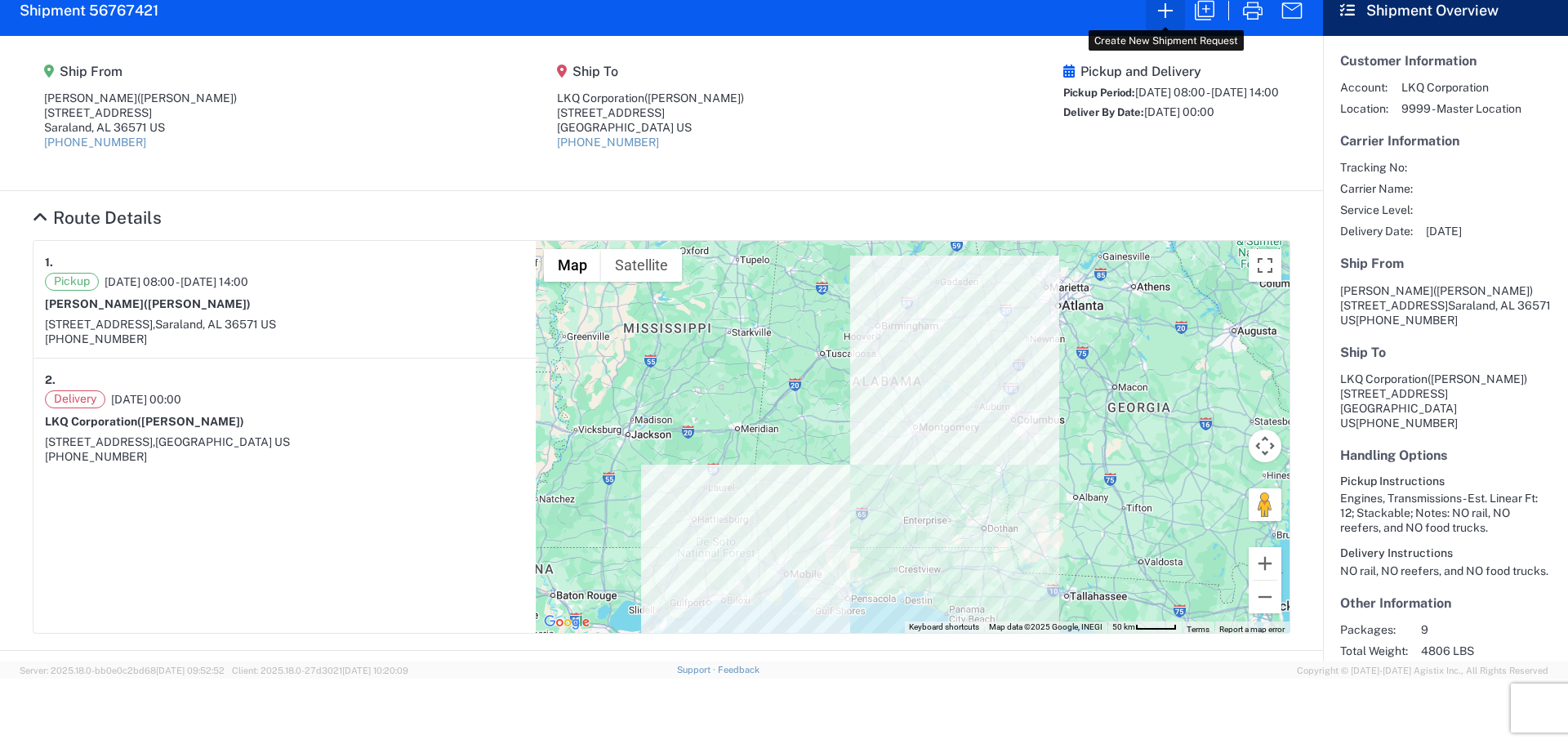
click at [1162, 27] on button "button" at bounding box center [1165, 10] width 39 height 39
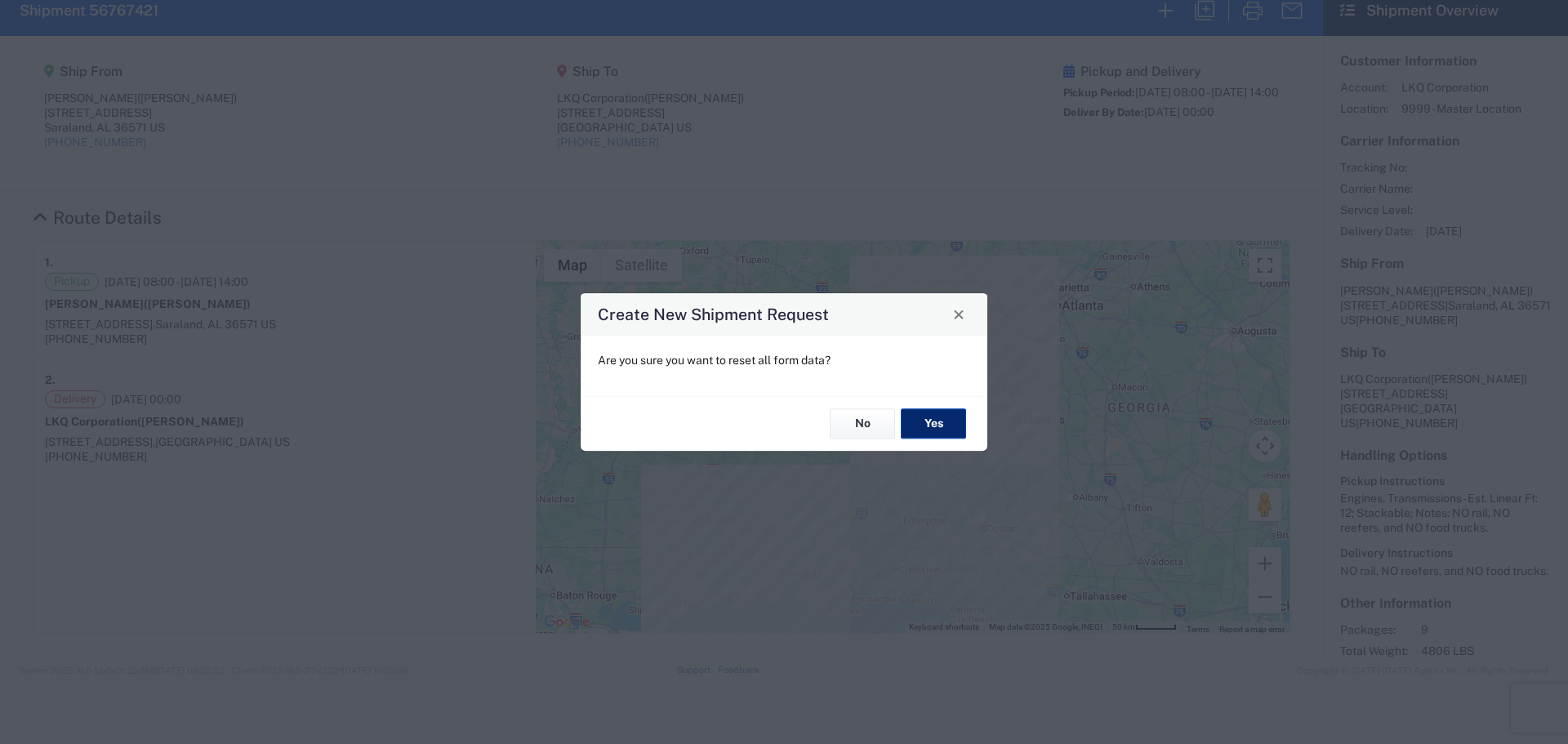
click at [936, 422] on button "Yes" at bounding box center [933, 424] width 66 height 30
select select "FULL"
select select "US"
select select "LBS"
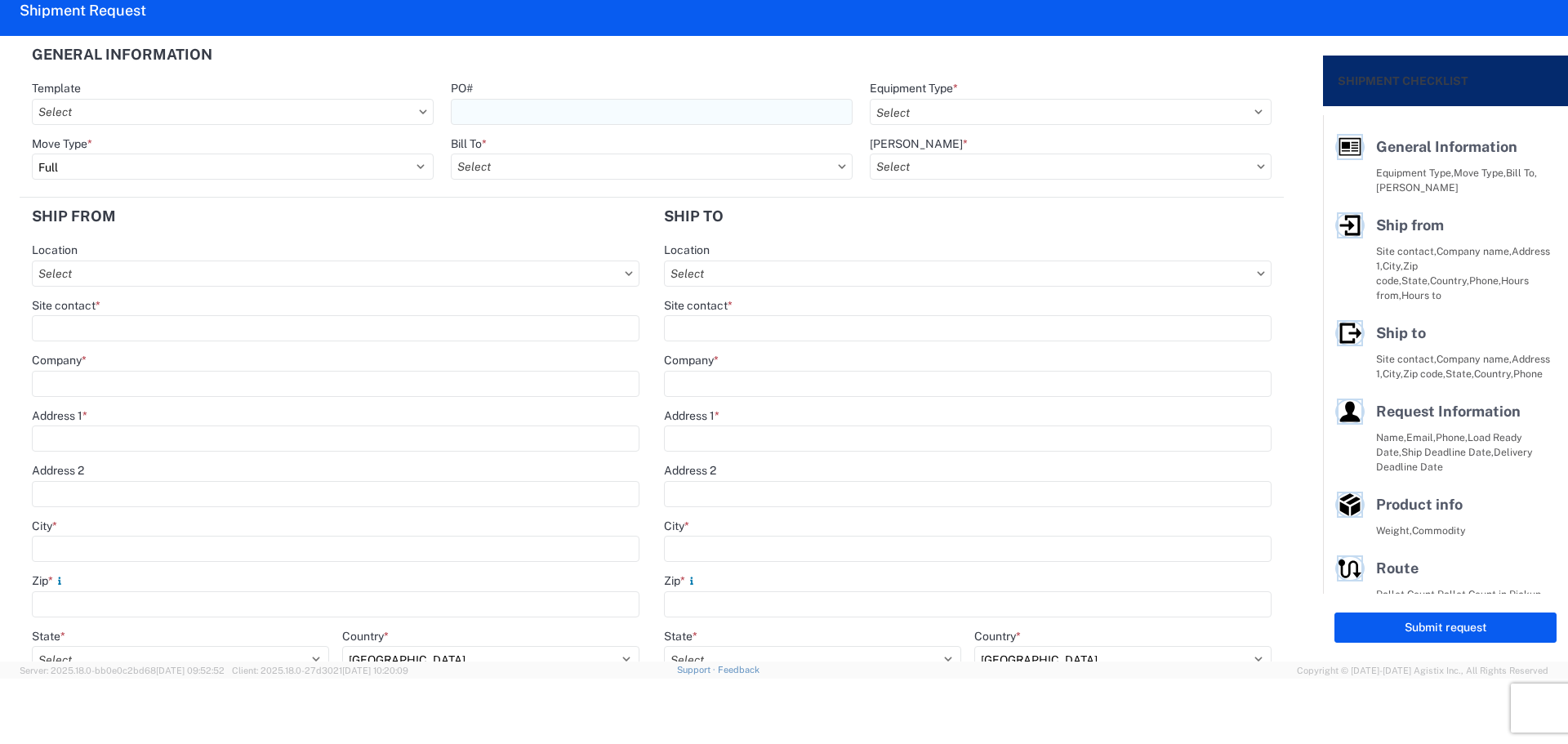
click at [488, 112] on input "PO#" at bounding box center [652, 112] width 401 height 26
type input "MMMBrooklynPark090925"
click at [776, 70] on header "General Information" at bounding box center [651, 55] width 1264 height 37
click at [885, 110] on select "Select 53’ Dry Van Flatbed Dropdeck (van) Lowboy (flatbed) Rail" at bounding box center [1070, 112] width 401 height 26
select select "STDV"
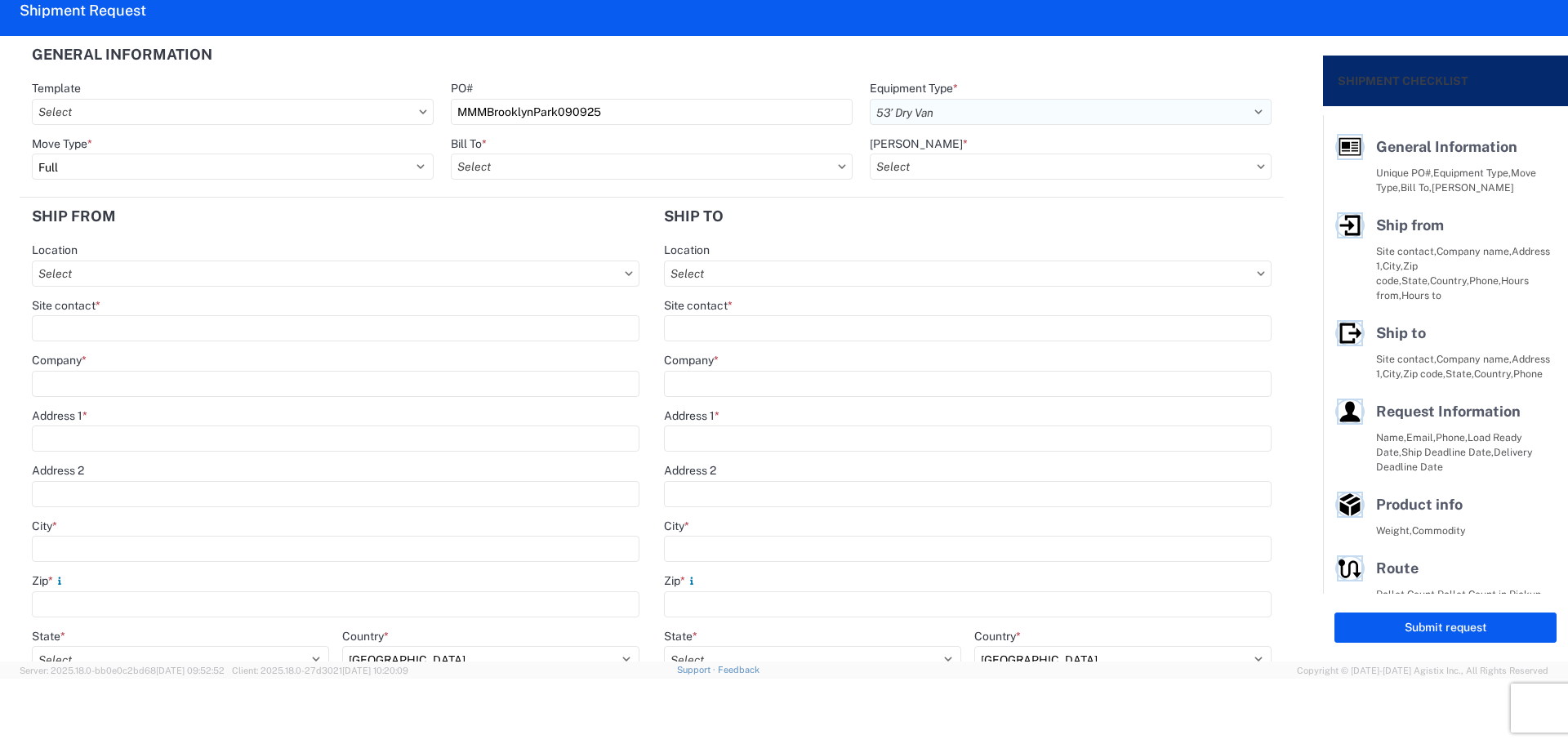
click at [869, 99] on select "Select 53’ Dry Van Flatbed Dropdeck (van) Lowboy (flatbed) Rail" at bounding box center [1070, 112] width 401 height 26
click at [497, 165] on input "Bill To *" at bounding box center [652, 166] width 401 height 26
type input "1760"
click at [553, 241] on div "1760 - LKQ Best Core" at bounding box center [594, 238] width 286 height 26
type input "1760 - LKQ Best Core"
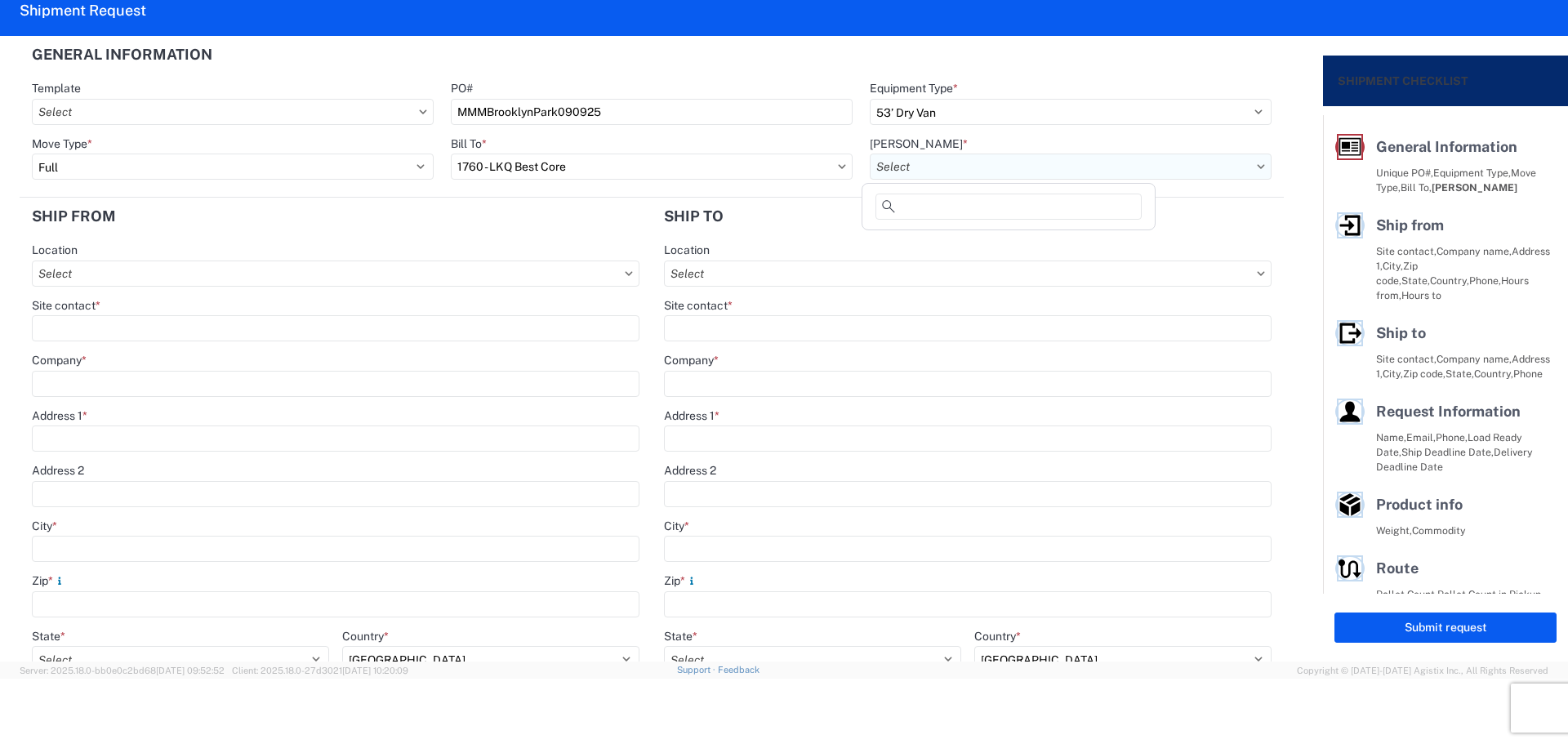
click at [920, 162] on input "[PERSON_NAME] *" at bounding box center [1070, 166] width 401 height 26
click at [1079, 240] on div "1760-1300-50180-0000 - 1760 Freight In - Cores" at bounding box center [1009, 238] width 286 height 26
type input "1760-1300-50180-0000 - 1760 Freight In - Cores"
click at [107, 544] on input "City *" at bounding box center [335, 548] width 607 height 26
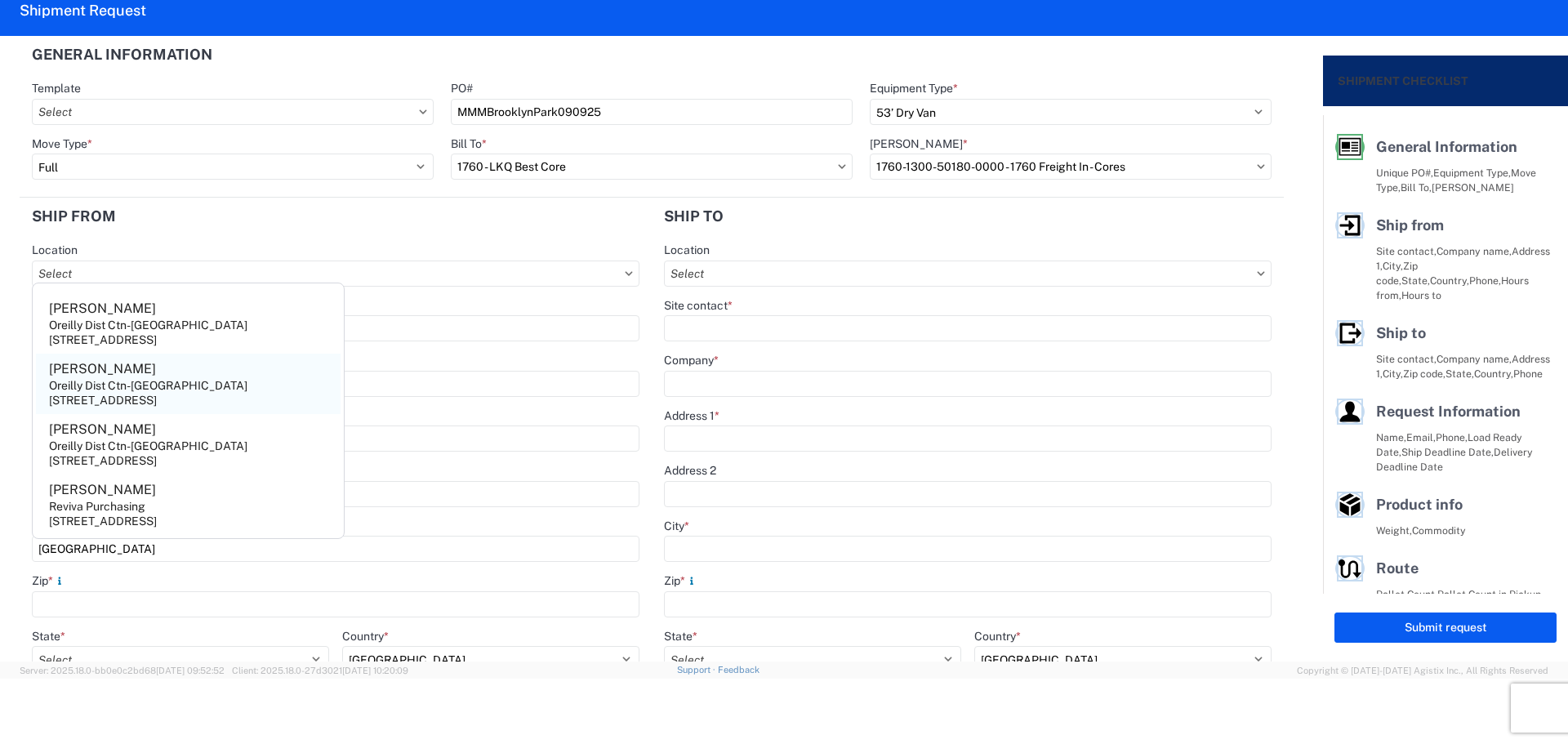
type input "[GEOGRAPHIC_DATA]"
click at [157, 396] on div "[STREET_ADDRESS]" at bounding box center [102, 401] width 108 height 15
type input "[PERSON_NAME]"
type input "Oreilly Dist Ctn-[GEOGRAPHIC_DATA]"
type input "[STREET_ADDRESS]"
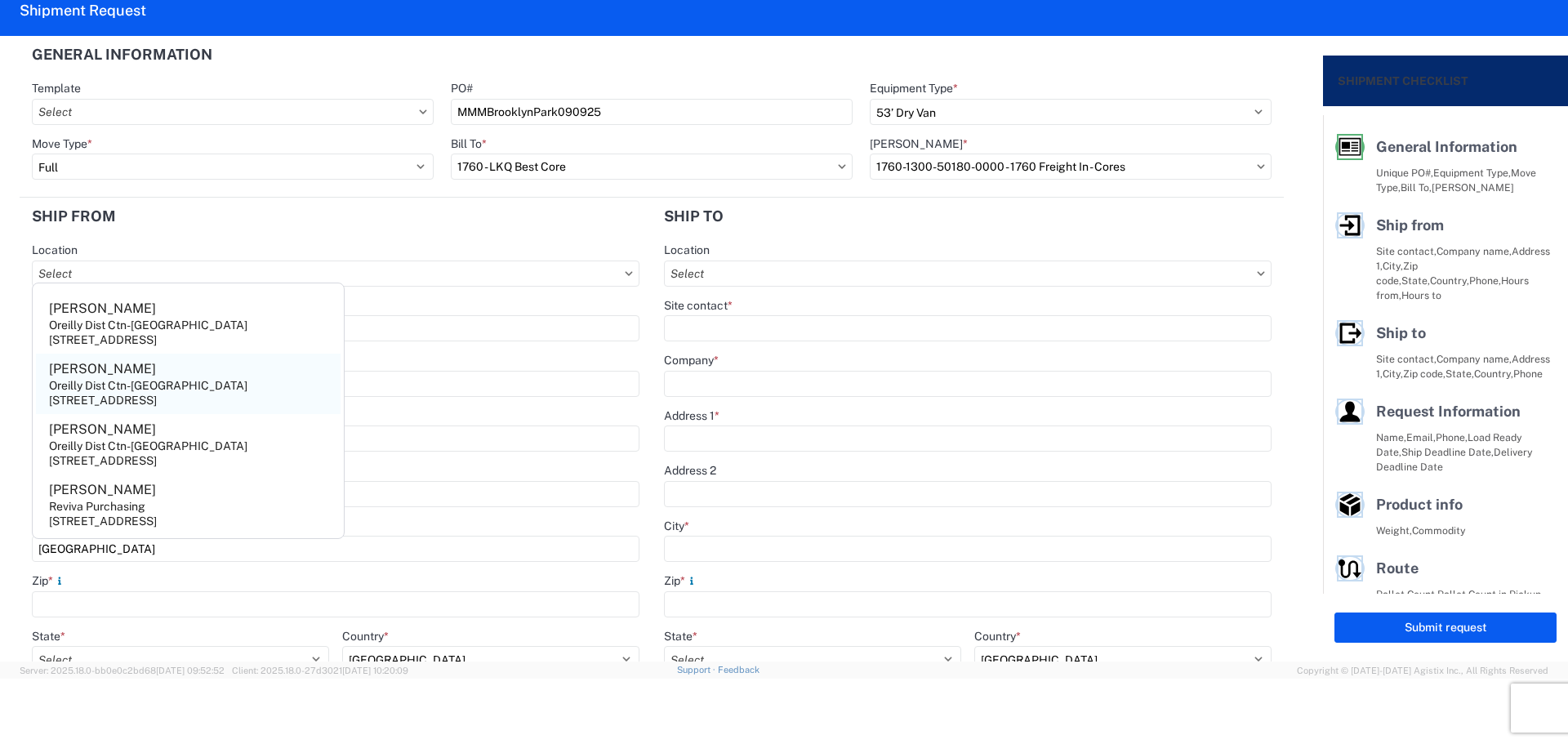
type input "[GEOGRAPHIC_DATA]"
type input "55428"
select select "MN"
type input "[PHONE_NUMBER]"
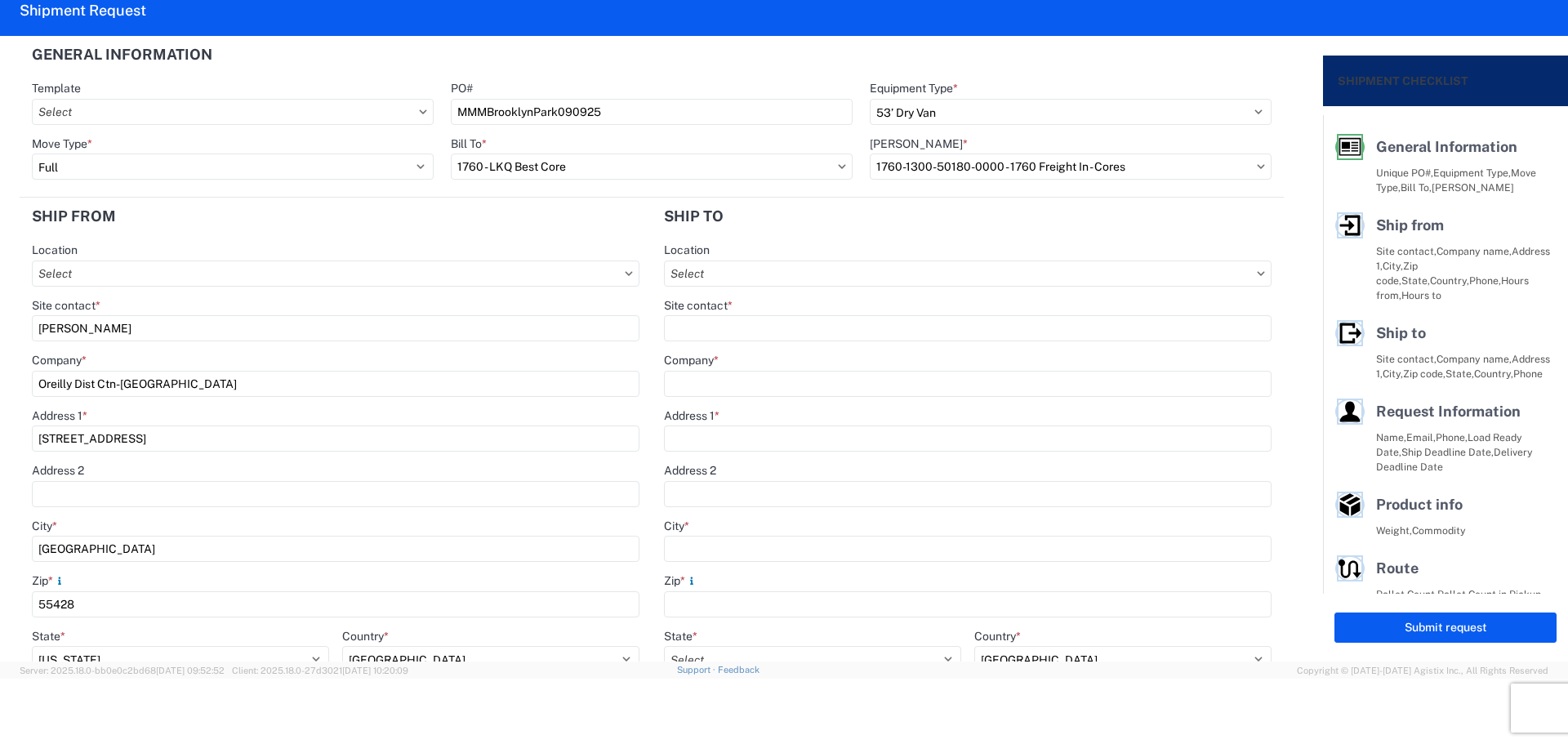
drag, startPoint x: 116, startPoint y: 327, endPoint x: 0, endPoint y: 346, distance: 117.5
click at [0, 346] on form "General Information Template PO# MMMBrooklynPark090925 Equipment Type * Select …" at bounding box center [661, 348] width 1323 height 626
type input "[PERSON_NAME]"
click at [124, 214] on header "Ship from" at bounding box center [335, 216] width 632 height 37
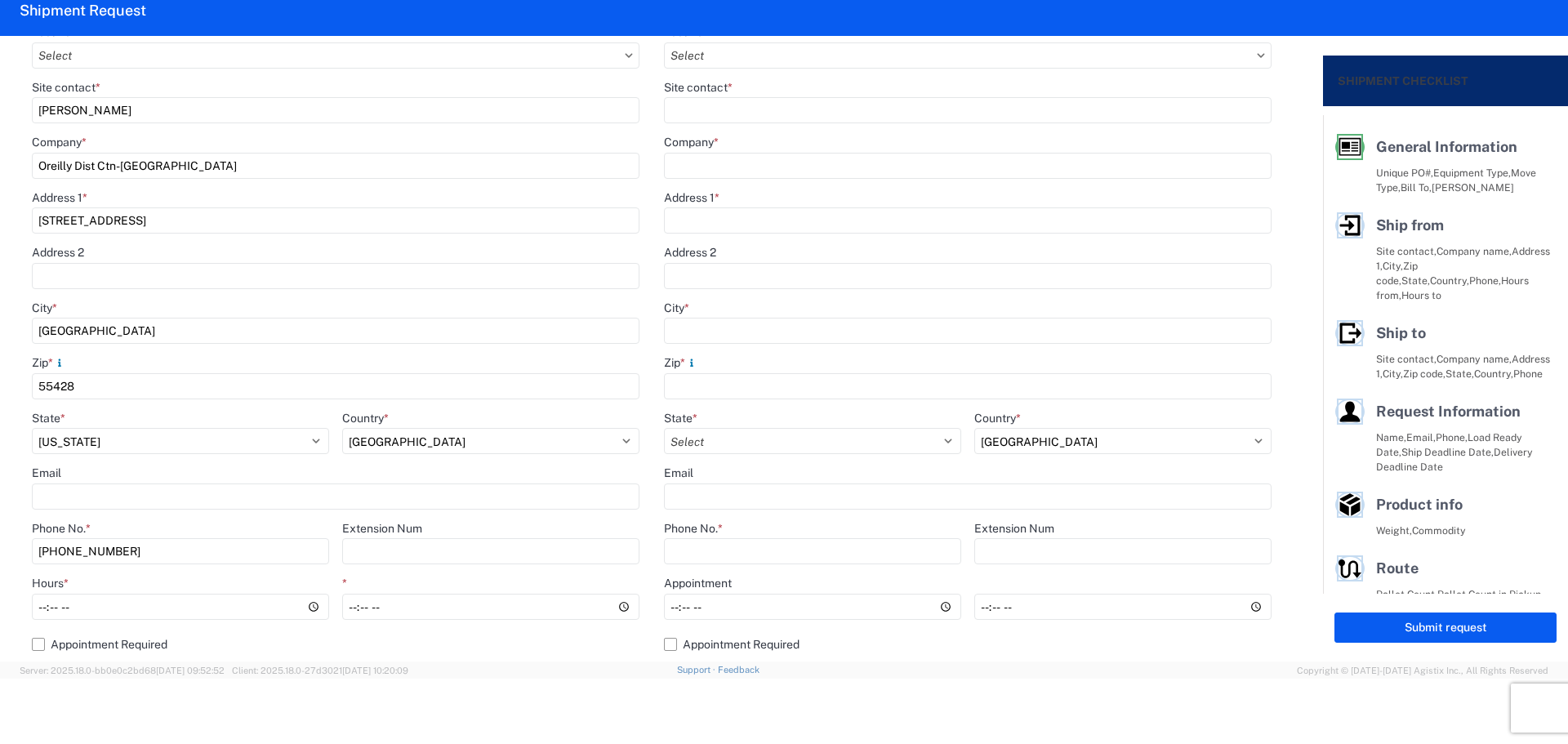
scroll to position [327, 0]
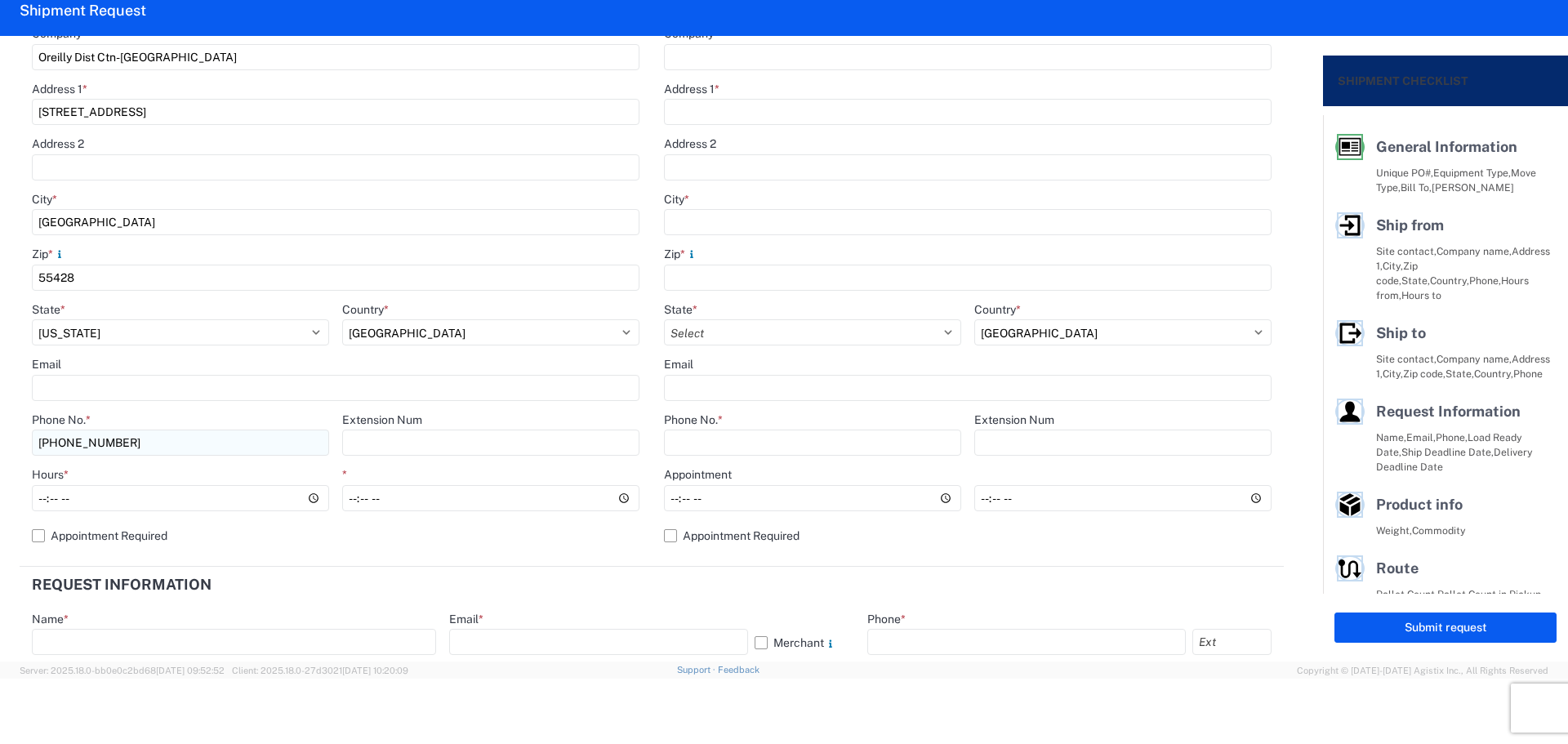
click at [211, 451] on input "[PHONE_NUMBER]" at bounding box center [181, 442] width 297 height 26
type input "[PHONE_NUMBER]"
click at [39, 501] on input "Hours *" at bounding box center [181, 498] width 297 height 26
type input "05:00"
type input "14:00"
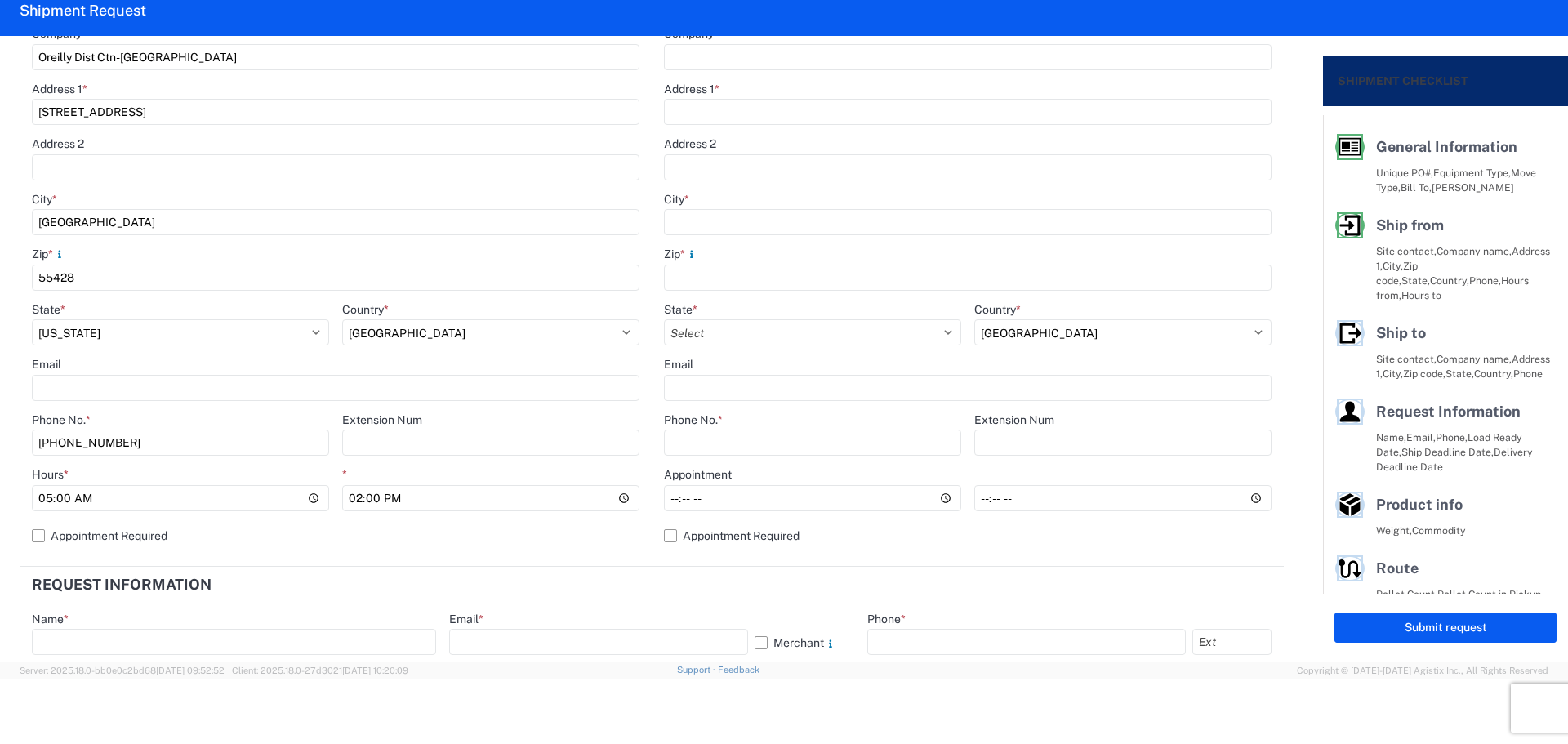
click at [662, 583] on header "Request Information" at bounding box center [651, 585] width 1264 height 37
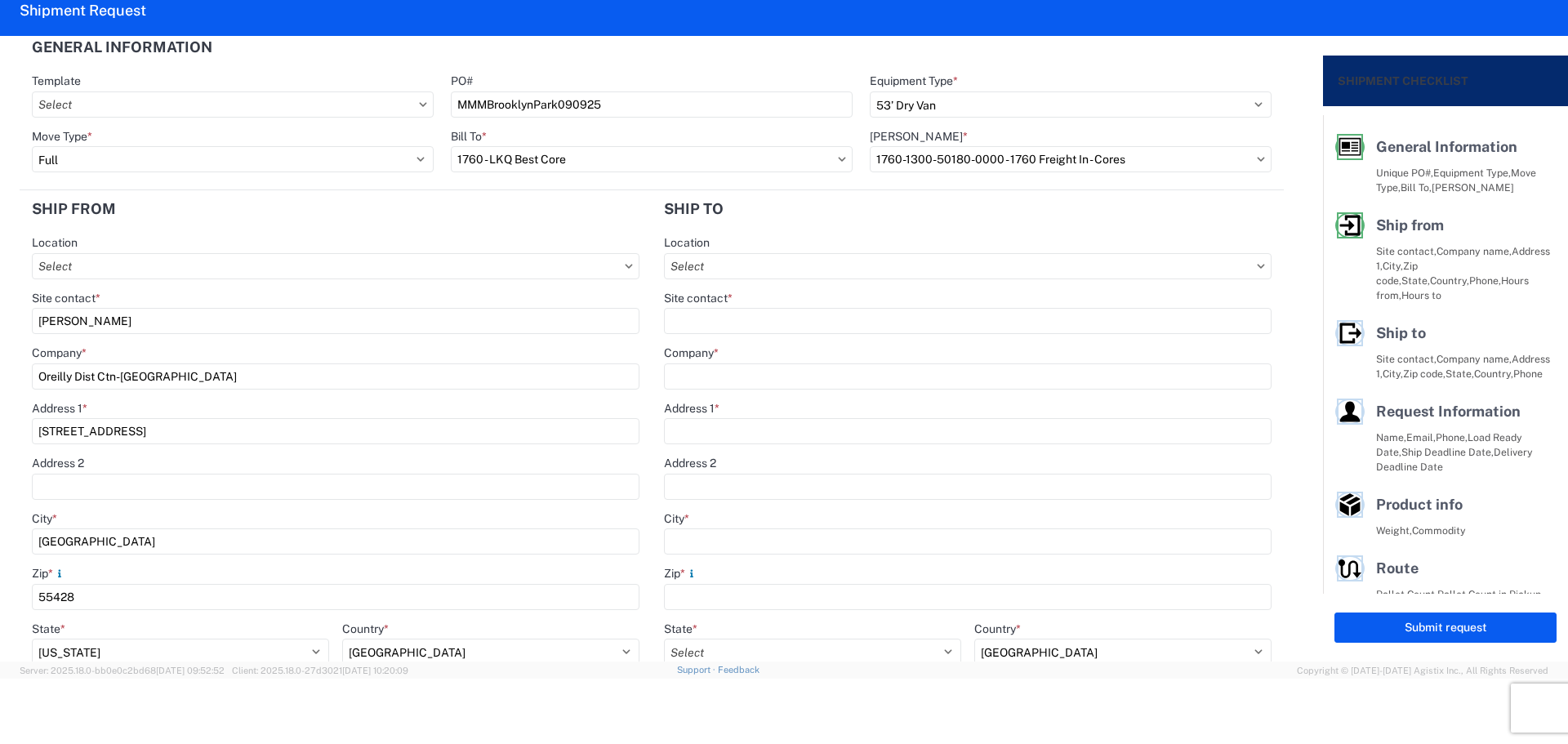
scroll to position [0, 0]
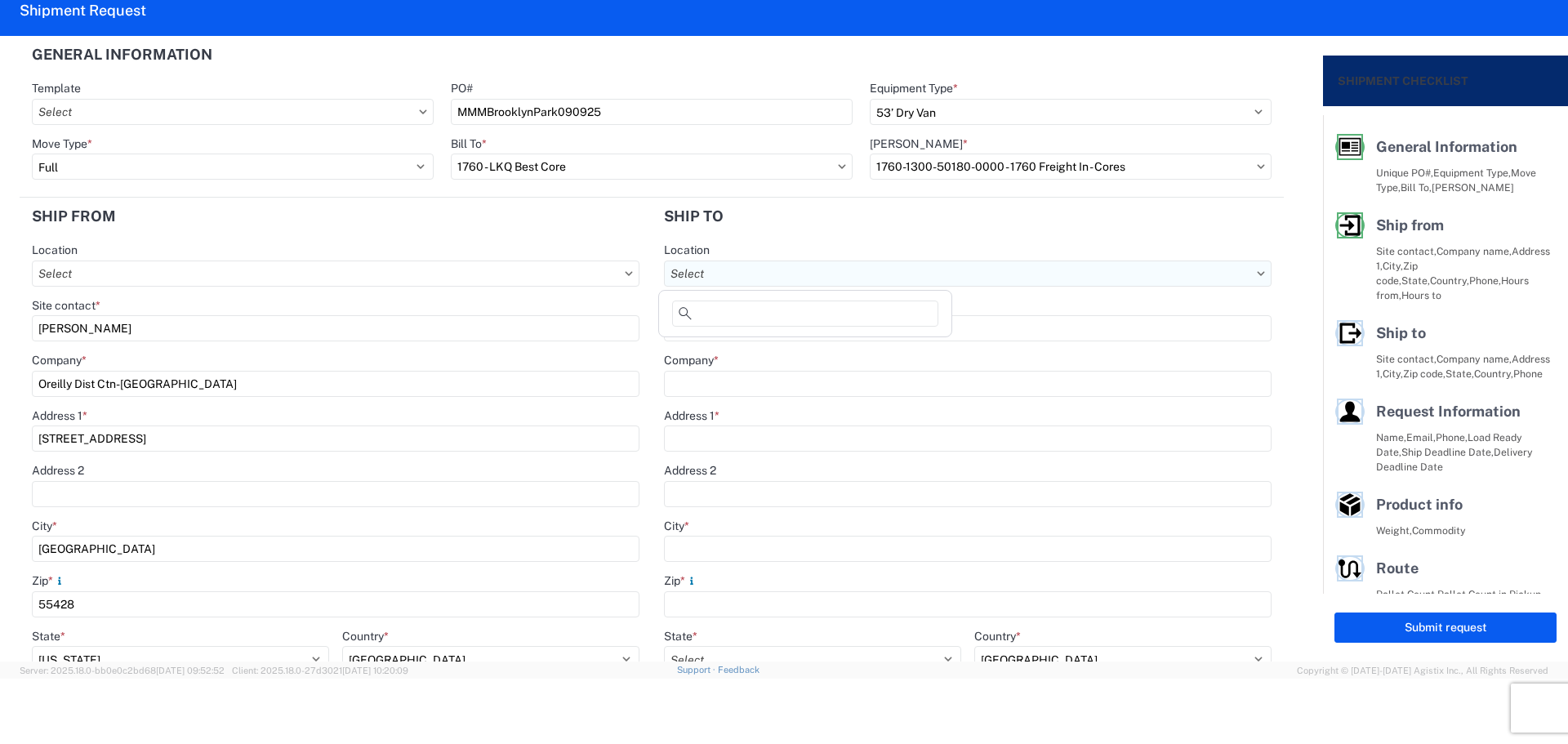
click at [774, 271] on input "Location" at bounding box center [967, 273] width 607 height 26
type input "1635"
click at [800, 351] on div "1635 - [PERSON_NAME]" at bounding box center [805, 346] width 286 height 26
type input "1635 - [PERSON_NAME]"
type input "[PERSON_NAME]"
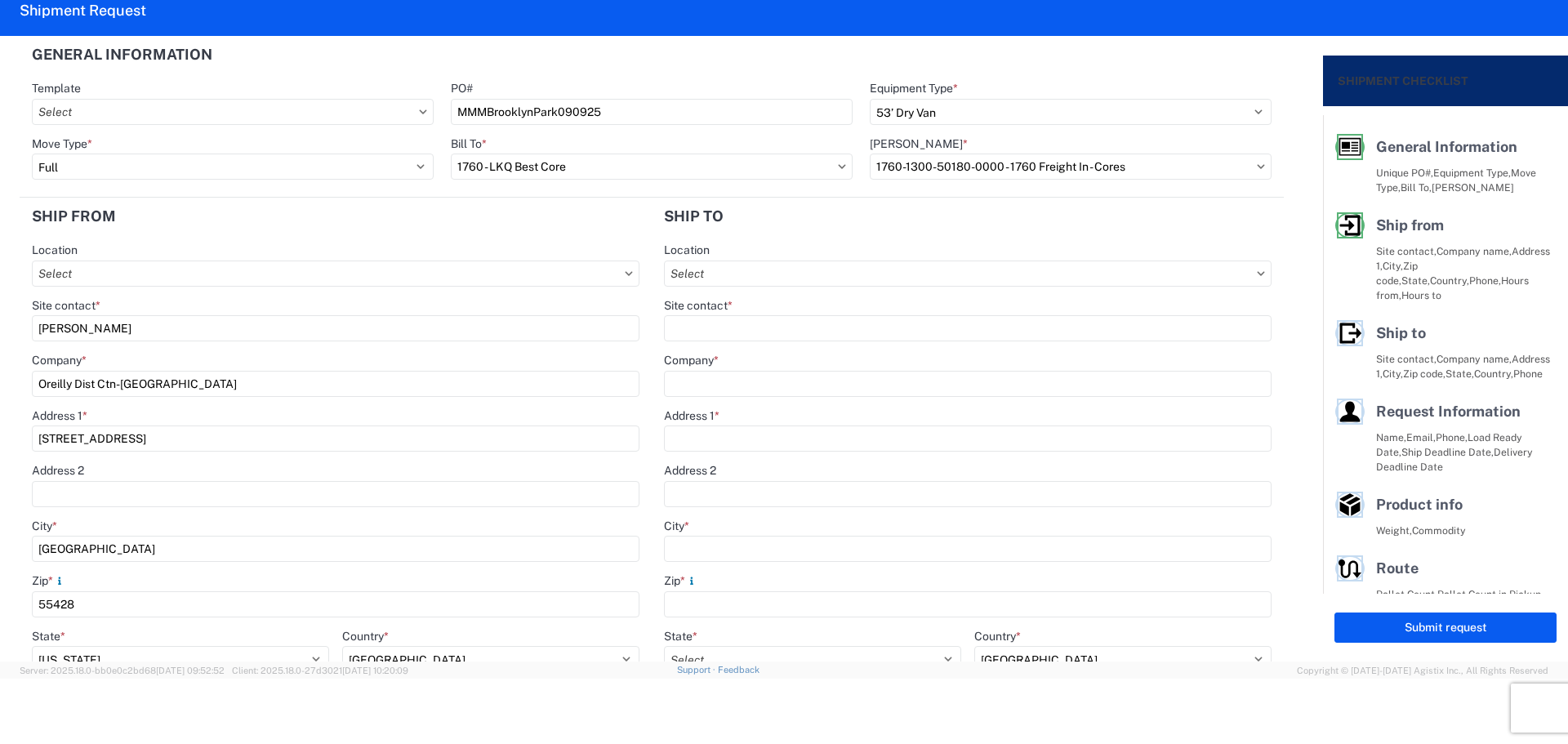
type input "LKQ Corporation"
type input "[STREET_ADDRESS][PERSON_NAME]"
type input "Suite C"
type input "Alsip"
type input "60803"
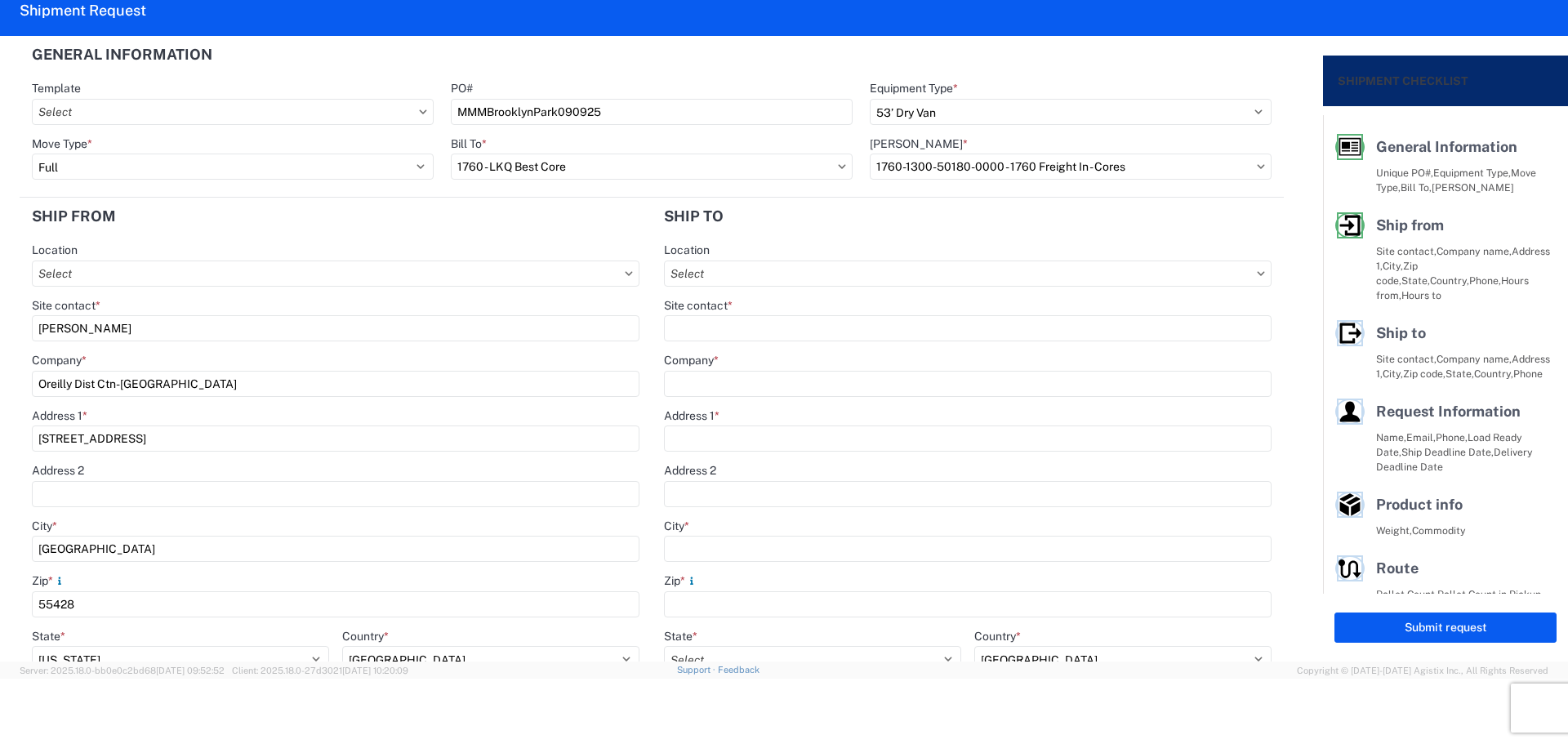
type input "[EMAIL_ADDRESS][DOMAIN_NAME]"
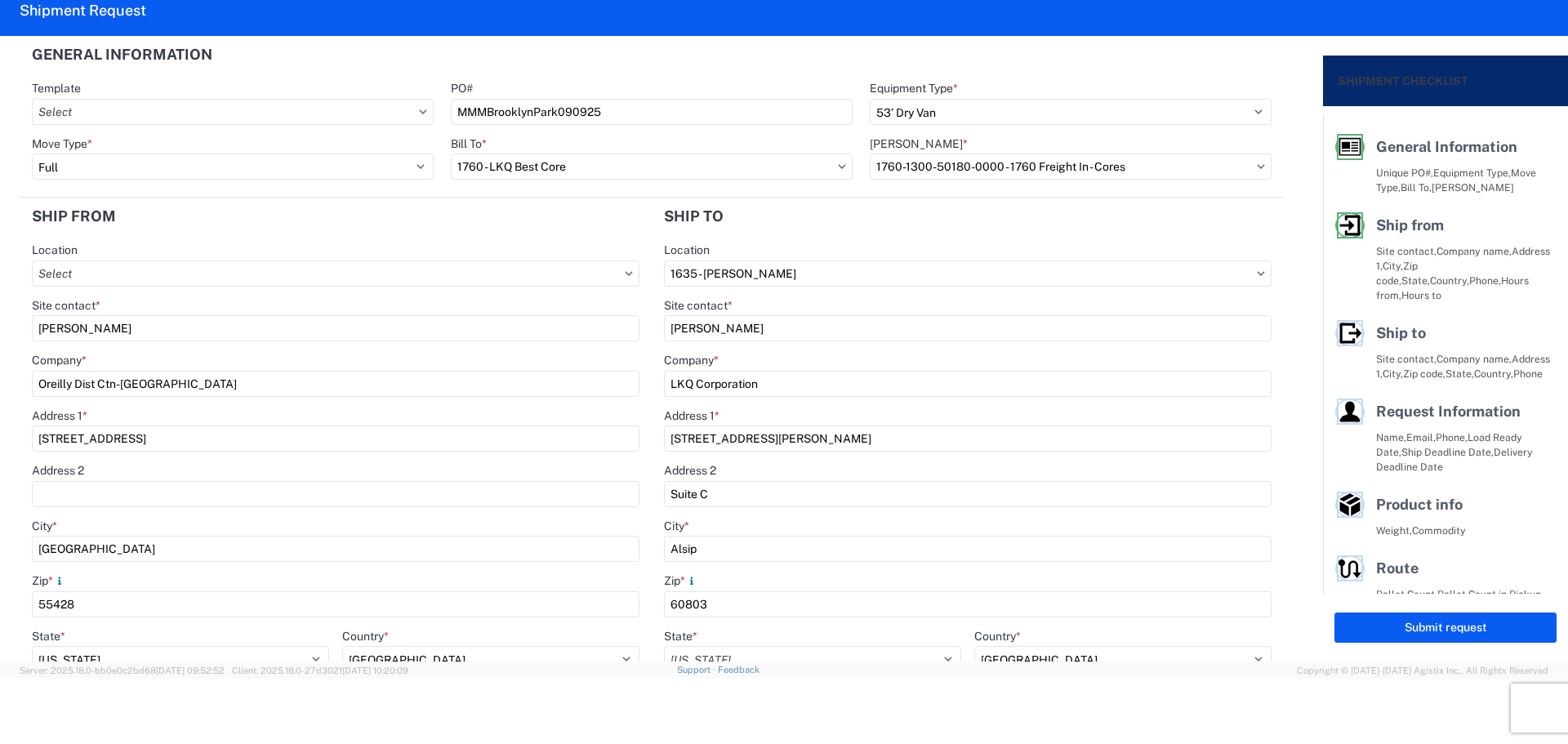
select select "US"
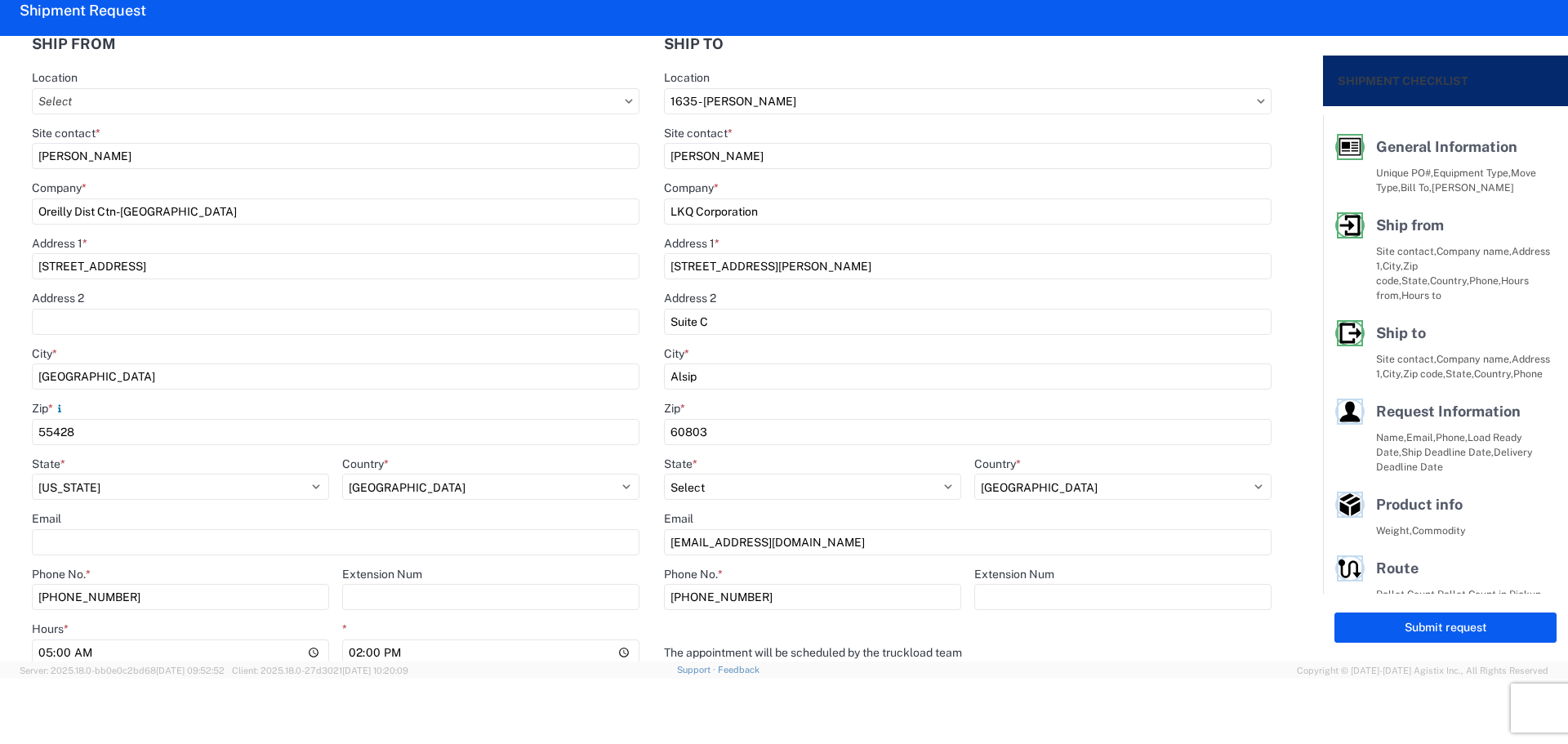
scroll to position [435, 0]
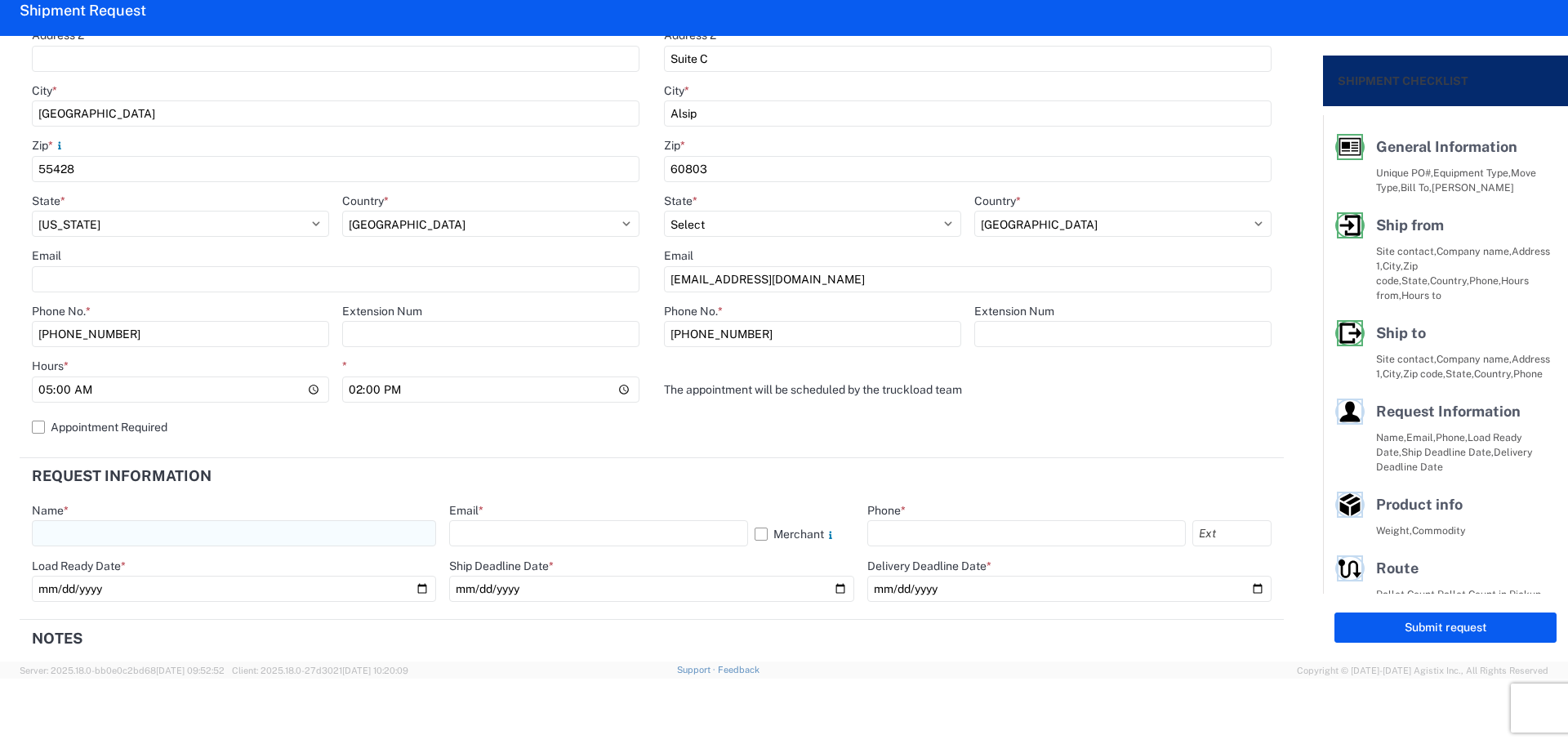
click at [163, 536] on input "text" at bounding box center [233, 532] width 404 height 26
type input "[PERSON_NAME]"
click at [469, 524] on input "text" at bounding box center [598, 532] width 298 height 26
type input "[EMAIL_ADDRESS][DOMAIN_NAME]"
click at [902, 532] on input "text" at bounding box center [1026, 532] width 318 height 26
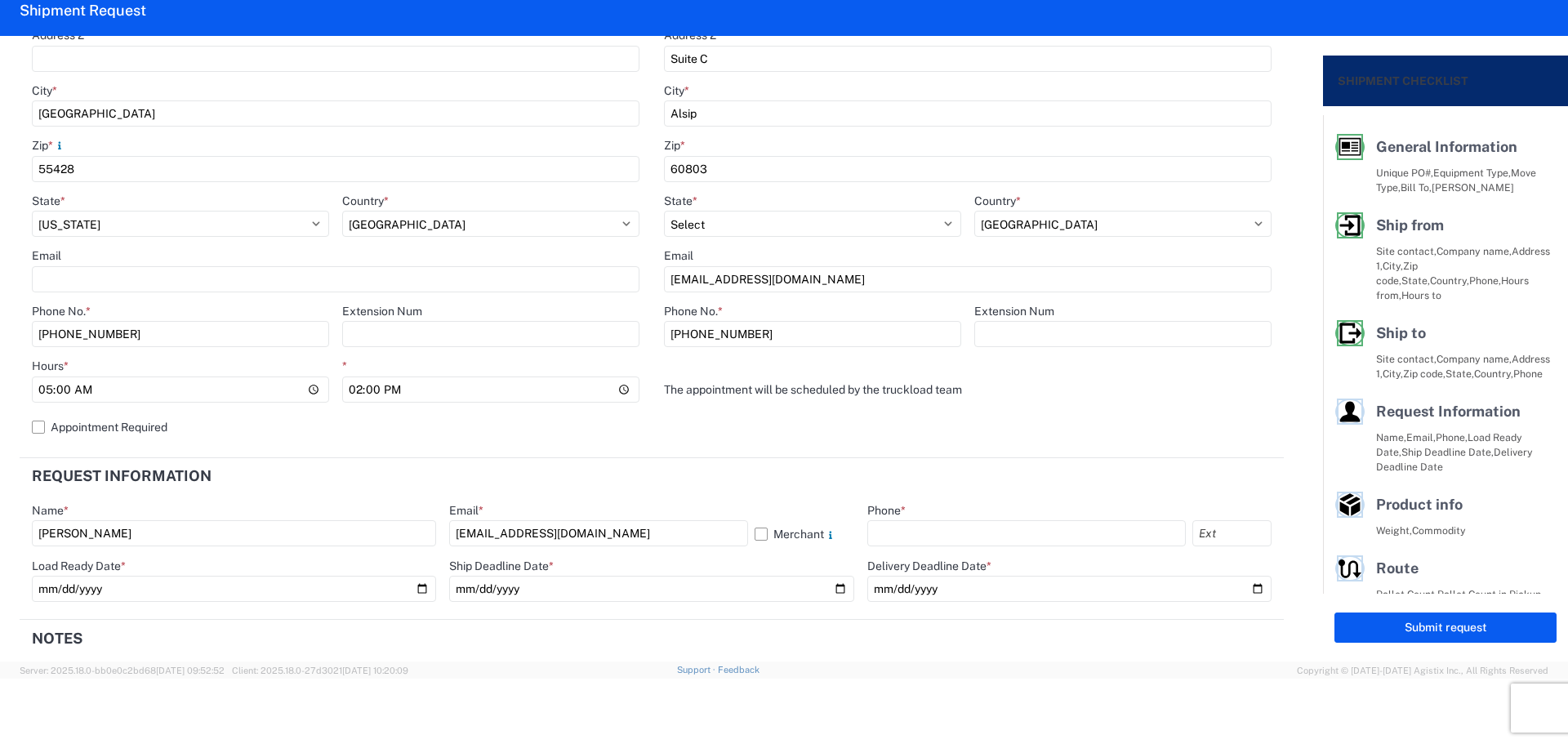
type input "[PHONE_NUMBER]"
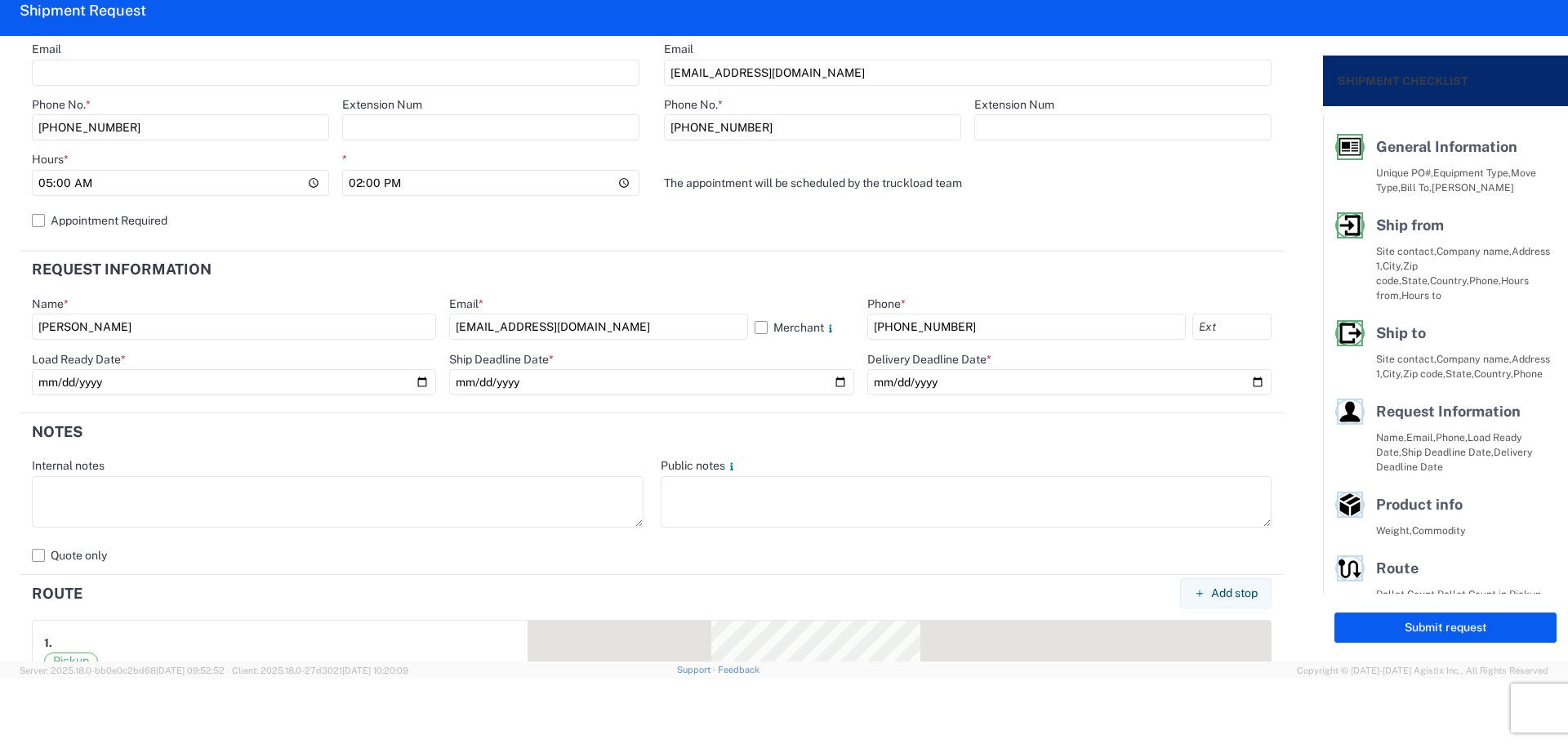
scroll to position [653, 0]
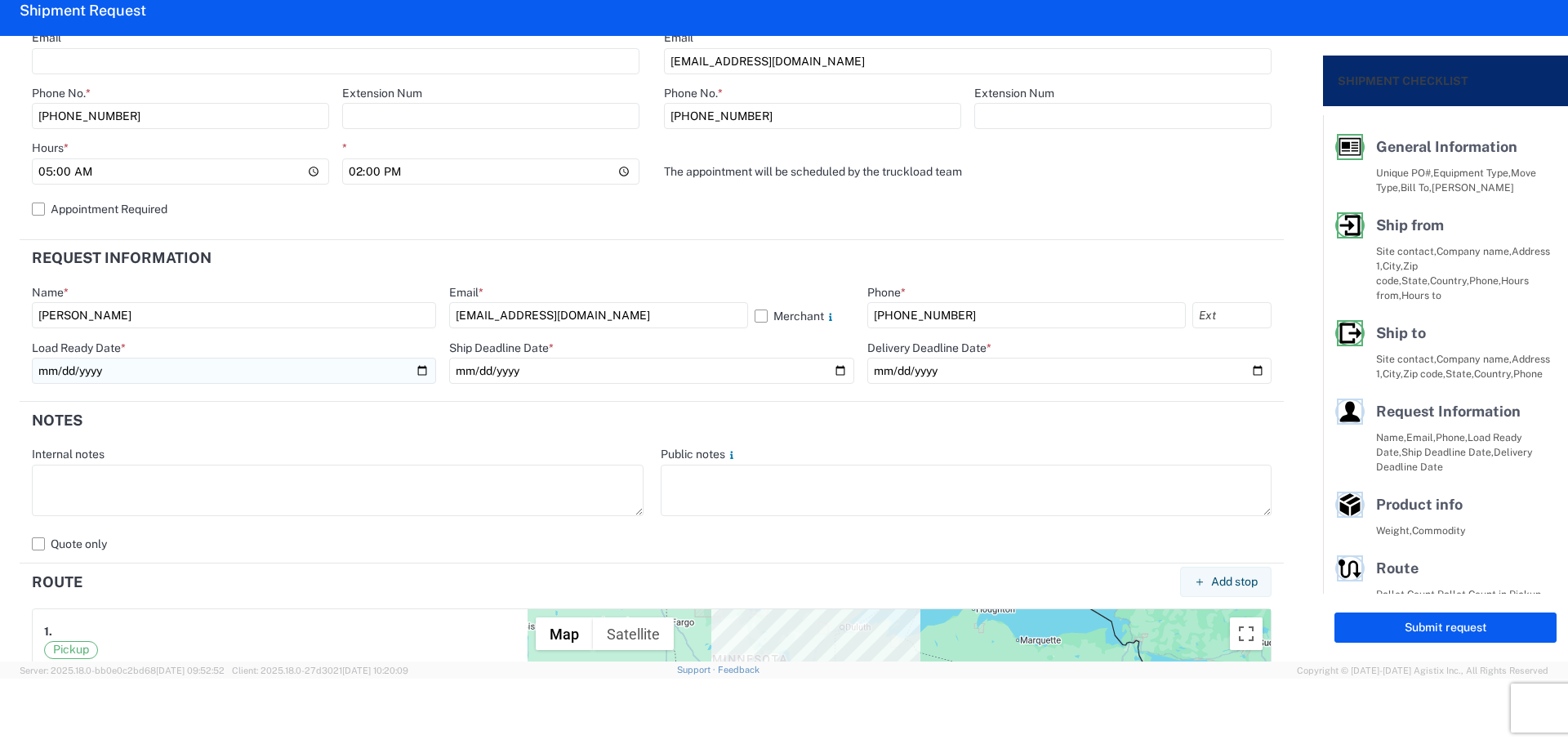
click at [419, 371] on input "date" at bounding box center [233, 370] width 404 height 26
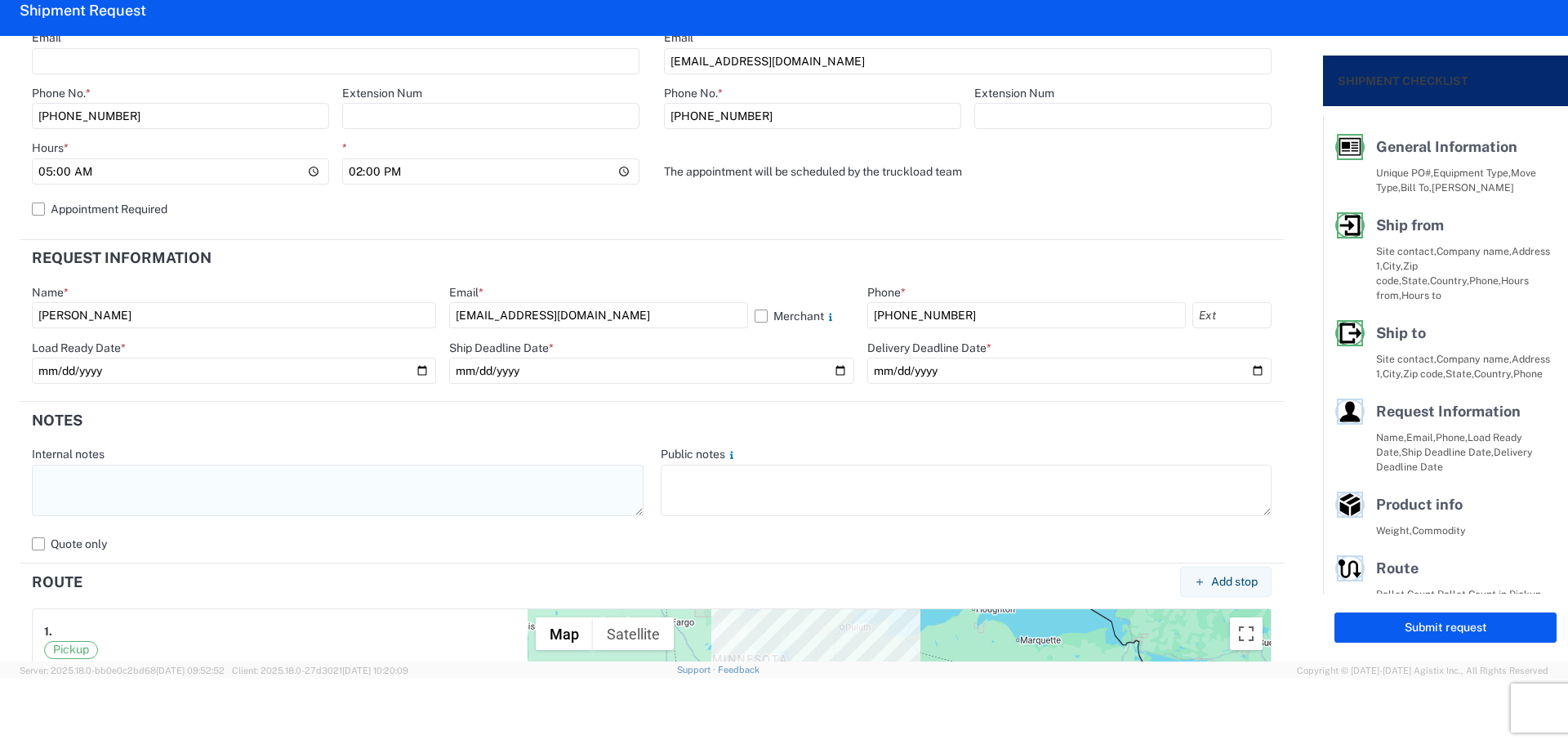
type input "[DATE]"
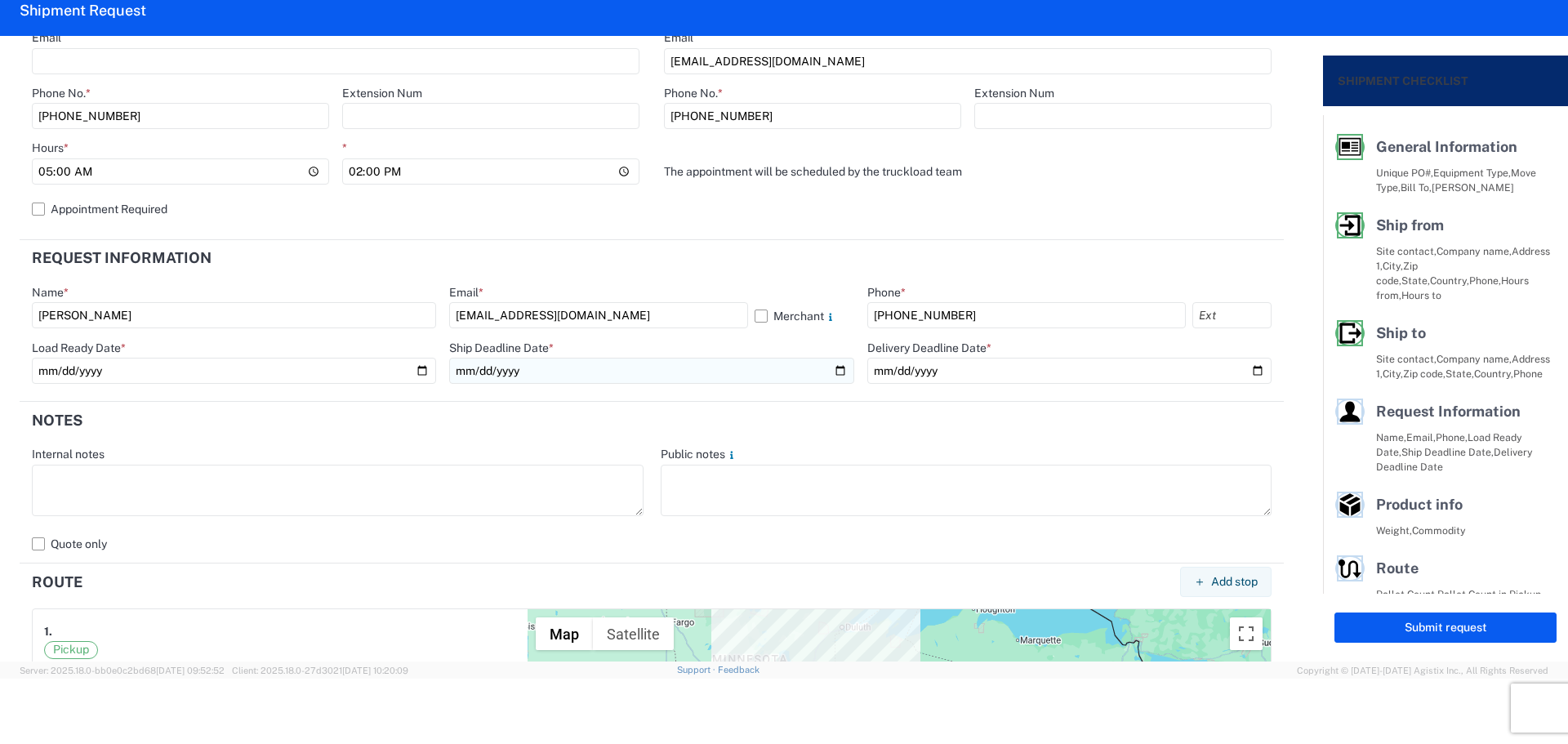
click at [831, 369] on input "date" at bounding box center [651, 370] width 404 height 26
type input "[DATE]"
click at [1254, 362] on input "date" at bounding box center [1069, 370] width 404 height 26
click at [1245, 369] on input "date" at bounding box center [1069, 370] width 404 height 26
type input "[DATE]"
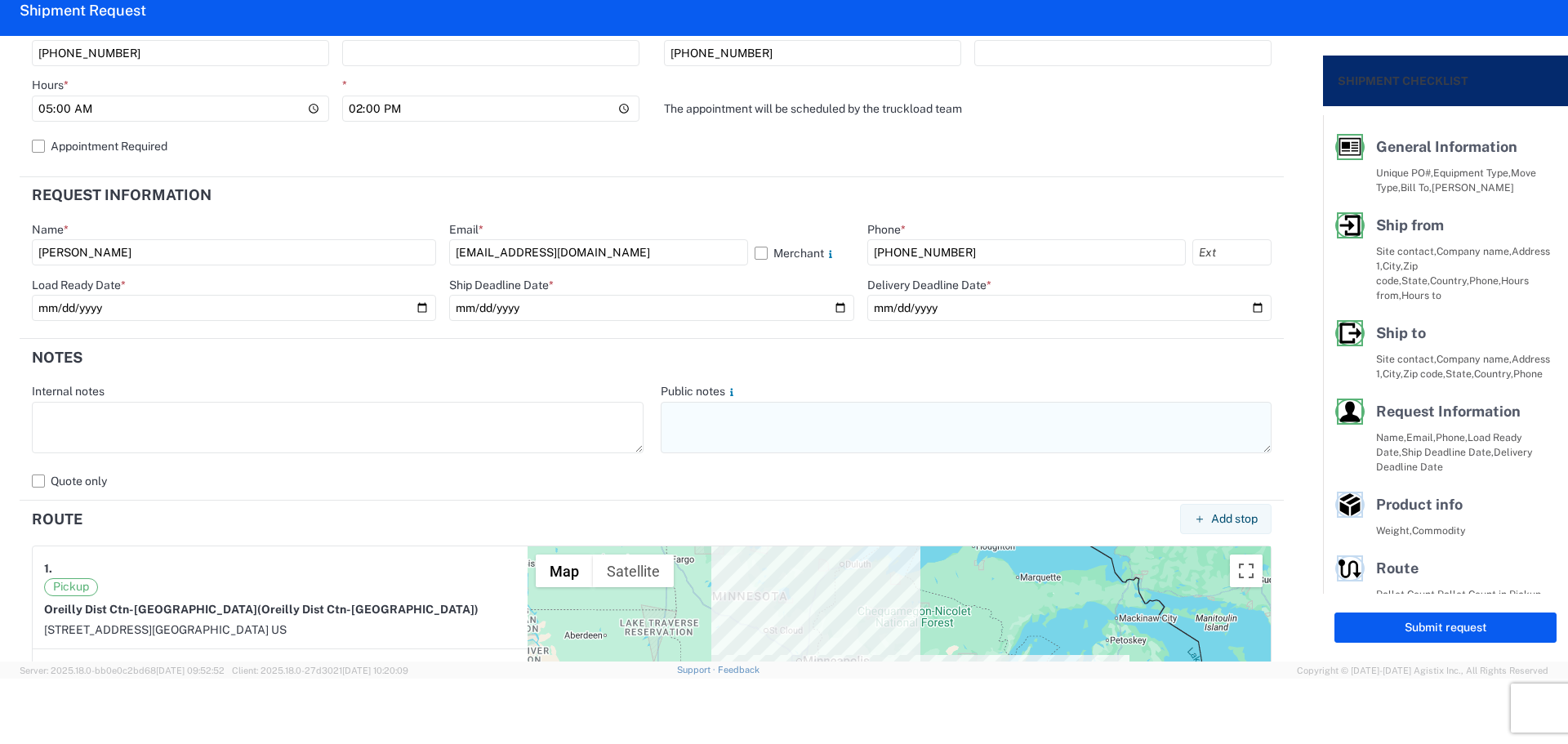
scroll to position [762, 0]
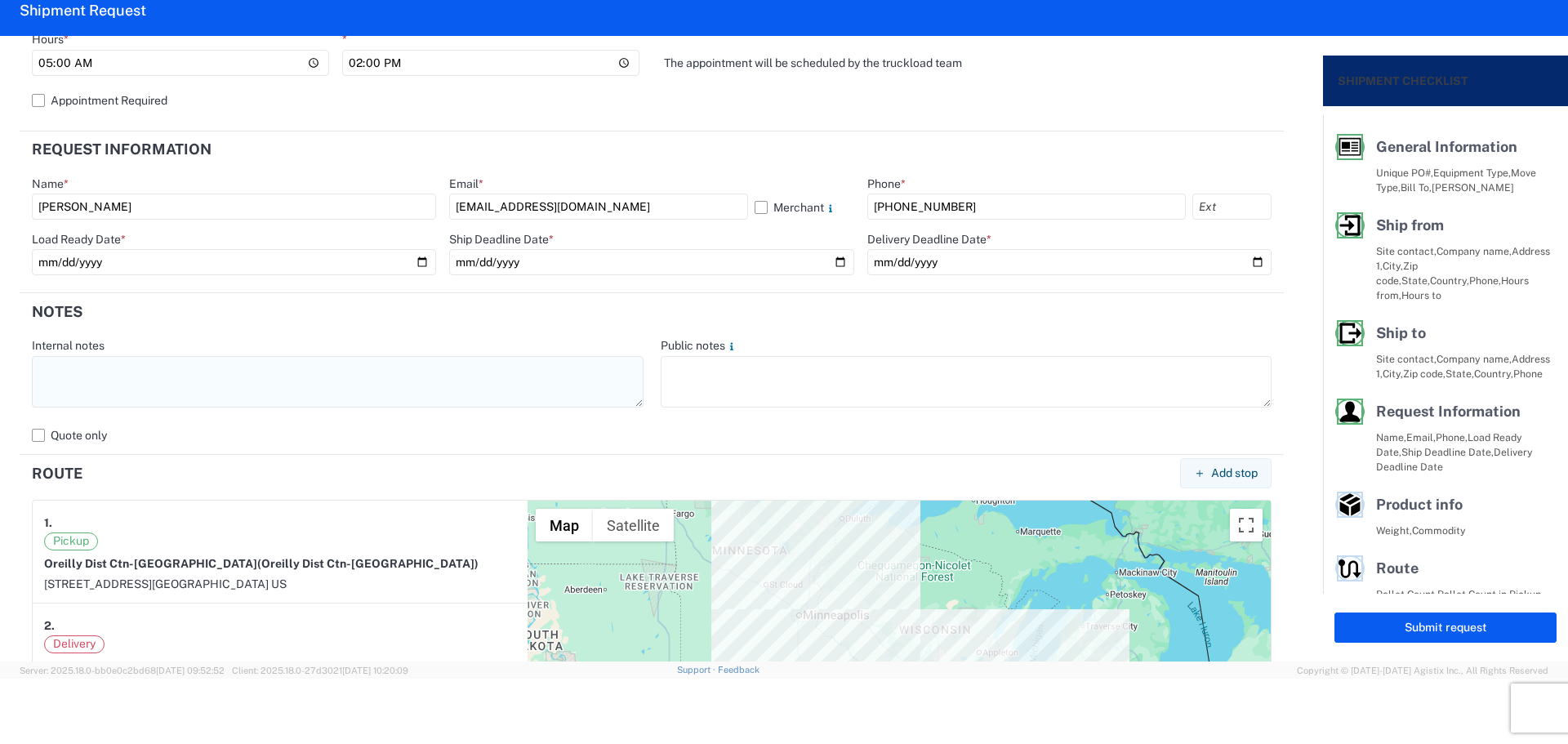
click at [213, 386] on textarea at bounding box center [338, 381] width 611 height 51
paste textarea "NO rail, NO reefers, and NO food trucks."
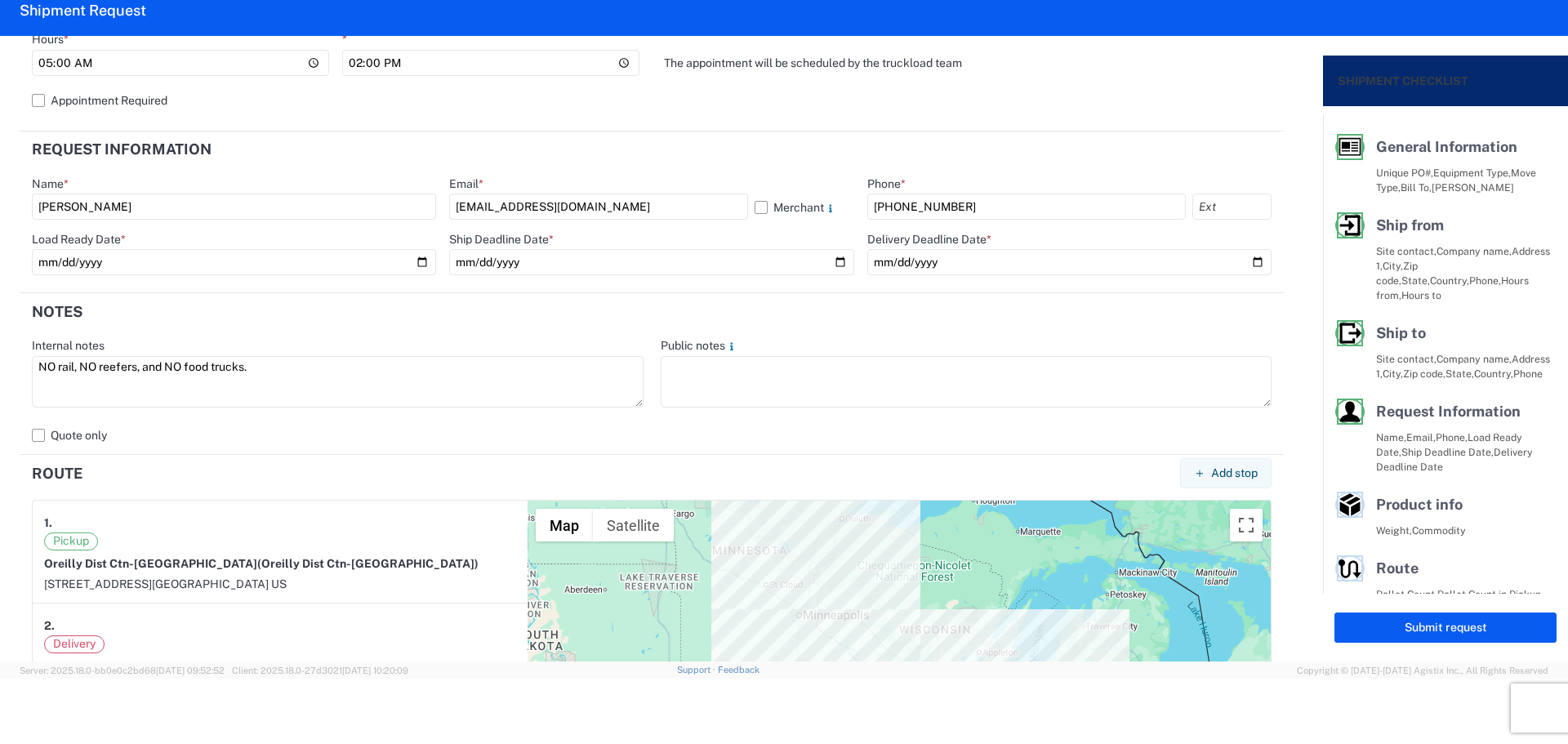
type textarea "NO rail, NO reefers, and NO food trucks."
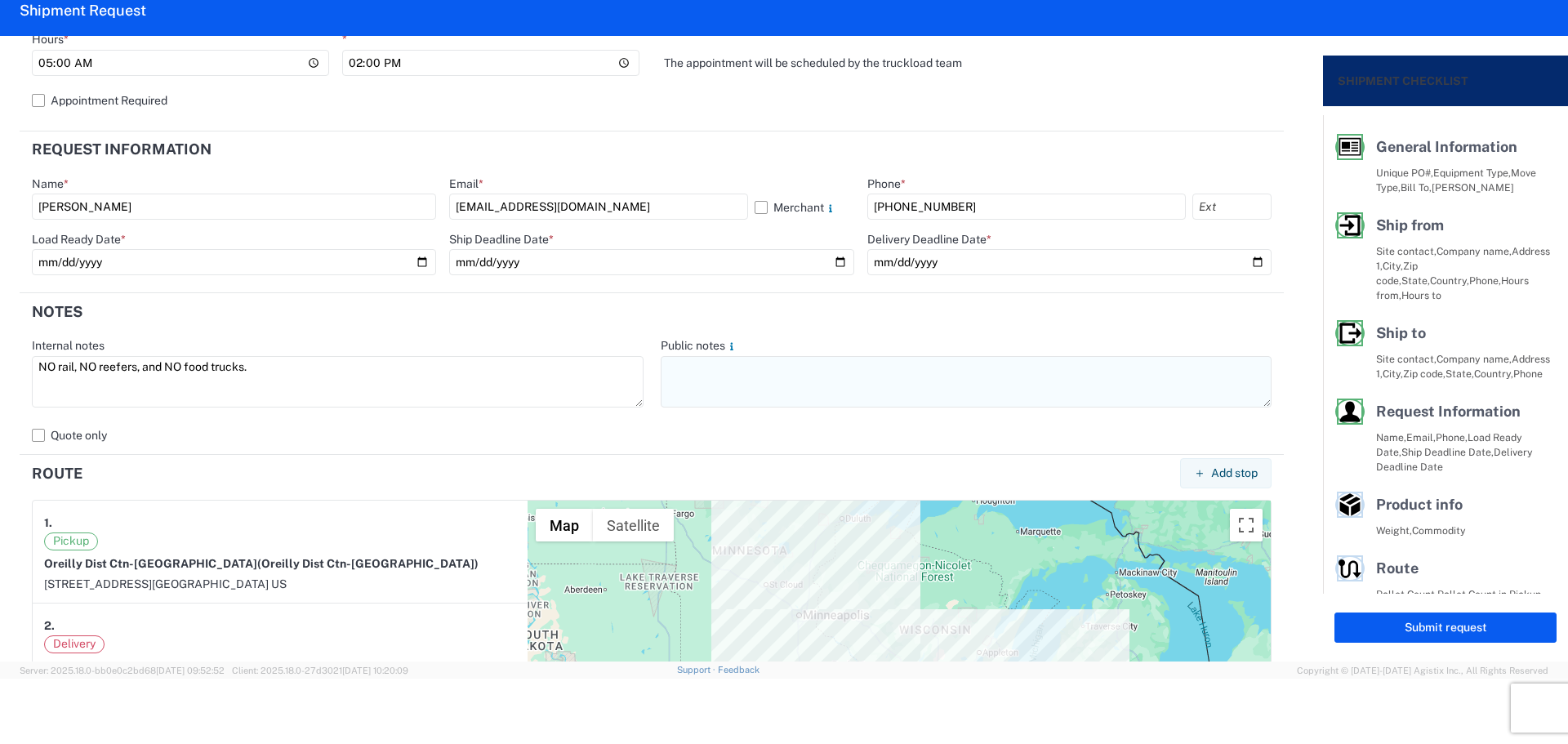
drag, startPoint x: 846, startPoint y: 355, endPoint x: 842, endPoint y: 370, distance: 15.5
click at [846, 360] on div "Public notes" at bounding box center [967, 375] width 611 height 73
click at [834, 380] on textarea at bounding box center [967, 381] width 611 height 51
paste textarea "NO rail, NO reefers, and NO food trucks."
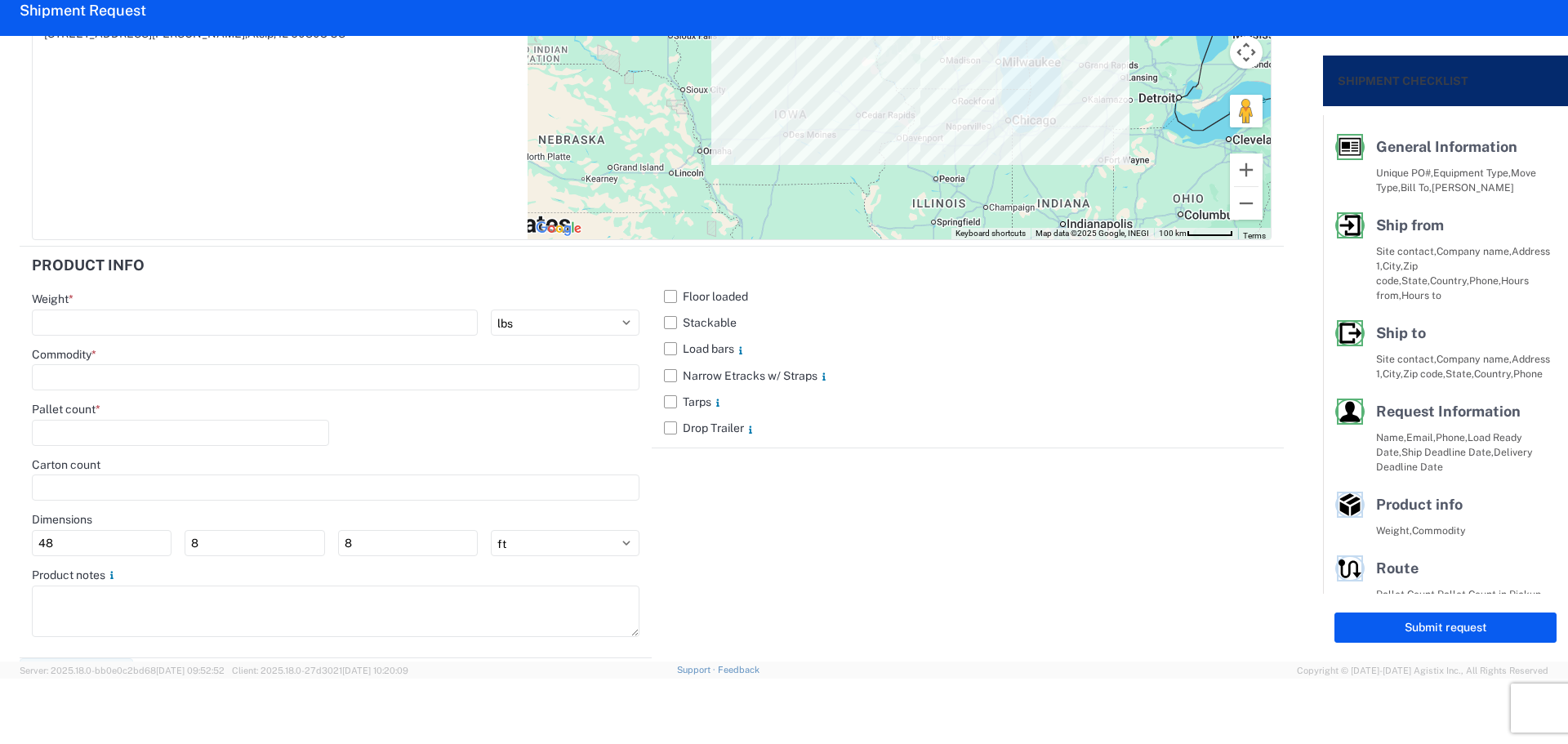
scroll to position [1442, 0]
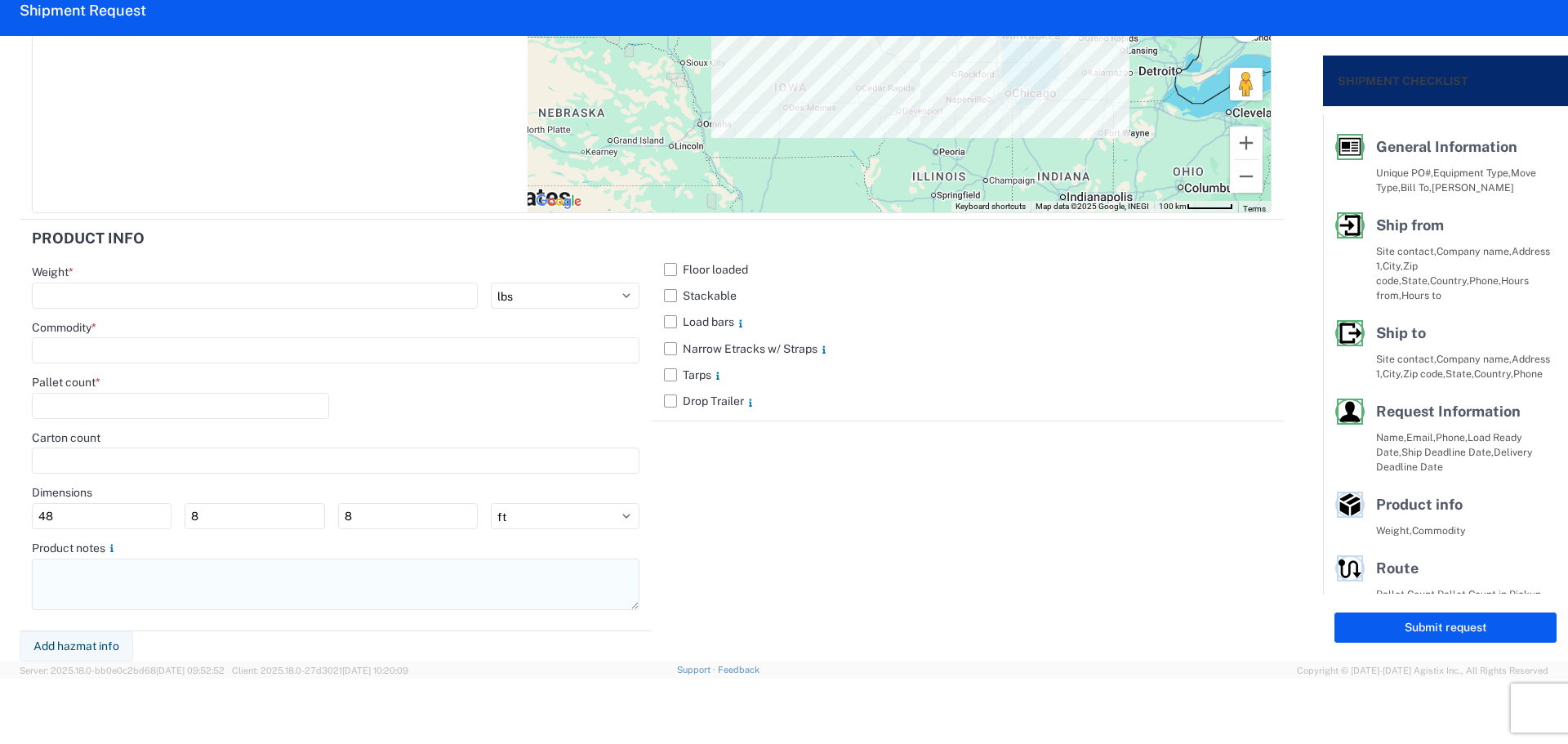
type textarea "NO rail, NO reefers, and NO food trucks."
click at [144, 583] on textarea at bounding box center [335, 584] width 607 height 51
paste textarea "NO rail, NO reefers, and NO food trucks."
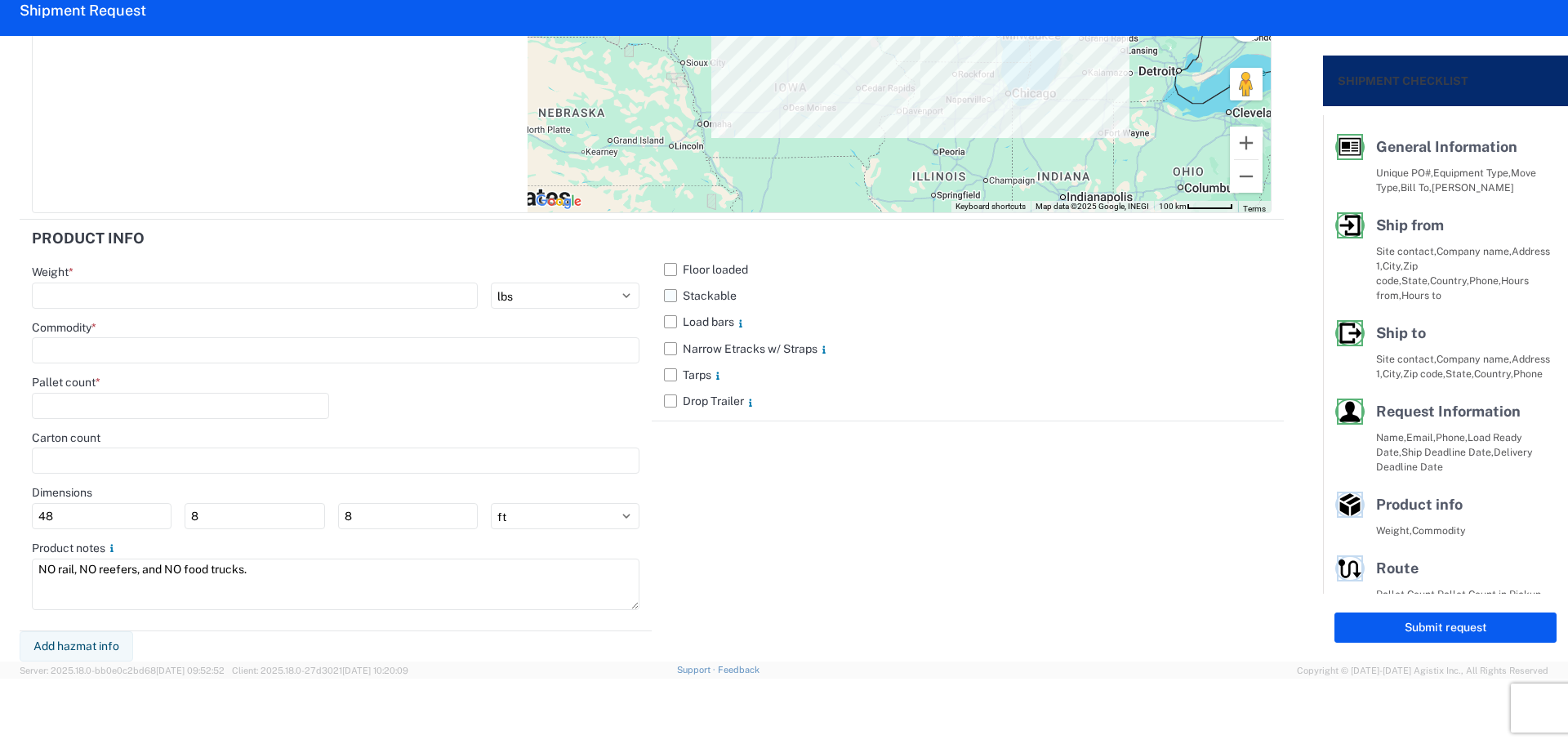
type textarea "NO rail, NO reefers, and NO food trucks."
click at [664, 291] on label "Stackable" at bounding box center [967, 295] width 607 height 26
click at [0, 0] on input "Stackable" at bounding box center [0, 0] width 0 height 0
click at [178, 292] on input "number" at bounding box center [254, 295] width 446 height 26
type input "26150"
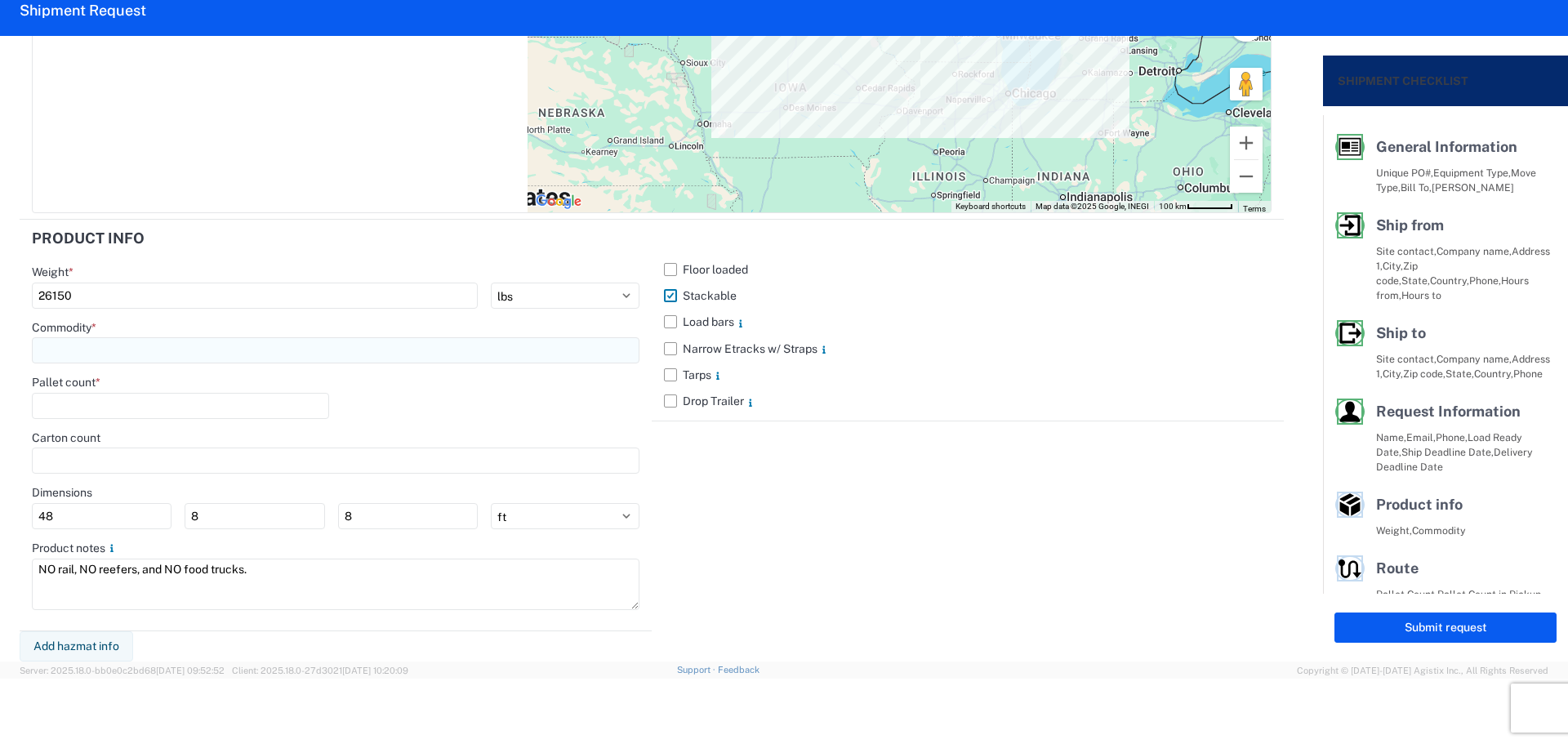
click at [124, 347] on input at bounding box center [335, 350] width 607 height 26
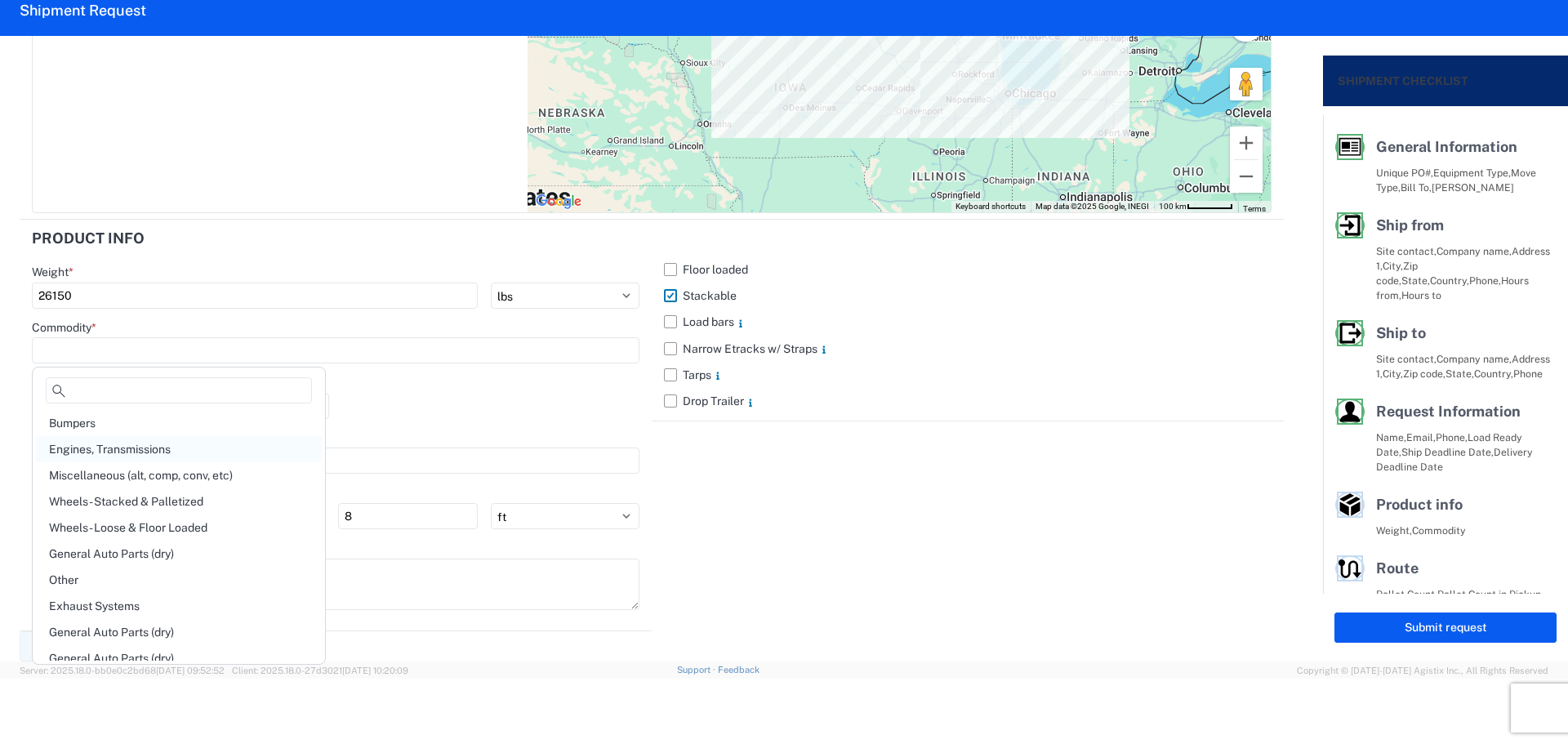
click at [148, 448] on div "Engines, Transmissions" at bounding box center [179, 448] width 286 height 26
type input "Engines, Transmissions"
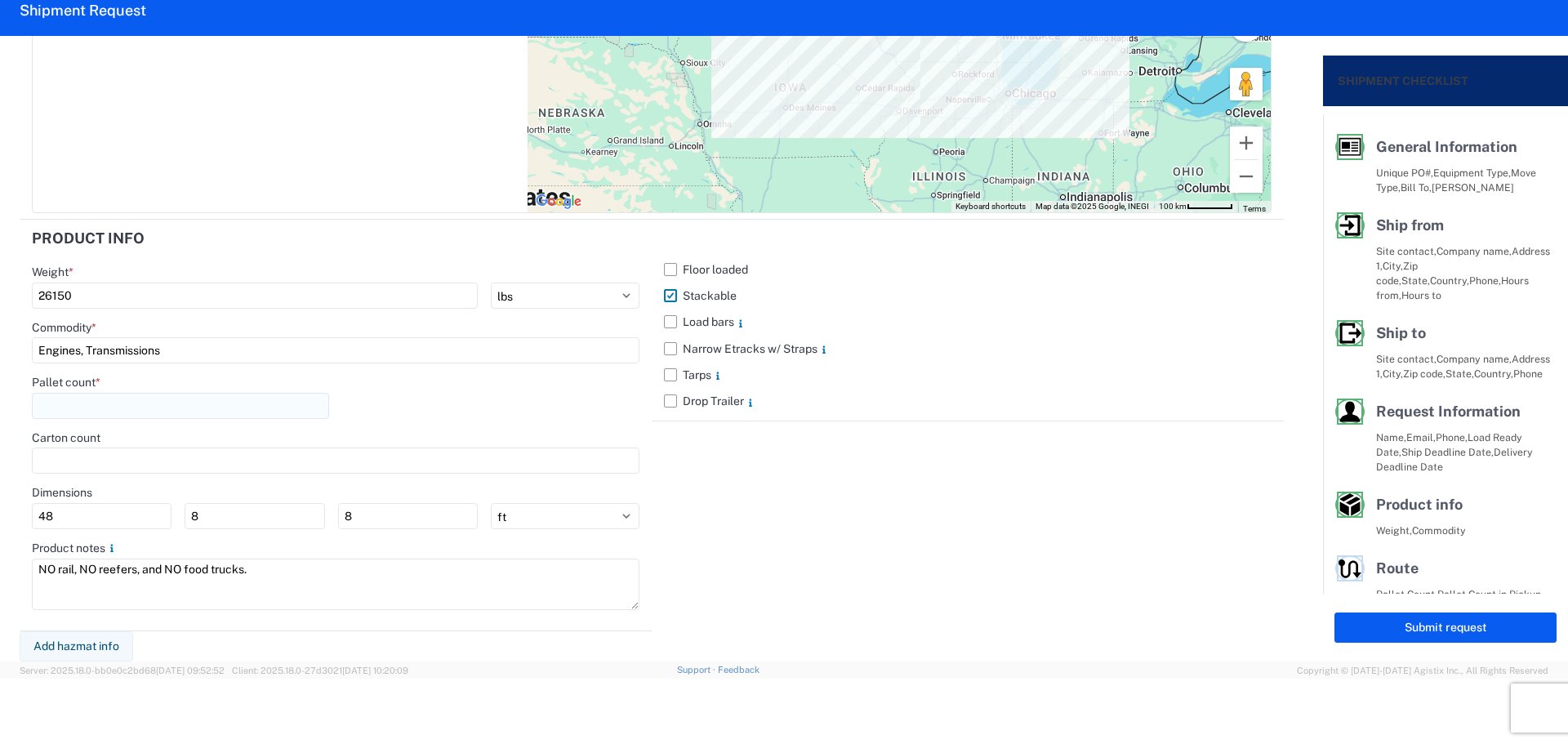
click at [128, 403] on input "number" at bounding box center [181, 406] width 297 height 26
type input "36"
click at [481, 427] on div "Pallet count * 36" at bounding box center [335, 402] width 607 height 55
click at [1369, 633] on button "Submit request" at bounding box center [1445, 627] width 222 height 30
select select "US"
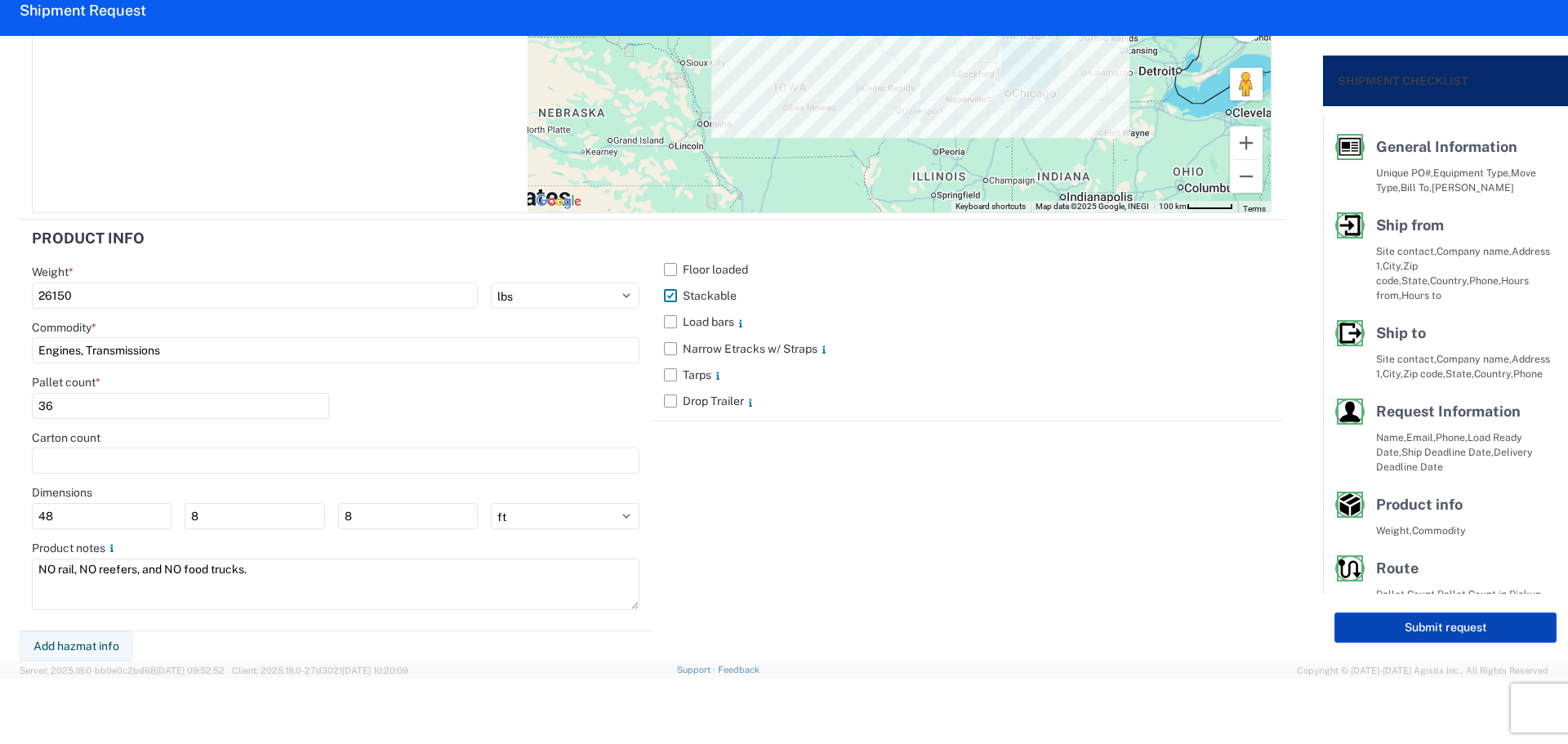
select select "US"
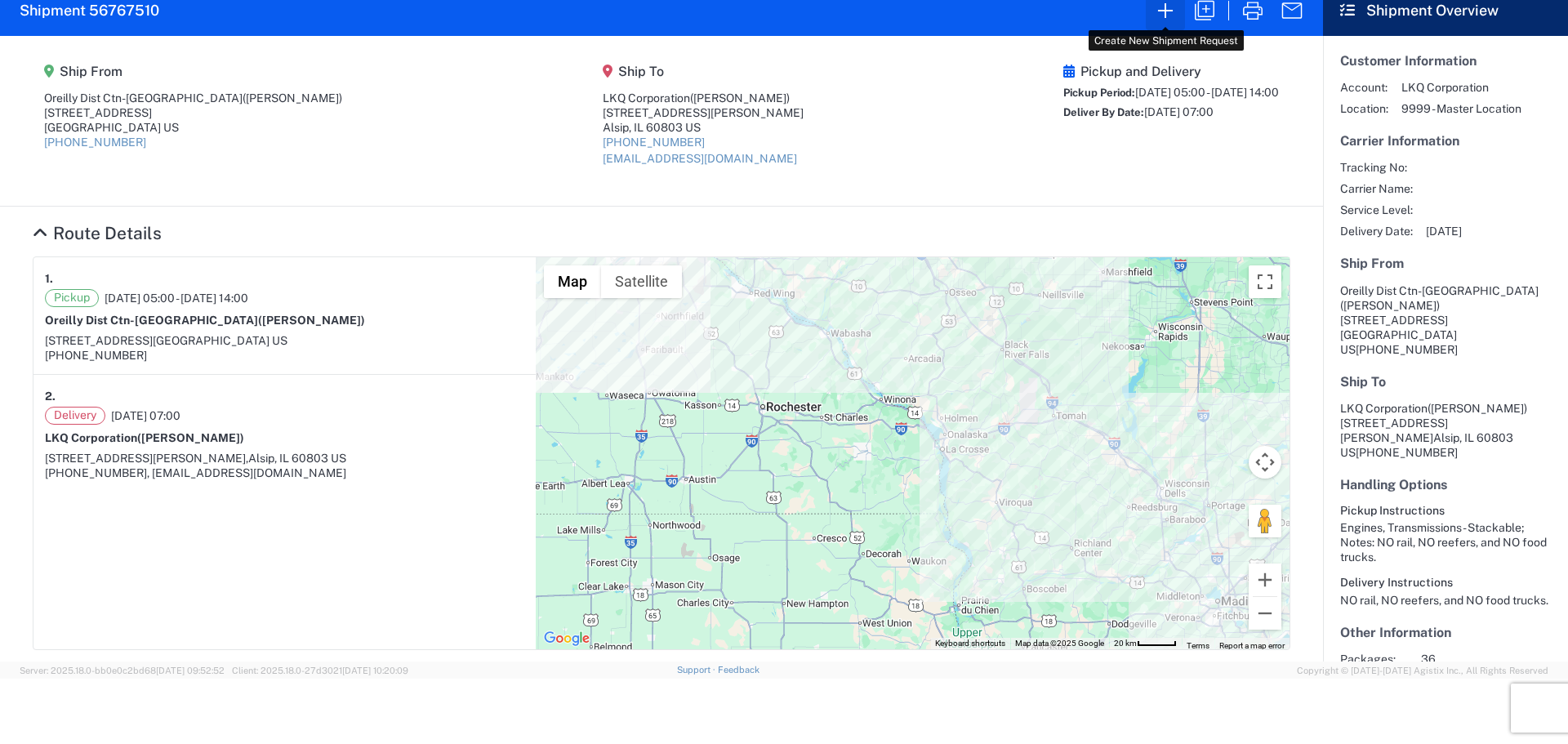
click at [1170, 18] on icon "button" at bounding box center [1165, 10] width 26 height 26
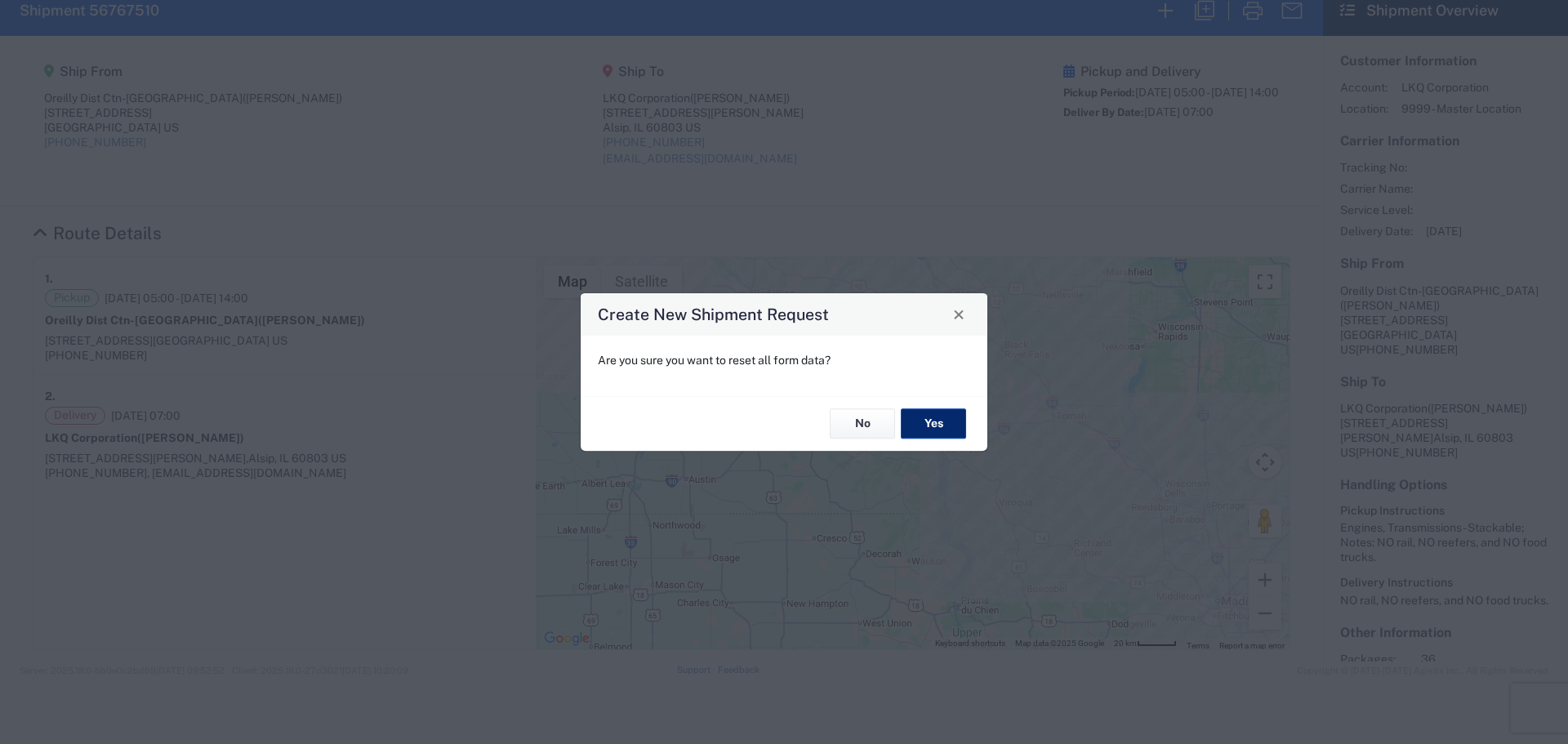
click at [947, 437] on button "Yes" at bounding box center [933, 424] width 66 height 30
select select "FULL"
select select "US"
select select "LBS"
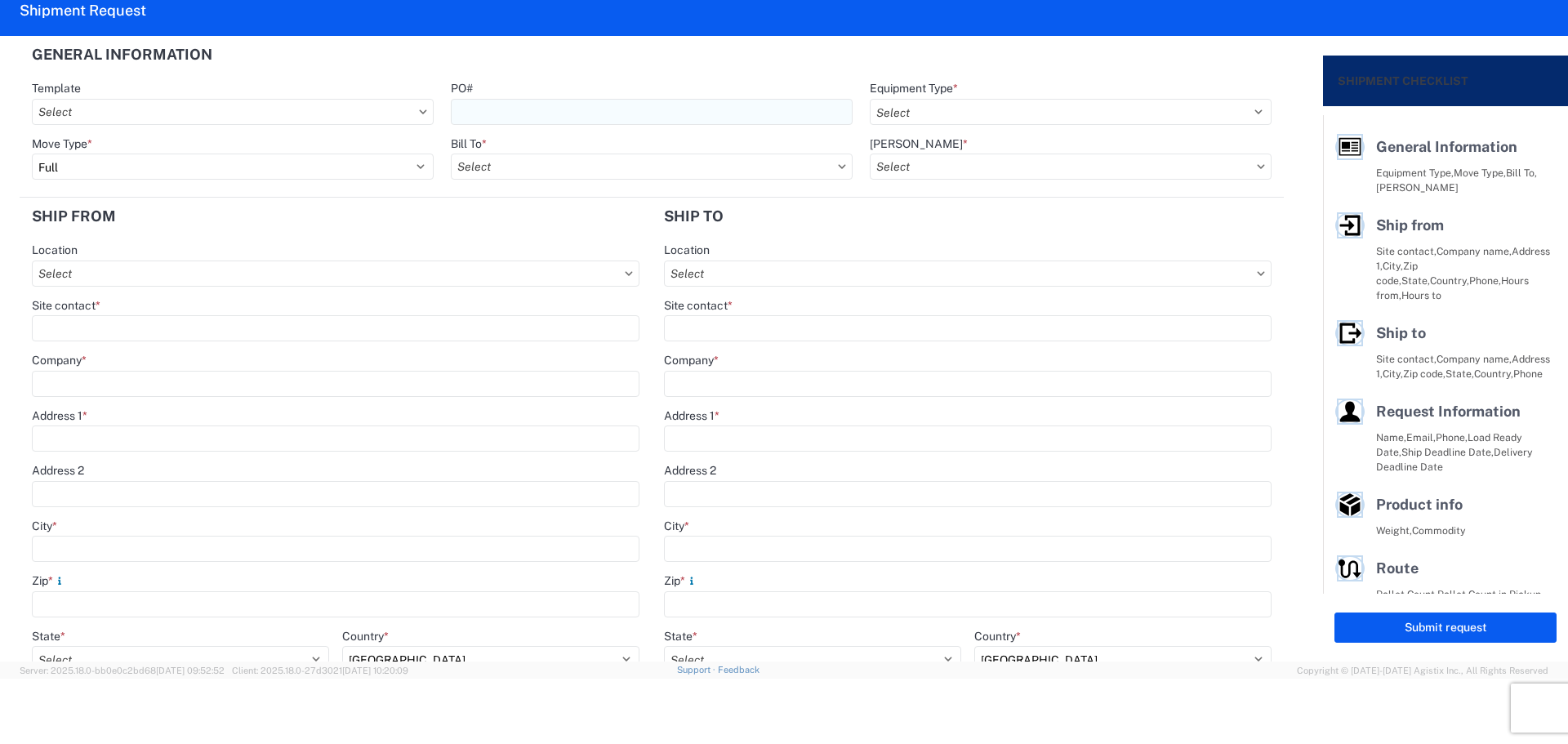
click at [506, 110] on input "PO#" at bounding box center [652, 112] width 401 height 26
type input "TriStar090925"
click at [564, 59] on header "General Information" at bounding box center [651, 55] width 1264 height 37
click at [906, 102] on select "Select 53’ Dry Van Flatbed Dropdeck (van) Lowboy (flatbed) Rail" at bounding box center [1070, 112] width 401 height 26
select select "STDV"
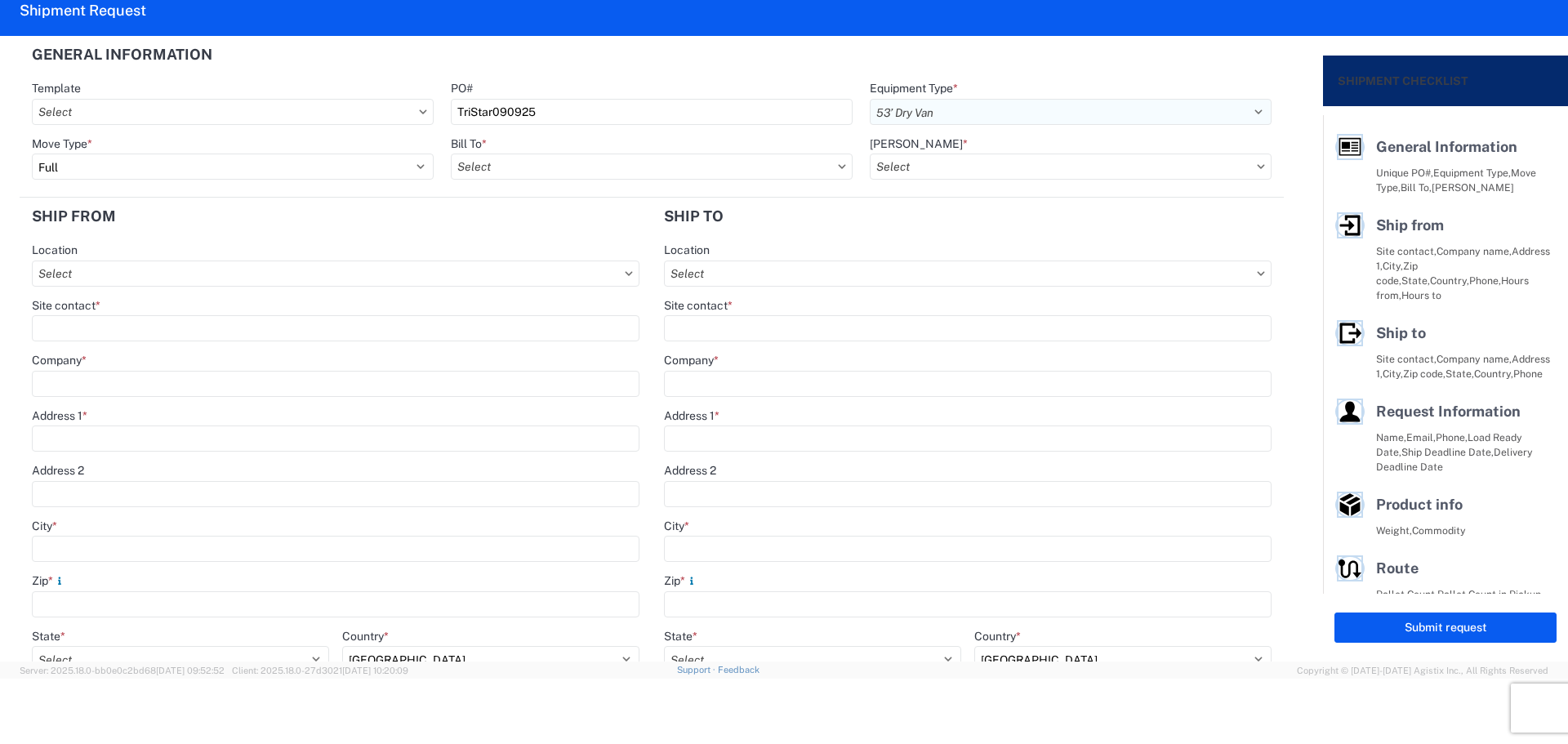
click at [869, 99] on select "Select 53’ Dry Van Flatbed Dropdeck (van) Lowboy (flatbed) Rail" at bounding box center [1070, 112] width 401 height 26
click at [496, 162] on input "Bill To *" at bounding box center [652, 166] width 401 height 26
type input "1882"
click at [564, 240] on div "1882 - North American ATK Corporation" at bounding box center [594, 238] width 286 height 26
type input "1882 - North American ATK Corporation"
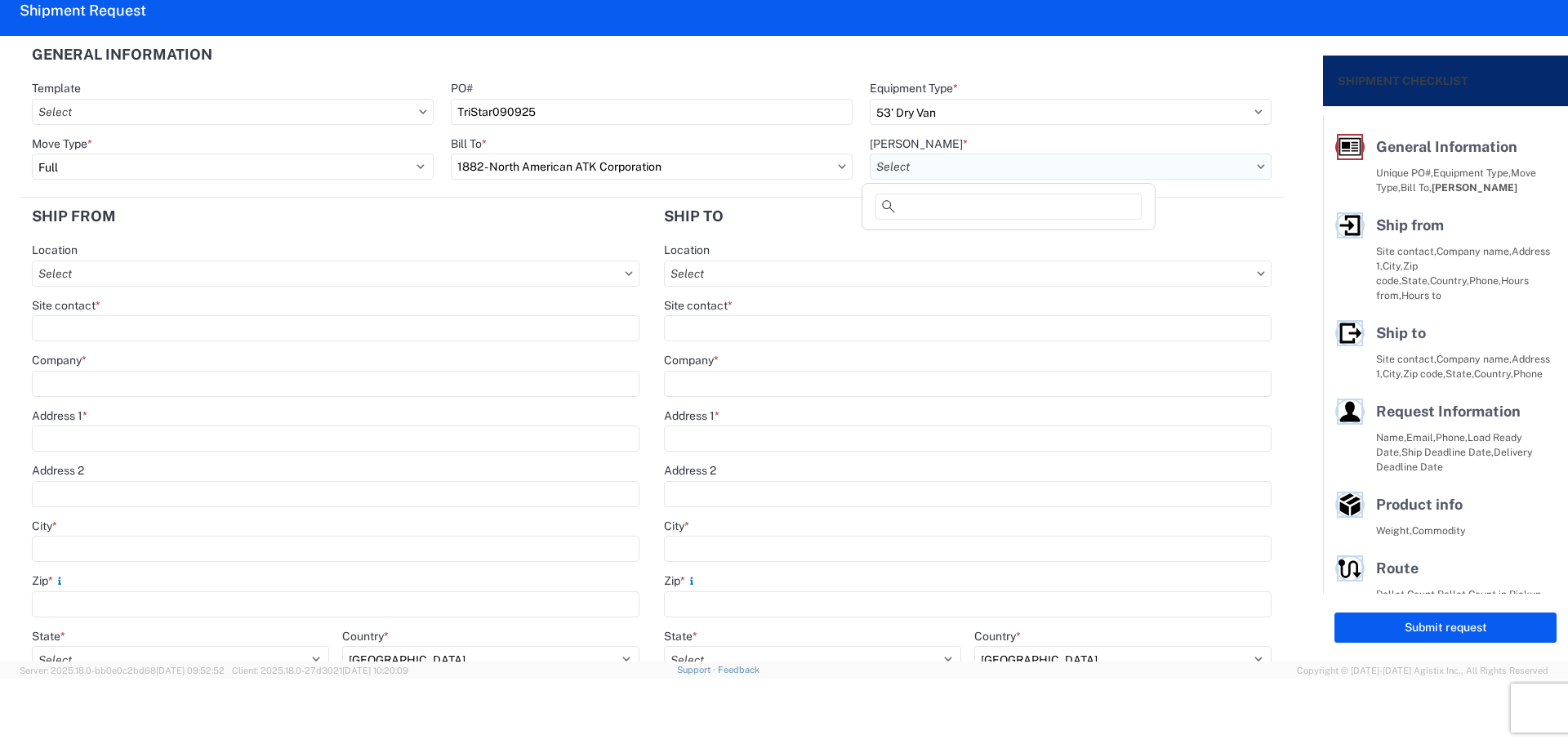
click at [961, 168] on input "[PERSON_NAME] *" at bounding box center [1070, 166] width 401 height 26
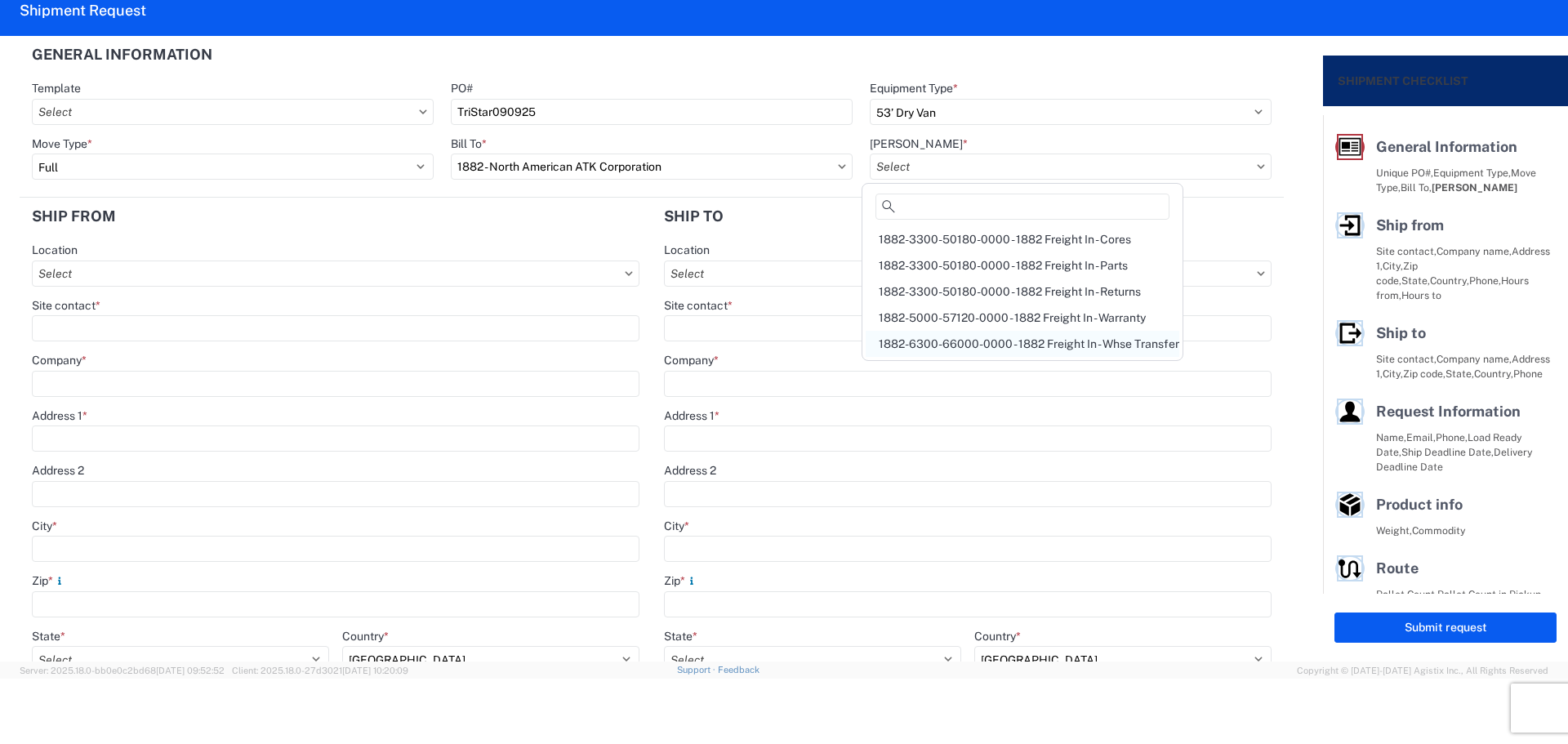
click at [1036, 338] on div "1882-6300-66000-0000 - 1882 Freight In - Whse Transfer" at bounding box center [1022, 343] width 313 height 26
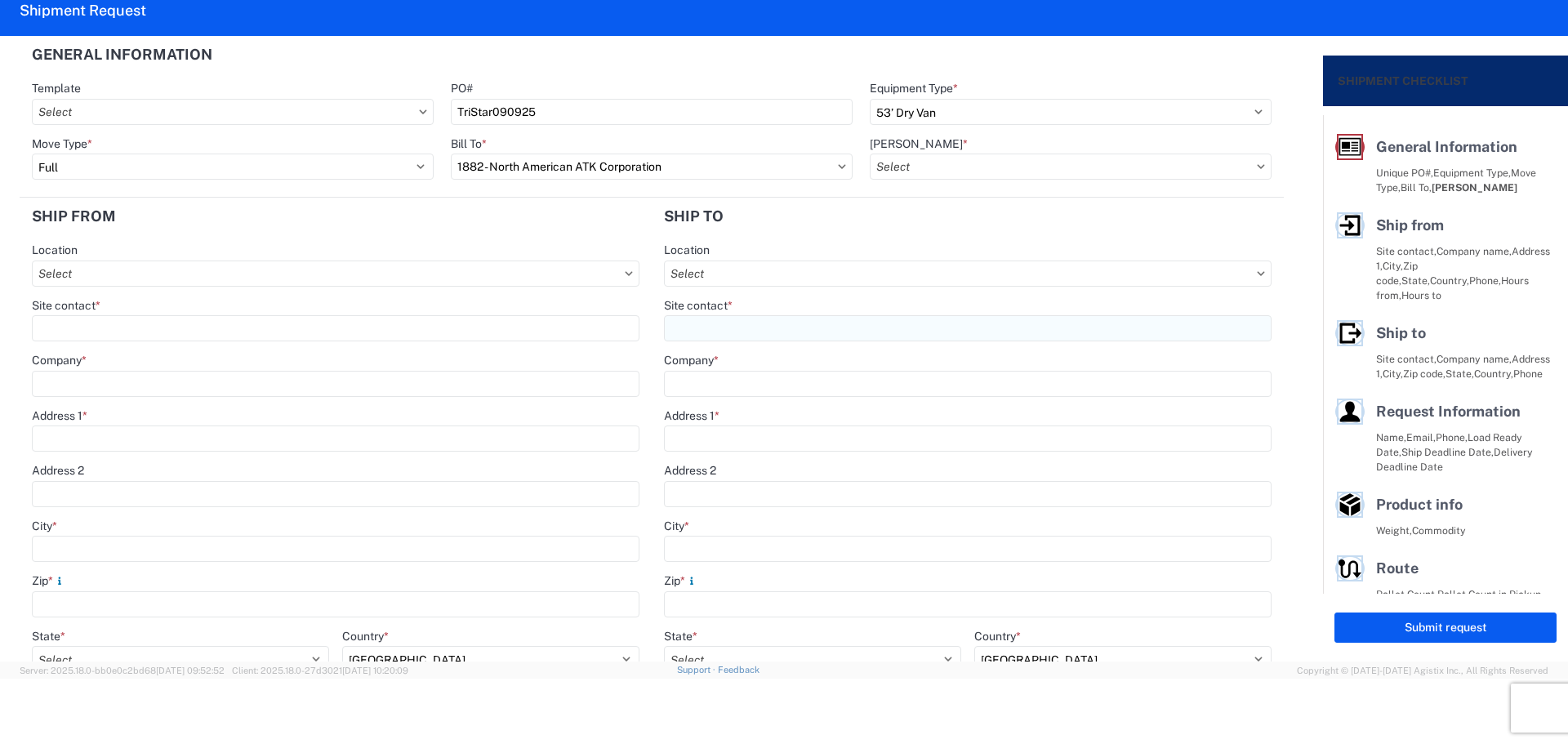
type input "1882-6300-66000-0000 - 1882 Freight In - Whse Transfer"
click at [85, 547] on input "City *" at bounding box center [335, 548] width 607 height 26
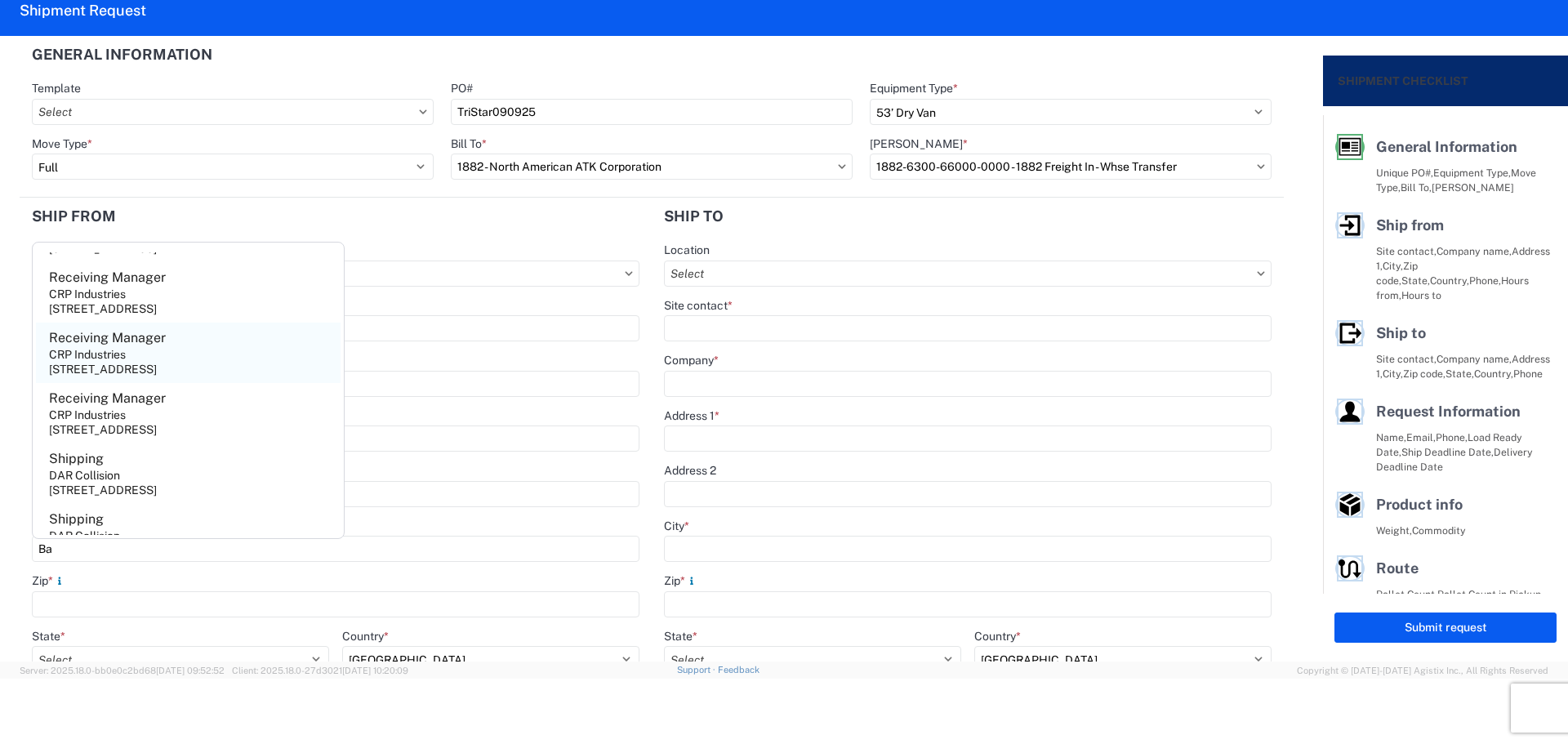
scroll to position [261, 0]
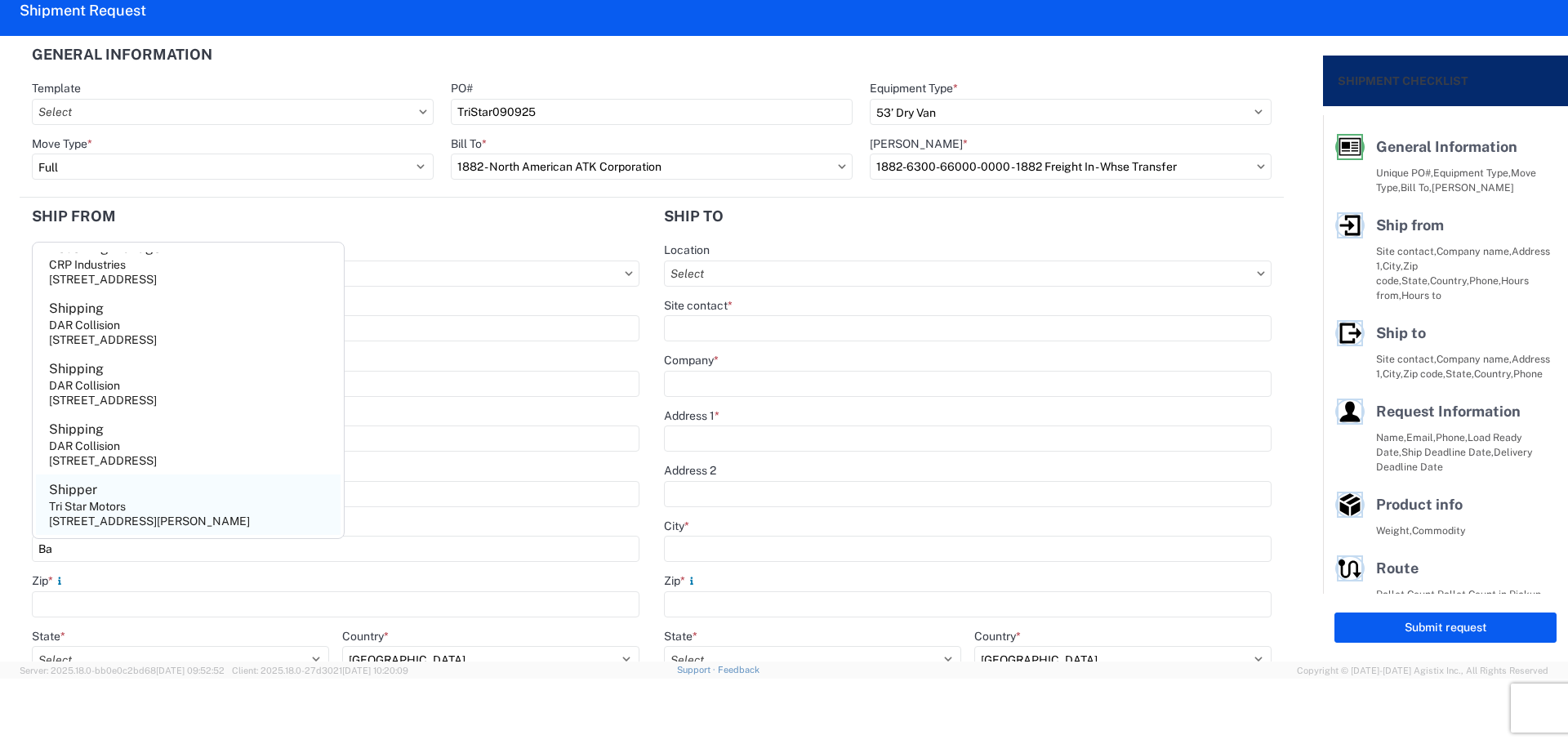
type input "Ba"
click at [158, 503] on agx-address-suggestion-item "Shipper Tri Star Motors [STREET_ADDRESS][PERSON_NAME]" at bounding box center [188, 505] width 305 height 60
type input "Shipper"
type input "Tri Star Motors"
type input "[STREET_ADDRESS]"
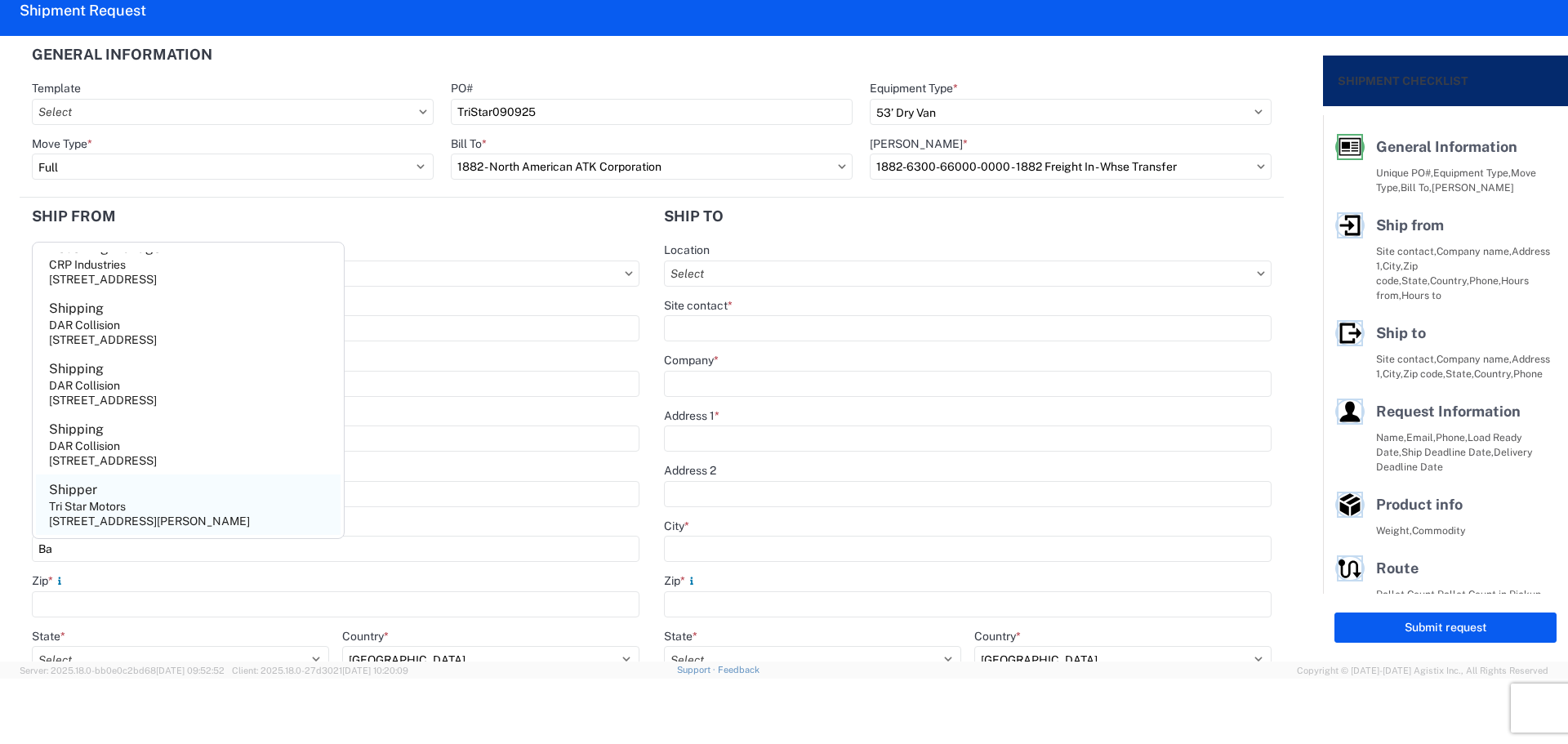
type input "[PERSON_NAME]"
type input "54002"
select select "WI"
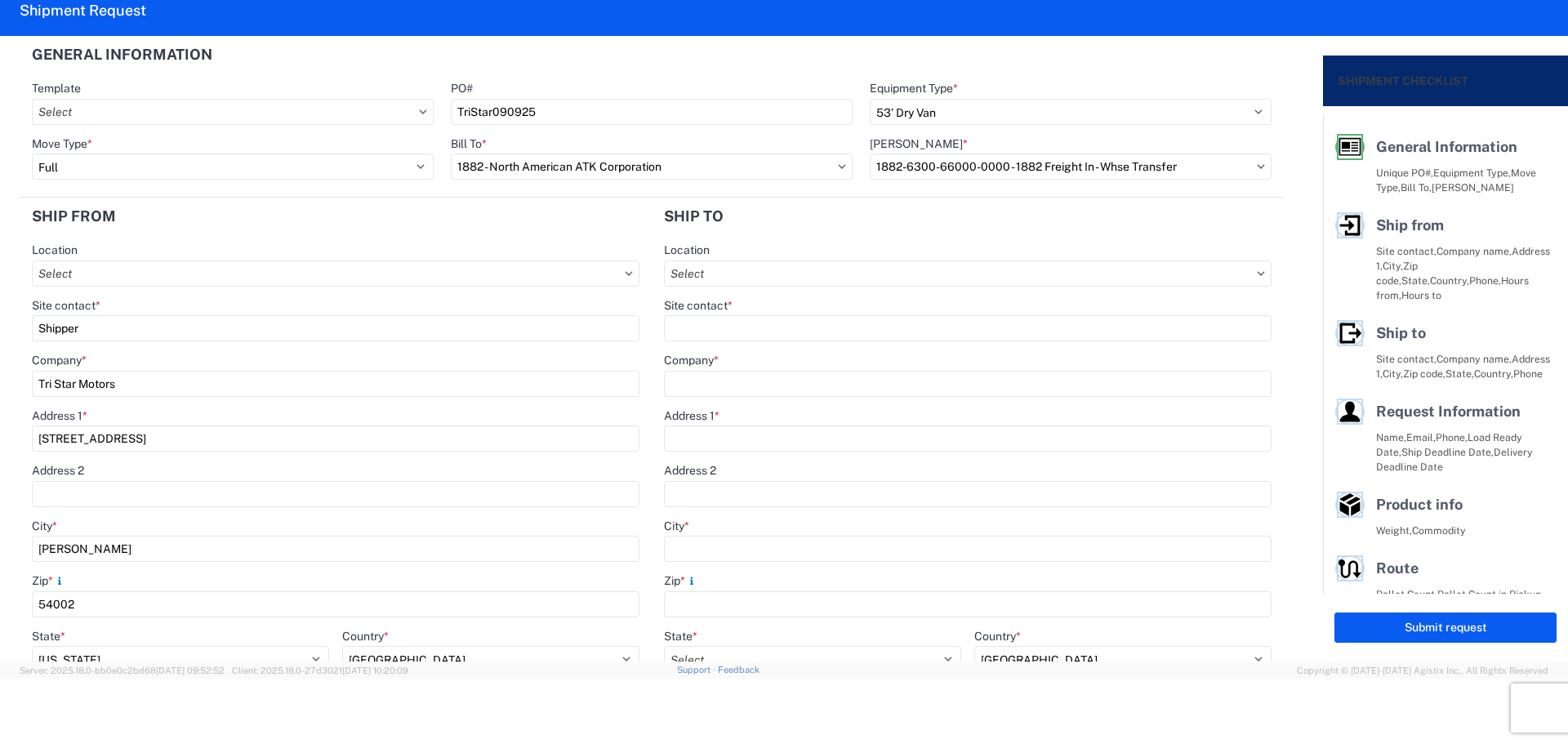
drag, startPoint x: 99, startPoint y: 329, endPoint x: 0, endPoint y: 326, distance: 99.0
click at [0, 326] on form "General Information Template PO# TriStar090925 Equipment Type * Select 53’ Dry …" at bounding box center [661, 348] width 1323 height 626
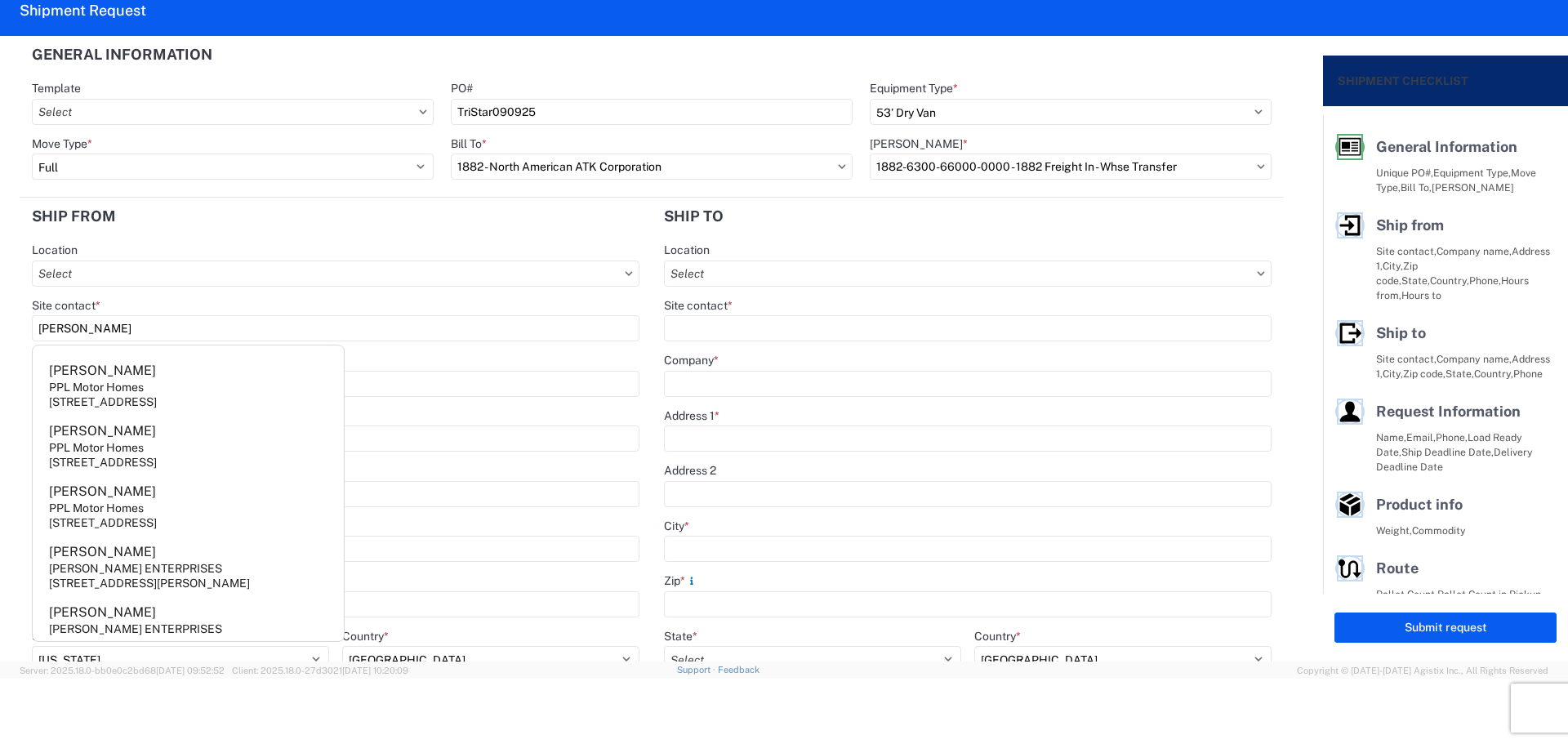
type input "[PERSON_NAME]"
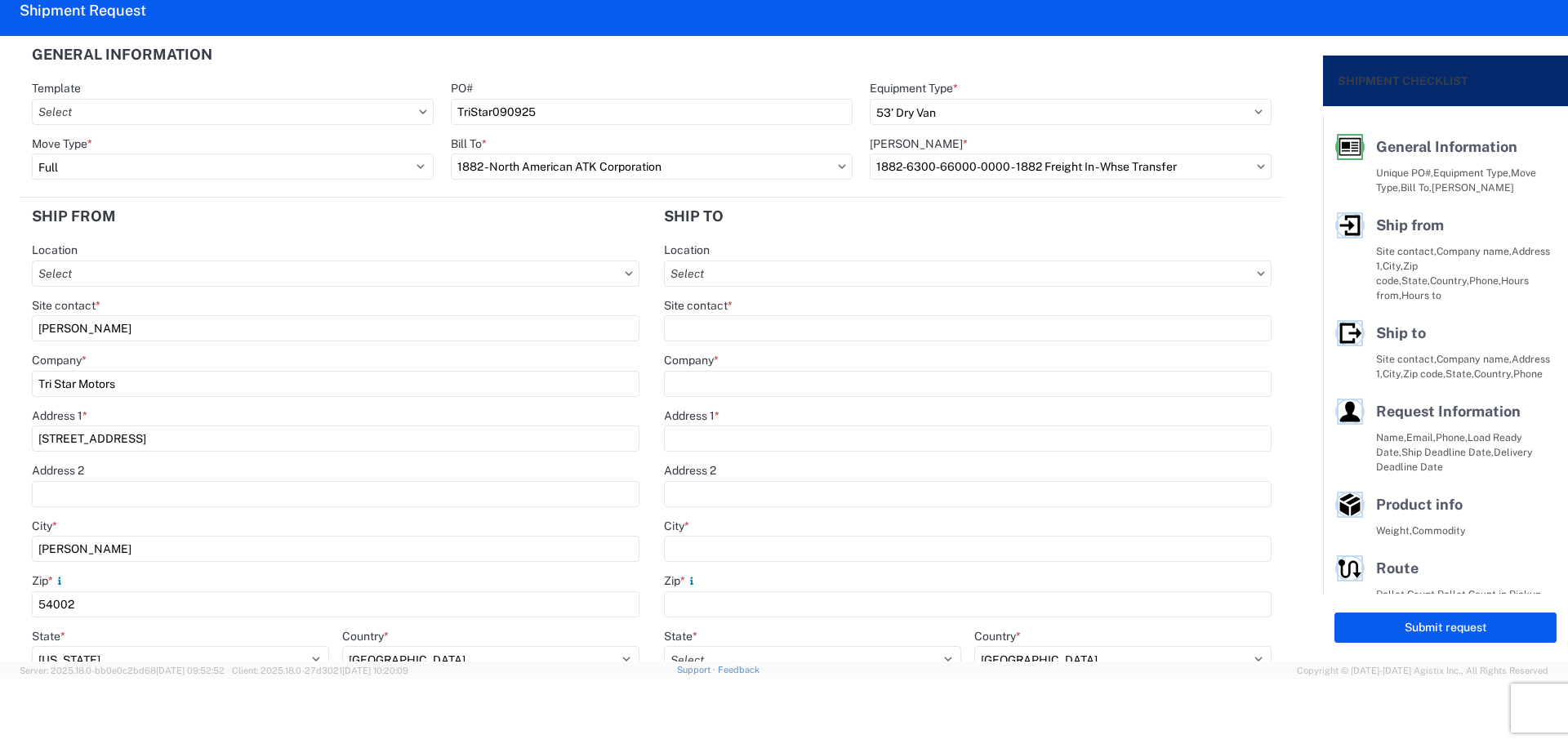
click at [138, 236] on agx-form-section "Ship from Location Site contact * Blake Company * Tri Star Motors Address [STRE…" at bounding box center [335, 545] width 632 height 695
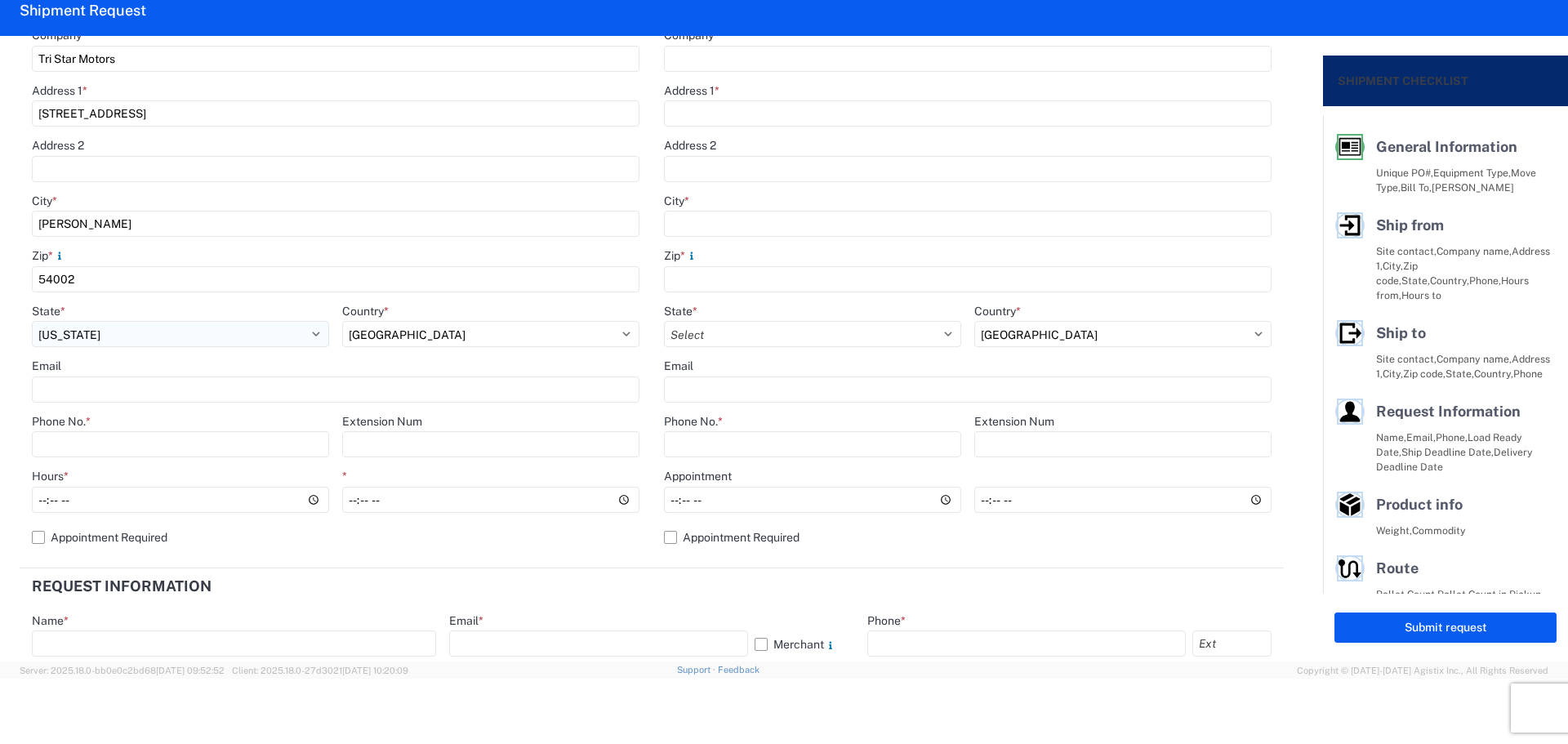
scroll to position [327, 0]
click at [108, 443] on input "Phone No. *" at bounding box center [181, 442] width 297 height 26
type input "[PHONE_NUMBER]"
click at [37, 495] on input "Hours *" at bounding box center [181, 498] width 297 height 26
type input "11:00"
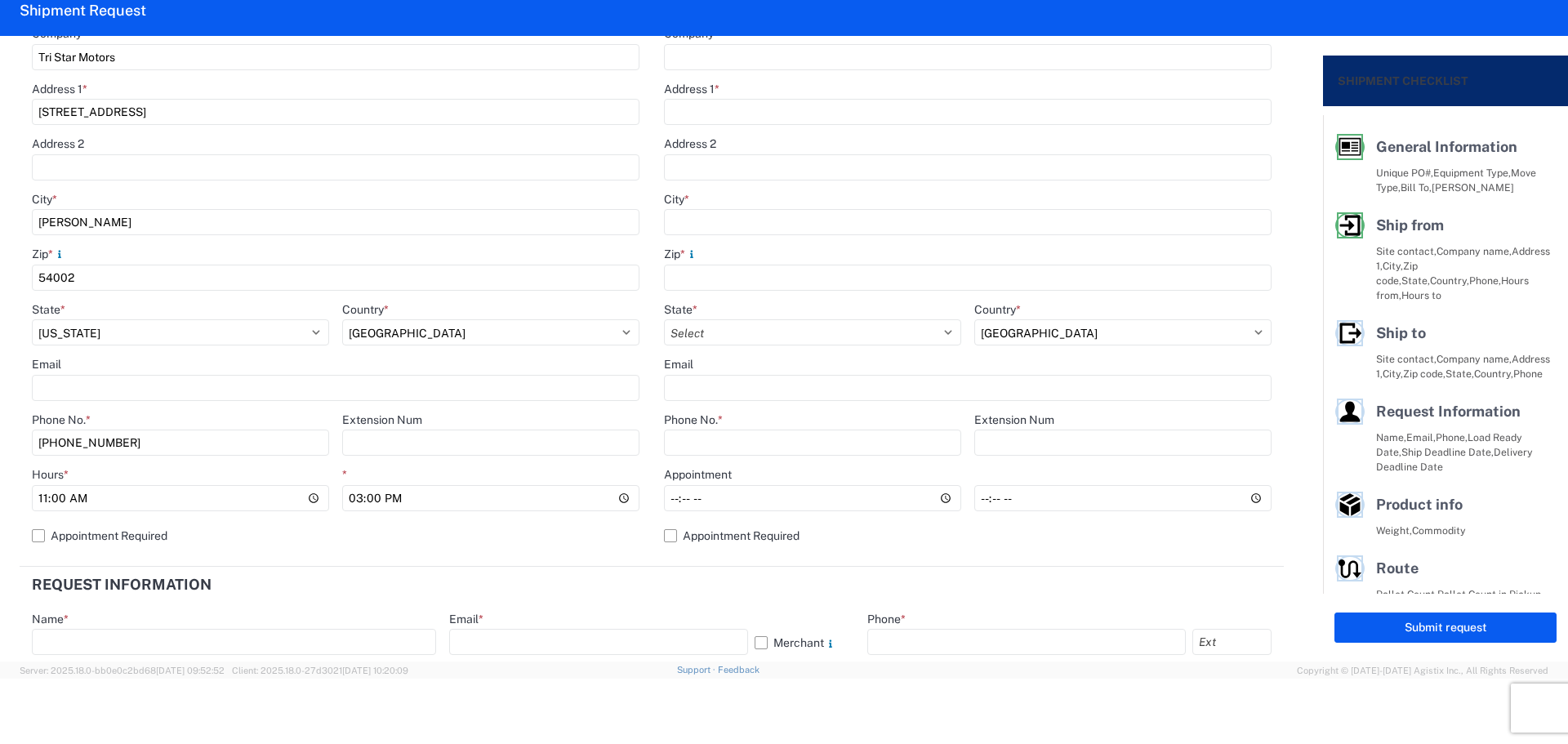
click at [728, 600] on header "Request Information" at bounding box center [651, 585] width 1264 height 37
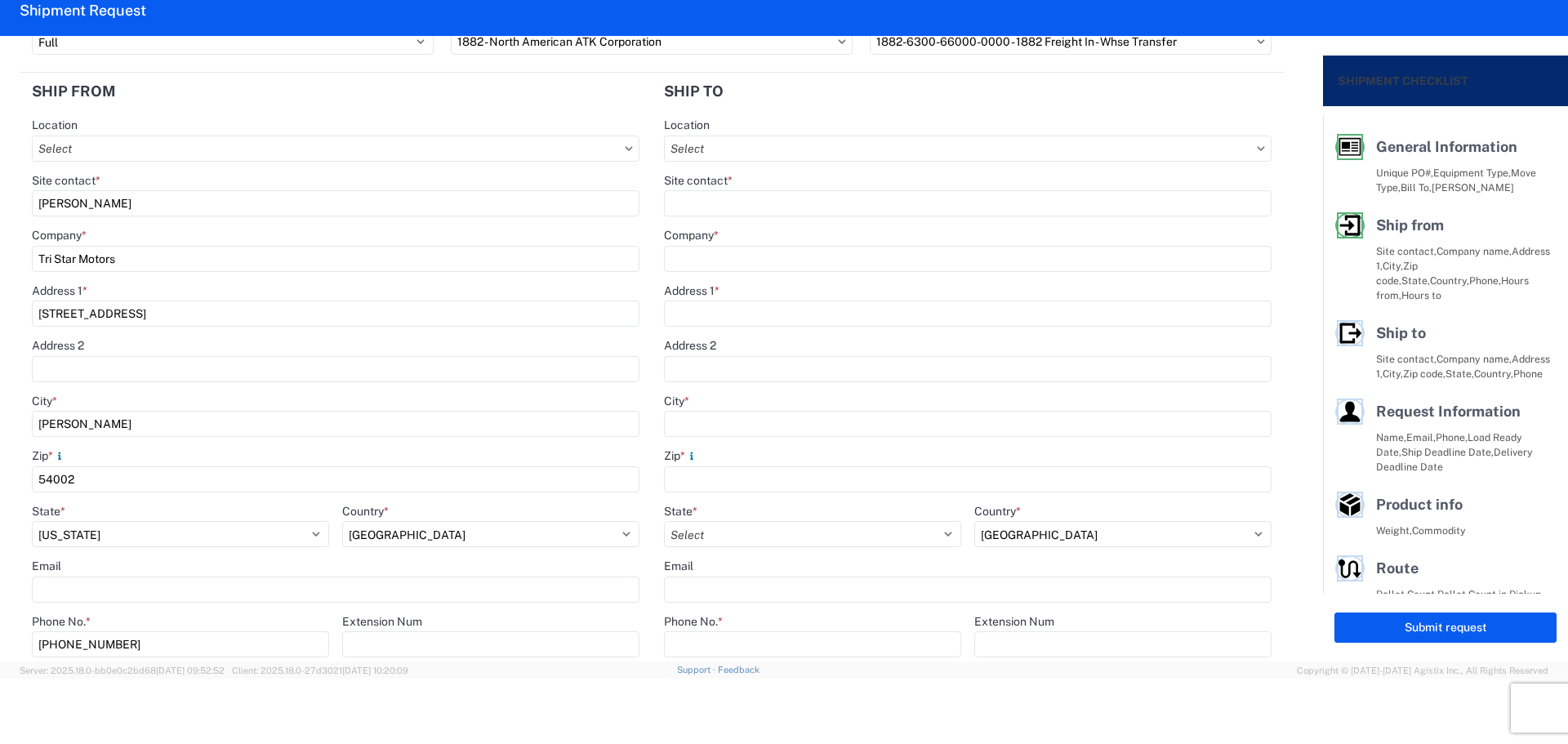
scroll to position [0, 0]
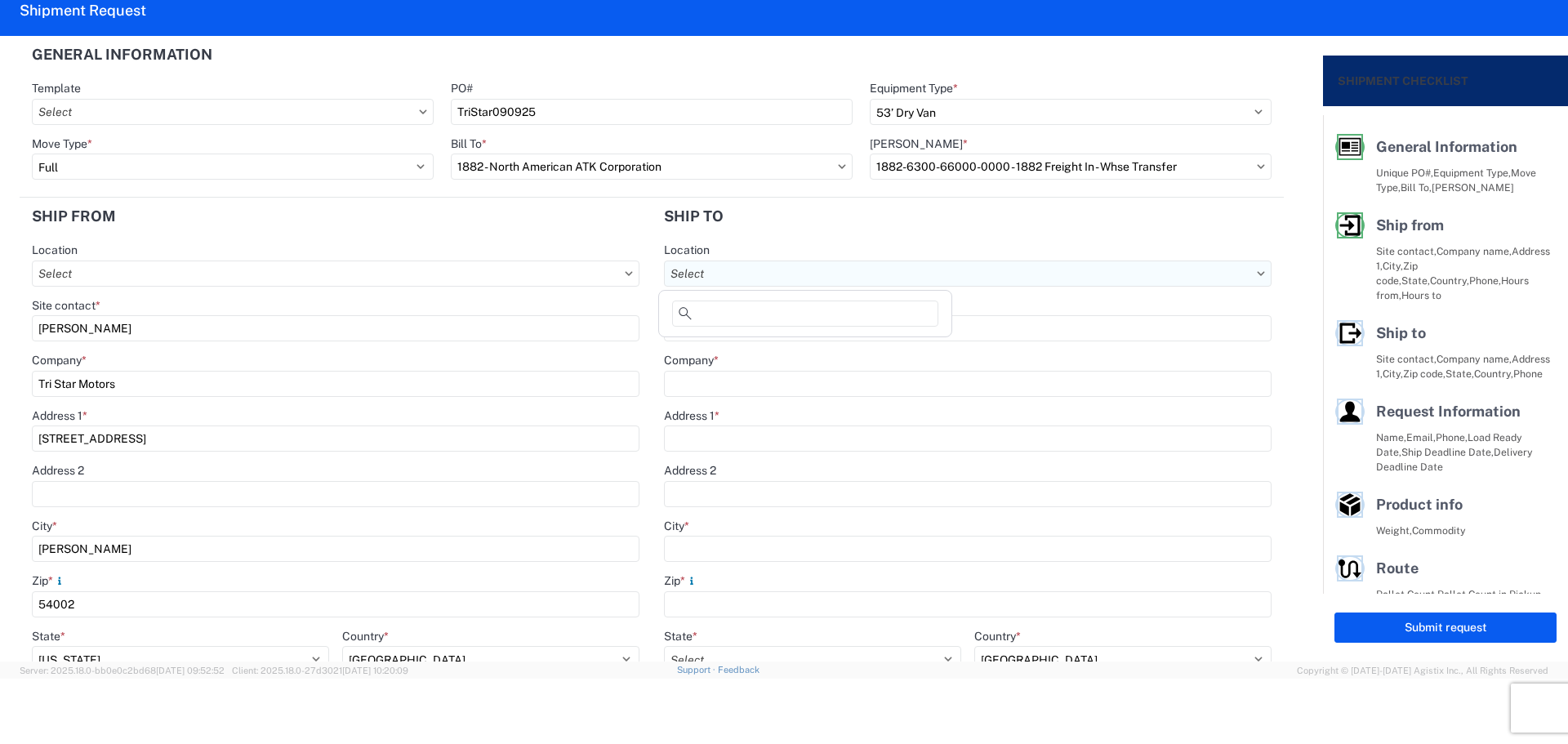
click at [758, 274] on input "Location" at bounding box center [967, 273] width 607 height 26
click at [764, 350] on div "1882 - North American ATK Corporation" at bounding box center [805, 346] width 286 height 26
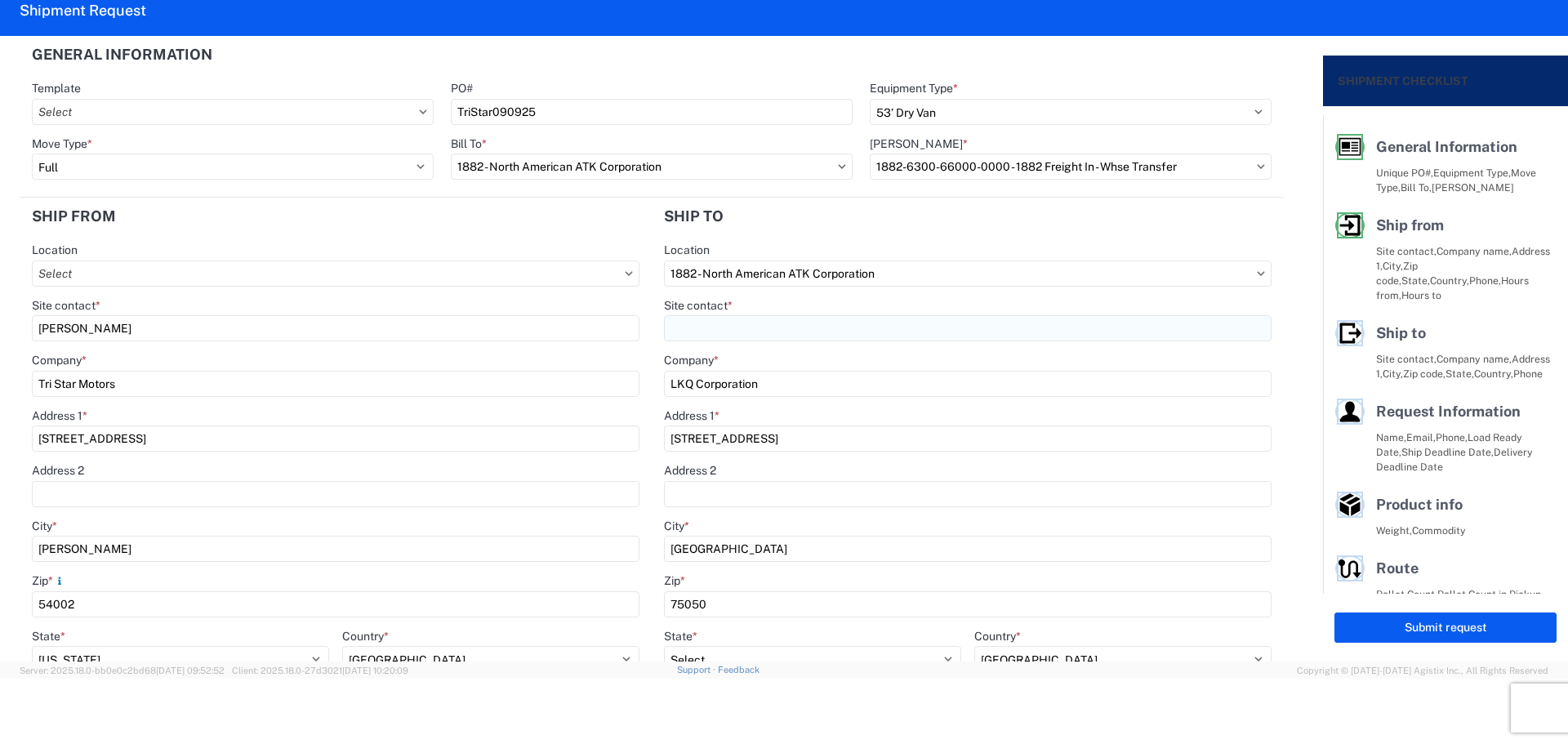
click at [752, 326] on input "Site contact *" at bounding box center [967, 327] width 607 height 26
click at [784, 227] on header "Ship to" at bounding box center [968, 216] width 632 height 37
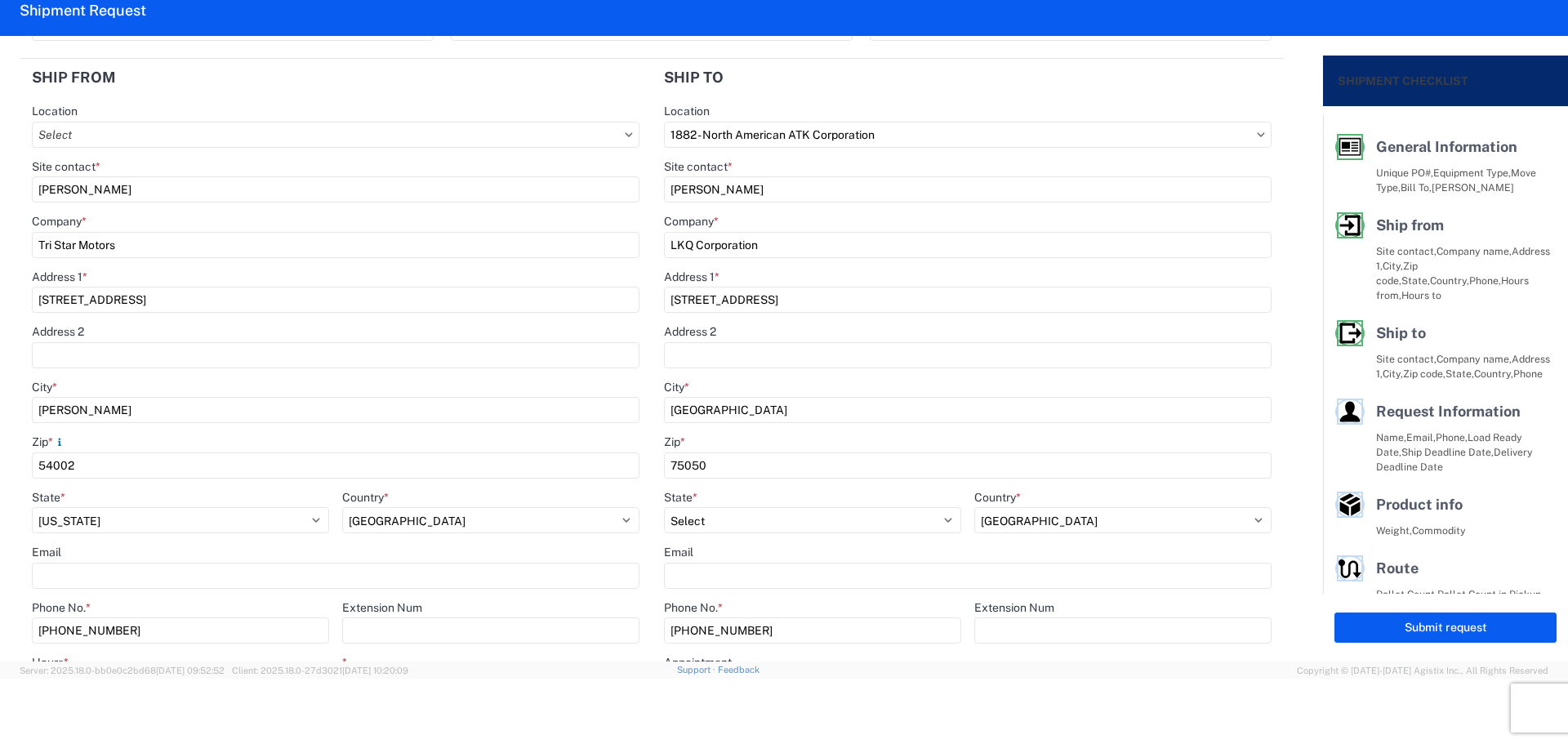
scroll to position [435, 0]
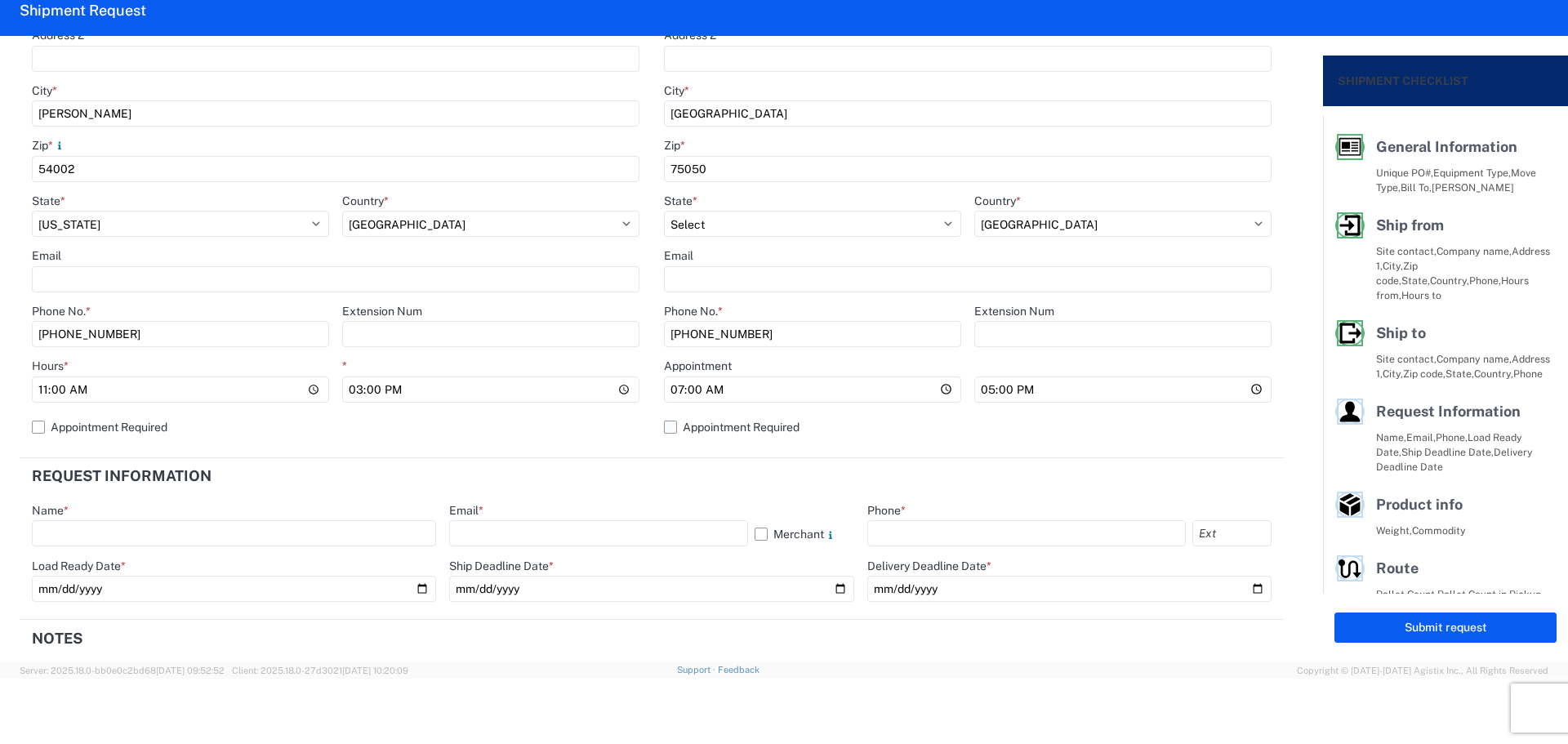
click at [666, 424] on label "Appointment Required" at bounding box center [967, 427] width 607 height 26
click at [0, 0] on input "Appointment Required" at bounding box center [0, 0] width 0 height 0
click at [706, 396] on input "07:00" at bounding box center [967, 389] width 607 height 26
click at [684, 389] on input "Hours *" at bounding box center [967, 389] width 607 height 26
click at [664, 387] on input "Hours *" at bounding box center [967, 389] width 607 height 26
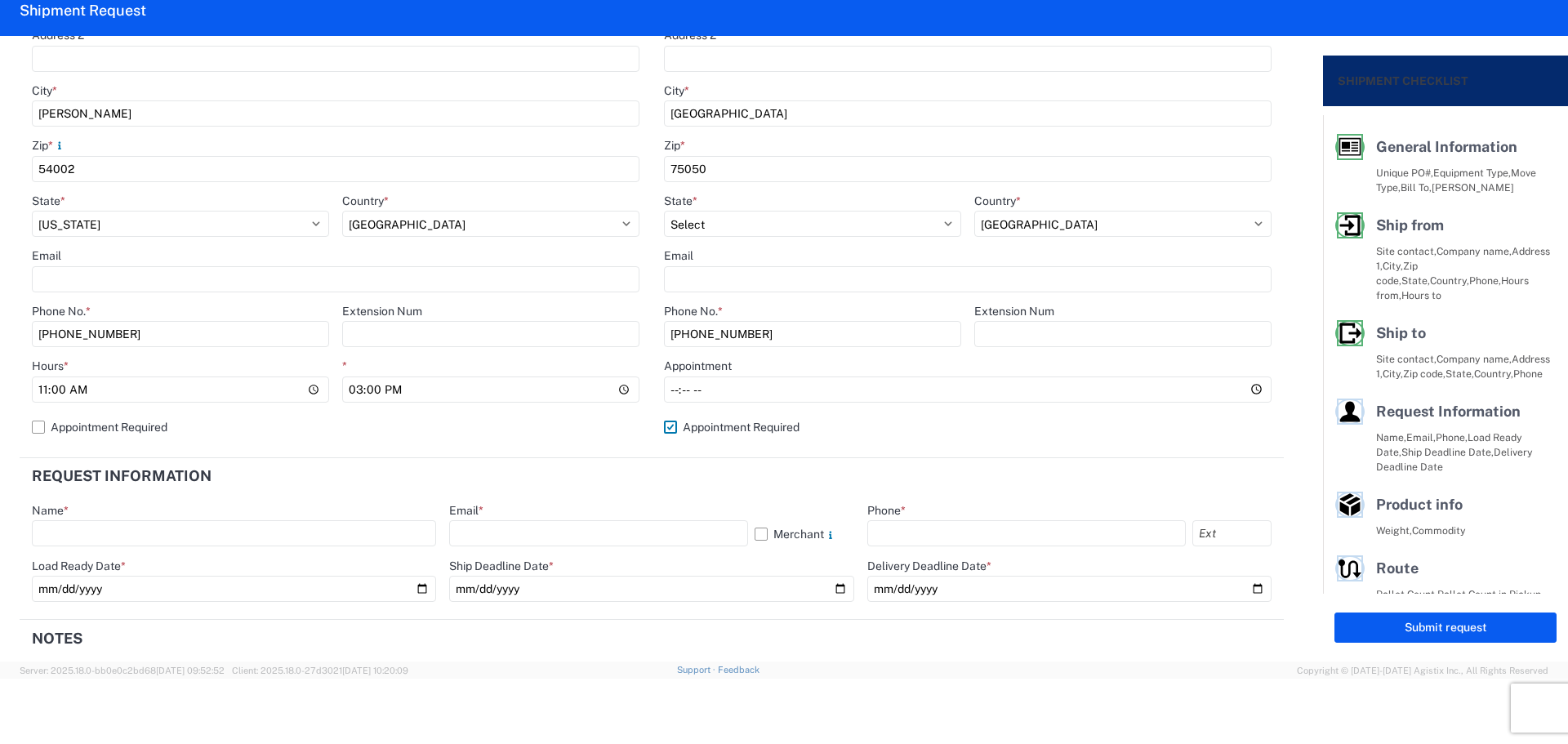
click at [579, 470] on header "Request Information" at bounding box center [651, 476] width 1264 height 37
click at [149, 524] on input "text" at bounding box center [233, 532] width 404 height 26
click at [522, 522] on input "text" at bounding box center [598, 532] width 298 height 26
click at [909, 532] on input "text" at bounding box center [1026, 532] width 318 height 26
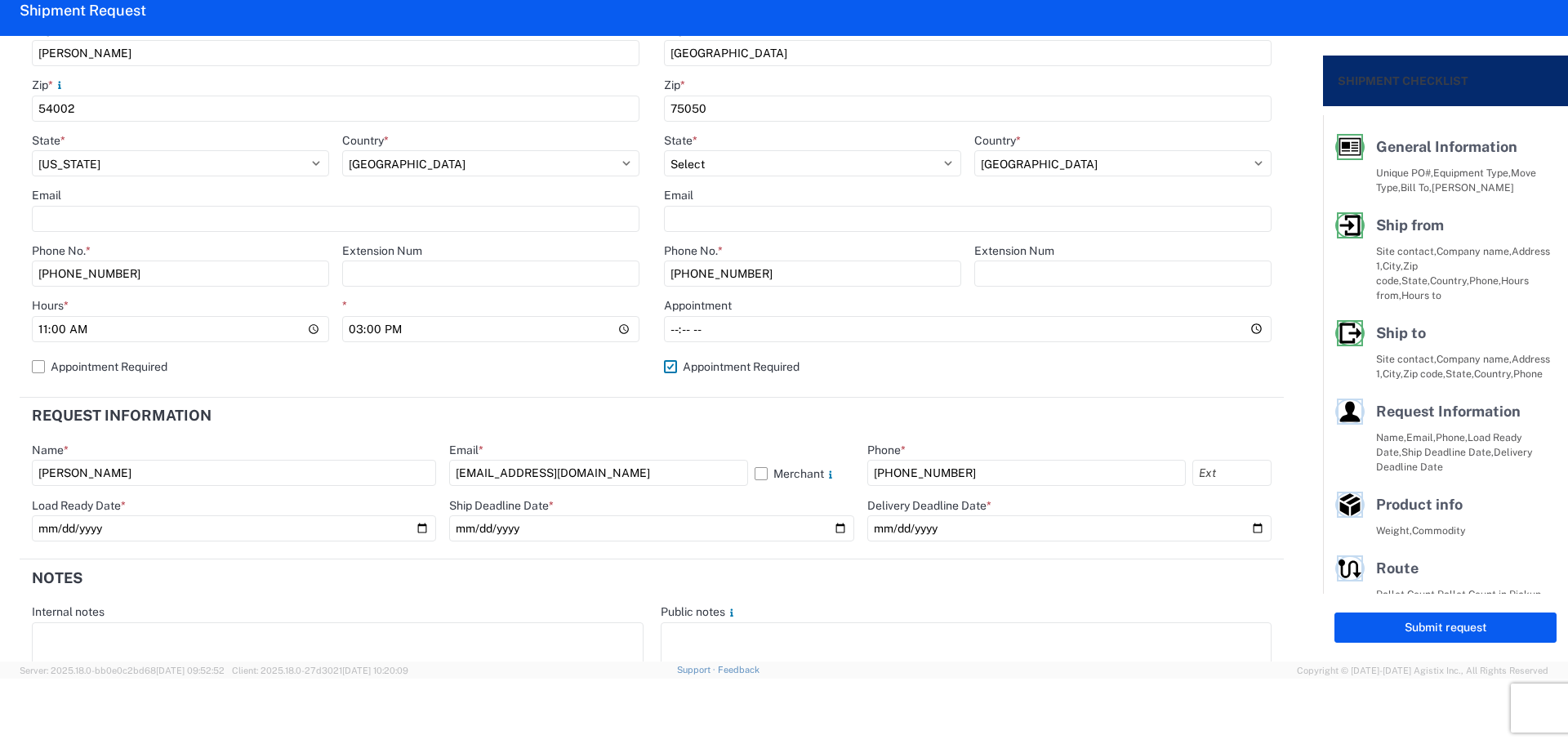
scroll to position [544, 0]
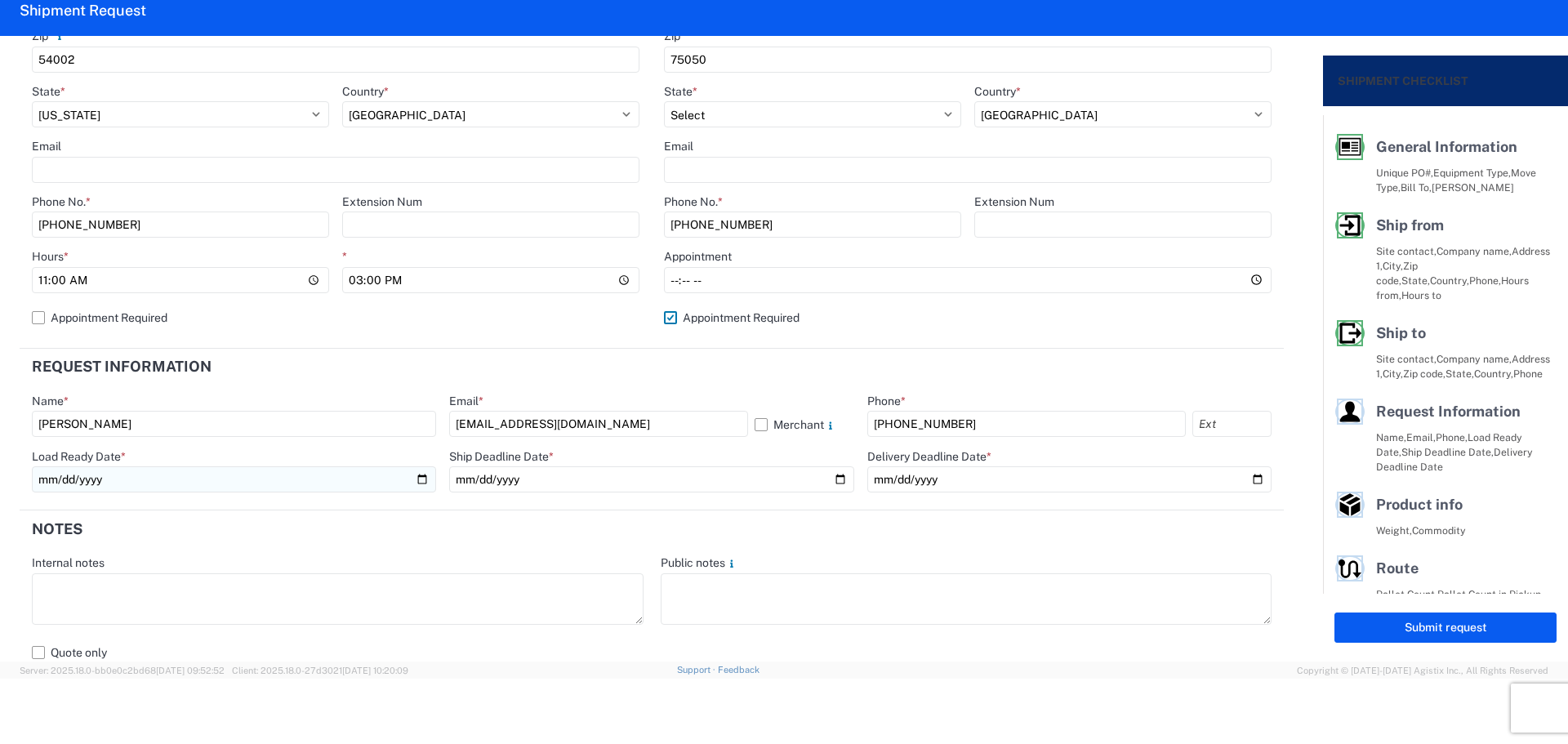
click at [417, 474] on input "date" at bounding box center [233, 479] width 404 height 26
drag, startPoint x: 833, startPoint y: 479, endPoint x: 746, endPoint y: 509, distance: 92.0
click at [832, 479] on input "date" at bounding box center [651, 479] width 404 height 26
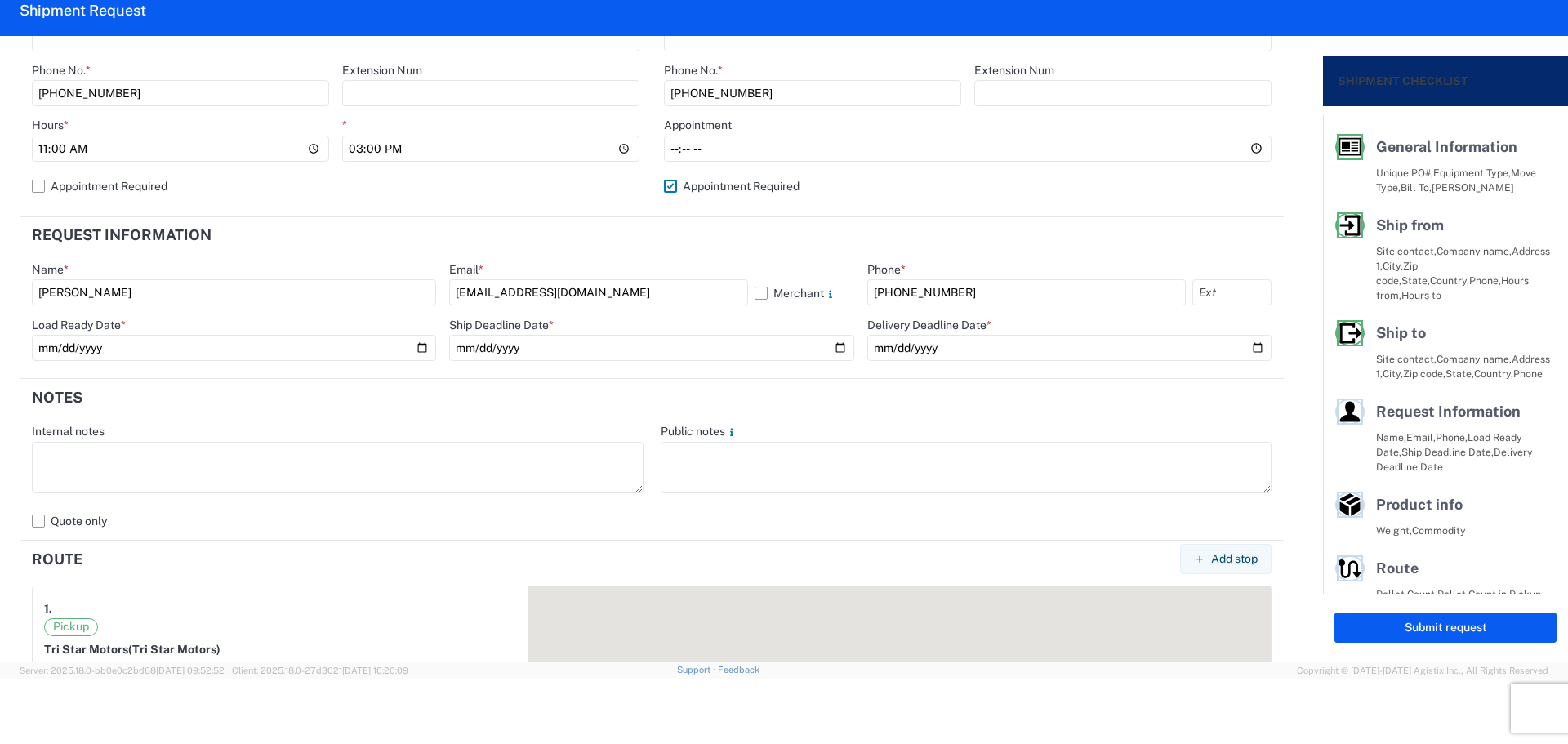
scroll to position [762, 0]
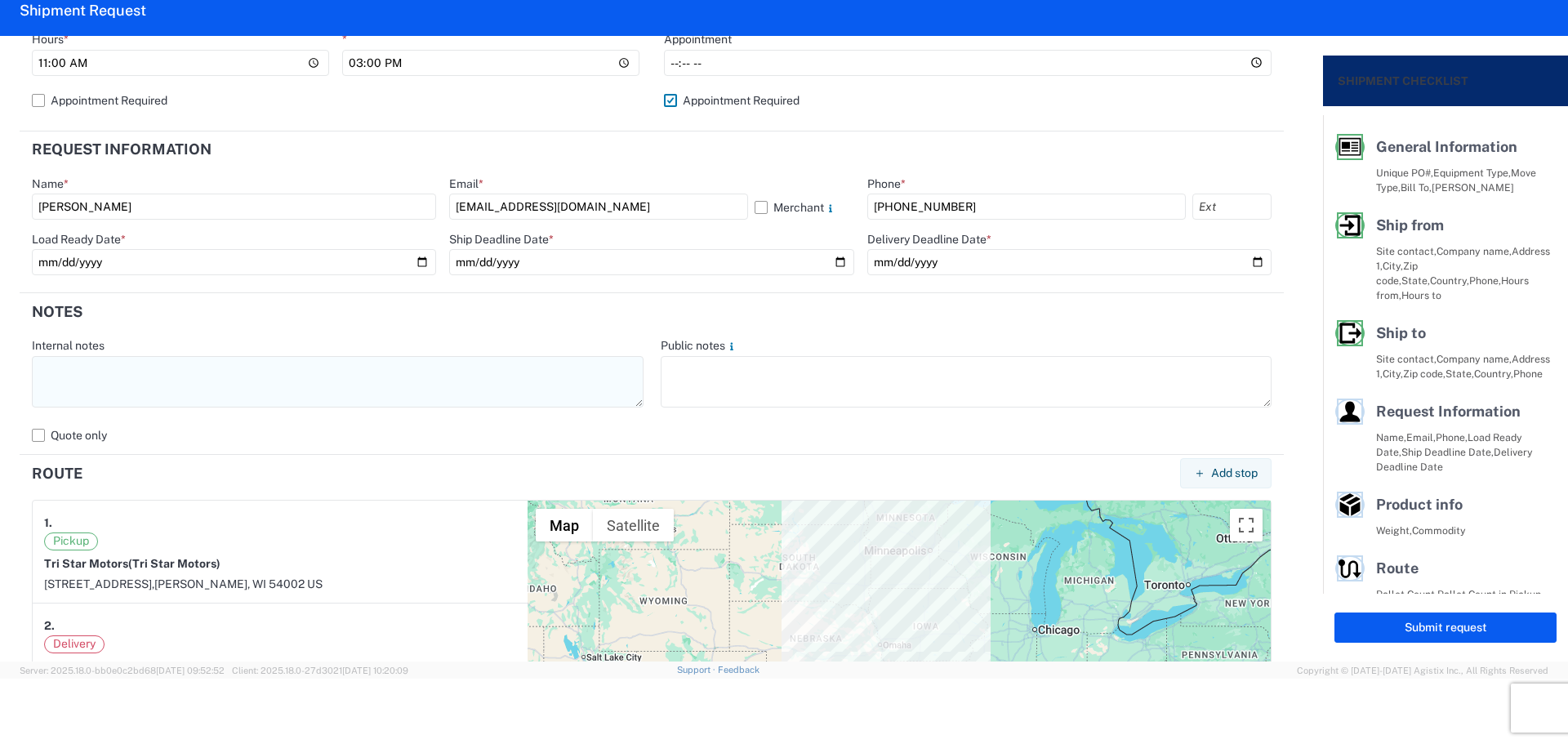
click at [203, 375] on textarea at bounding box center [338, 381] width 611 height 51
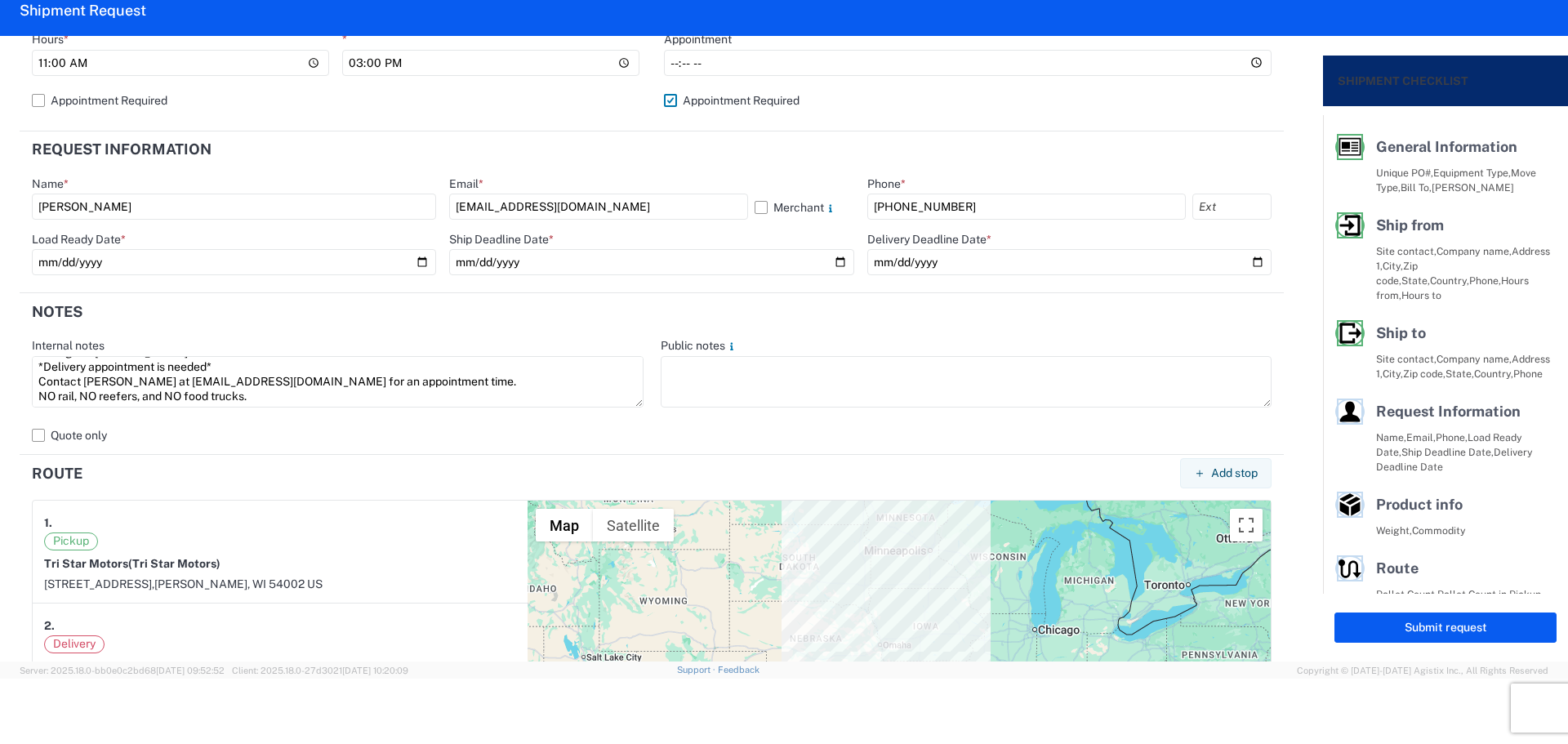
scroll to position [0, 0]
drag, startPoint x: 281, startPoint y: 402, endPoint x: 0, endPoint y: 347, distance: 286.3
click at [0, 347] on form "General Information Template PO# TriStar090925 Equipment Type * Select 53’ Dry …" at bounding box center [661, 348] width 1323 height 626
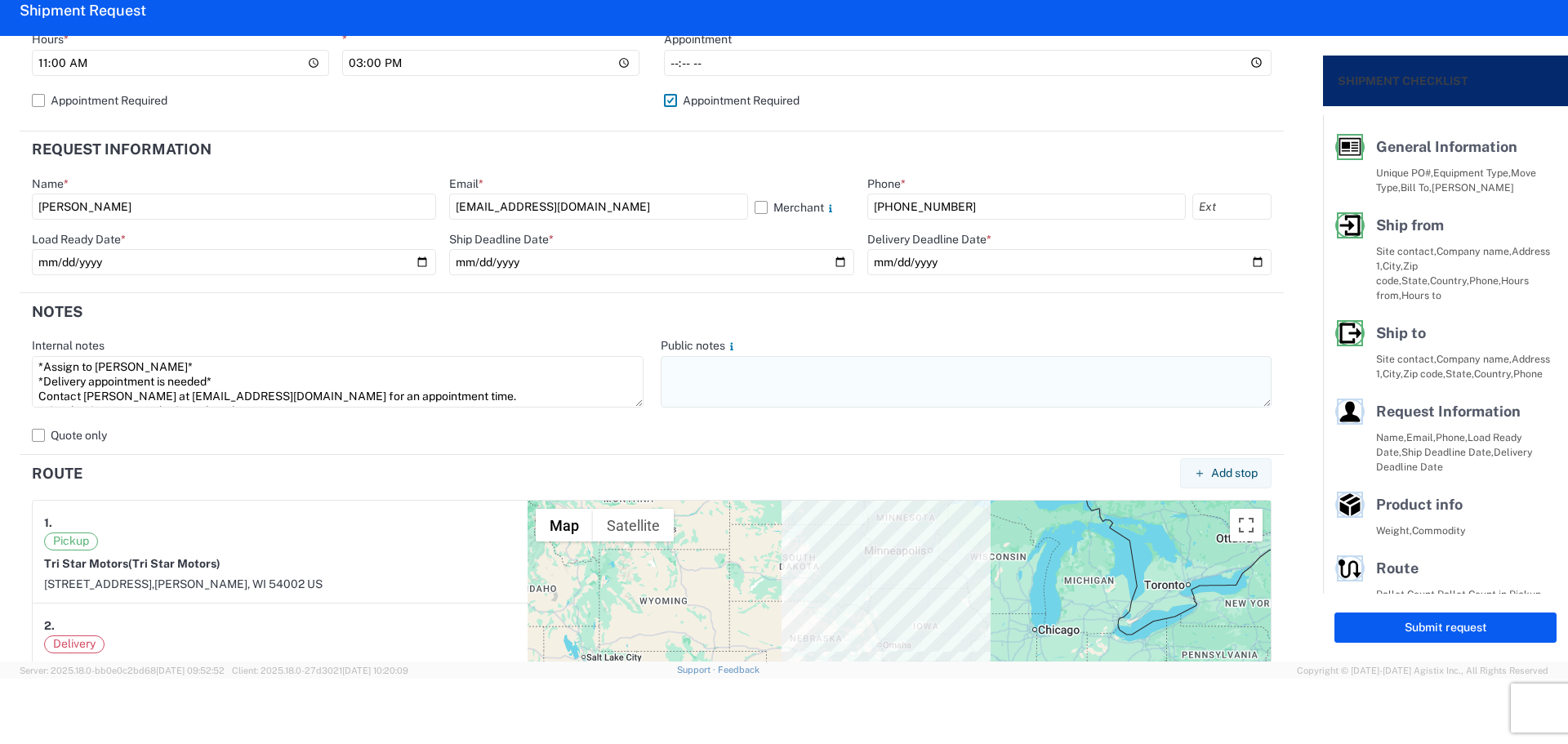
click at [709, 393] on textarea at bounding box center [967, 381] width 611 height 51
paste textarea "*Assign to [PERSON_NAME]* *Delivery appointment is needed* Contact [PERSON_NAME…"
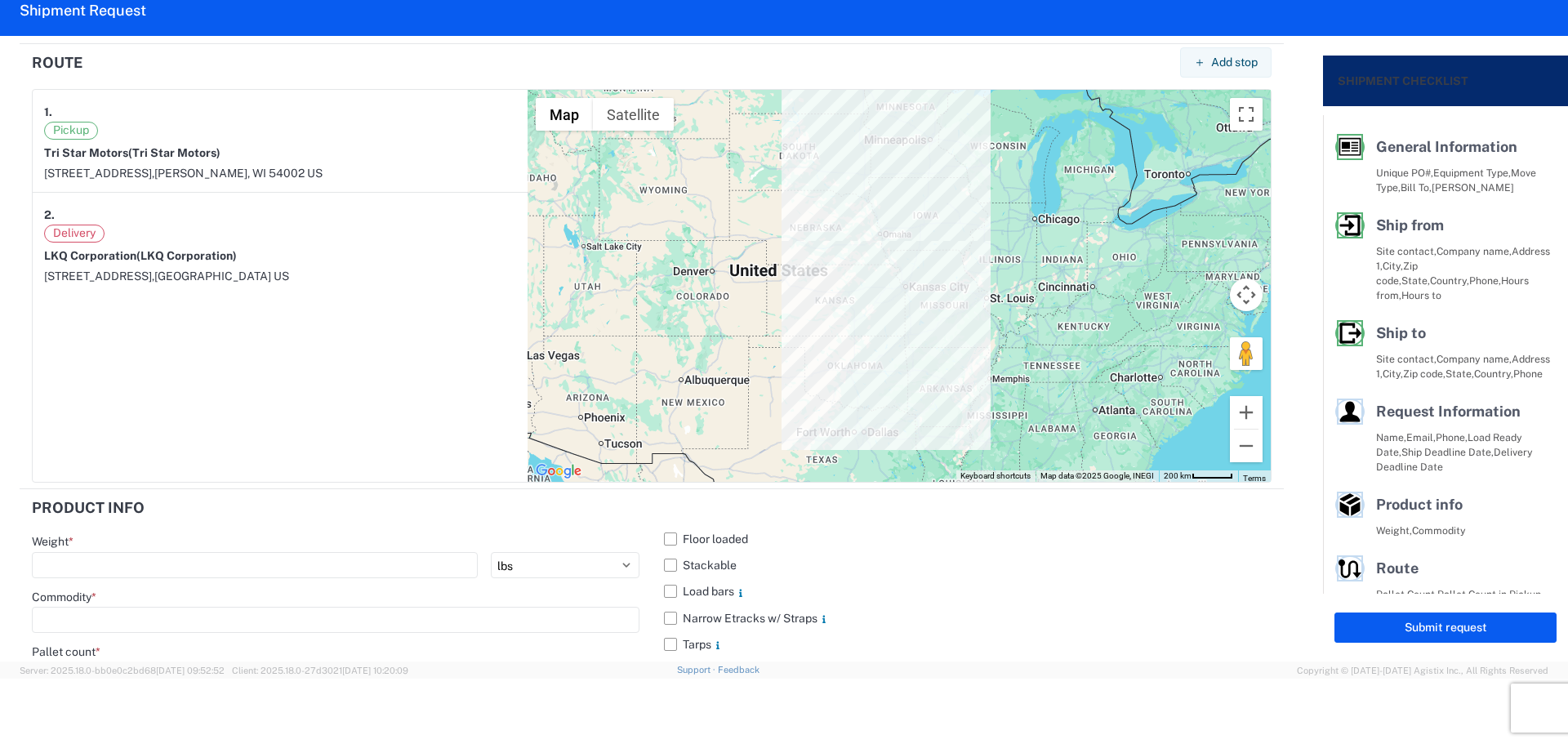
scroll to position [1442, 0]
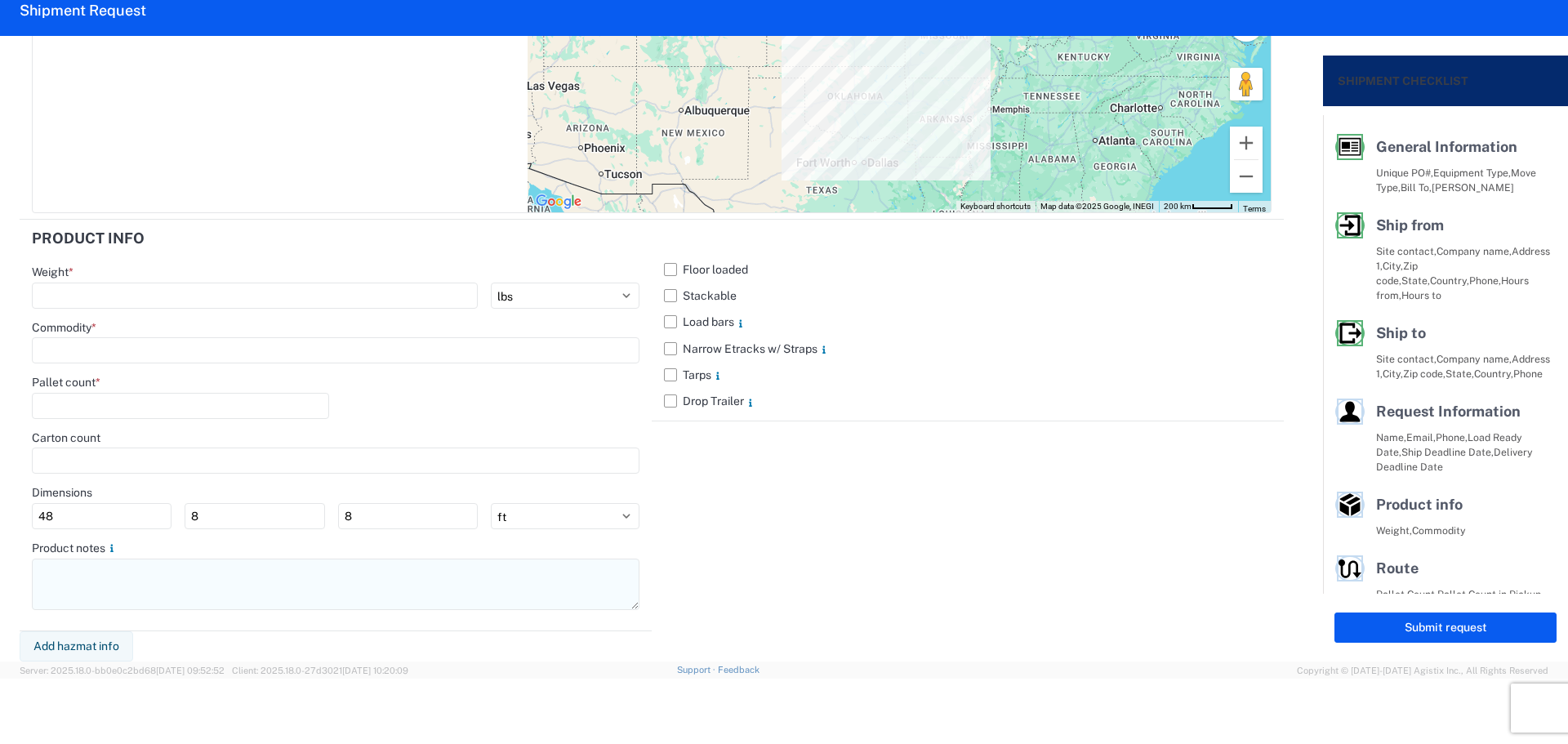
click at [64, 582] on textarea at bounding box center [335, 584] width 607 height 51
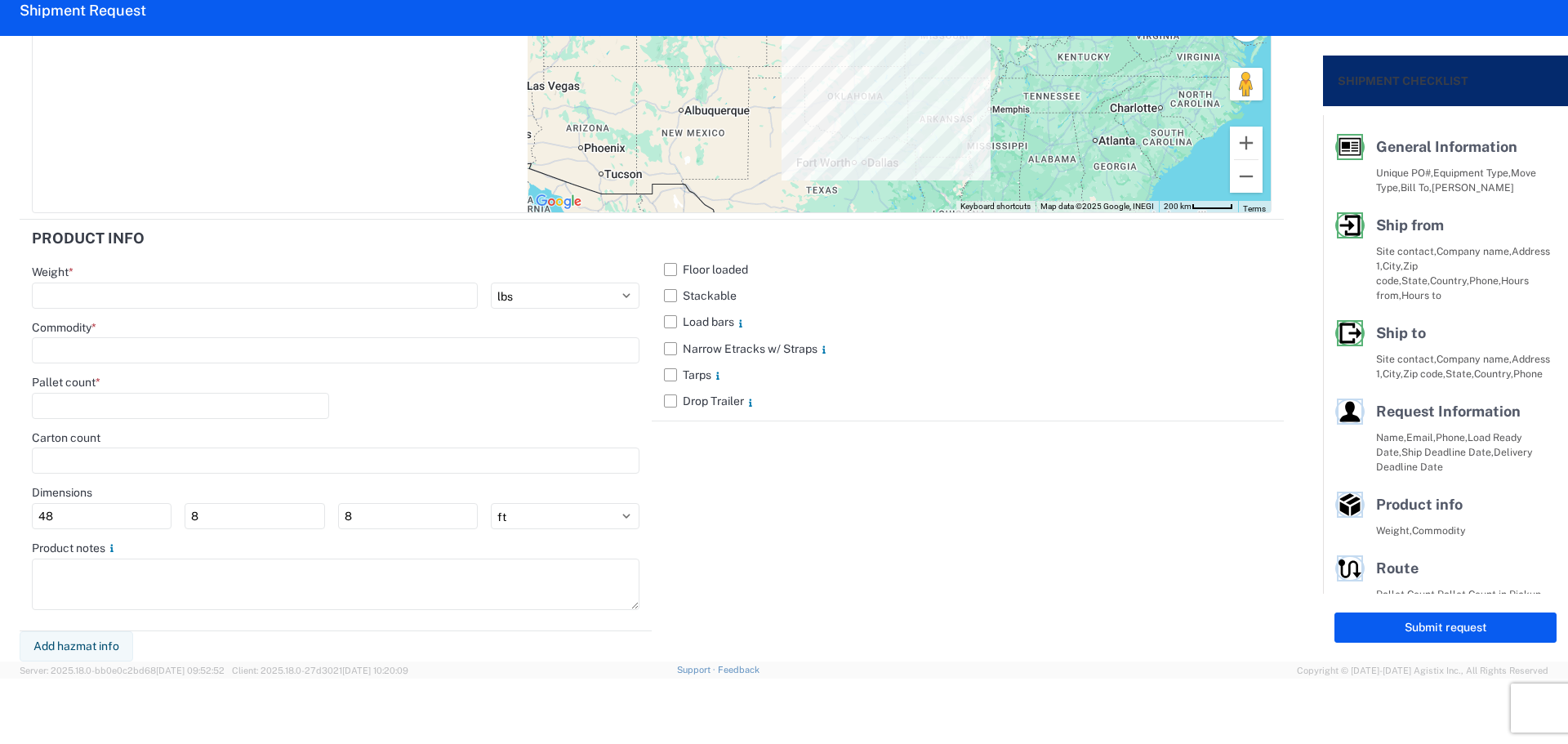
paste textarea "*Assign to [PERSON_NAME]* *Delivery appointment is needed* Contact [PERSON_NAME…"
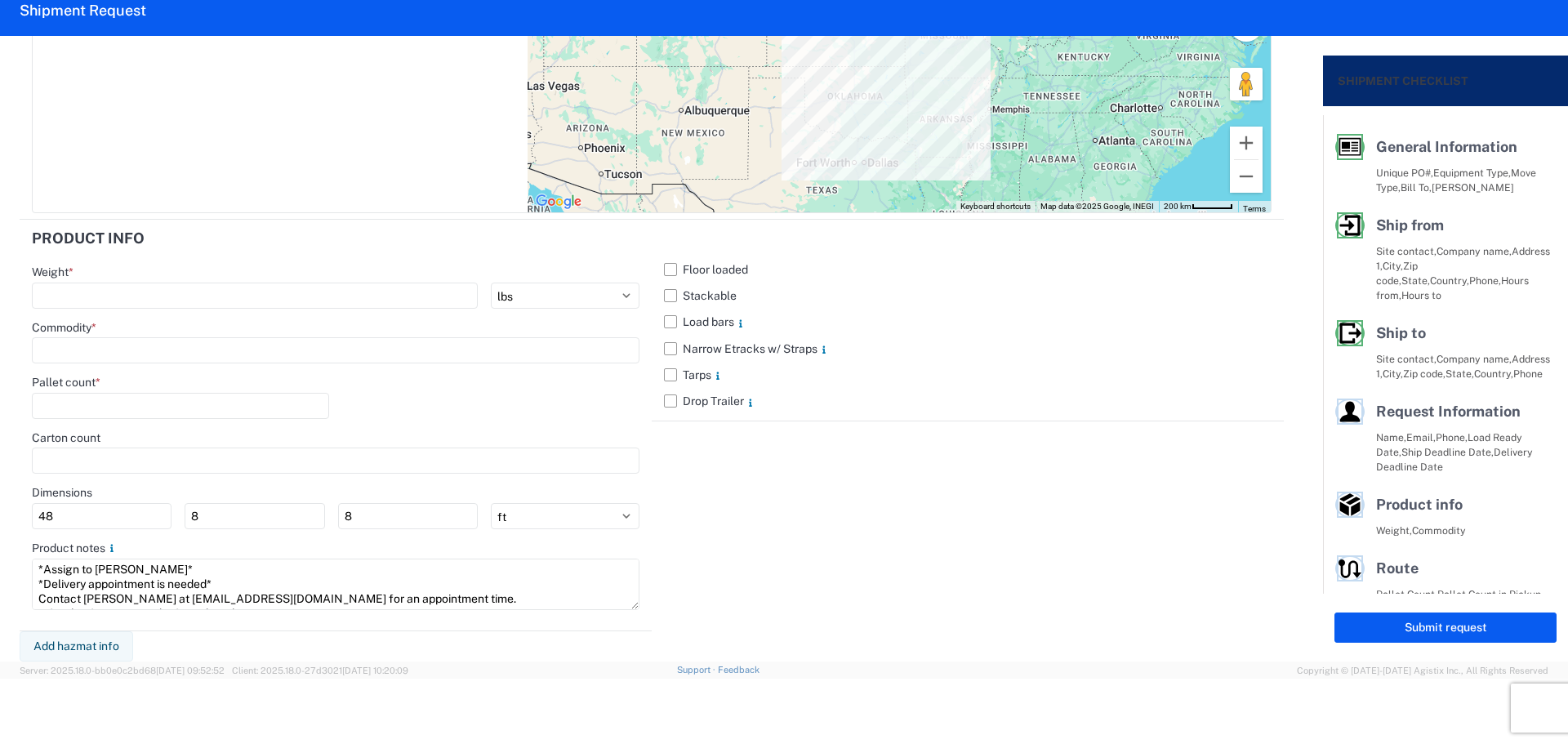
scroll to position [12, 0]
click at [676, 292] on label "Stackable" at bounding box center [967, 295] width 607 height 26
click at [0, 0] on input "Stackable" at bounding box center [0, 0] width 0 height 0
click at [216, 296] on input "number" at bounding box center [254, 295] width 446 height 26
click at [53, 292] on input "40000" at bounding box center [254, 295] width 446 height 26
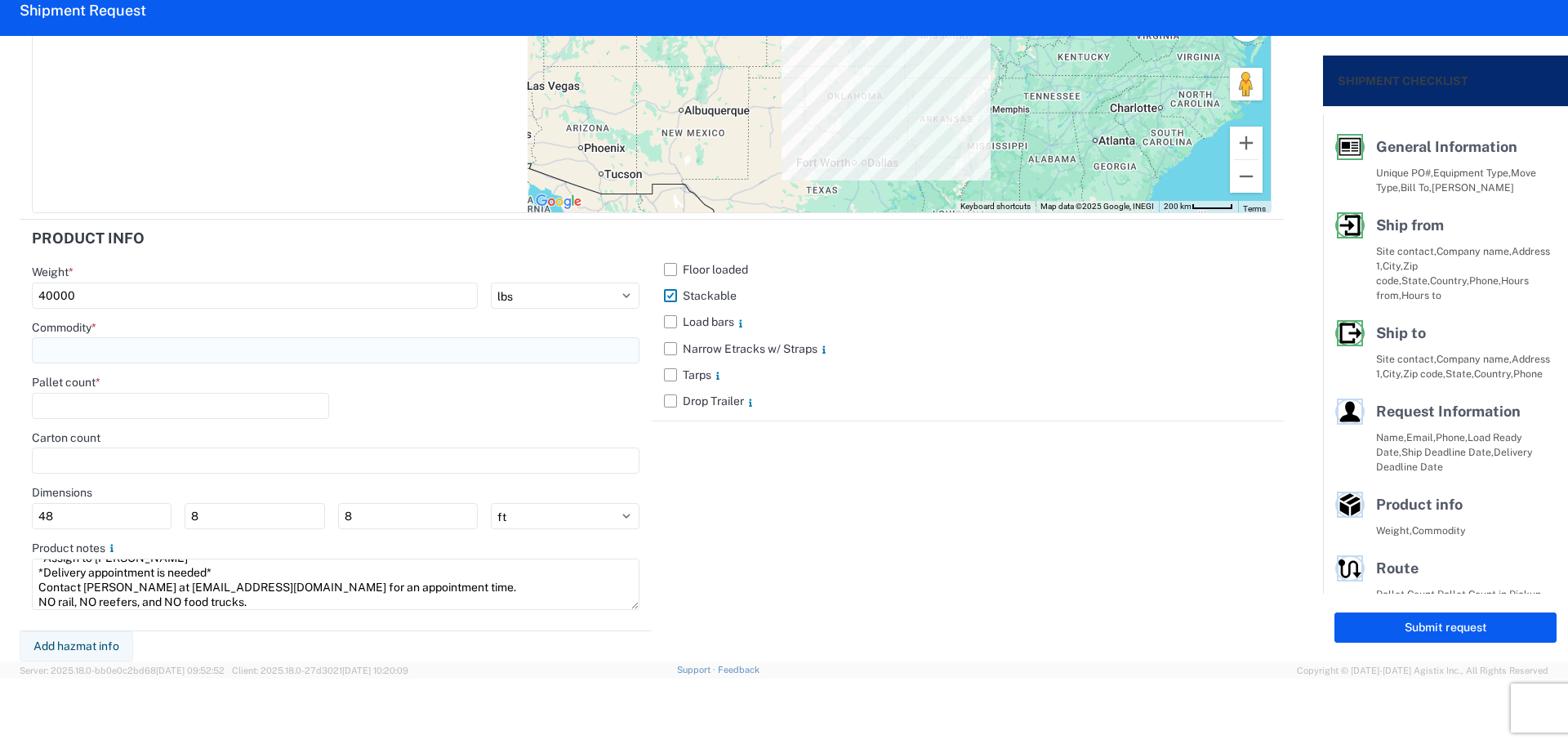
click at [87, 344] on input at bounding box center [335, 350] width 607 height 26
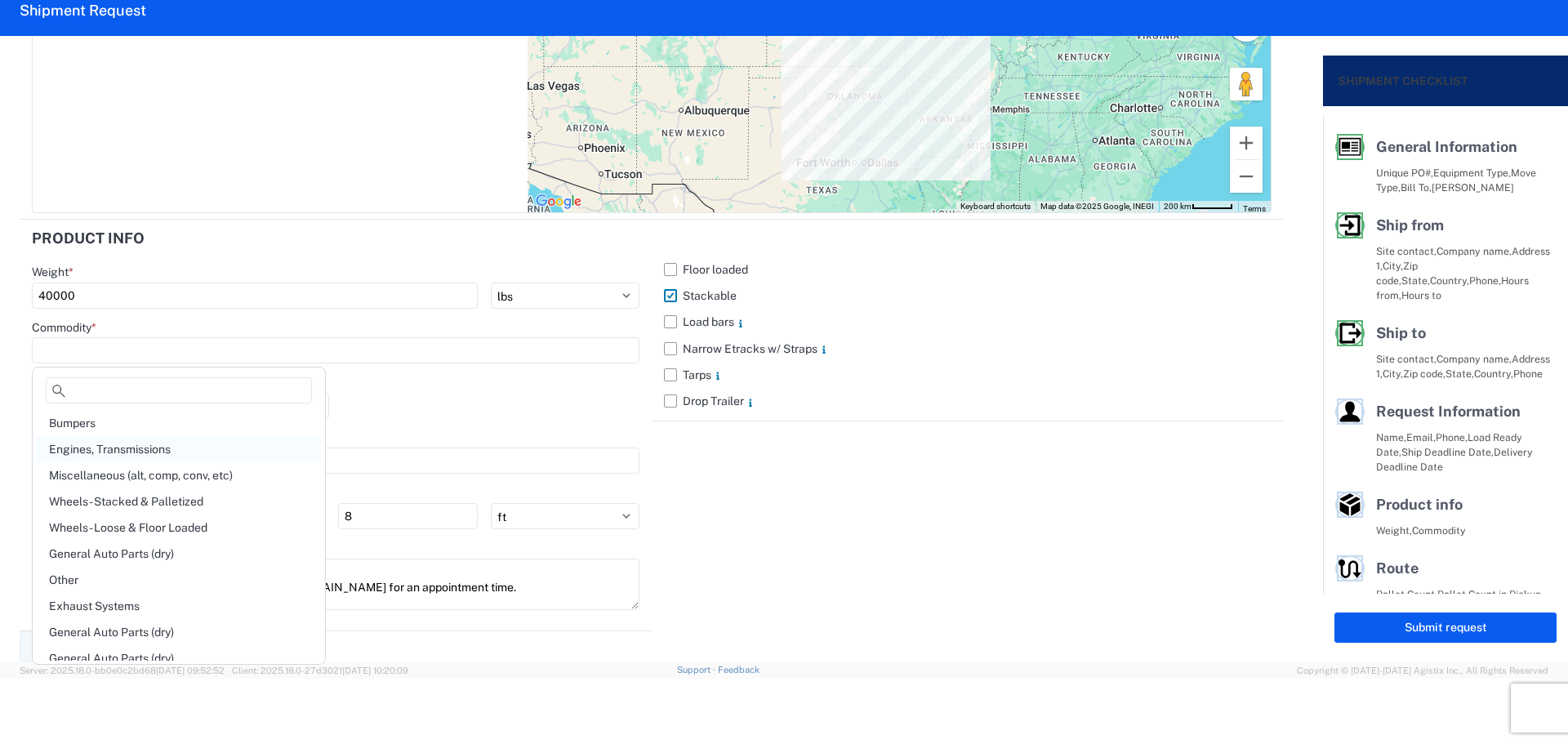
click at [156, 452] on div "Engines, Transmissions" at bounding box center [179, 448] width 286 height 26
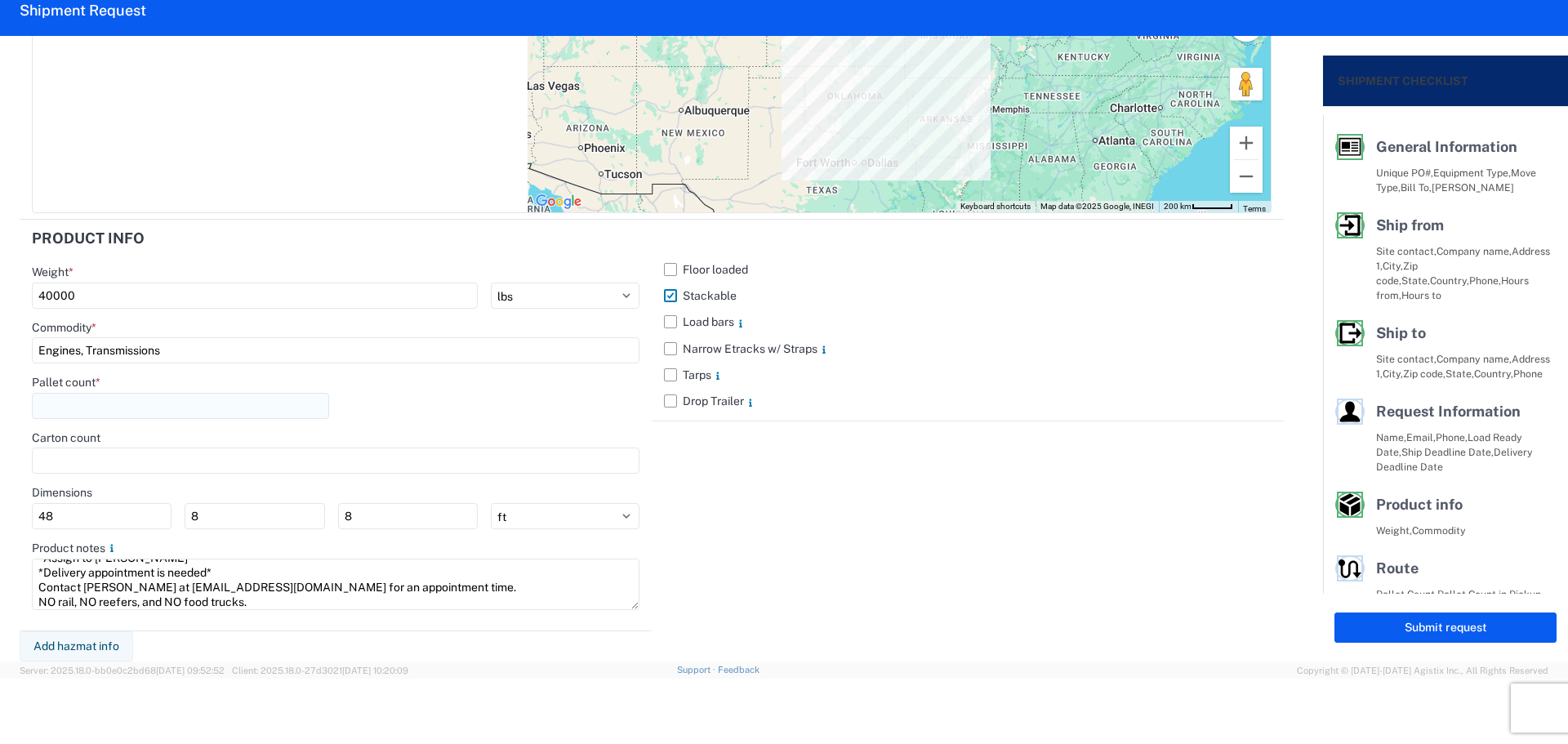
click at [113, 411] on input "number" at bounding box center [181, 406] width 297 height 26
click at [702, 501] on div "Floor loaded Stackable Load bars Narrow Etracks w/ Straps Tarps Drop Trailer" at bounding box center [968, 425] width 632 height 411
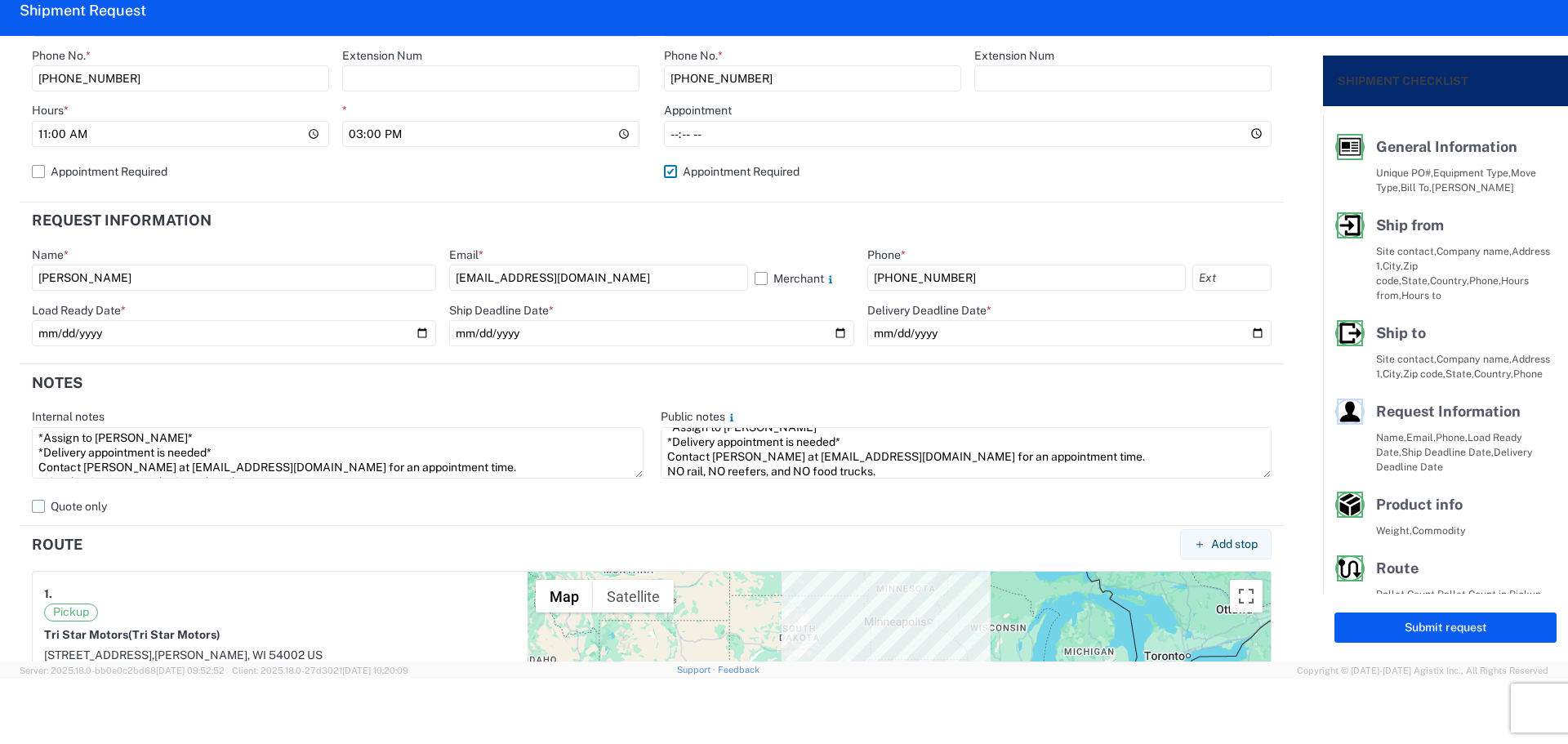
scroll to position [680, 0]
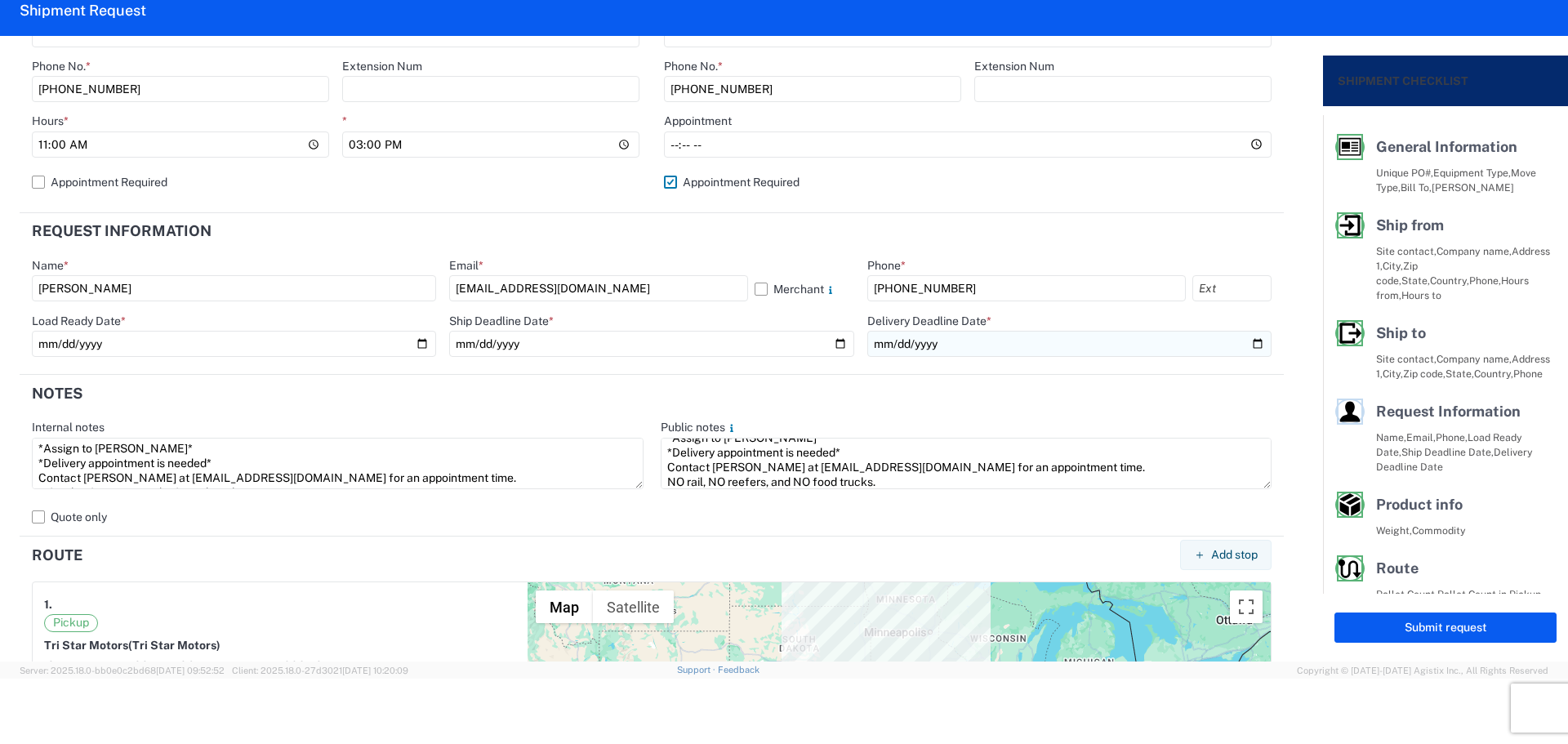
click at [1242, 342] on input "date" at bounding box center [1069, 343] width 404 height 26
click at [1411, 630] on button "Submit request" at bounding box center [1445, 627] width 222 height 30
